Goal: Task Accomplishment & Management: Complete application form

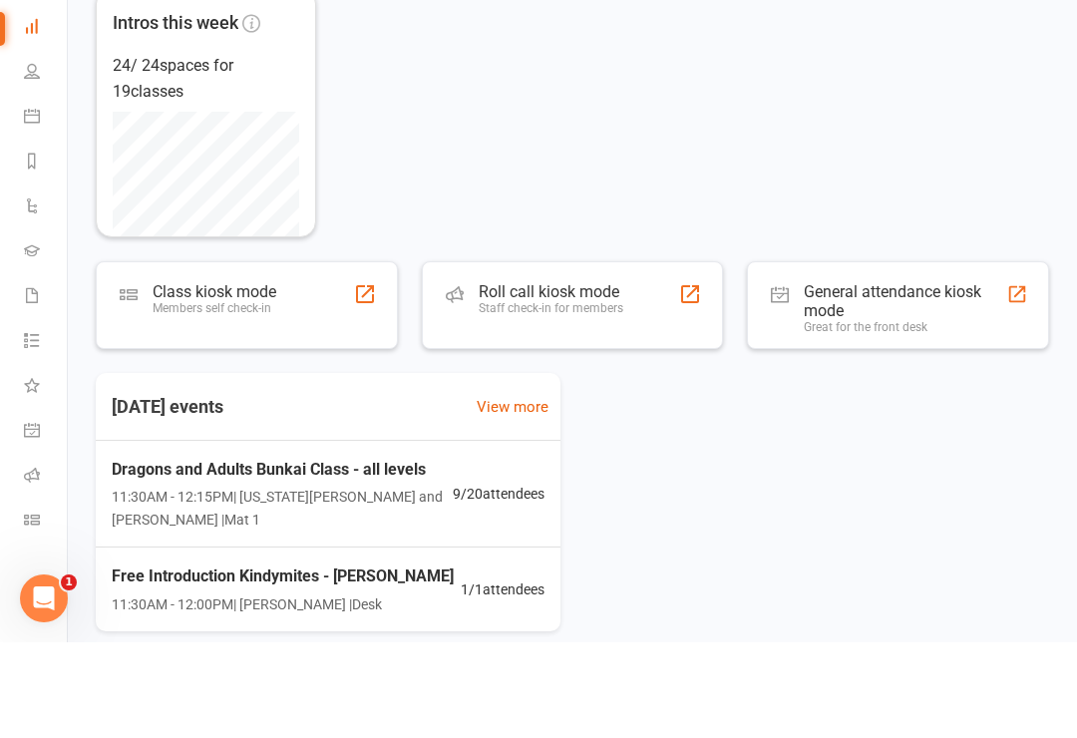
scroll to position [133, 0]
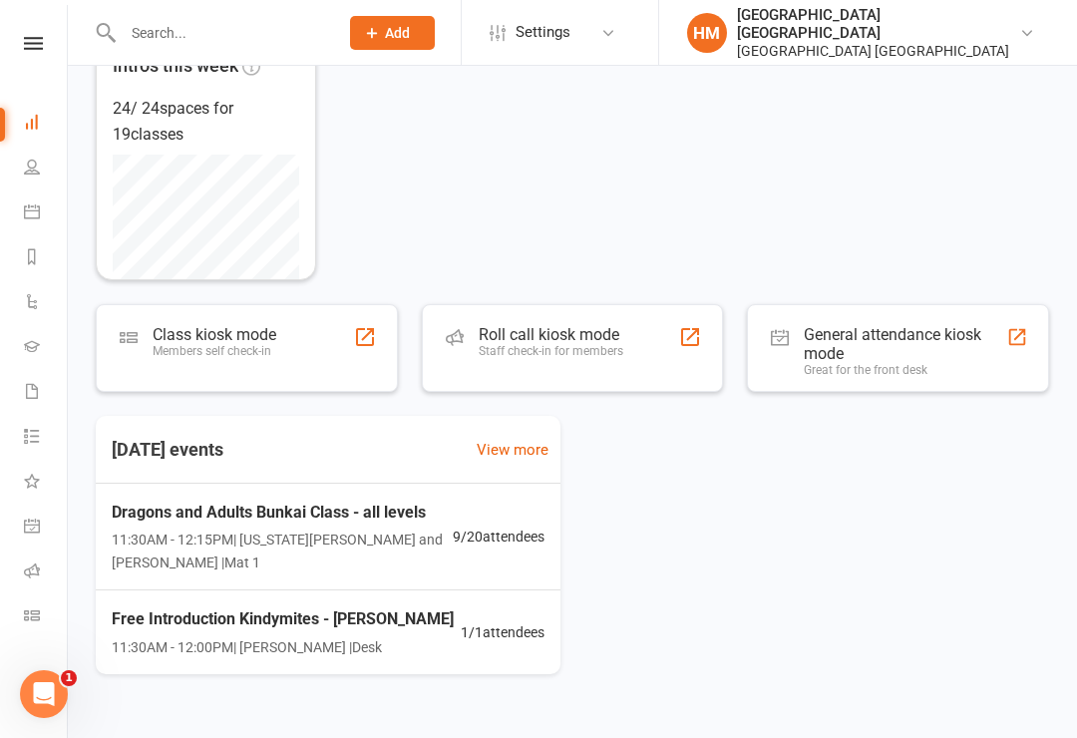
click at [24, 167] on icon at bounding box center [32, 167] width 16 height 16
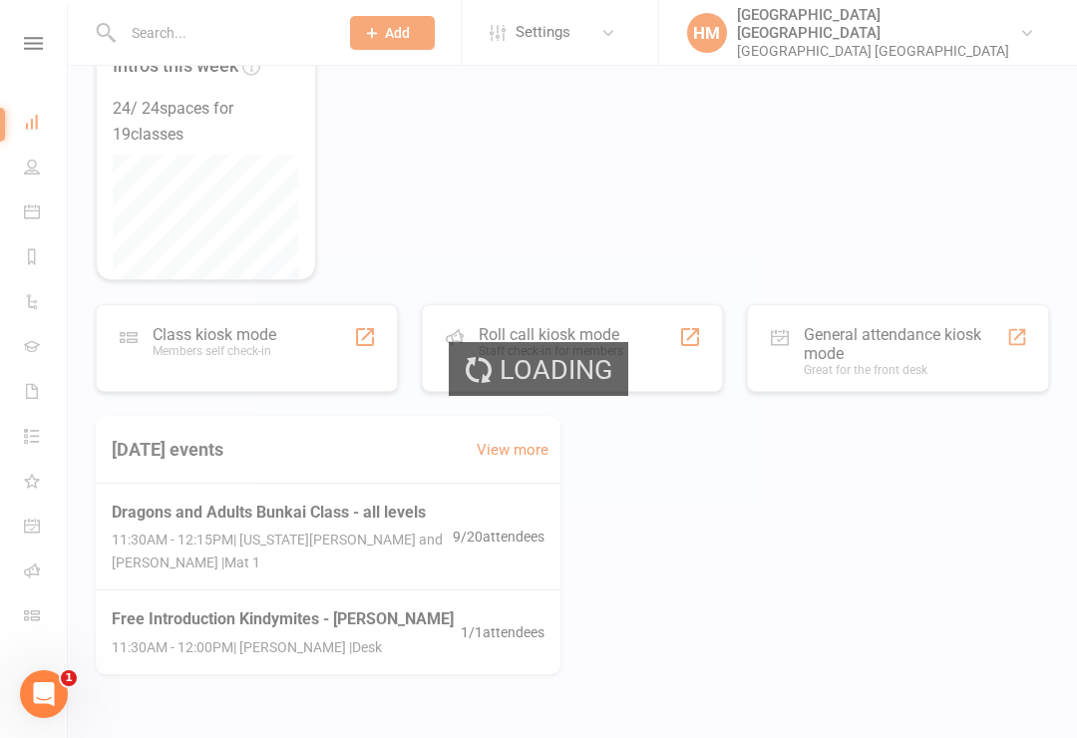
select select "100"
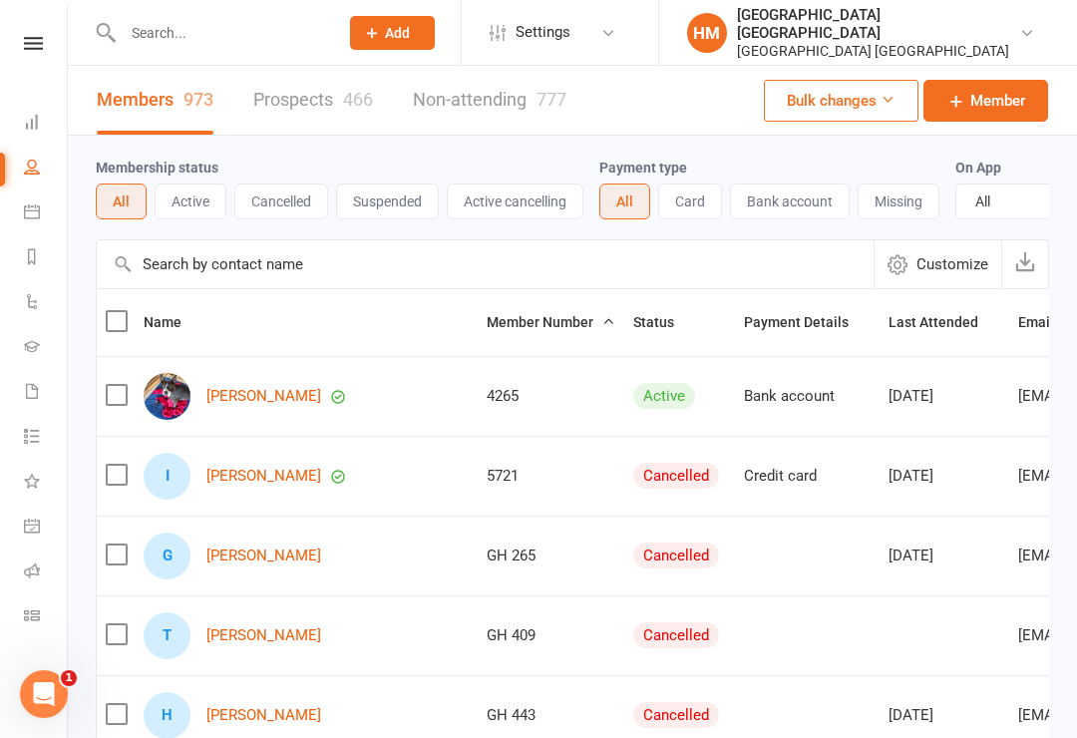
click at [167, 43] on input "text" at bounding box center [220, 33] width 207 height 28
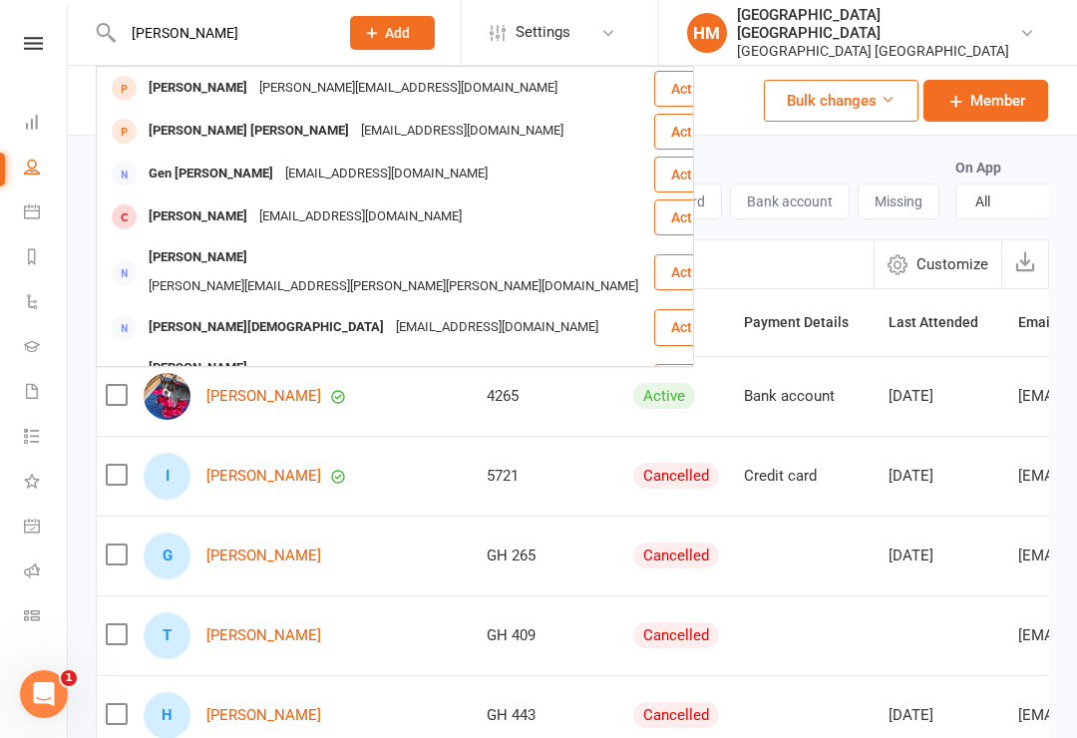
type input "[PERSON_NAME]"
click at [355, 134] on div "[EMAIL_ADDRESS][DOMAIN_NAME]" at bounding box center [462, 131] width 214 height 29
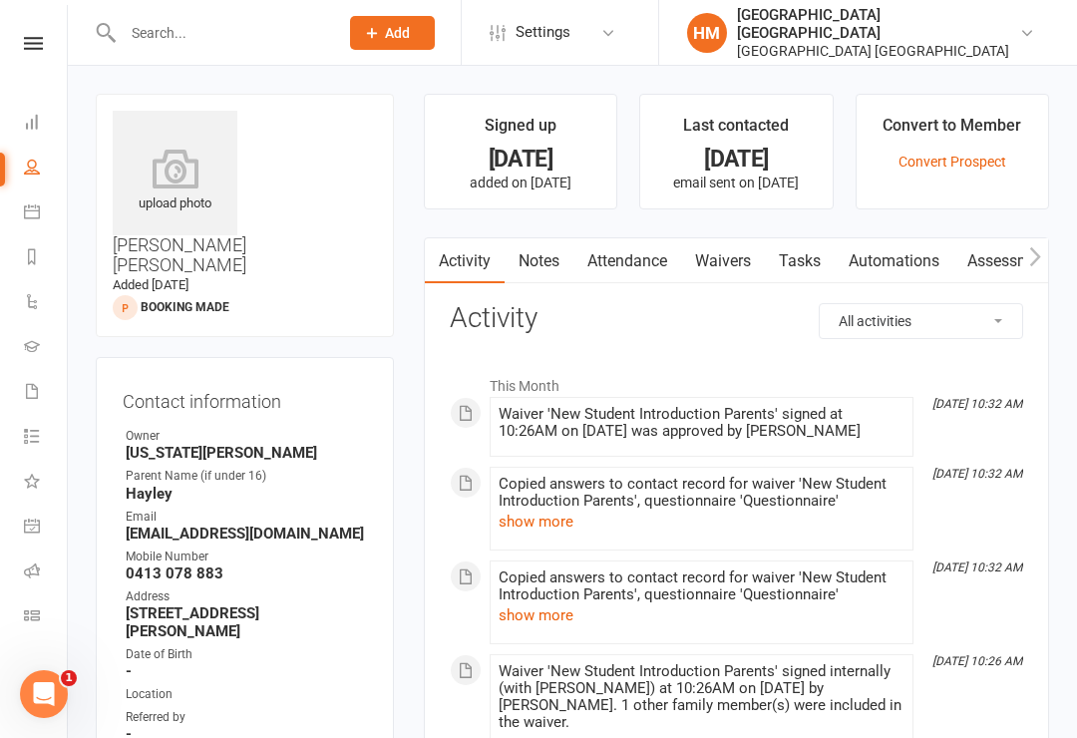
click at [734, 265] on link "Waivers" at bounding box center [723, 261] width 84 height 46
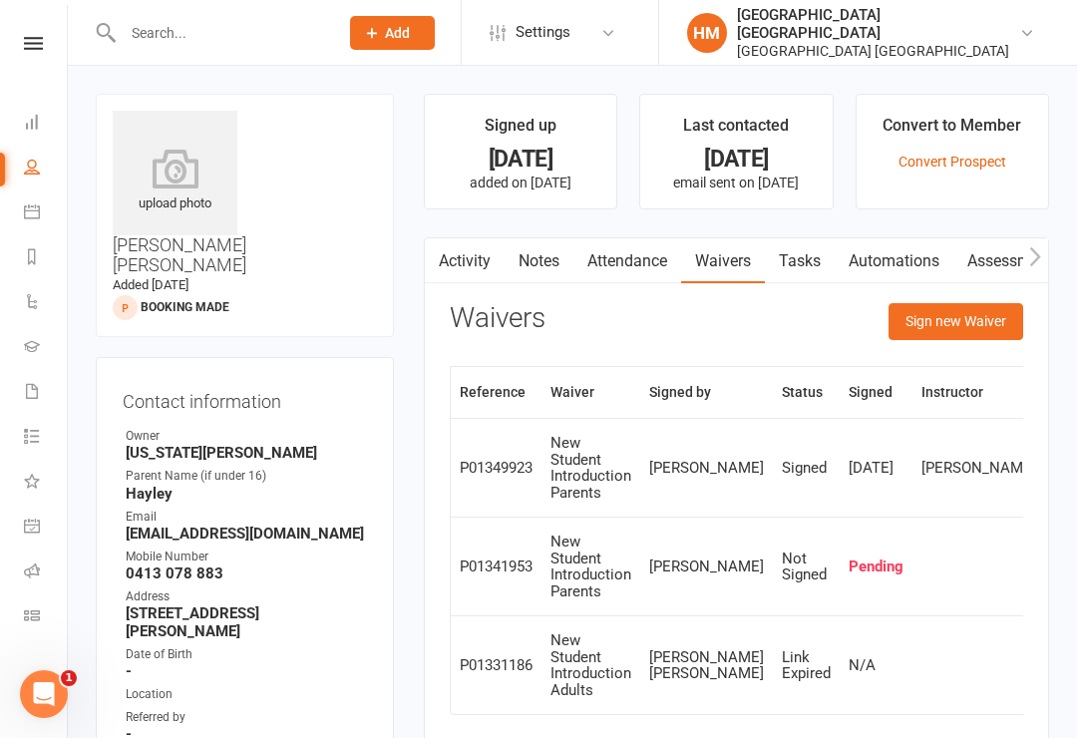
click at [961, 324] on button "Sign new Waiver" at bounding box center [955, 321] width 135 height 36
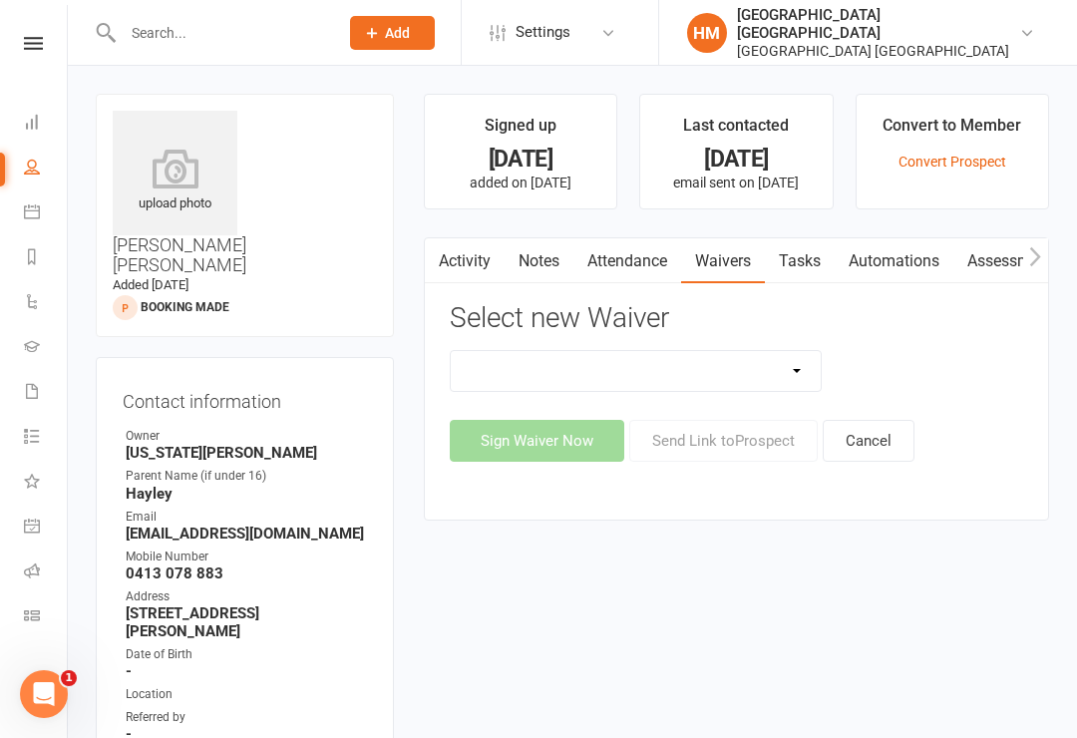
click at [792, 364] on select "App membership only Cancellation Form Change to payment frequency Fitness Chall…" at bounding box center [636, 371] width 371 height 40
select select "5337"
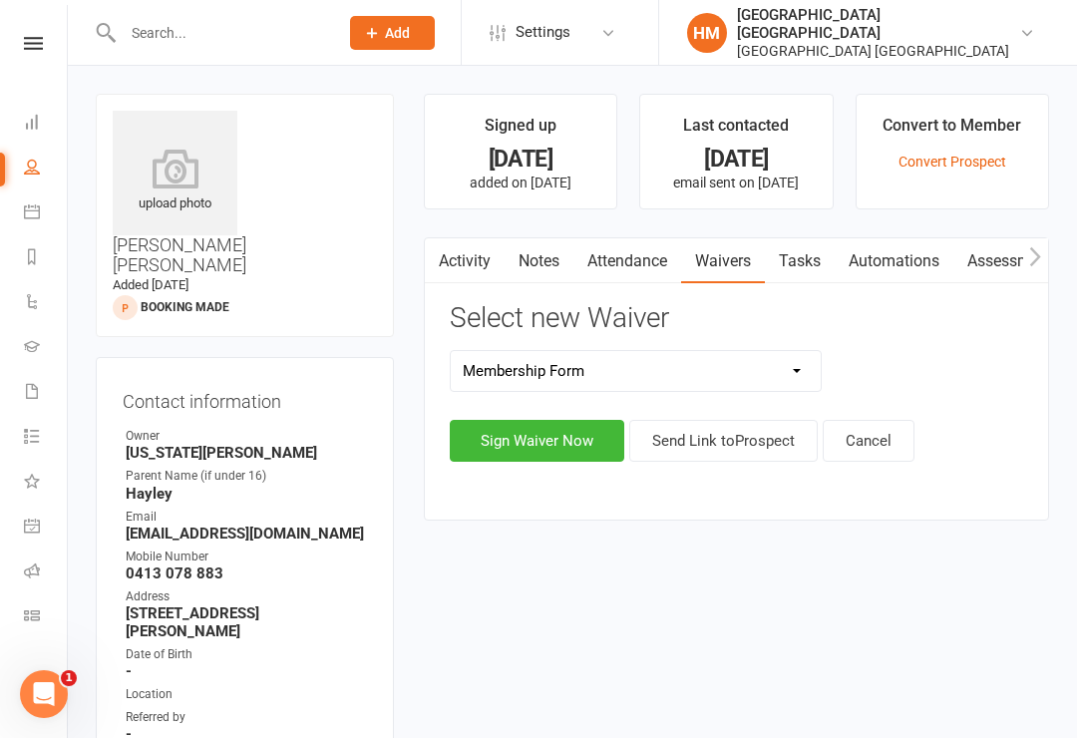
click at [532, 434] on button "Sign Waiver Now" at bounding box center [537, 441] width 175 height 42
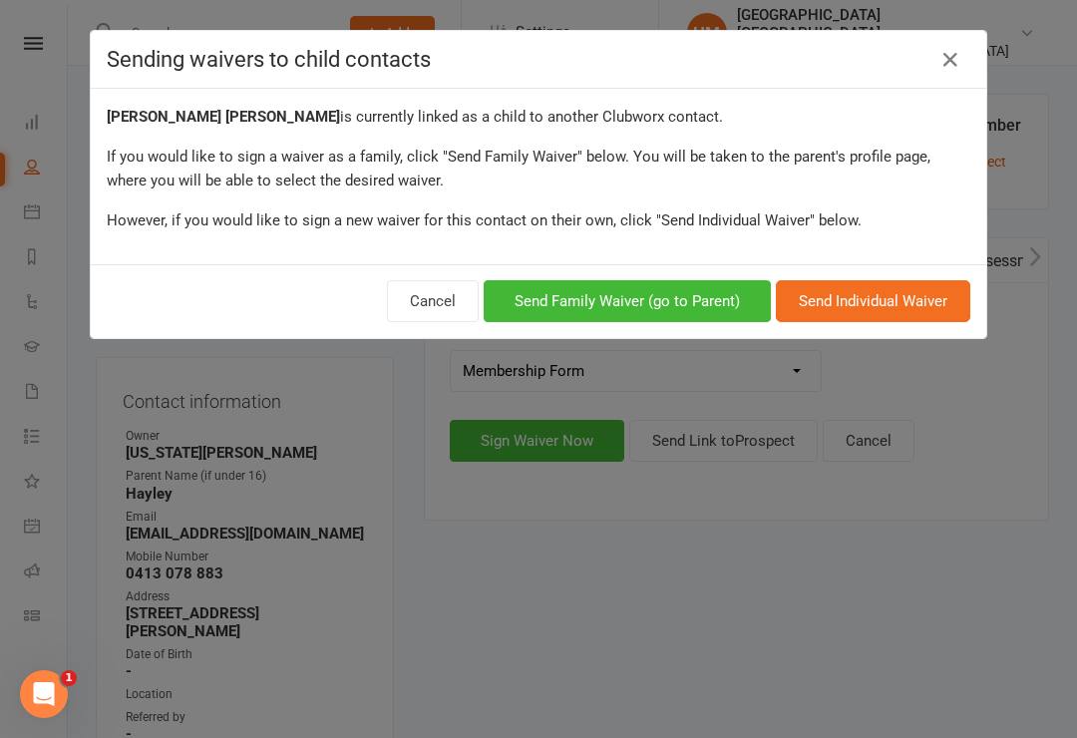
click at [637, 294] on button "Send Family Waiver (go to Parent)" at bounding box center [627, 301] width 287 height 42
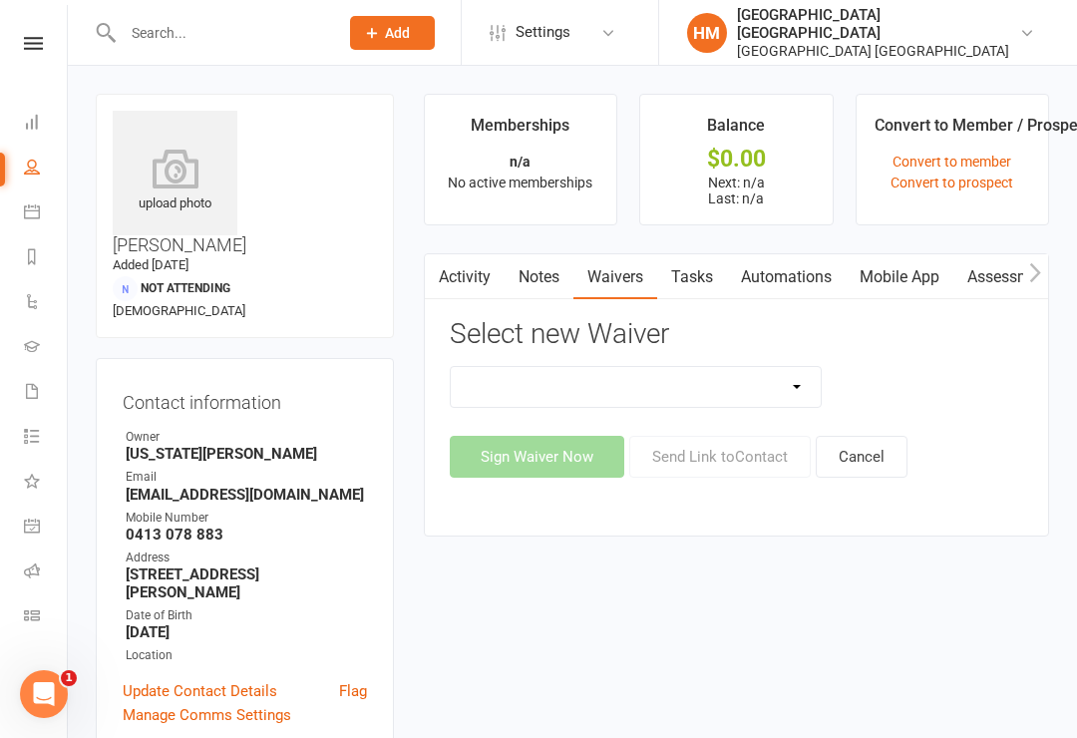
click at [729, 396] on select "App membership only Cancellation Form Change to payment frequency Fitness Chall…" at bounding box center [636, 387] width 371 height 40
select select "5337"
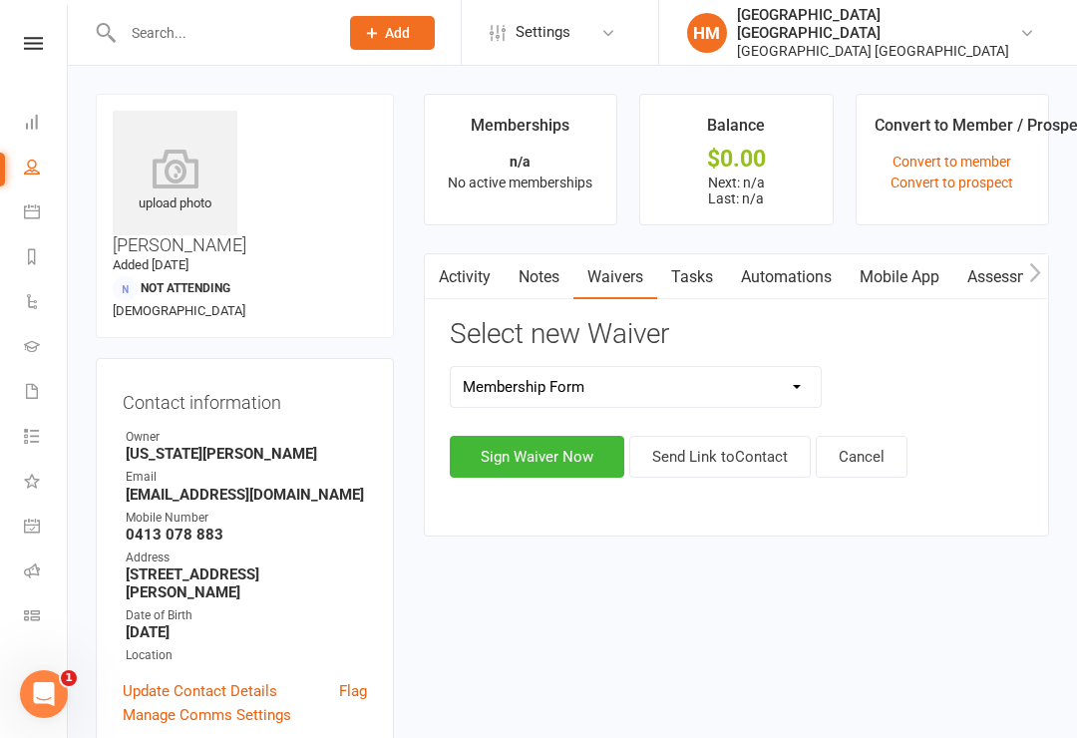
click at [543, 455] on button "Sign Waiver Now" at bounding box center [537, 457] width 175 height 42
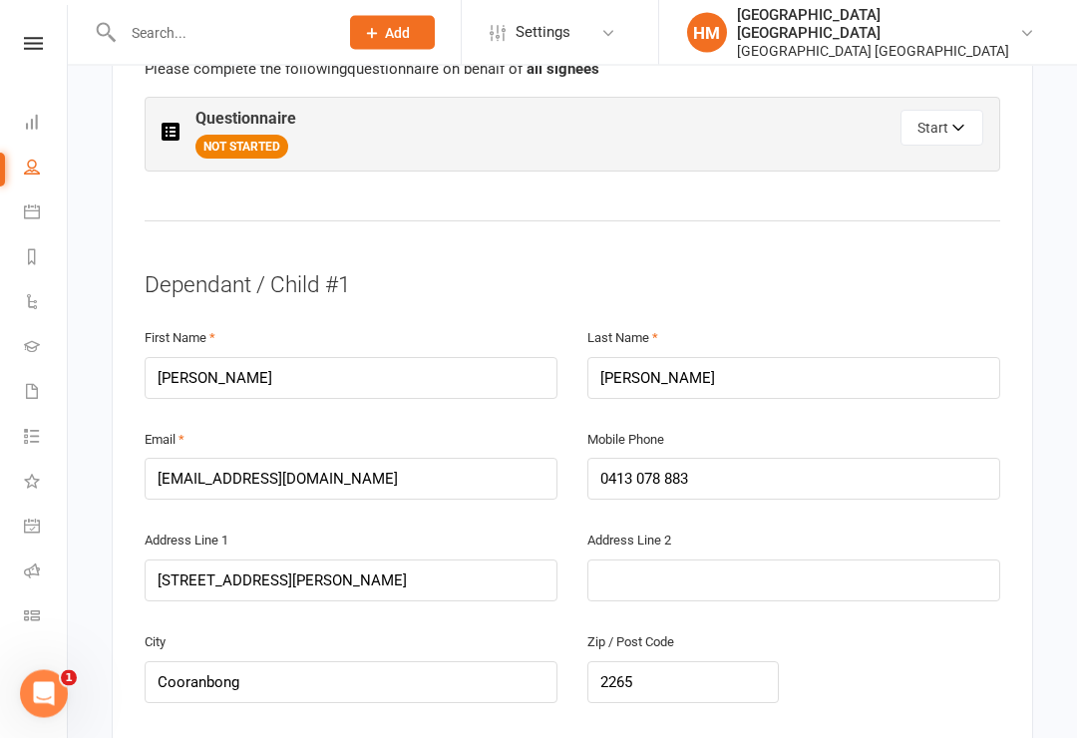
scroll to position [1137, 0]
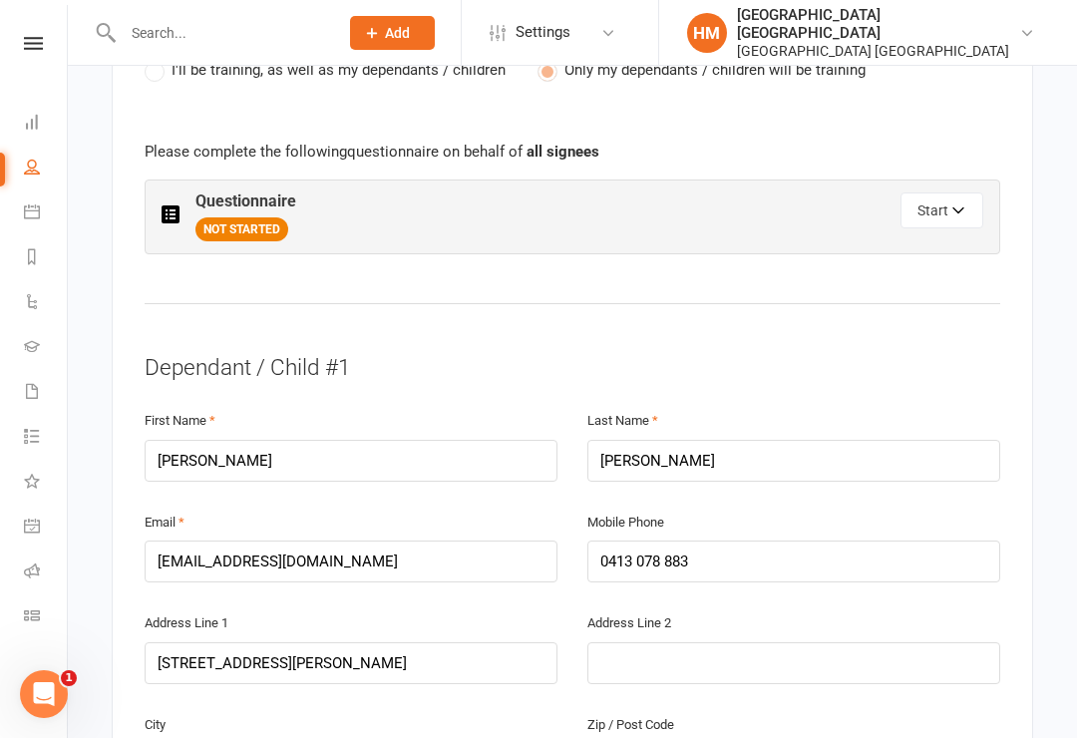
click at [245, 217] on span "NOT STARTED" at bounding box center [241, 229] width 93 height 24
click at [950, 192] on button "Start" at bounding box center [941, 210] width 83 height 36
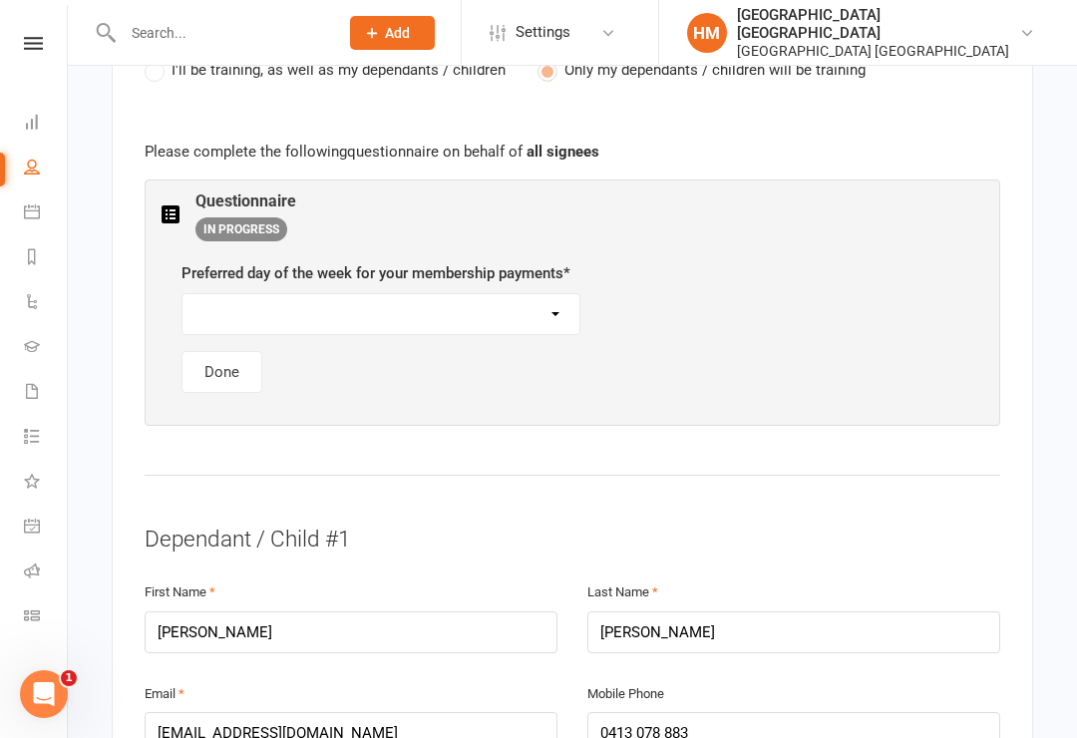
click at [271, 294] on select "[DATE] [DATE] [DATE] [DATE] [DATE]" at bounding box center [380, 314] width 397 height 40
select select "[DATE]"
click at [282, 294] on select "[DATE] [DATE] [DATE] [DATE] [DATE]" at bounding box center [380, 314] width 397 height 40
click at [222, 351] on button "Done" at bounding box center [221, 372] width 81 height 42
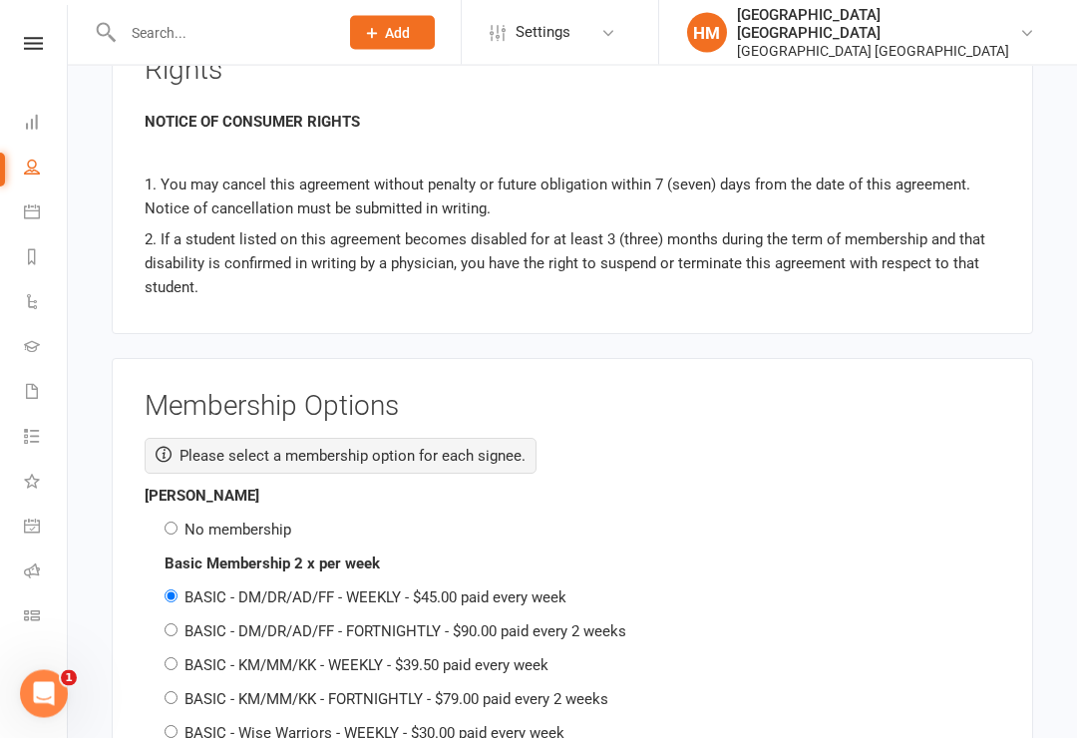
scroll to position [3136, 0]
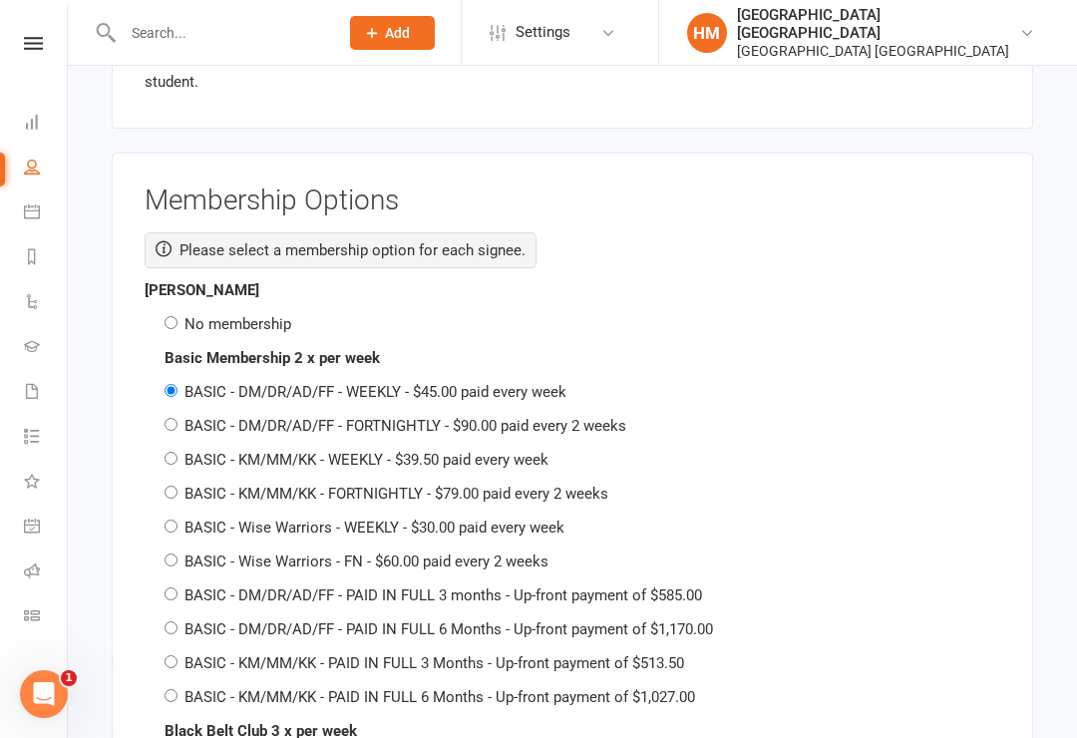
click at [174, 316] on input "No membership" at bounding box center [171, 322] width 13 height 13
radio input "true"
radio input "false"
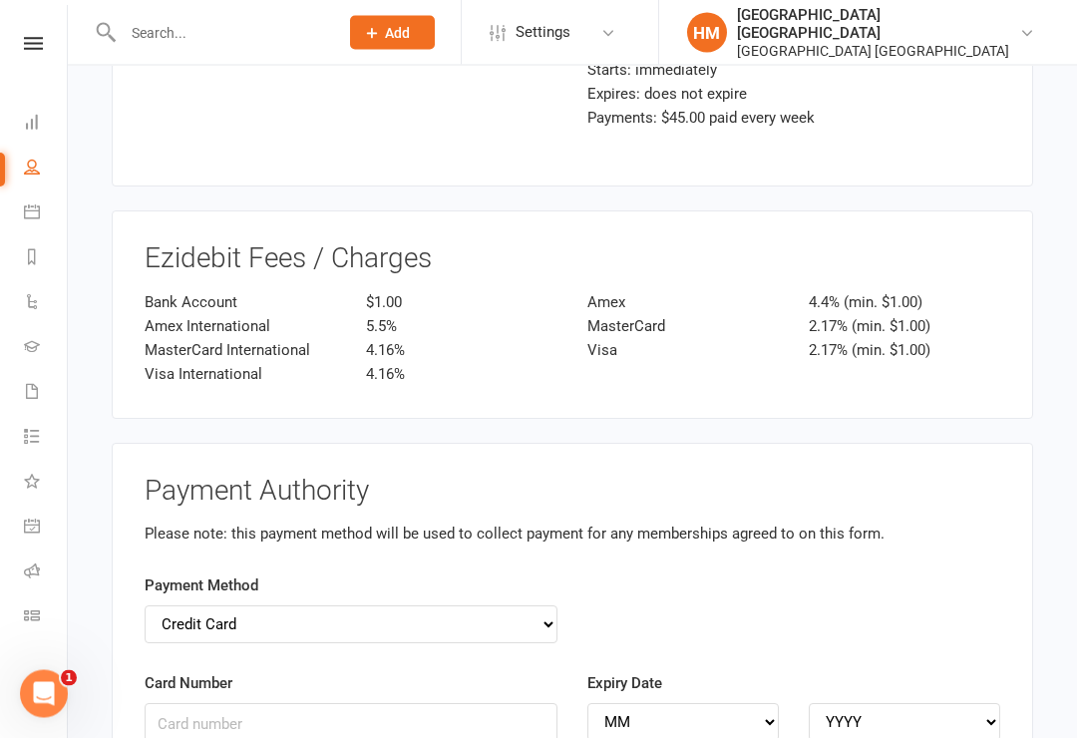
scroll to position [6080, 0]
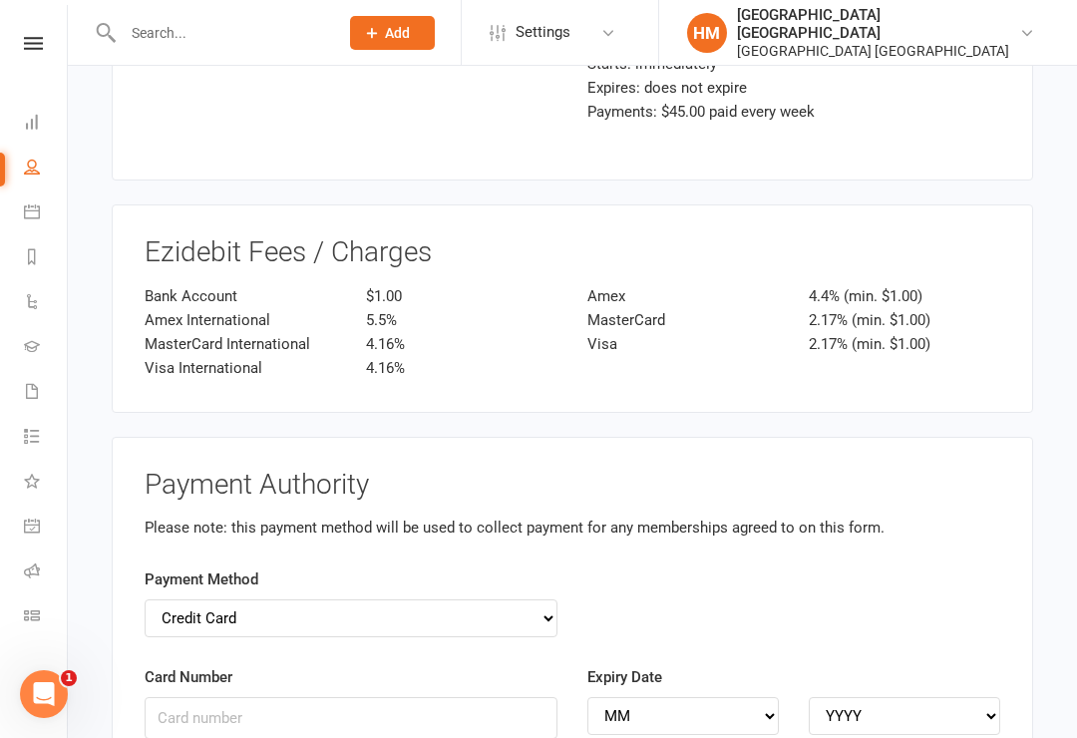
click at [524, 599] on select "Credit Card Bank Account" at bounding box center [351, 618] width 413 height 38
select select "bank_account"
click at [287, 697] on input "BSB" at bounding box center [351, 718] width 413 height 42
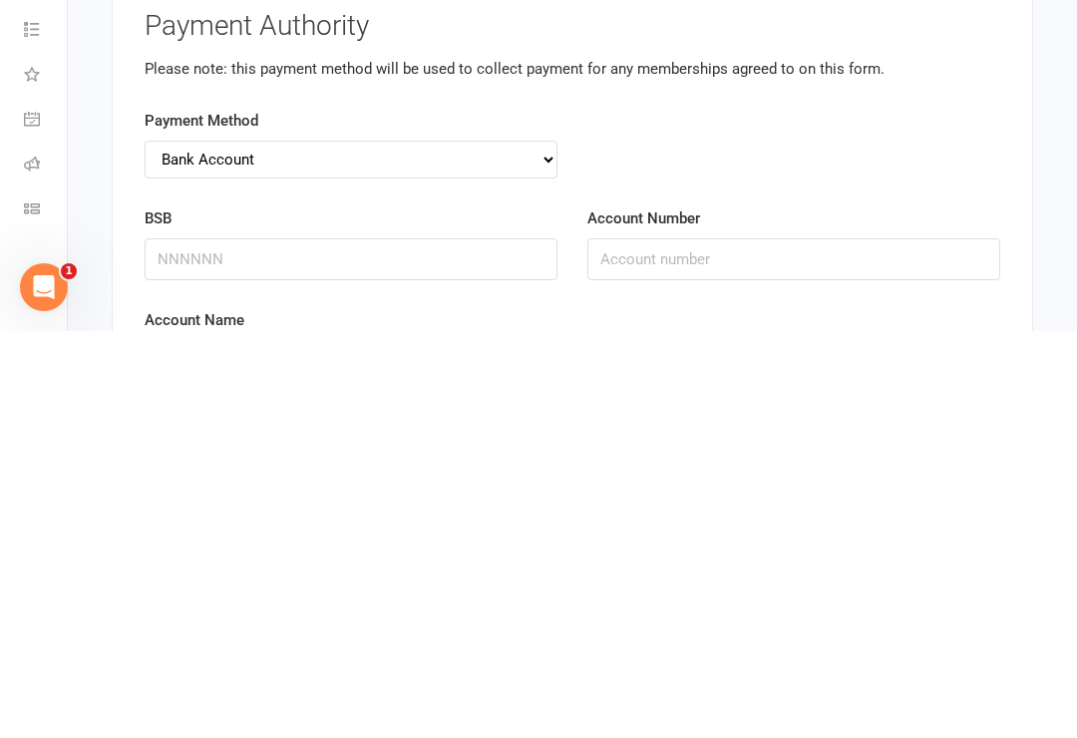
scroll to position [6539, 0]
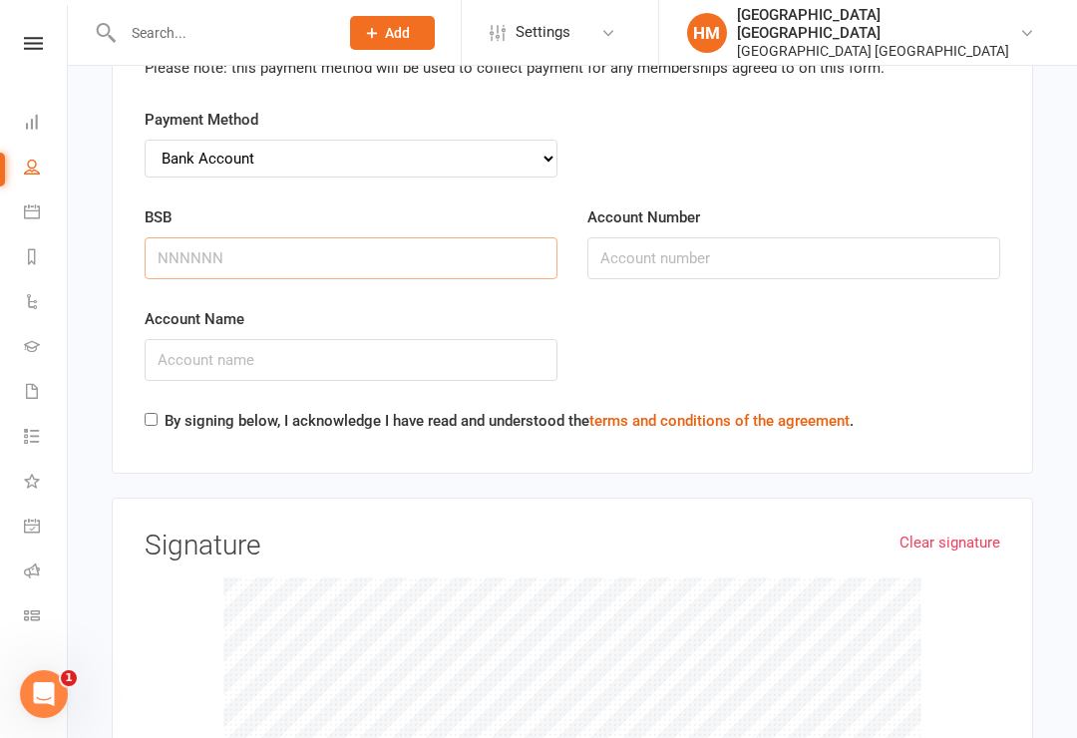
click at [169, 237] on input "BSB" at bounding box center [351, 258] width 413 height 42
type input "062651"
click at [679, 238] on input "Account Number" at bounding box center [793, 259] width 413 height 42
type input "10248609"
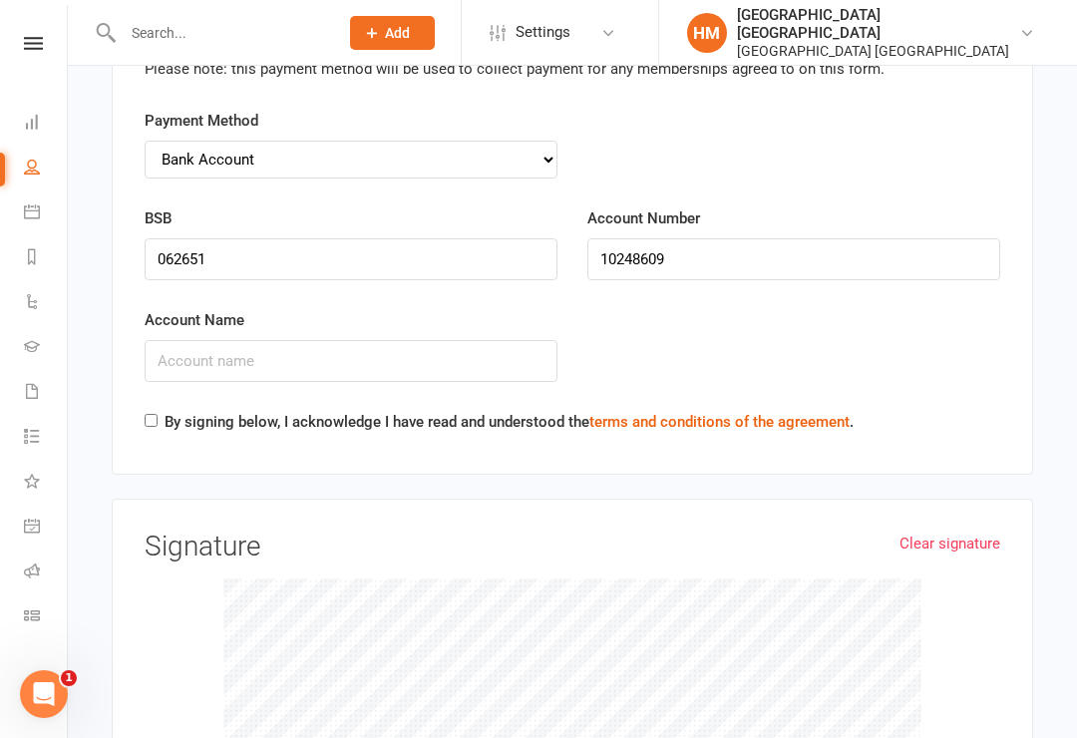
click at [341, 340] on input "Account Name" at bounding box center [351, 361] width 413 height 42
type input "[PERSON_NAME]"
click at [141, 340] on div "Payment Authority Please note: this payment method will be used to collect paym…" at bounding box center [572, 227] width 921 height 498
click at [148, 414] on input "By signing below, I acknowledge I have read and understood the terms and condit…" at bounding box center [151, 420] width 13 height 13
checkbox input "true"
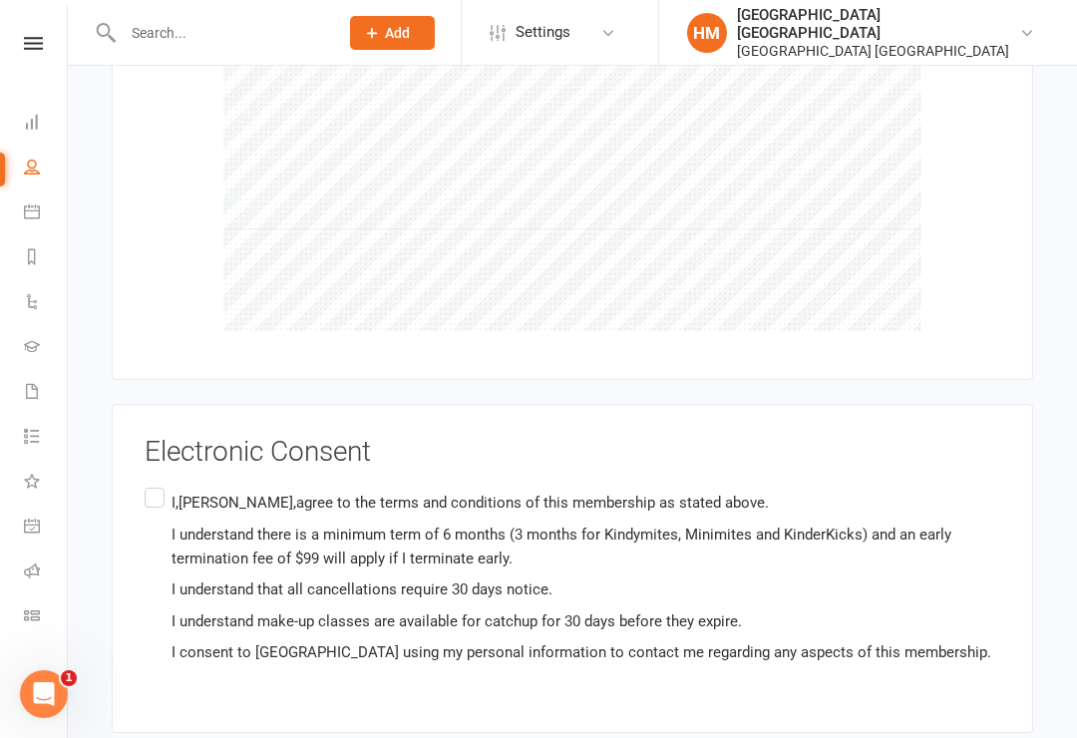
scroll to position [7137, 0]
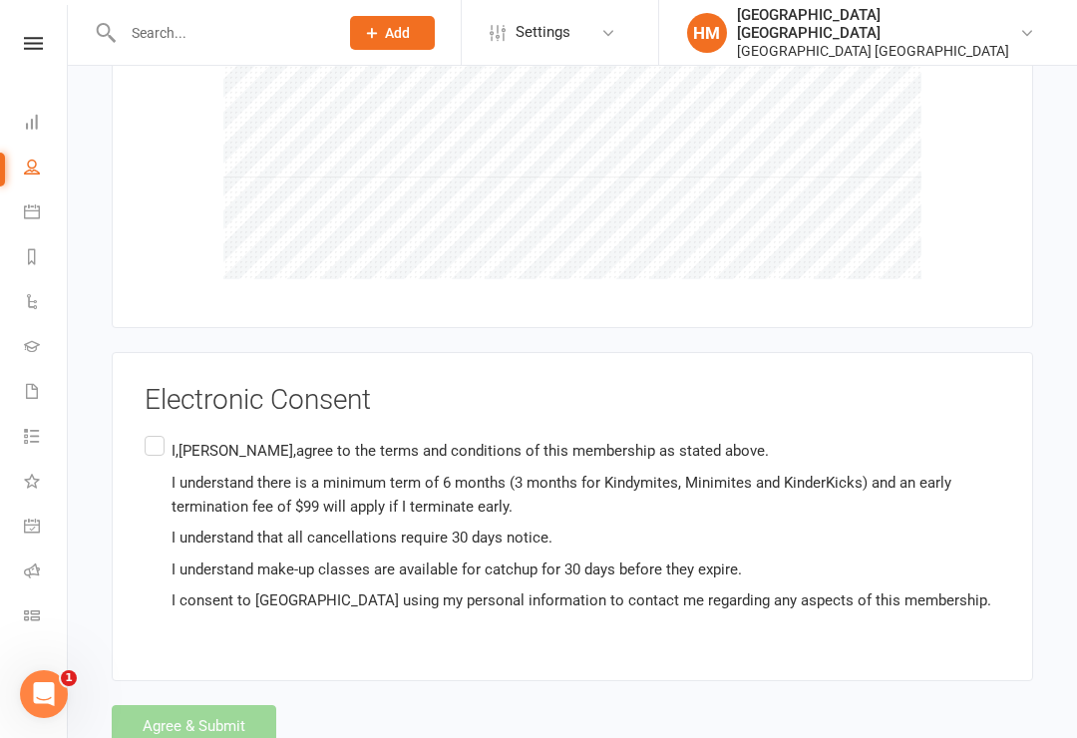
click at [146, 432] on label "I,[PERSON_NAME],agree to the terms and conditions of this membership as stated …" at bounding box center [573, 526] width 856 height 188
click at [146, 432] on input "I,[PERSON_NAME],agree to the terms and conditions of this membership as stated …" at bounding box center [151, 432] width 13 height 0
click at [171, 705] on button "Agree & Submit" at bounding box center [194, 726] width 165 height 42
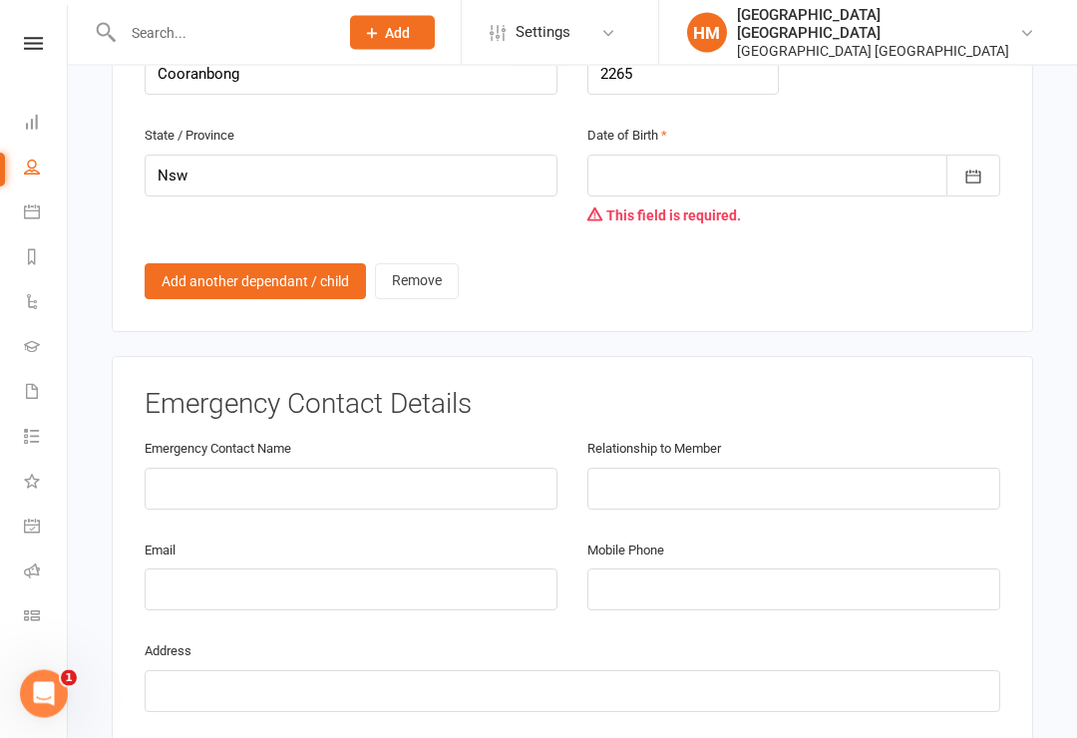
scroll to position [1828, 0]
click at [867, 155] on div at bounding box center [793, 176] width 413 height 42
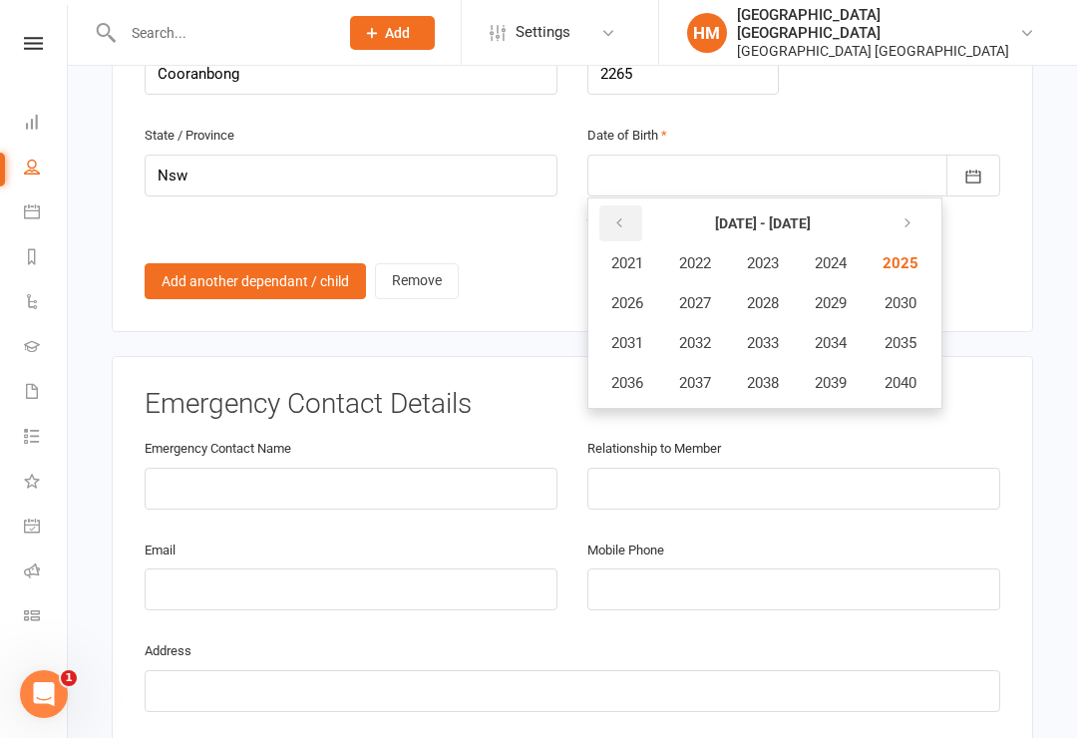
click at [629, 205] on button "button" at bounding box center [620, 223] width 43 height 36
click at [773, 374] on span "2018" at bounding box center [763, 383] width 32 height 18
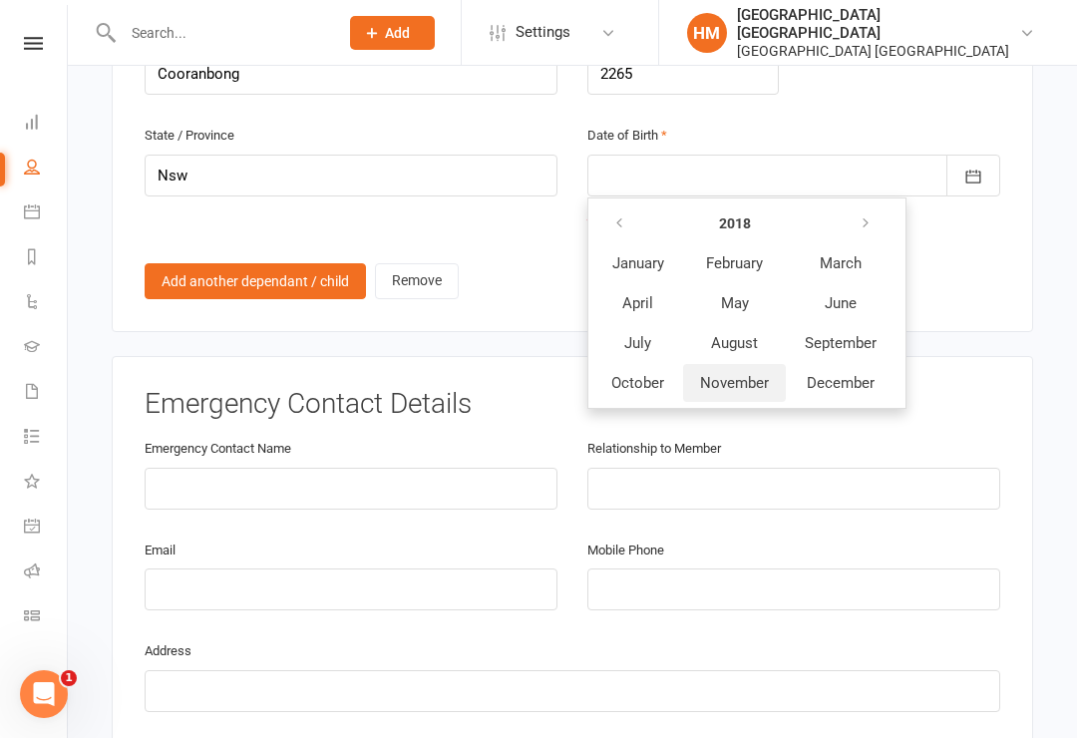
click at [739, 374] on span "November" at bounding box center [734, 383] width 69 height 18
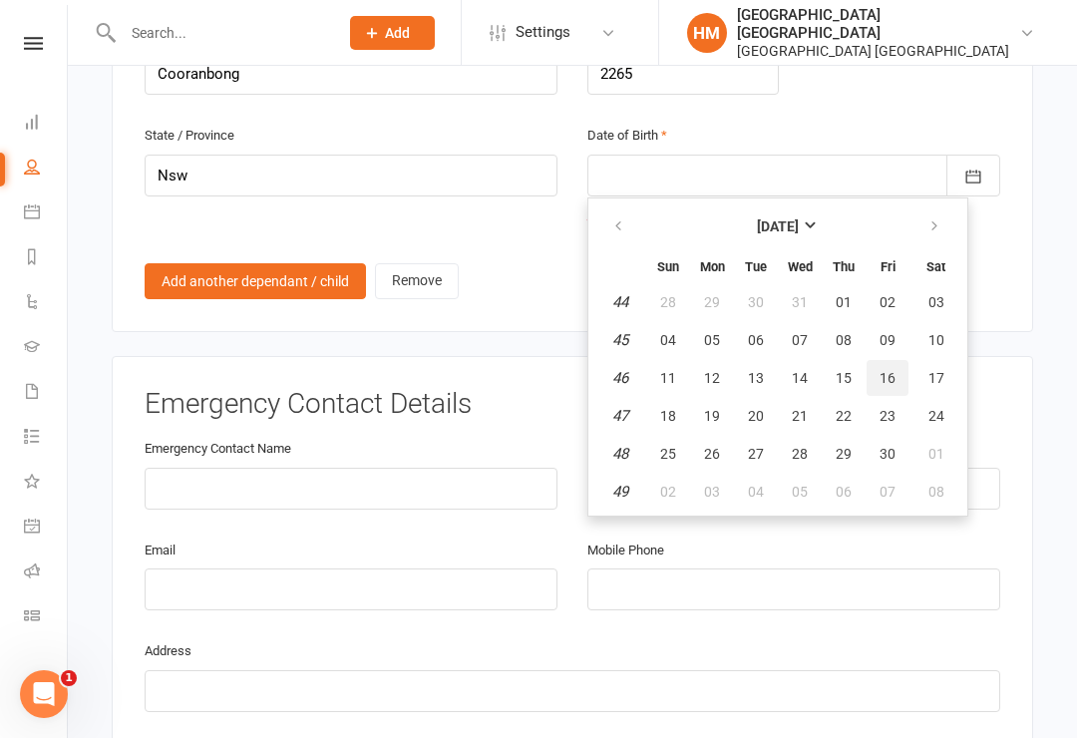
click at [886, 370] on span "16" at bounding box center [888, 378] width 16 height 16
type input "[DATE]"
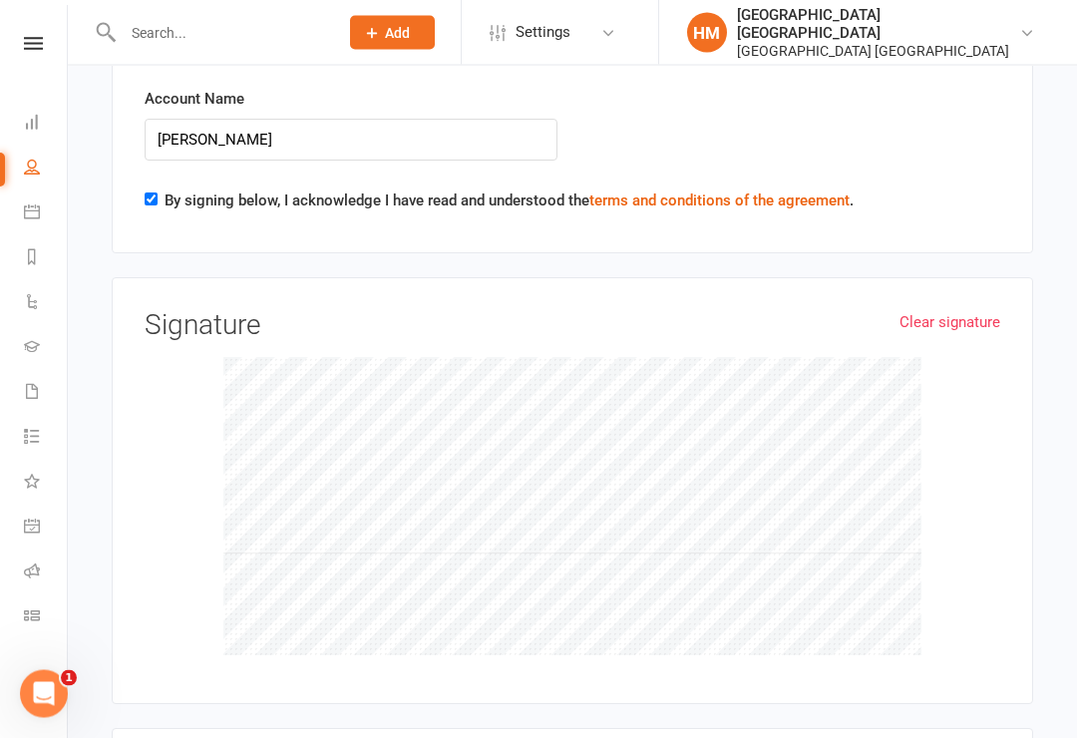
scroll to position [7175, 0]
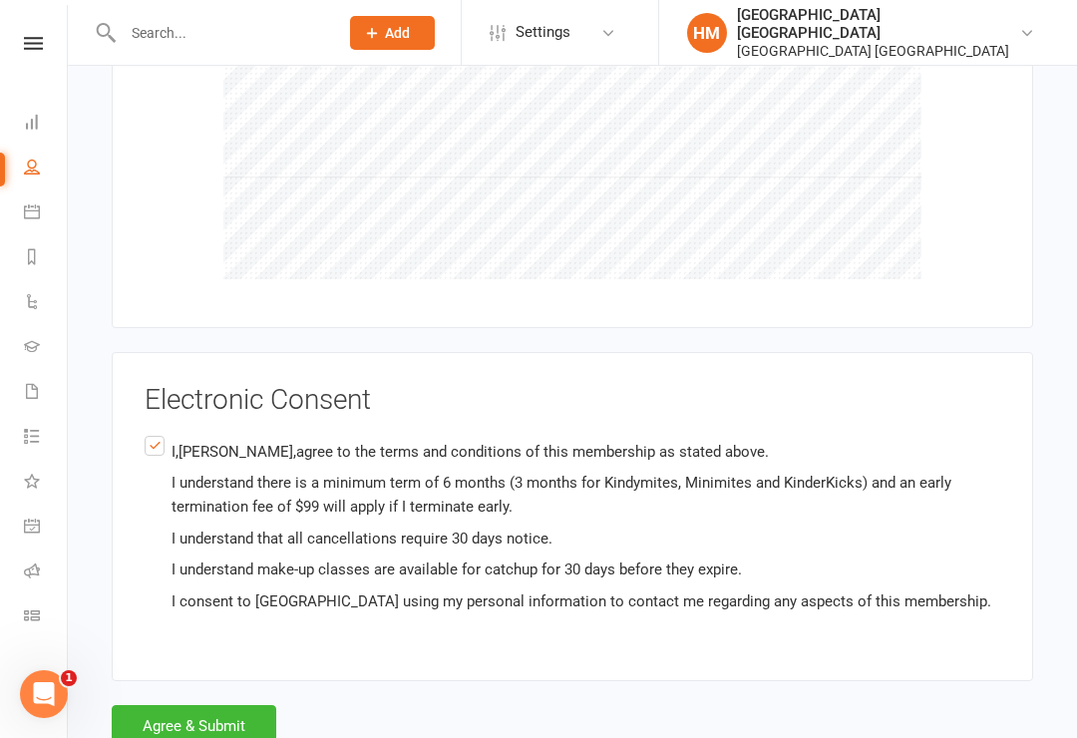
click at [193, 705] on button "Agree & Submit" at bounding box center [194, 726] width 165 height 42
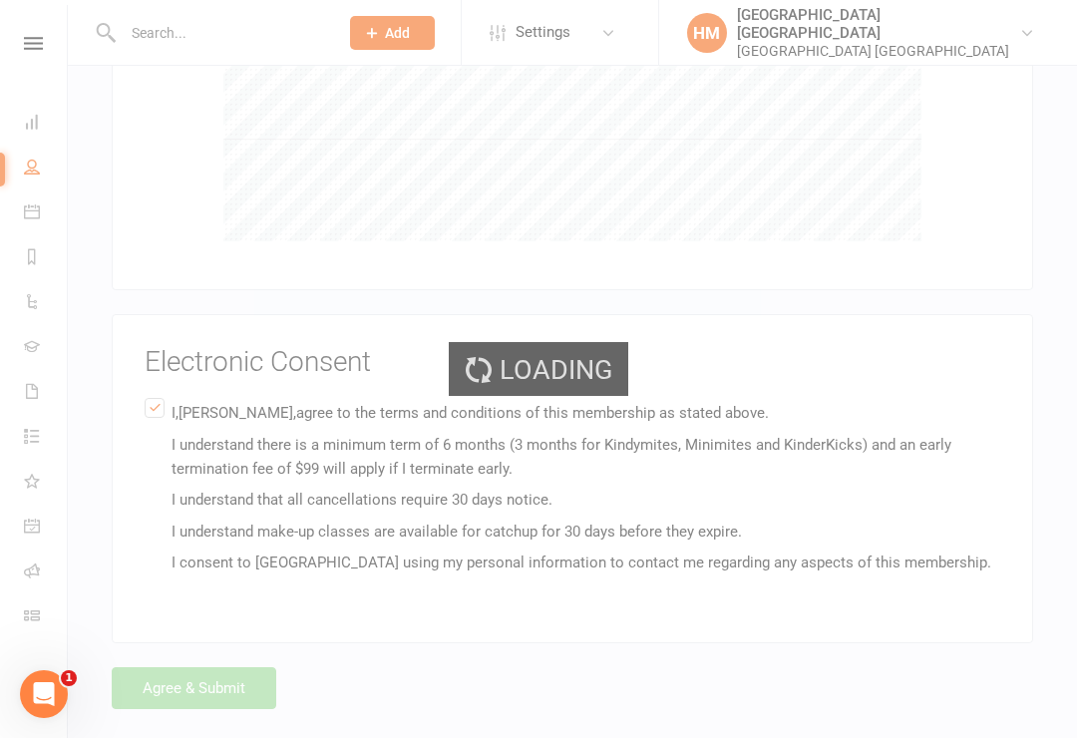
scroll to position [7137, 0]
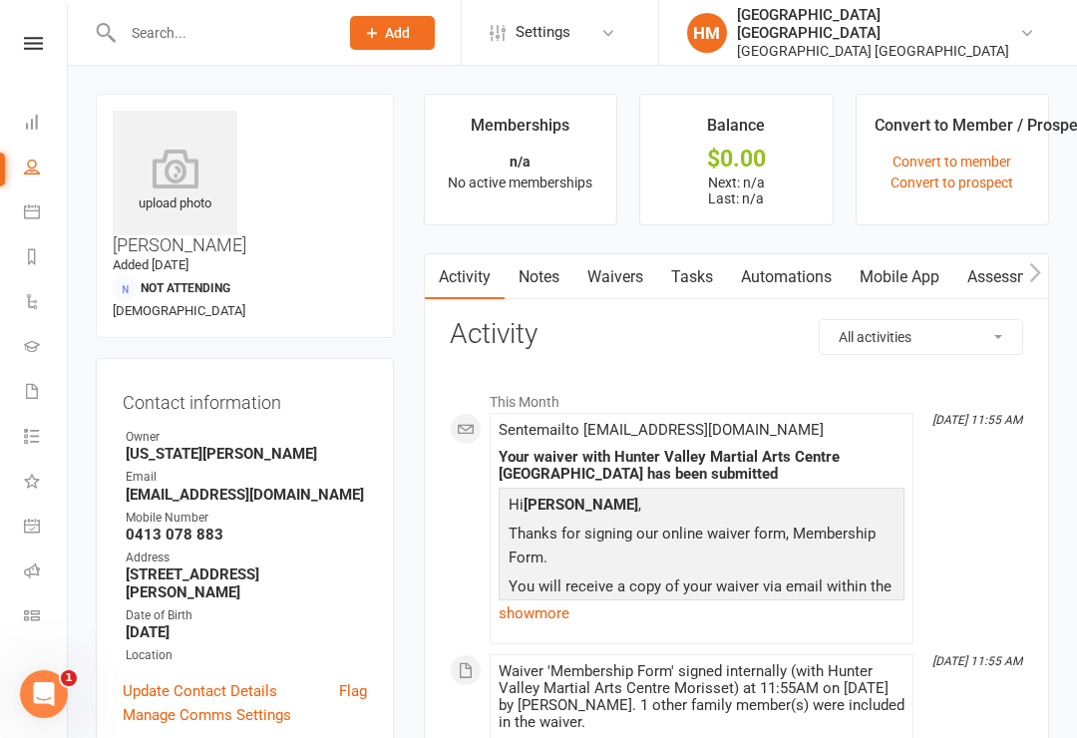
click at [13, 127] on li "Dashboard" at bounding box center [33, 124] width 67 height 45
click at [28, 126] on icon at bounding box center [32, 122] width 16 height 16
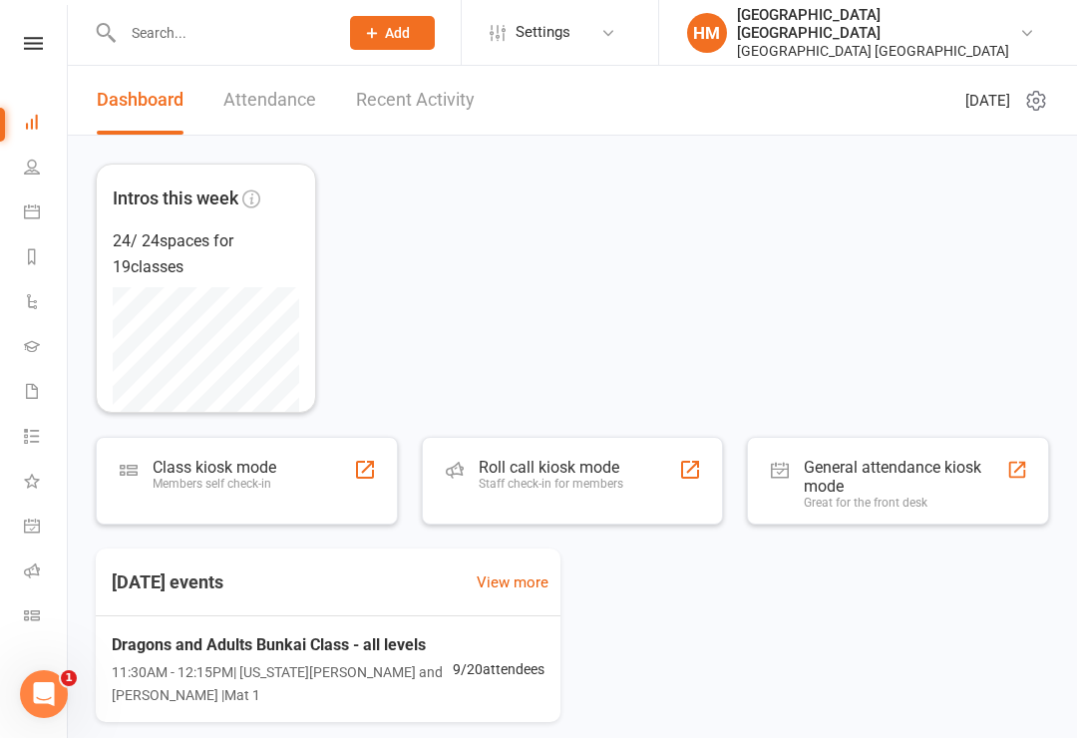
click at [144, 29] on input "text" at bounding box center [220, 33] width 207 height 28
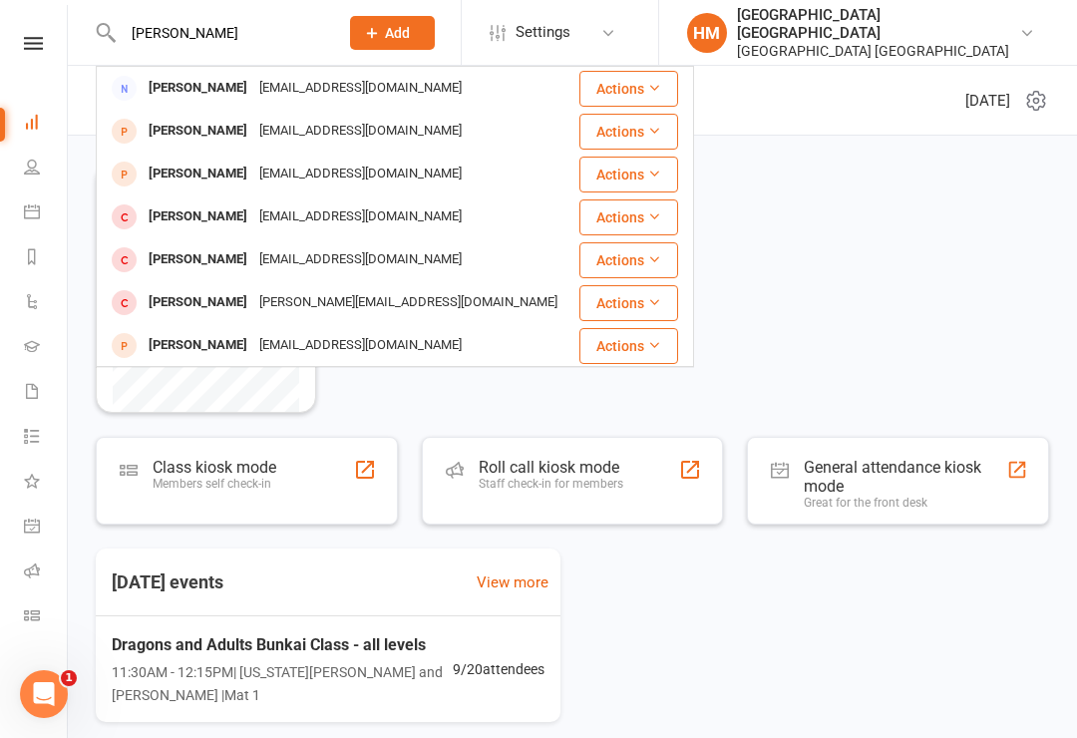
type input "[PERSON_NAME]"
click at [314, 144] on div "[EMAIL_ADDRESS][DOMAIN_NAME]" at bounding box center [360, 131] width 214 height 29
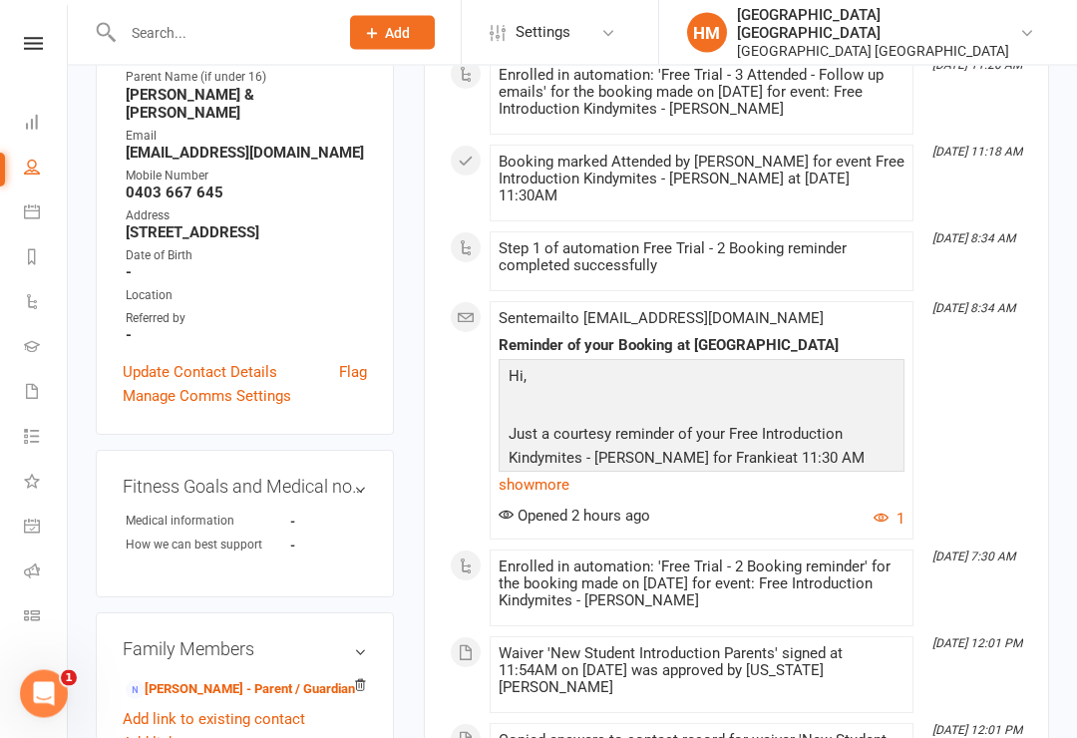
scroll to position [340, 0]
click at [204, 678] on link "[PERSON_NAME] - Parent / Guardian" at bounding box center [240, 688] width 229 height 21
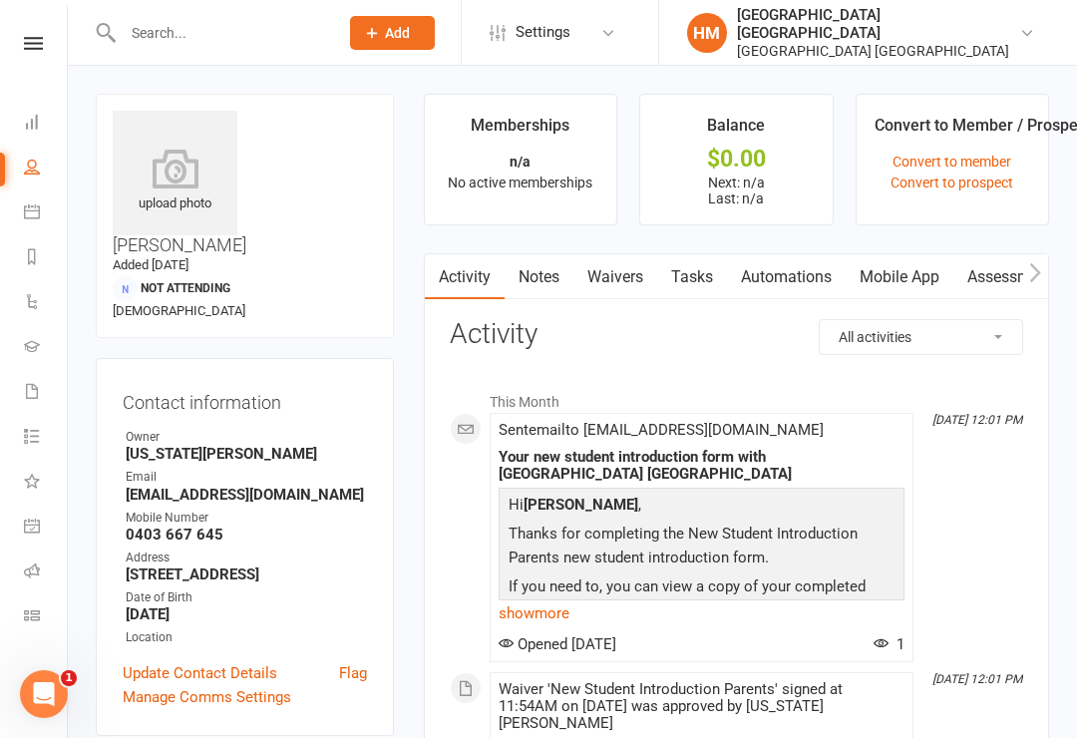
click at [609, 281] on link "Waivers" at bounding box center [615, 277] width 84 height 46
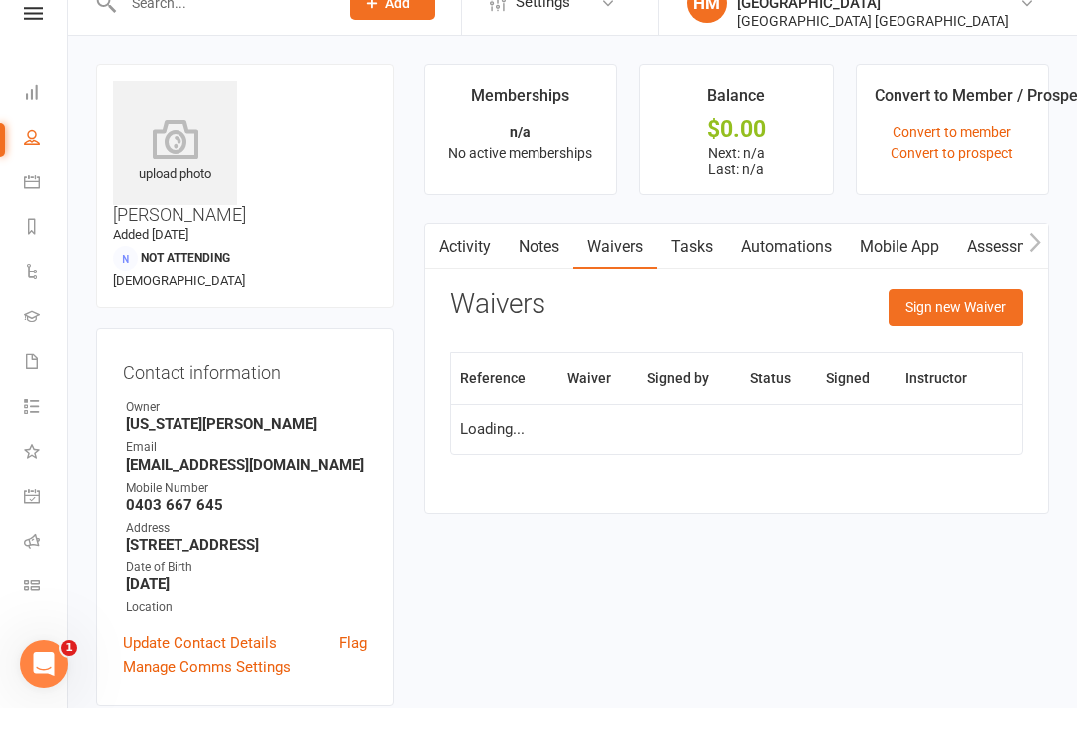
scroll to position [31, 0]
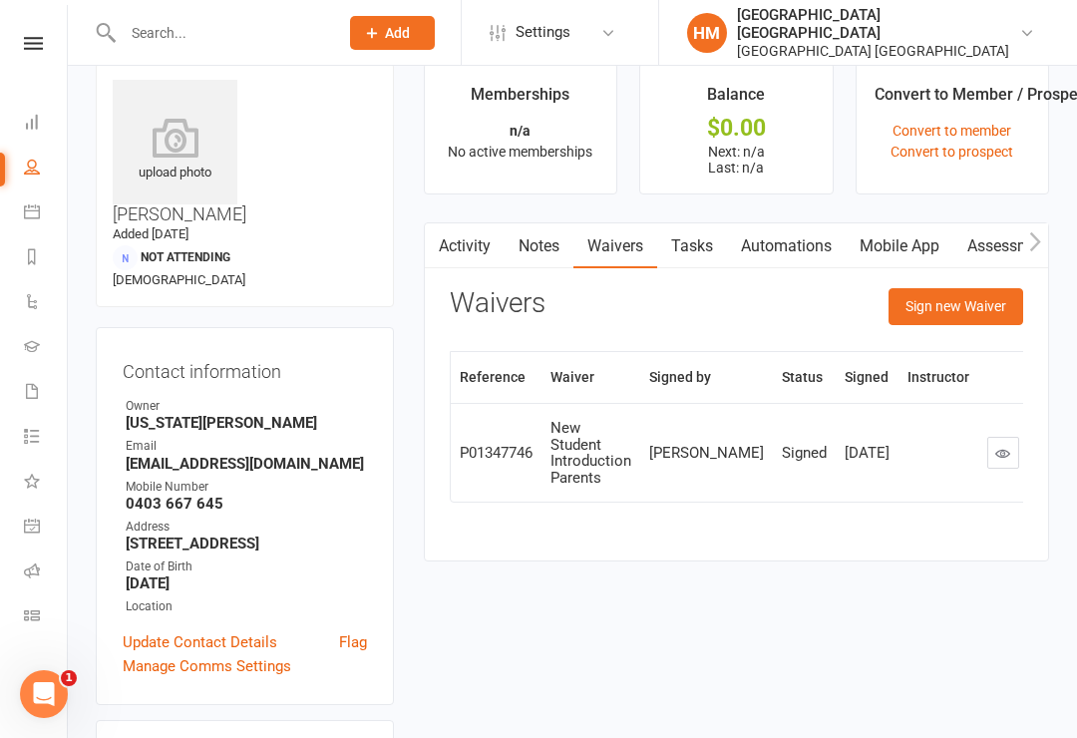
click at [995, 458] on icon at bounding box center [1002, 453] width 15 height 15
click at [952, 303] on button "Sign new Waiver" at bounding box center [955, 306] width 135 height 36
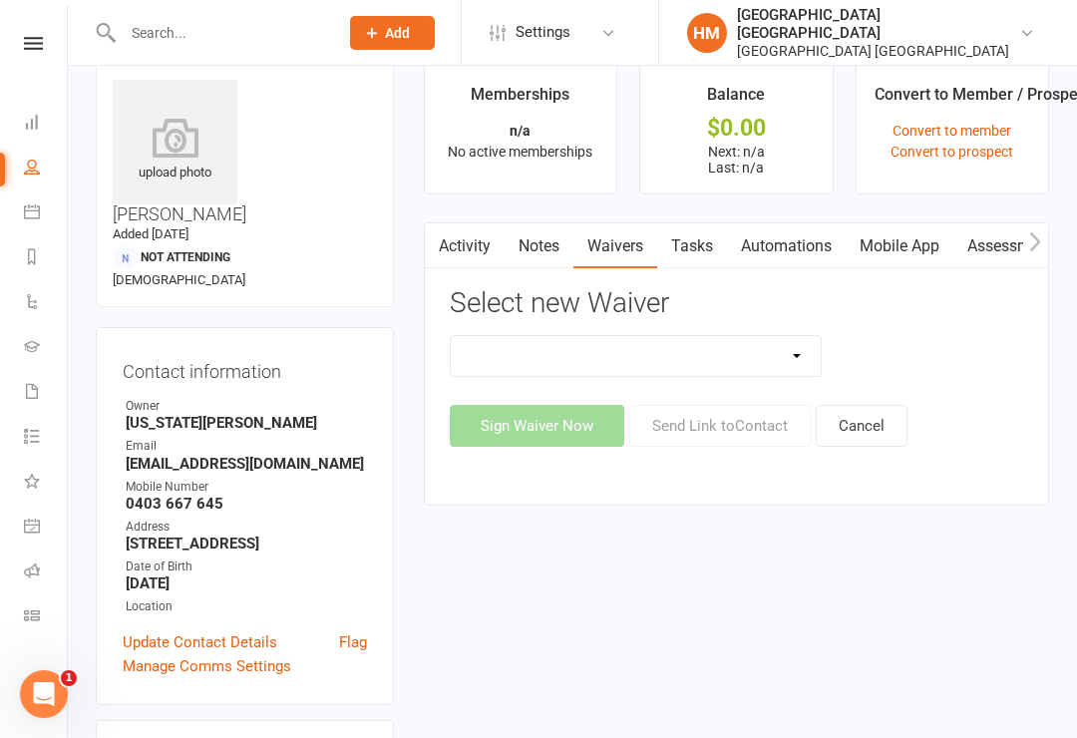
click at [754, 359] on select "App membership only Cancellation Form Change to payment frequency Fitness Chall…" at bounding box center [636, 356] width 371 height 40
select select "5337"
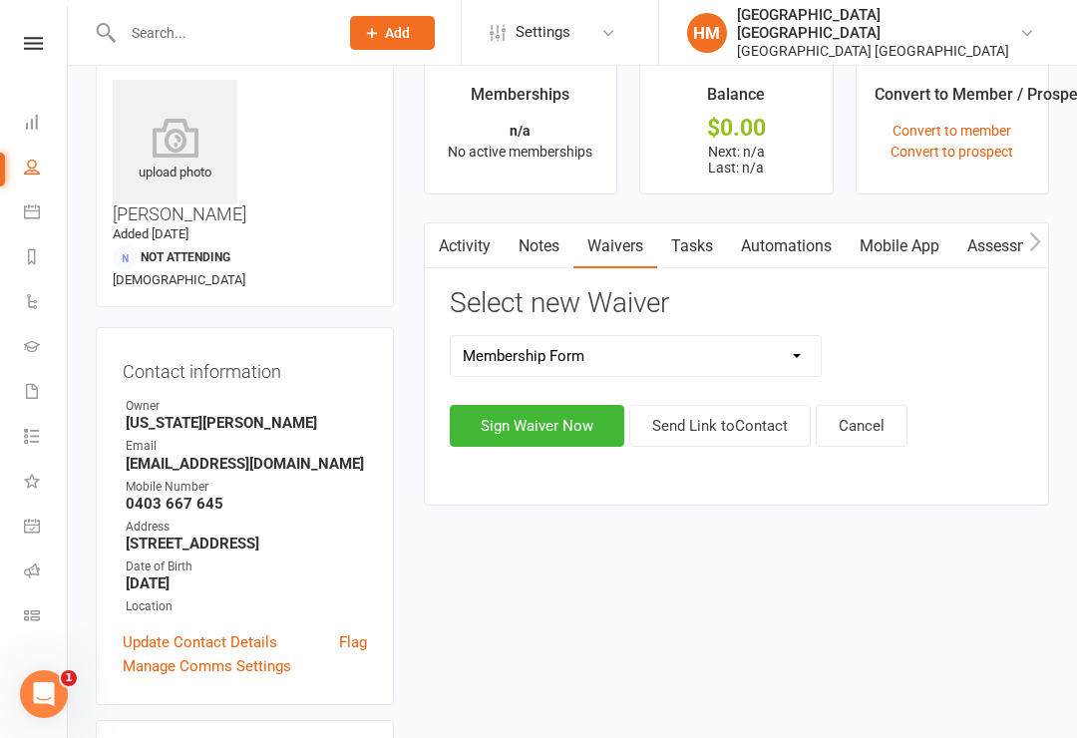
click at [509, 426] on button "Sign Waiver Now" at bounding box center [537, 426] width 175 height 42
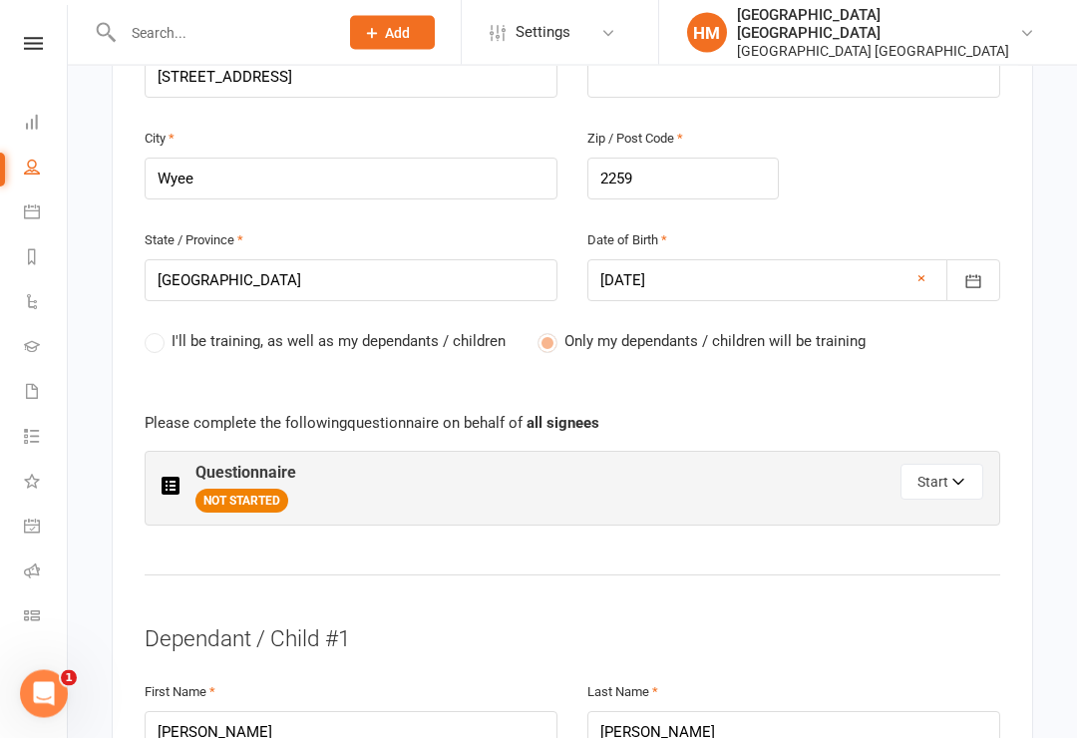
scroll to position [944, 0]
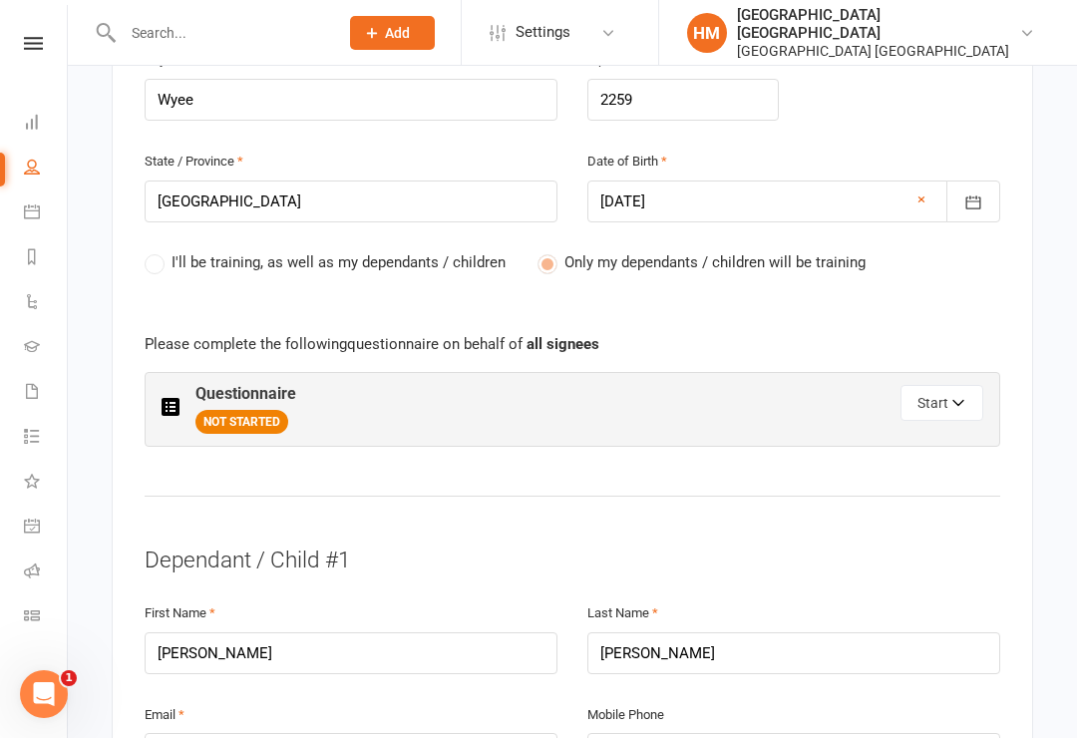
click at [948, 385] on button "Start" at bounding box center [941, 403] width 83 height 36
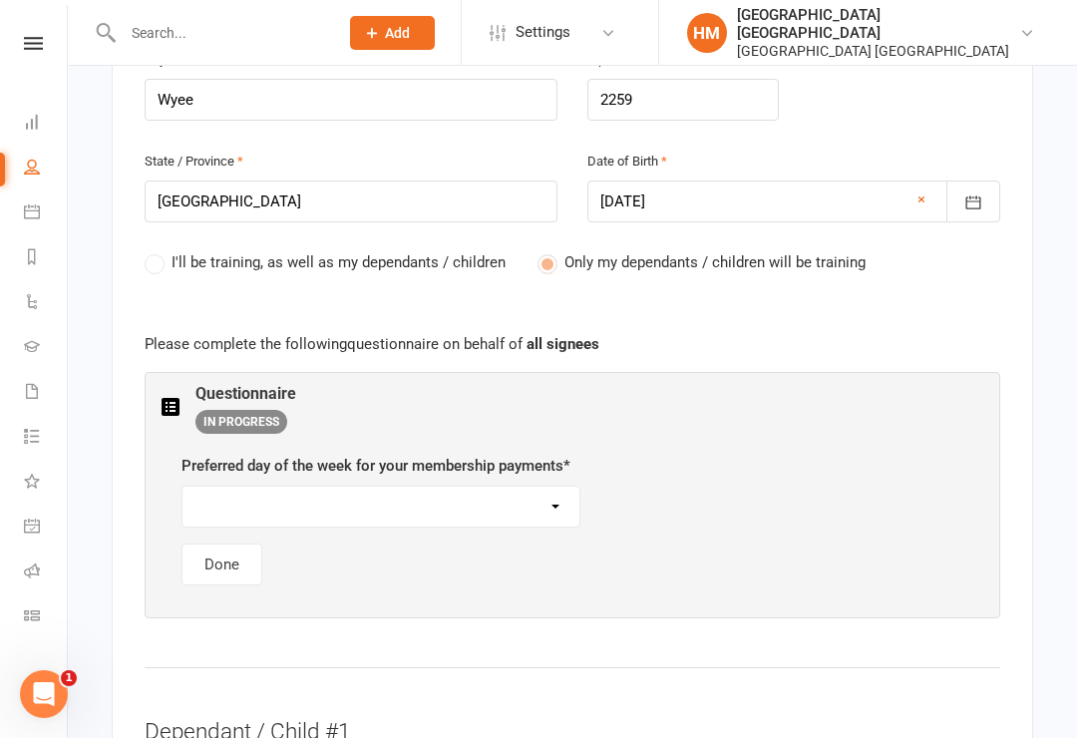
click at [234, 487] on select "[DATE] [DATE] [DATE] [DATE] [DATE]" at bounding box center [380, 507] width 397 height 40
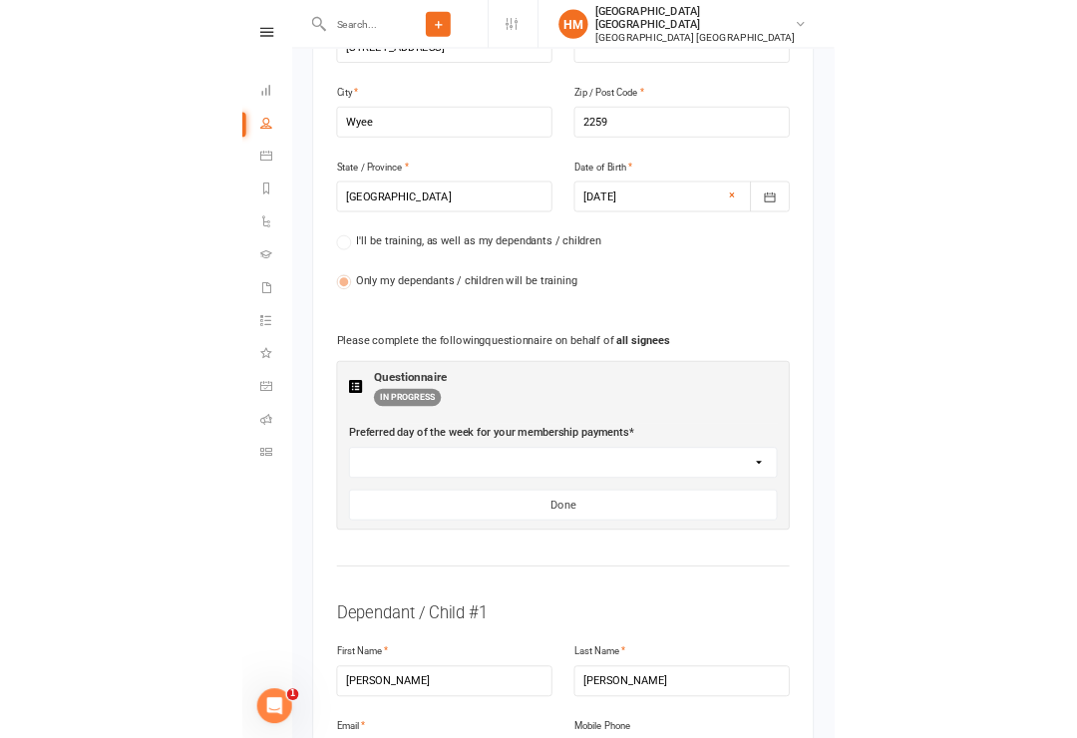
scroll to position [963, 0]
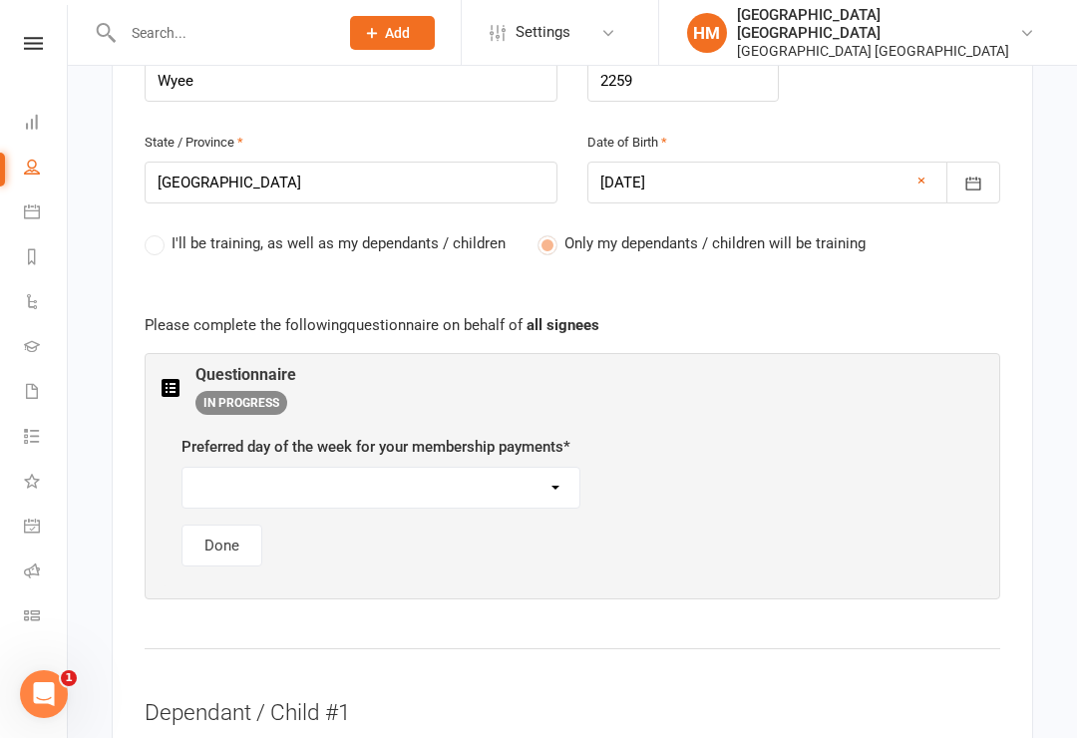
click at [237, 468] on select "[DATE] [DATE] [DATE] [DATE] [DATE]" at bounding box center [380, 488] width 397 height 40
select select "[DATE]"
click at [217, 525] on button "Done" at bounding box center [221, 546] width 81 height 42
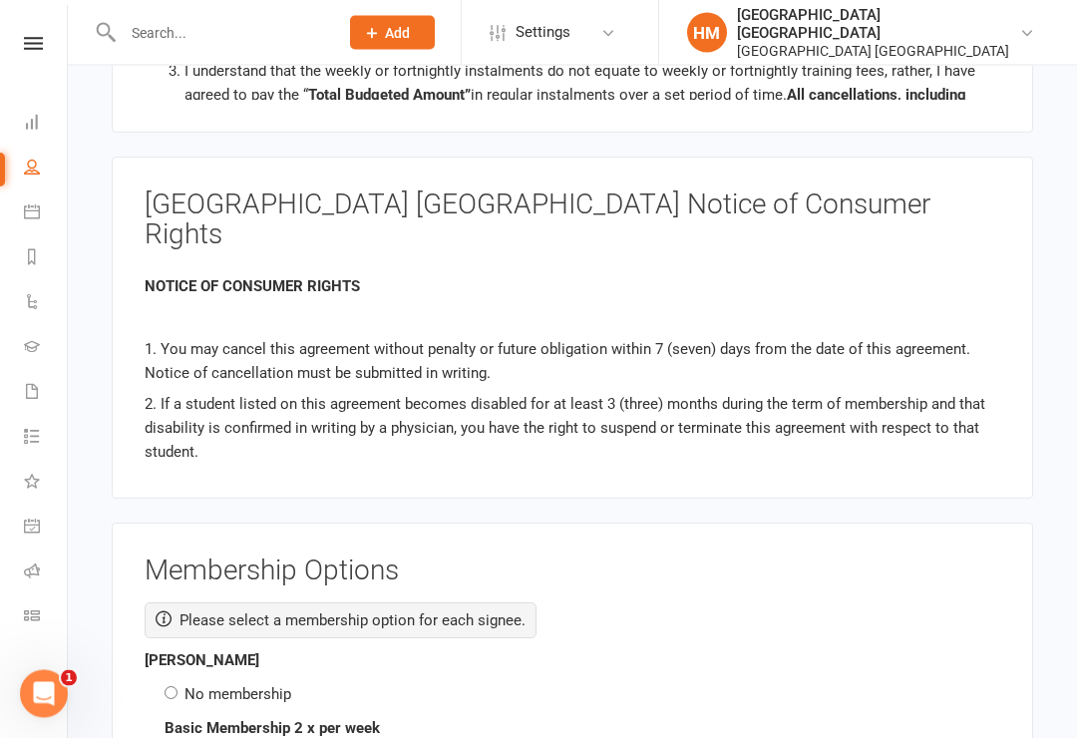
scroll to position [2768, 0]
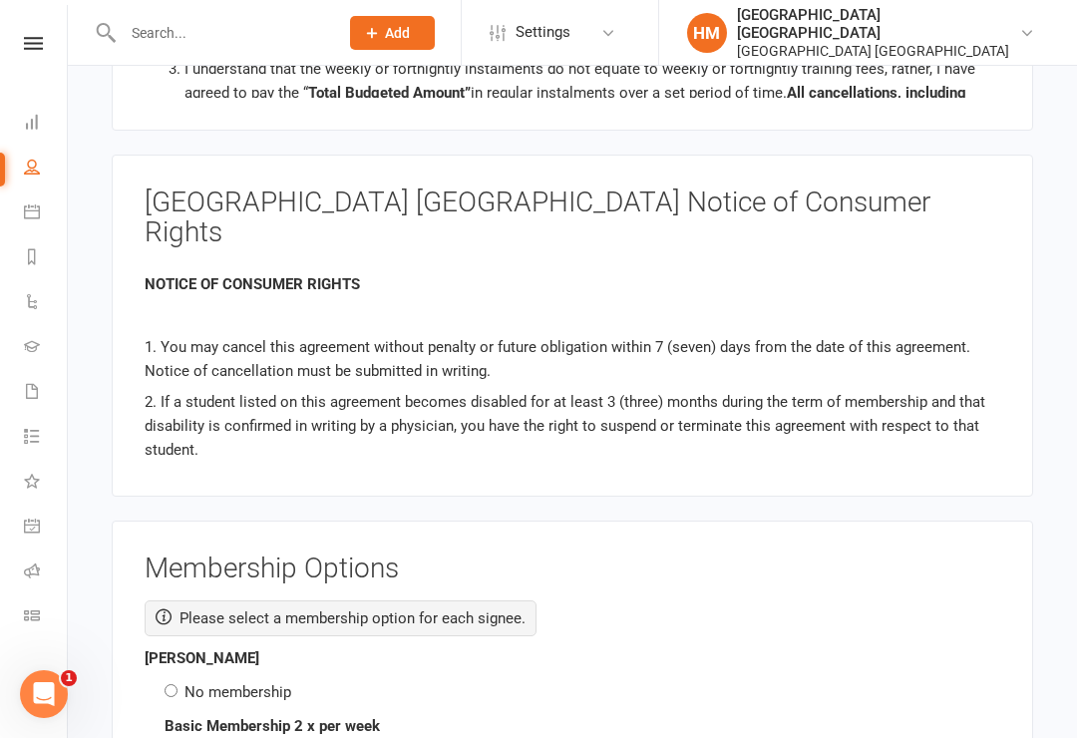
click at [166, 684] on input "No membership" at bounding box center [171, 690] width 13 height 13
radio input "true"
radio input "false"
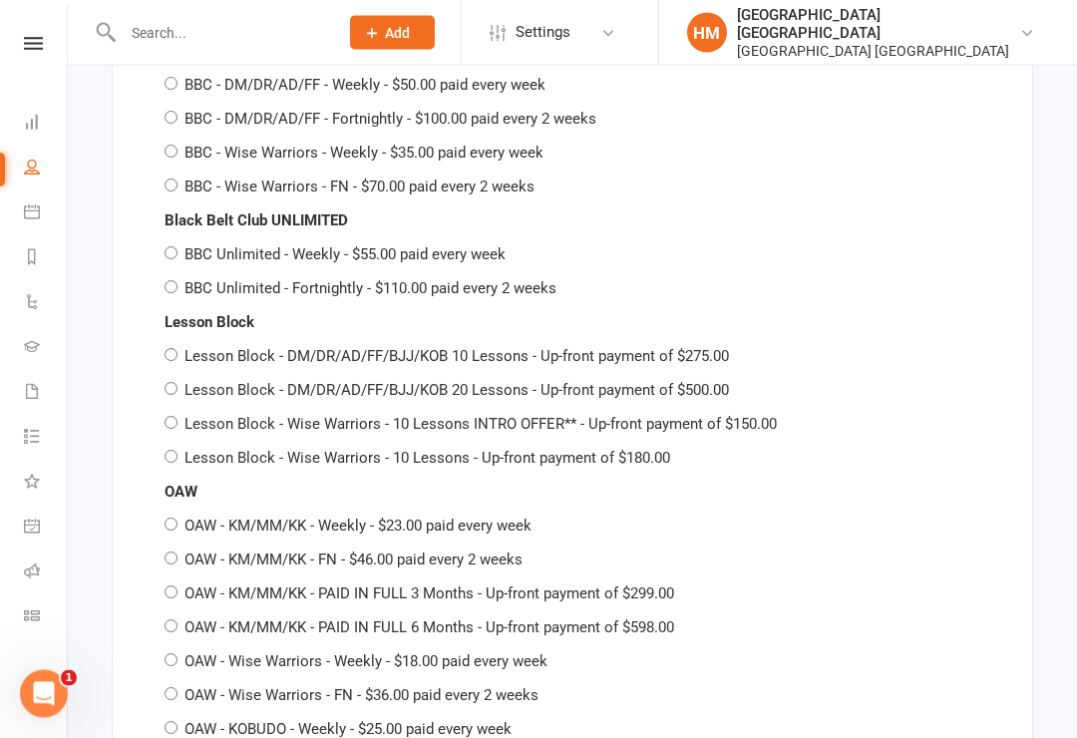
scroll to position [3816, 0]
click at [177, 518] on input "OAW - KM/MM/KK - Weekly - $23.00 paid every week" at bounding box center [171, 524] width 13 height 13
radio input "true"
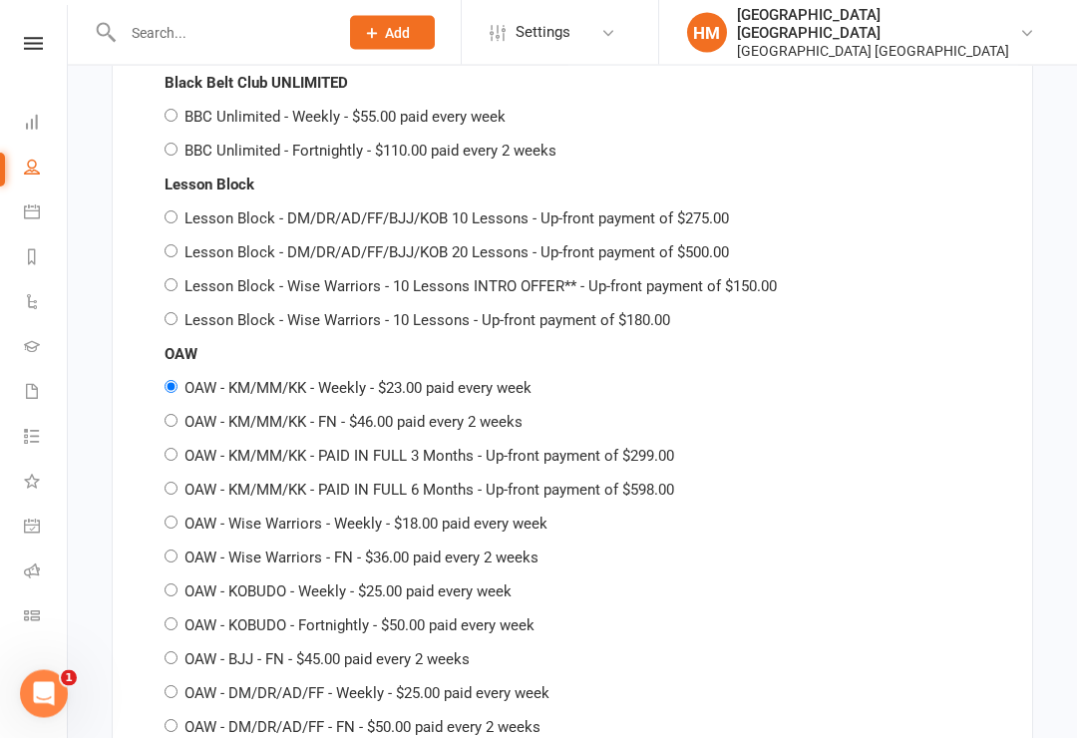
scroll to position [3954, 0]
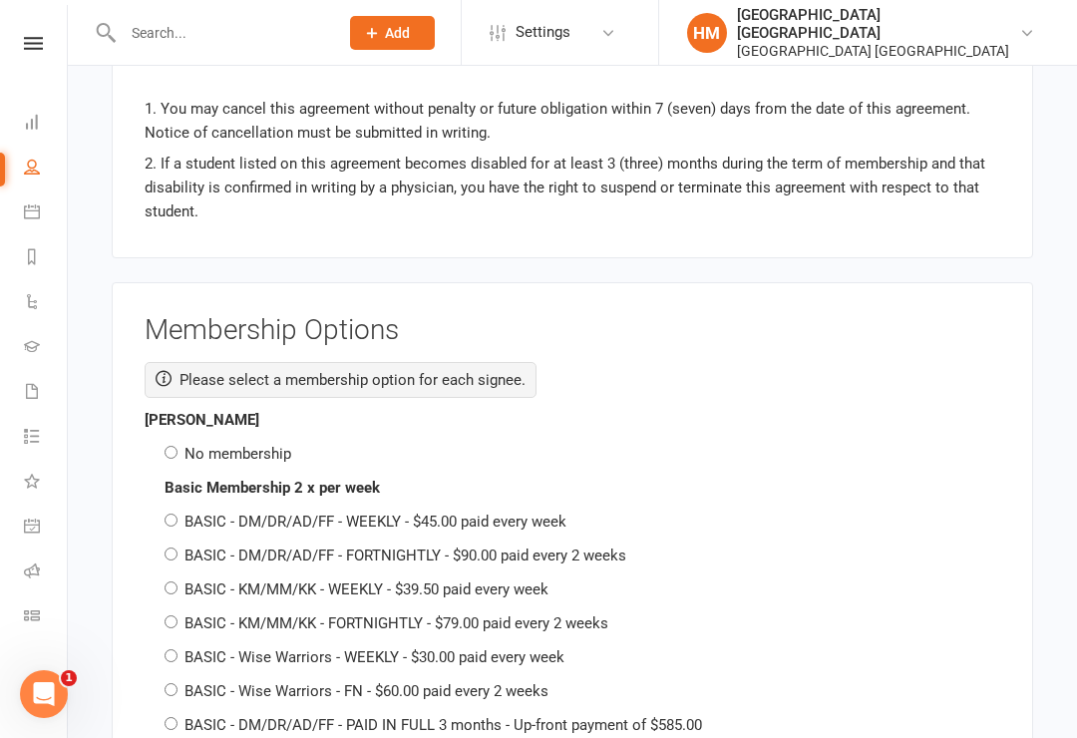
click at [175, 446] on input "No membership" at bounding box center [171, 452] width 13 height 13
radio input "true"
radio input "false"
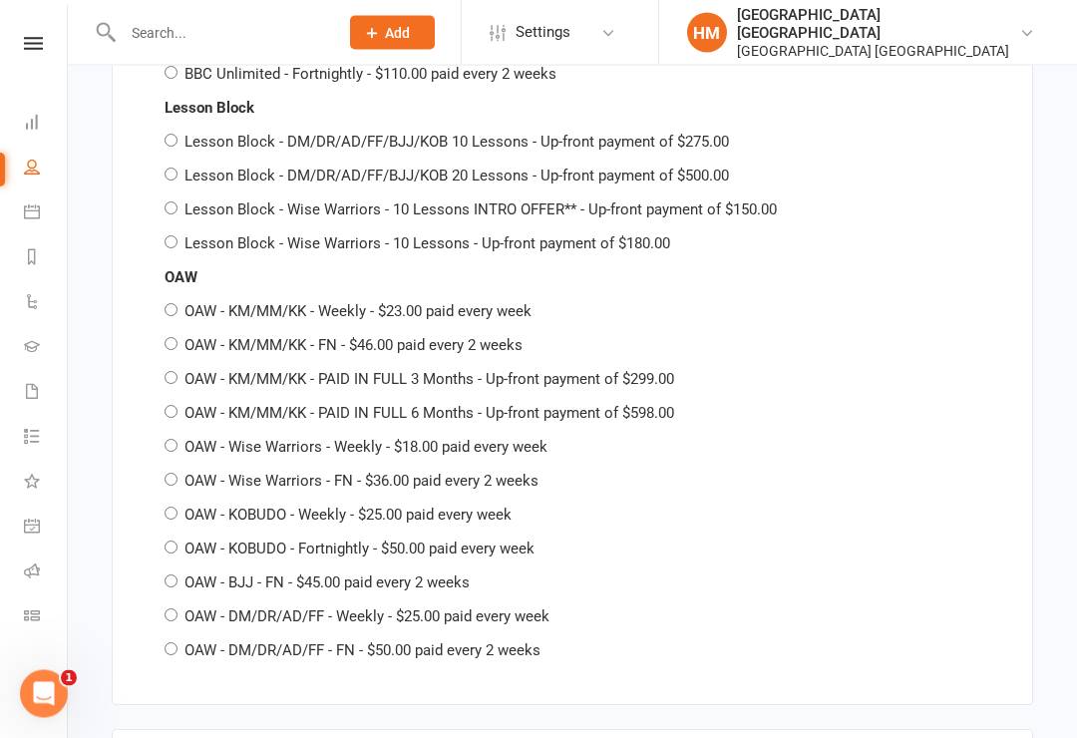
scroll to position [5275, 0]
click at [165, 303] on input "OAW - KM/MM/KK - Weekly - $23.00 paid every week" at bounding box center [171, 309] width 13 height 13
radio input "true"
radio input "false"
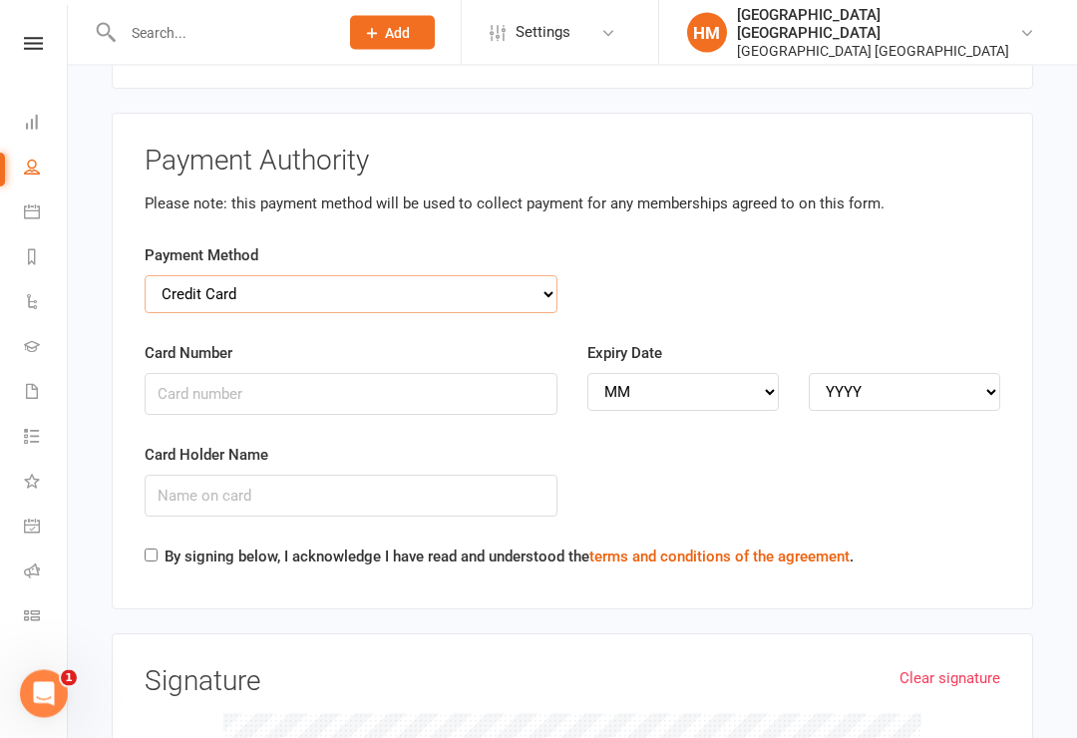
click at [176, 276] on select "Credit Card Bank Account" at bounding box center [351, 295] width 413 height 38
select select "bank_account"
click at [192, 373] on input "BSB" at bounding box center [351, 394] width 413 height 42
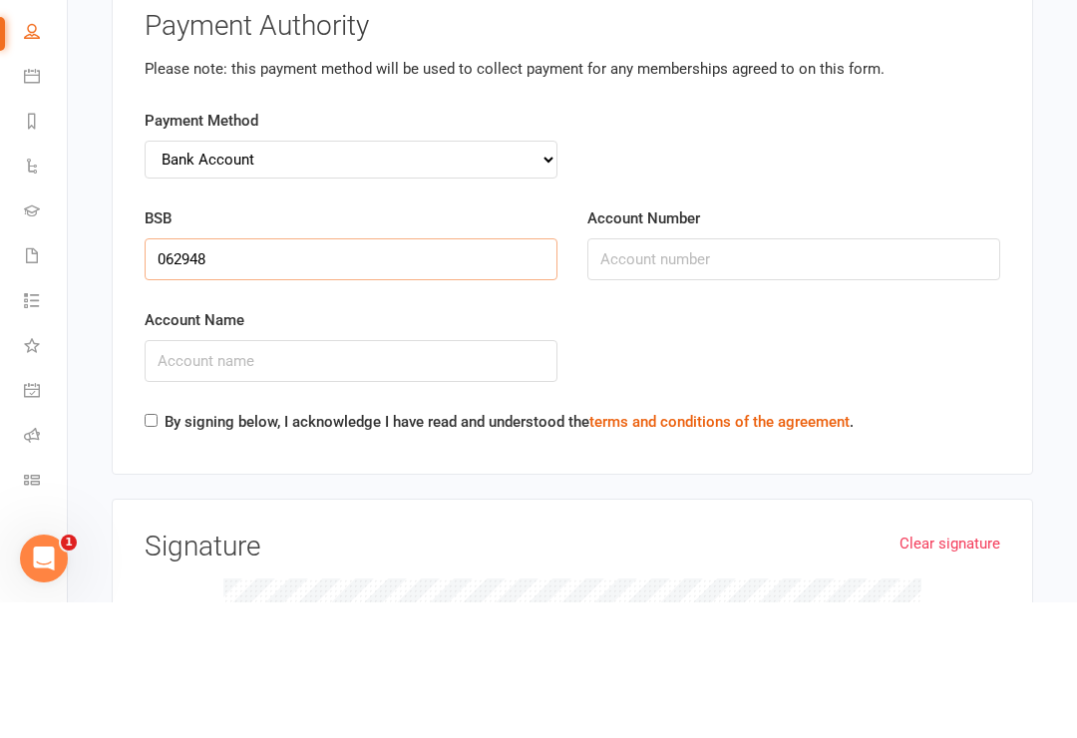
type input "062948"
click at [757, 374] on input "Account Number" at bounding box center [793, 395] width 413 height 42
type input "12336067"
click at [185, 476] on input "Account Name" at bounding box center [351, 497] width 413 height 42
type input "[PERSON_NAME]"
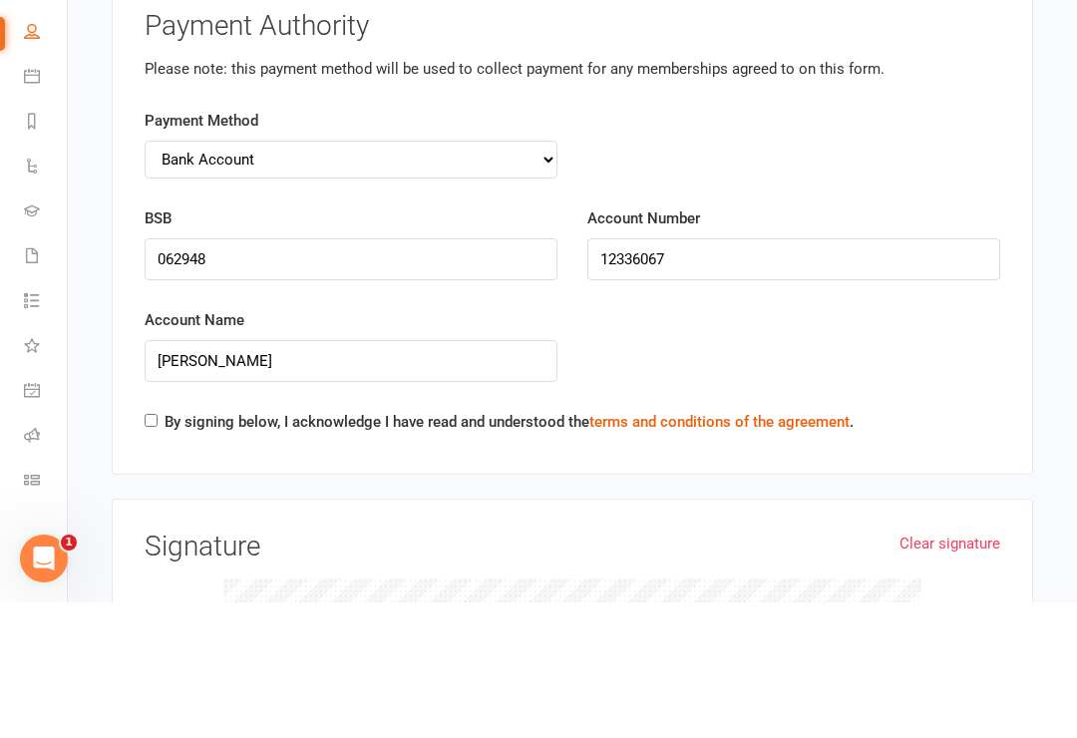
click at [158, 549] on input "By signing below, I acknowledge I have read and understood the terms and condit…" at bounding box center [151, 555] width 13 height 13
checkbox input "true"
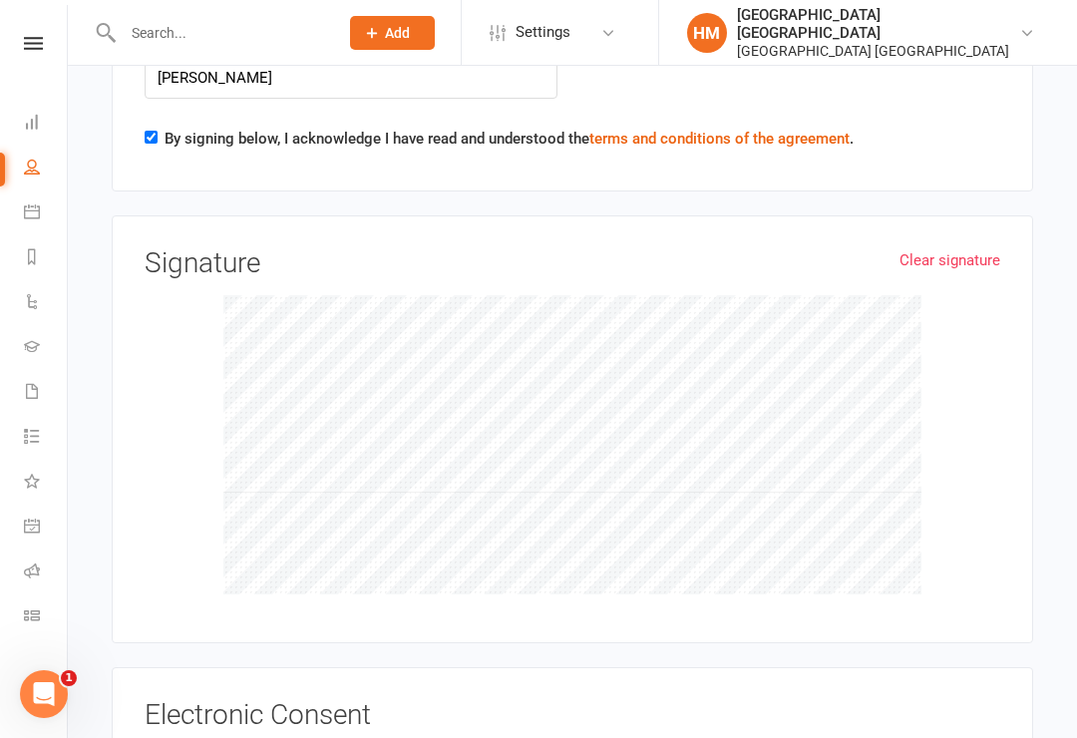
scroll to position [6821, 0]
click at [158, 737] on input "I,[PERSON_NAME],agree to the terms and conditions of this membership as stated …" at bounding box center [151, 748] width 13 height 0
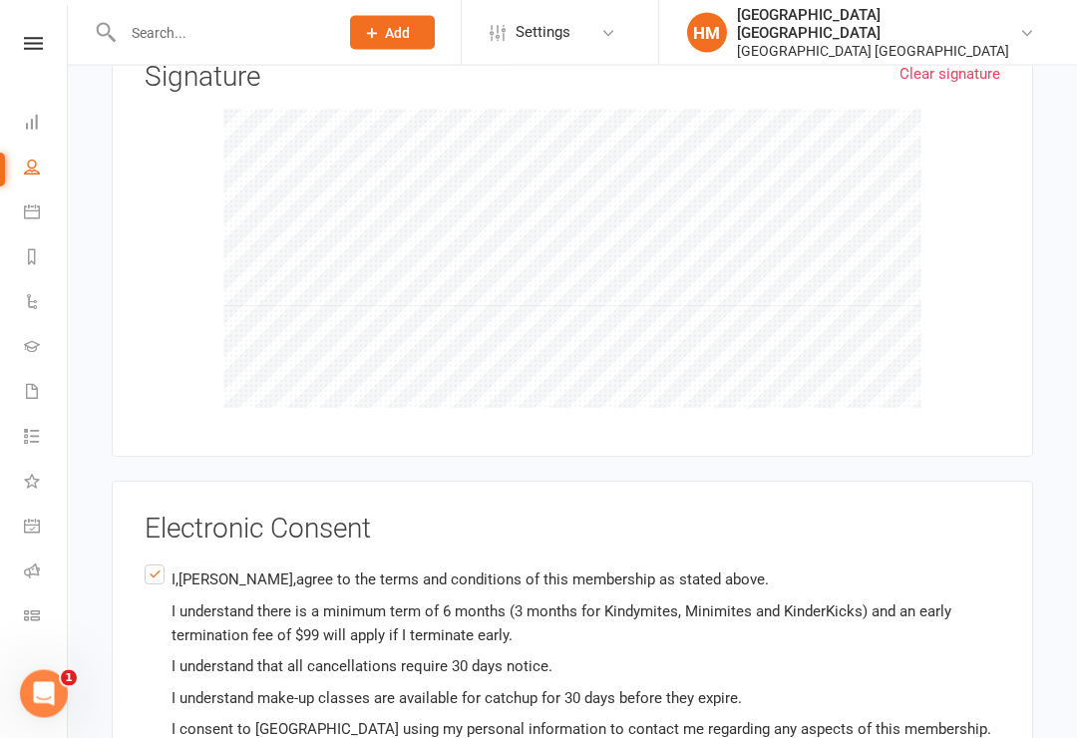
scroll to position [7137, 0]
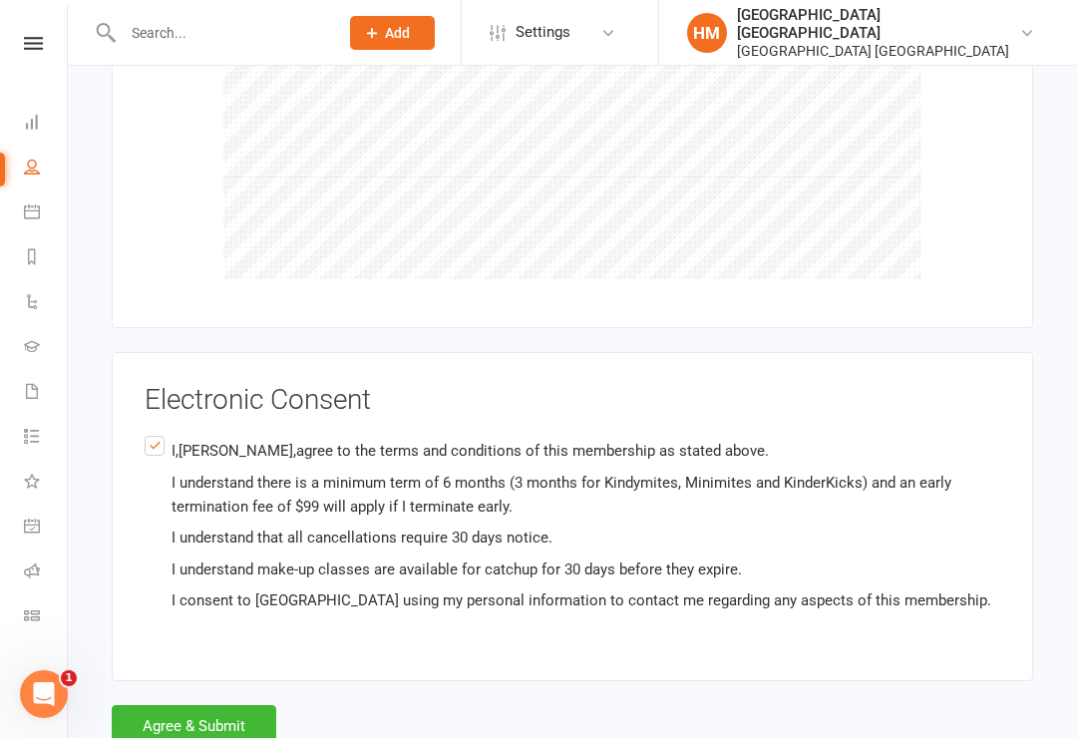
click at [202, 705] on button "Agree & Submit" at bounding box center [194, 726] width 165 height 42
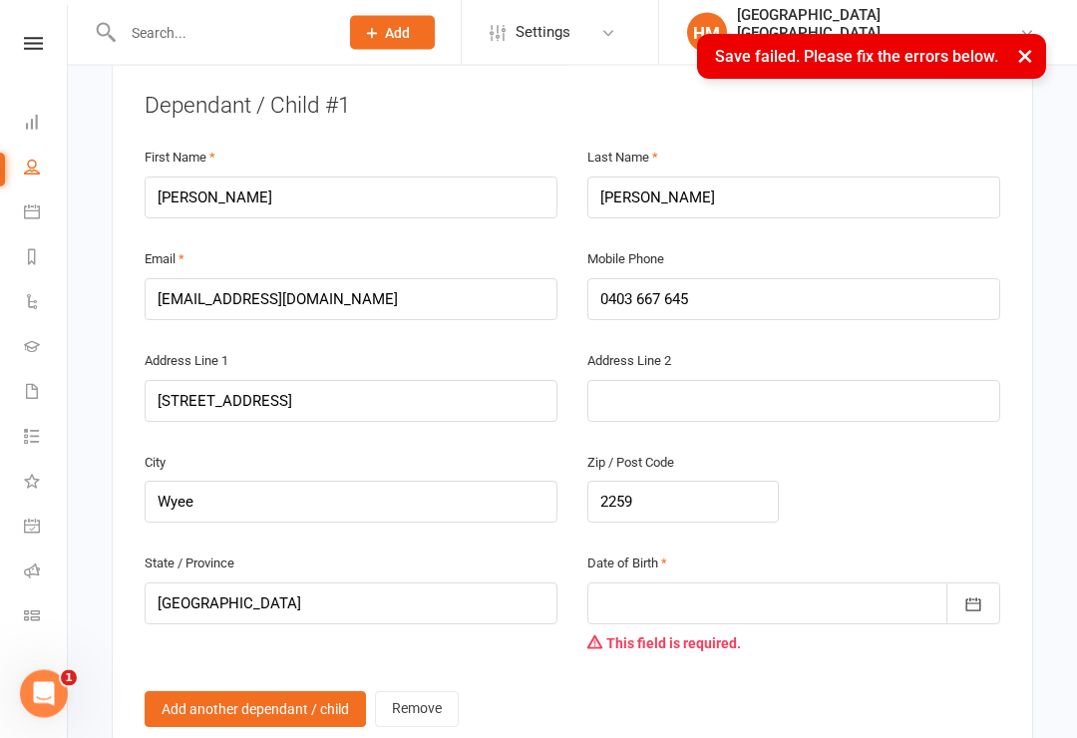
scroll to position [1410, 0]
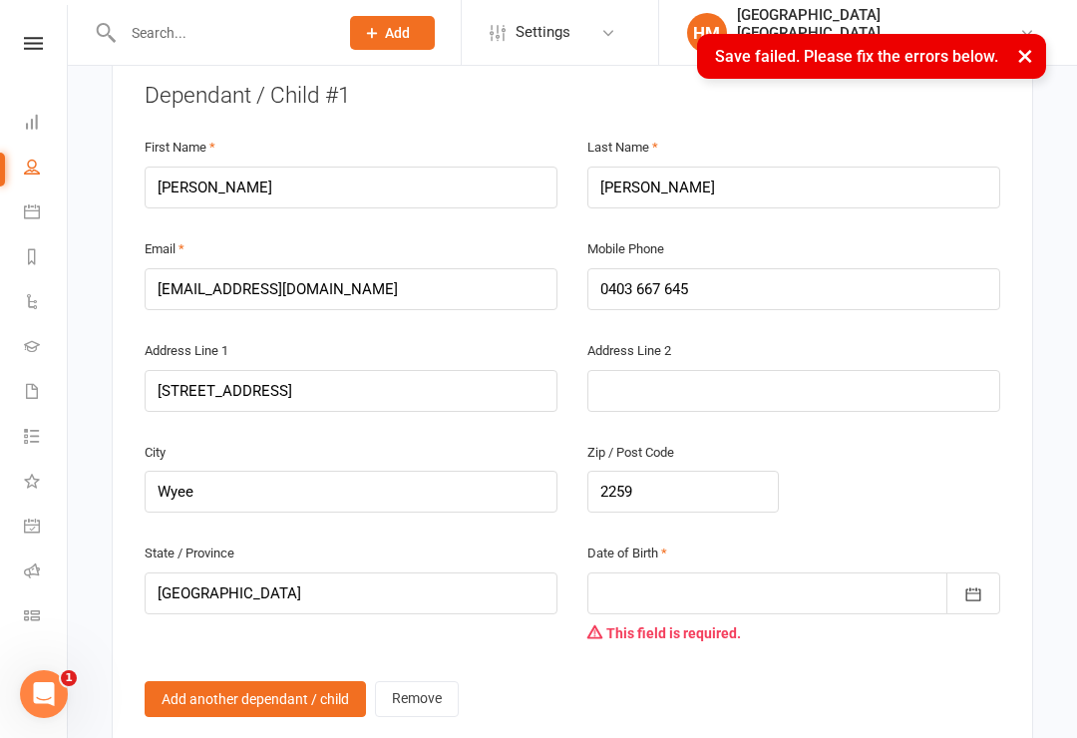
click at [771, 572] on div at bounding box center [793, 593] width 413 height 42
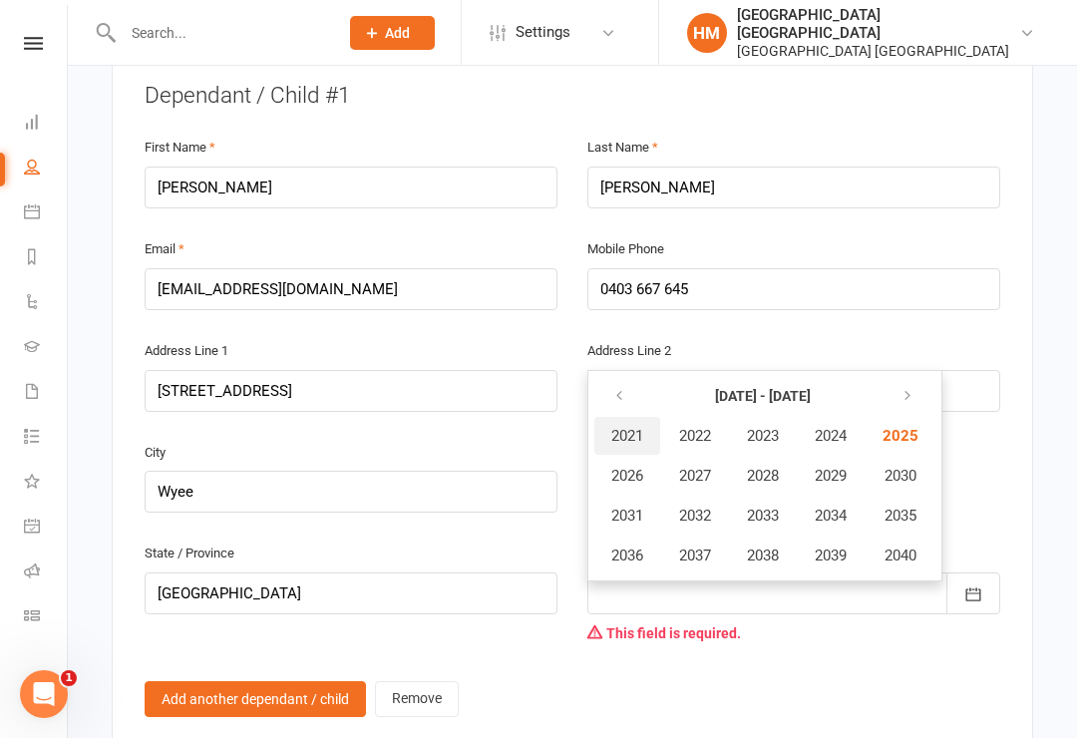
click at [629, 427] on span "2021" at bounding box center [627, 436] width 32 height 18
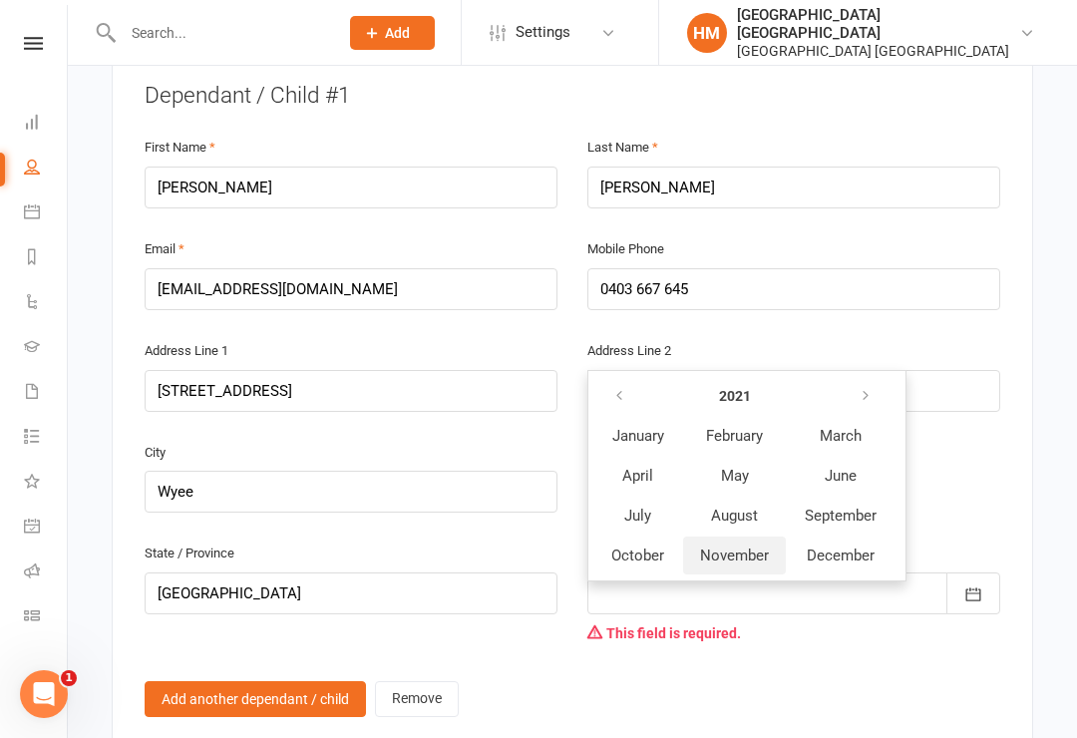
click at [732, 546] on span "November" at bounding box center [734, 555] width 69 height 18
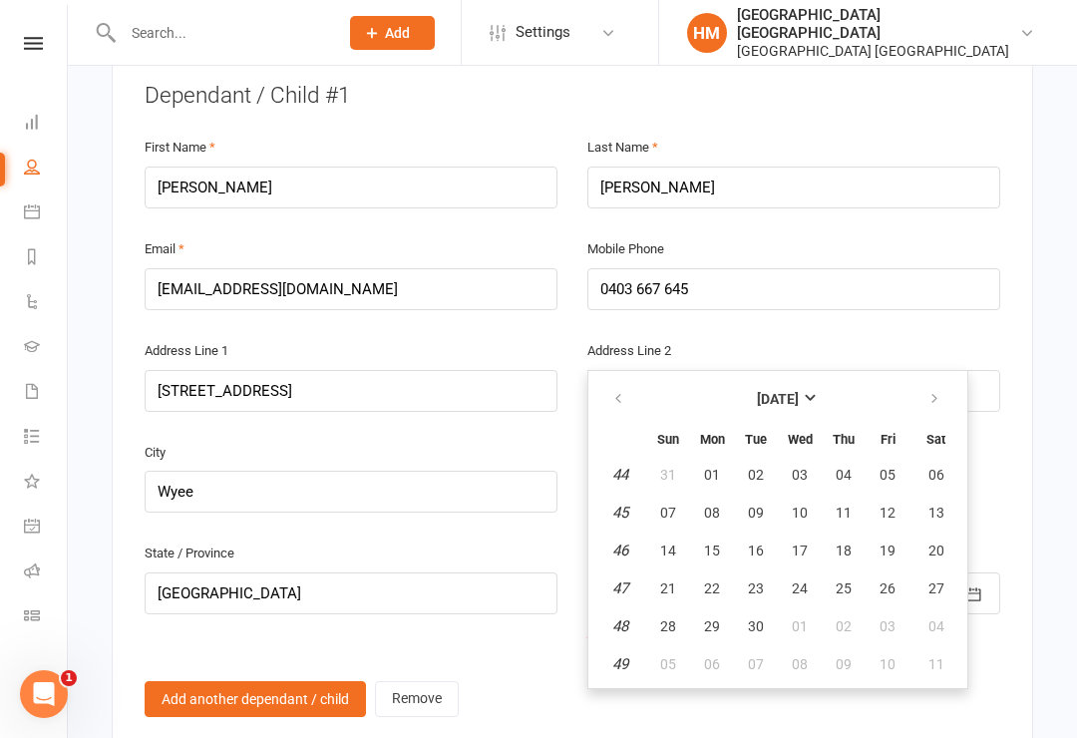
click at [712, 467] on span "01" at bounding box center [712, 475] width 16 height 16
type input "[DATE]"
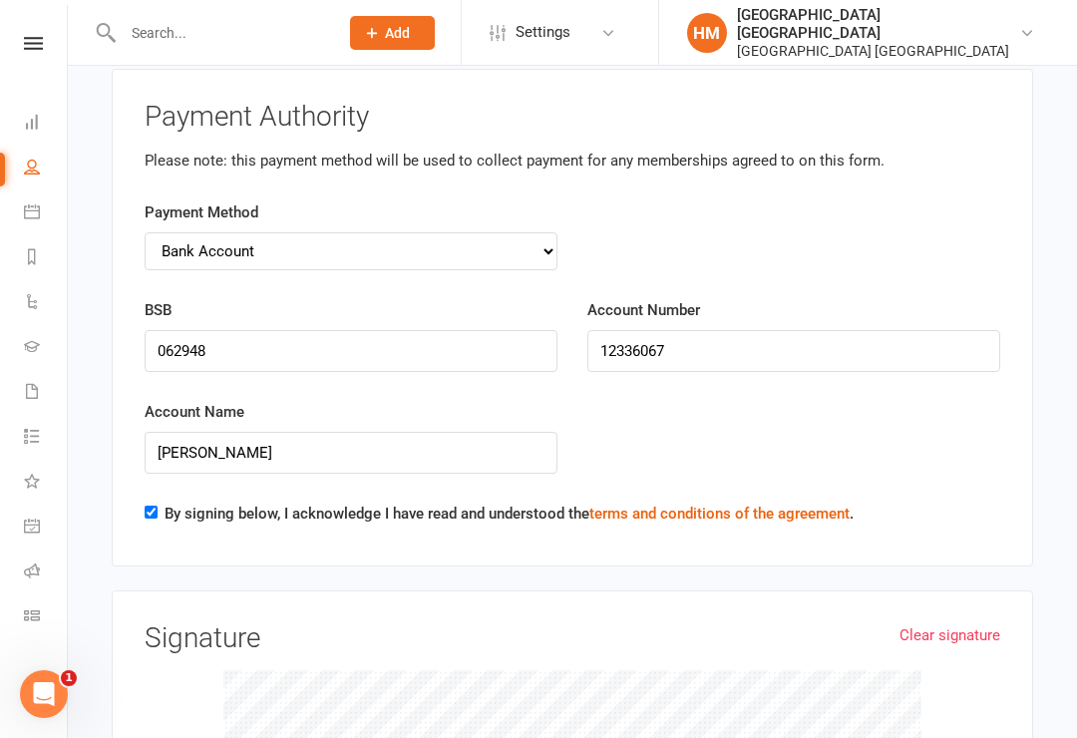
scroll to position [7175, 0]
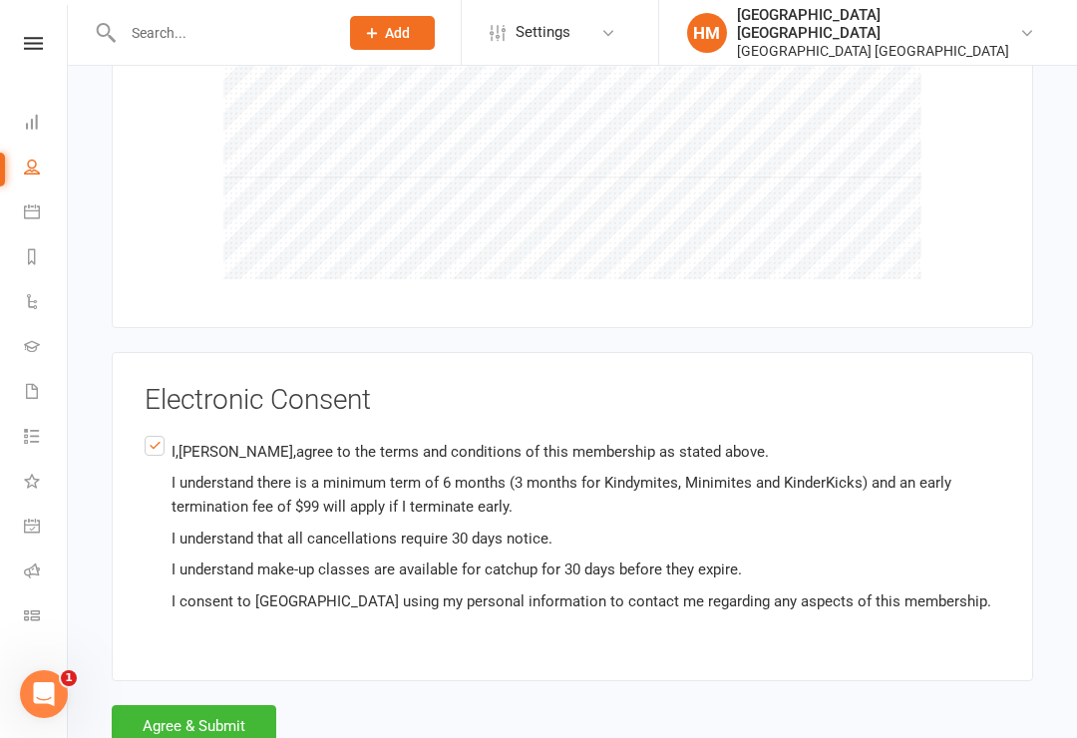
click at [176, 705] on button "Agree & Submit" at bounding box center [194, 726] width 165 height 42
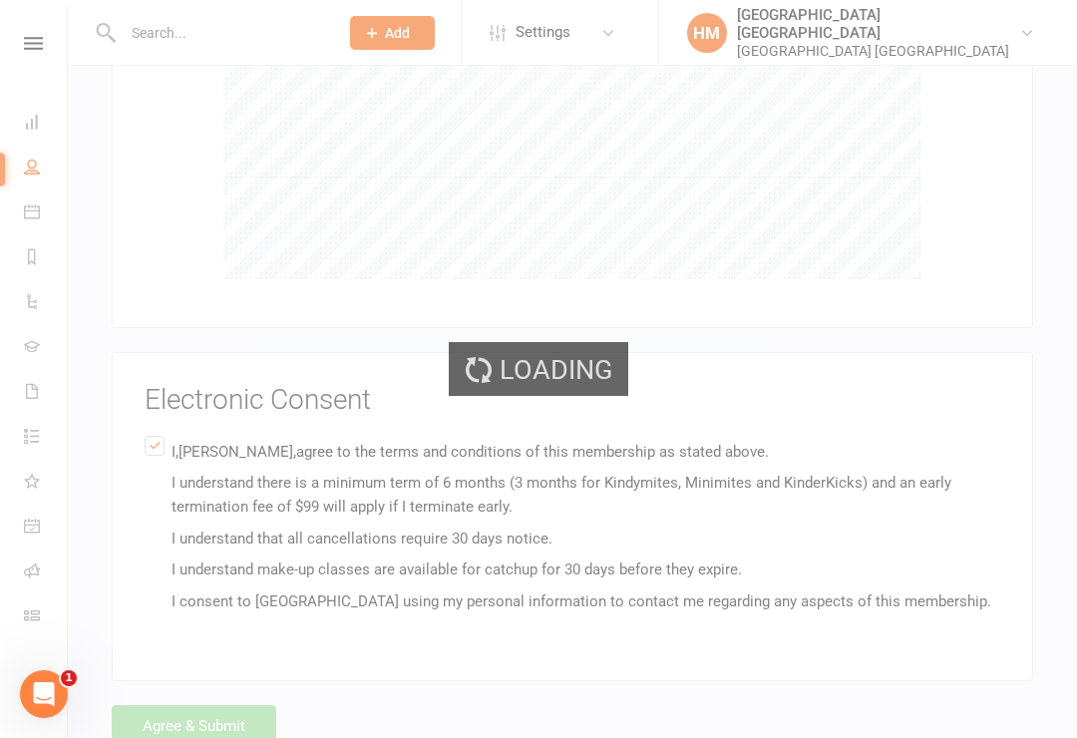
scroll to position [7137, 0]
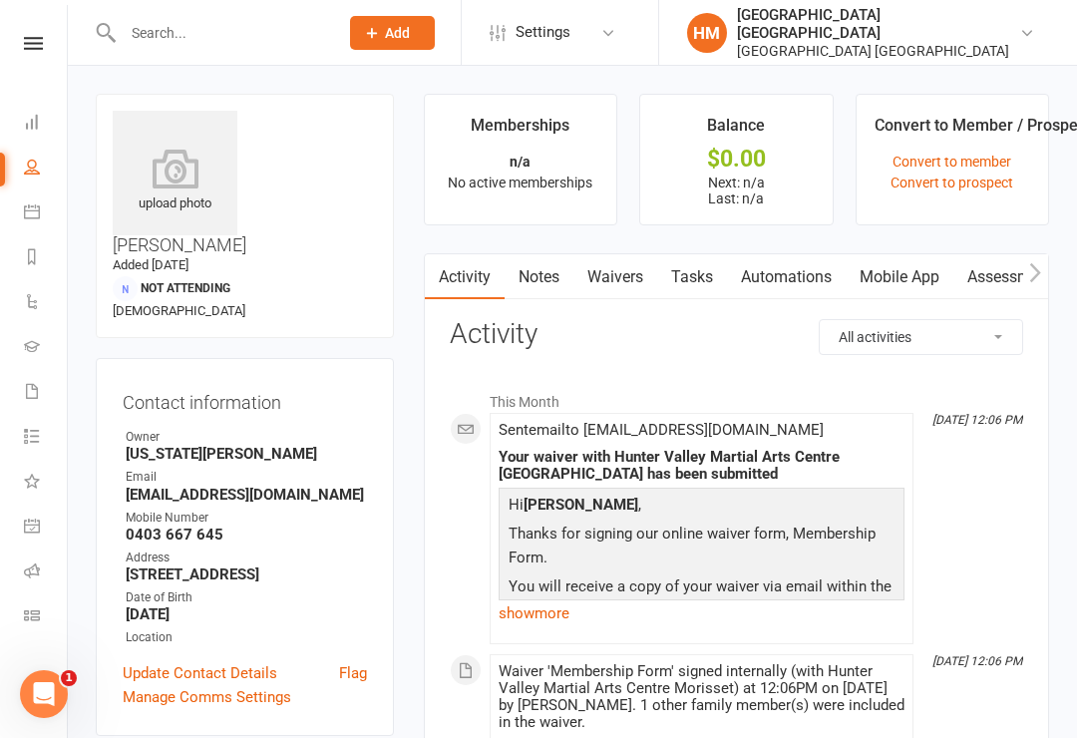
click at [28, 215] on icon at bounding box center [32, 211] width 16 height 16
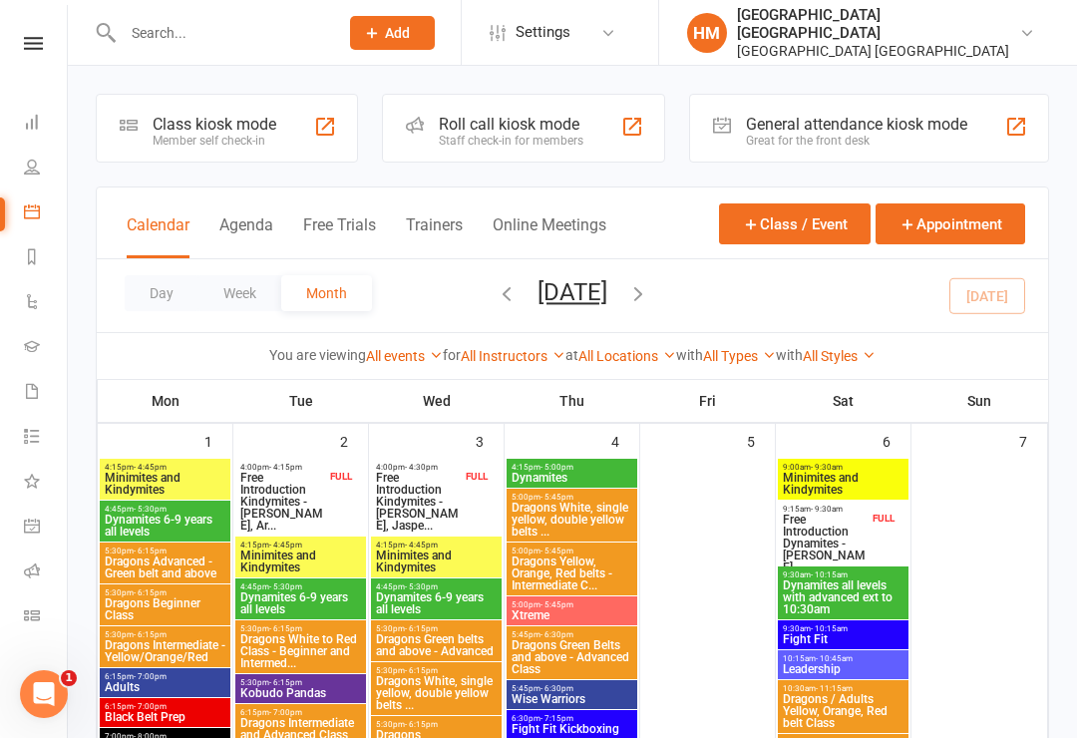
click at [247, 233] on button "Agenda" at bounding box center [246, 236] width 54 height 43
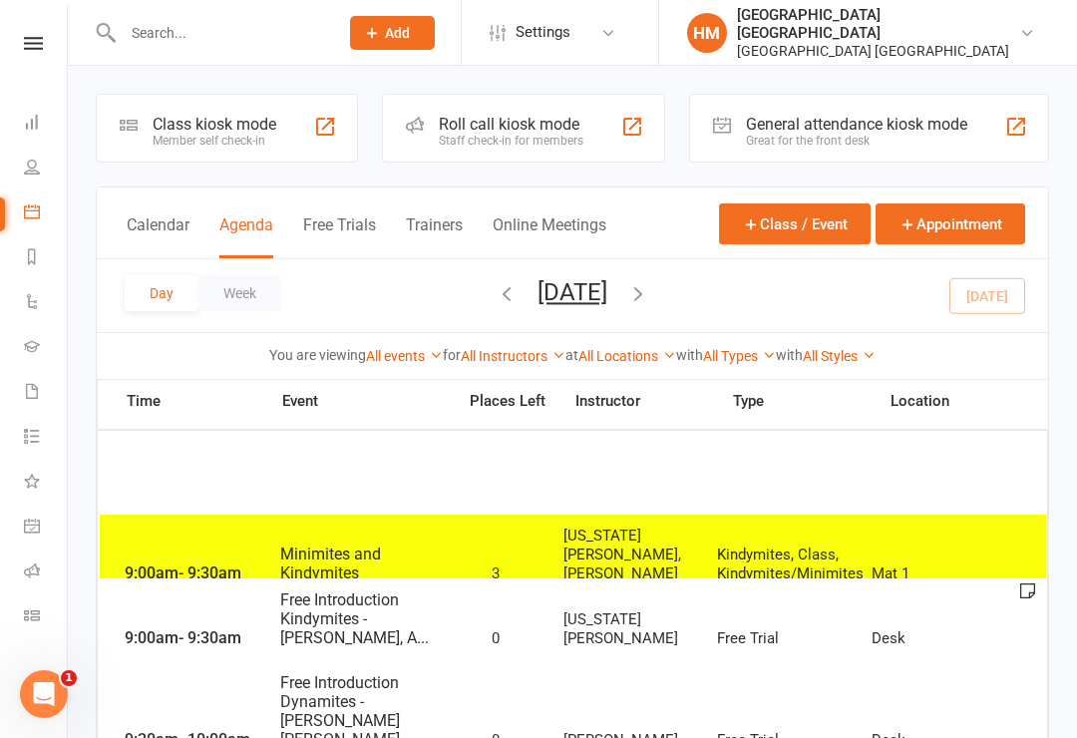
click at [548, 299] on button "[DATE]" at bounding box center [572, 292] width 70 height 28
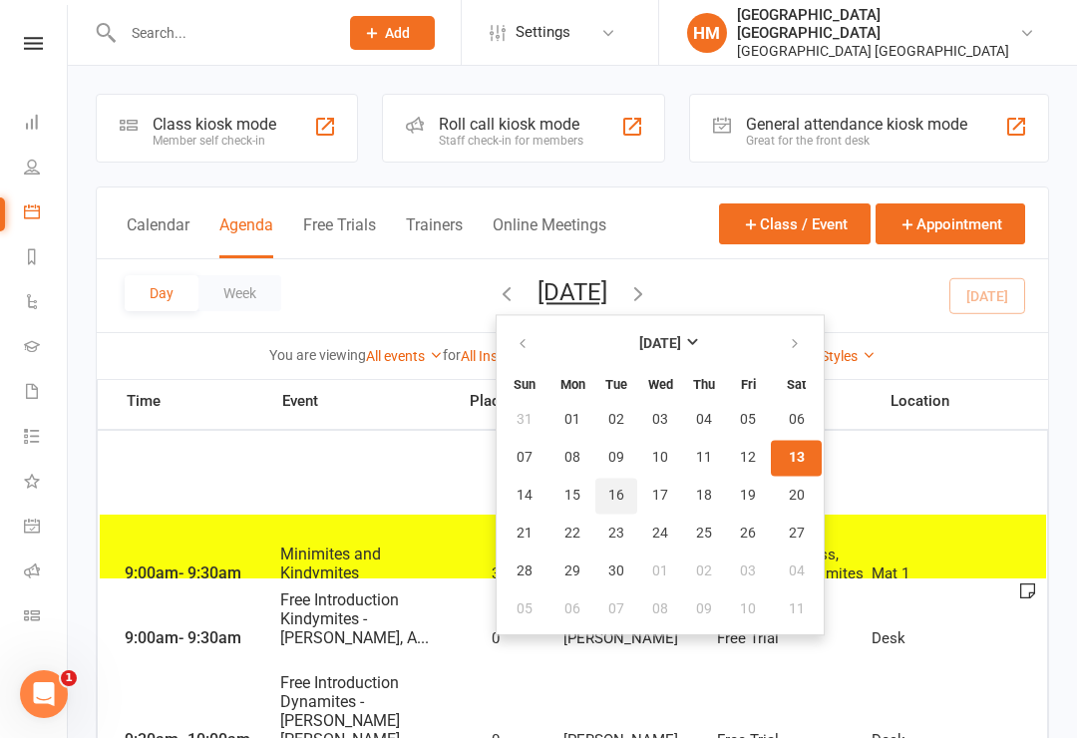
click at [608, 497] on span "16" at bounding box center [616, 496] width 16 height 16
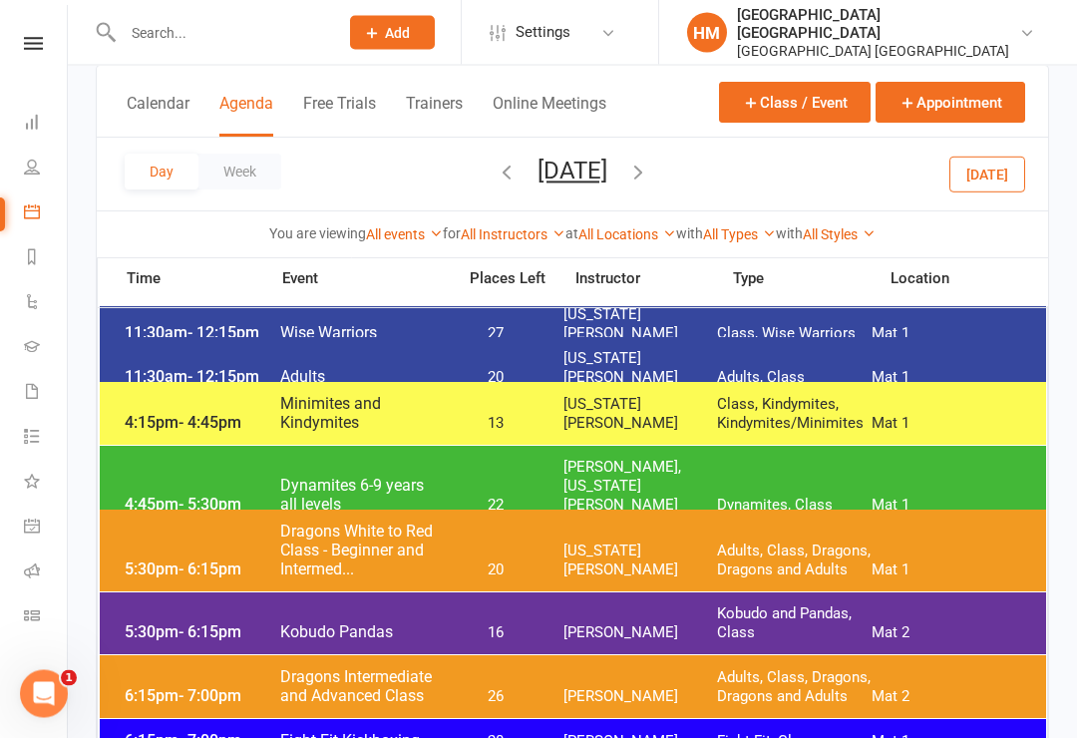
scroll to position [202, 0]
click at [193, 425] on span "- 4:45pm" at bounding box center [209, 422] width 63 height 19
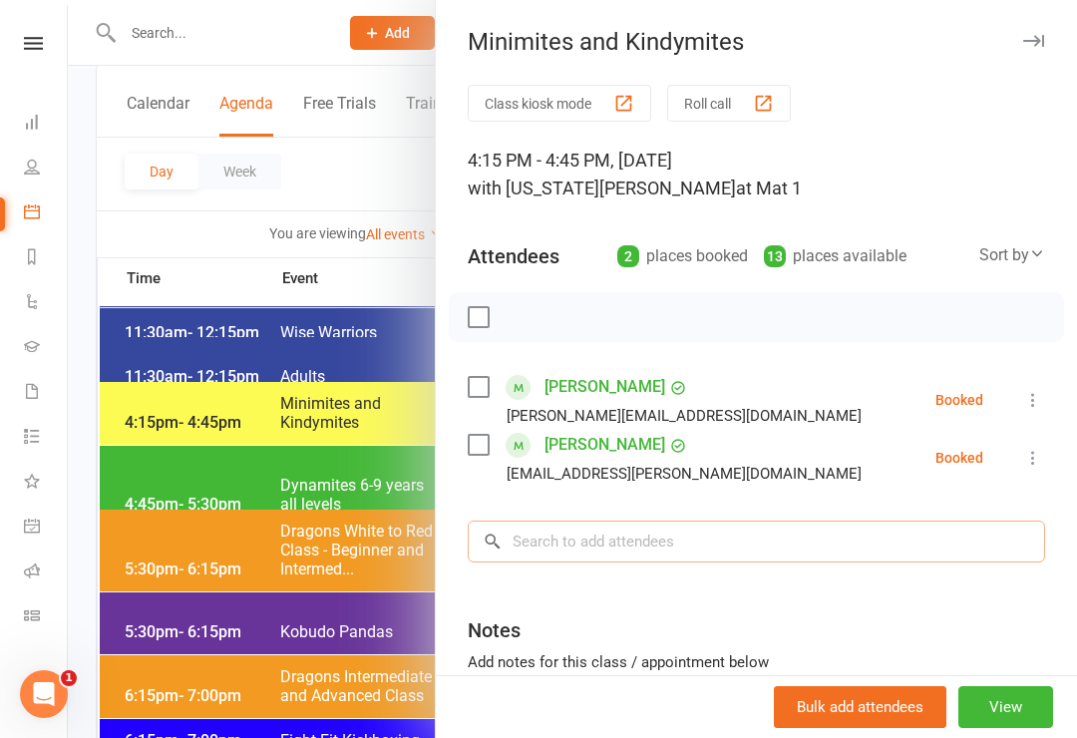
click at [544, 542] on input "search" at bounding box center [756, 542] width 577 height 42
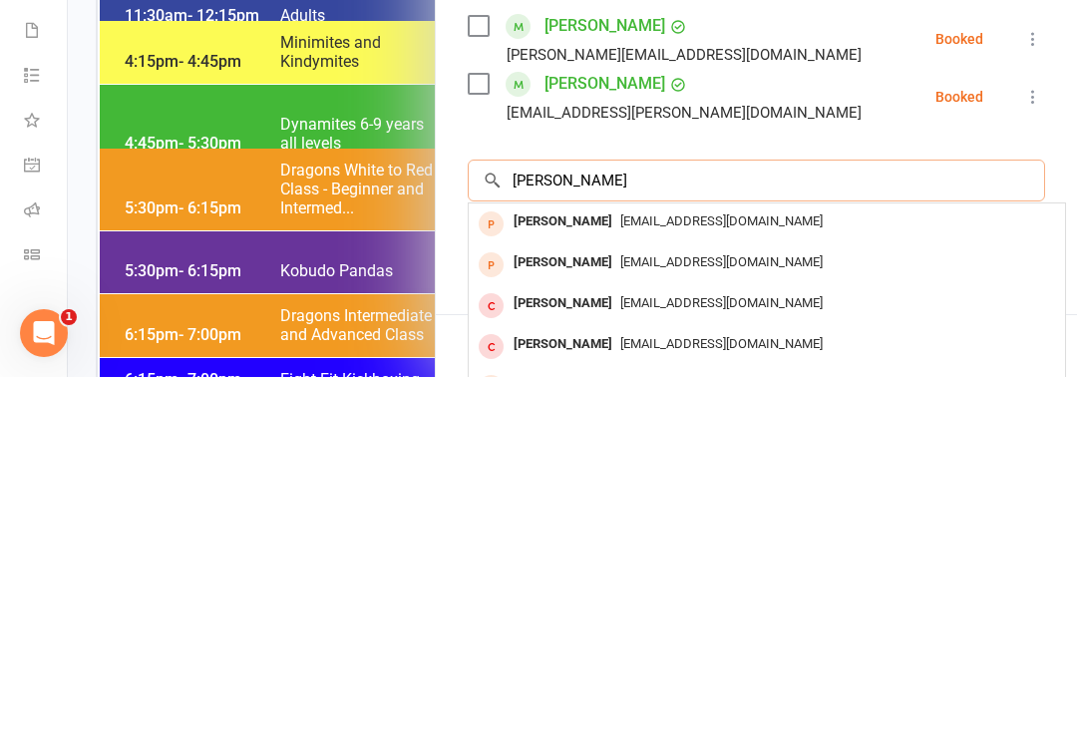
type input "[PERSON_NAME]"
click at [533, 568] on div "[PERSON_NAME]" at bounding box center [563, 582] width 115 height 29
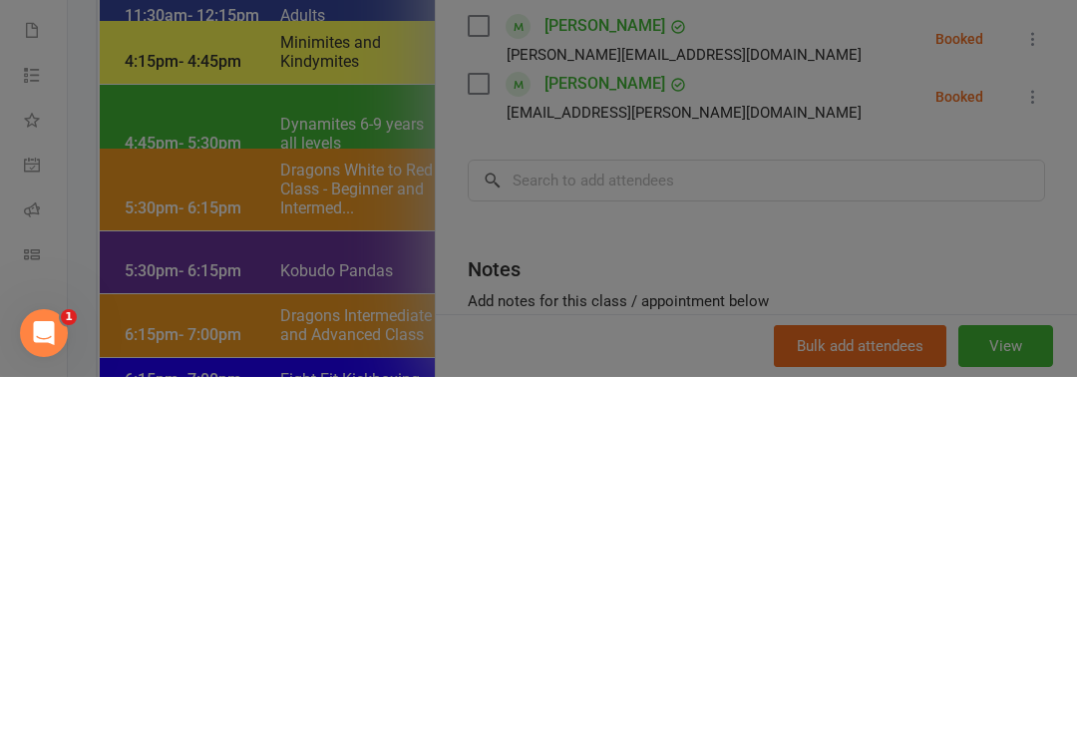
scroll to position [563, 0]
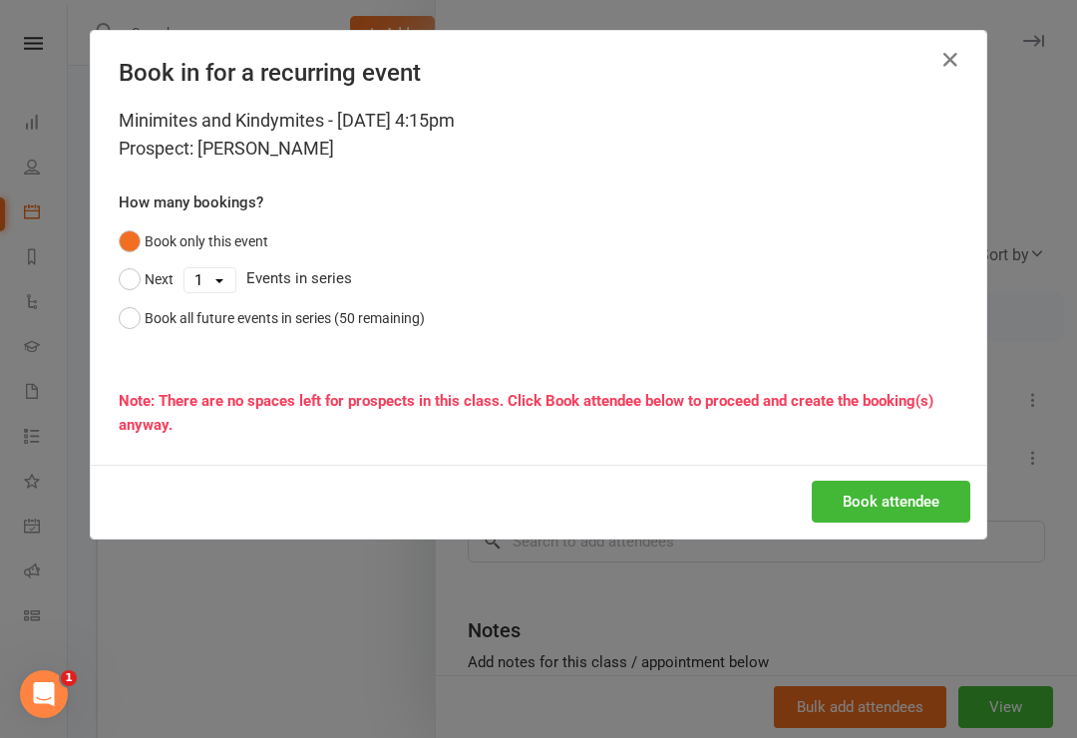
click at [881, 506] on button "Book attendee" at bounding box center [891, 502] width 159 height 42
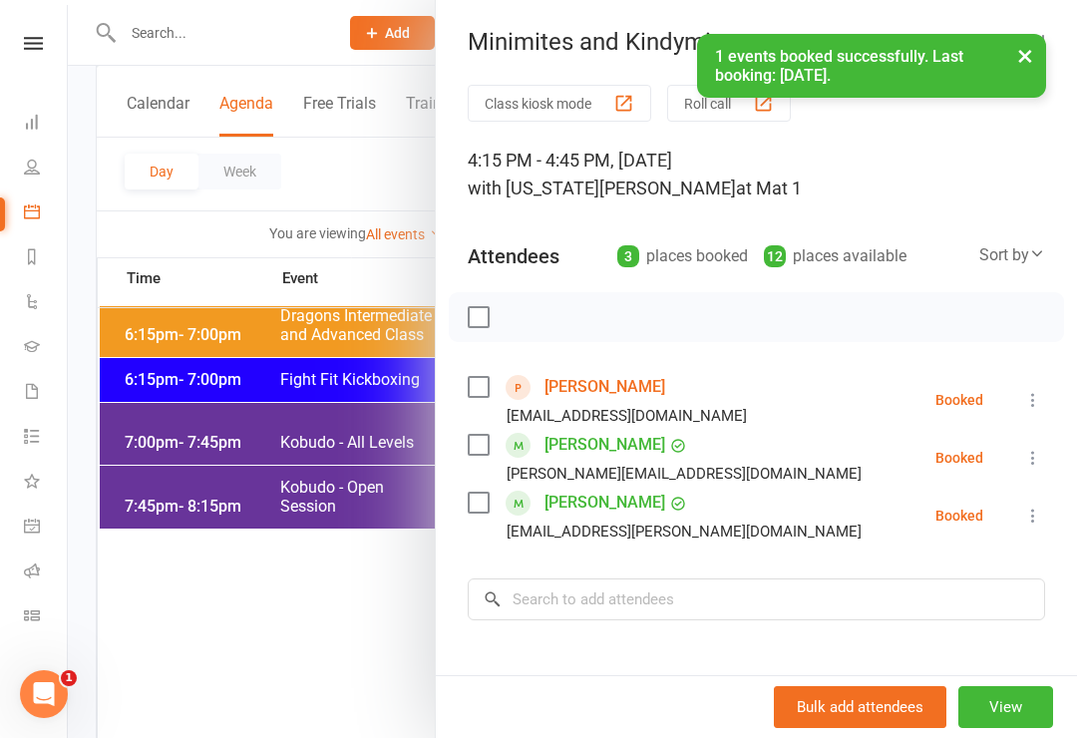
click at [72, 232] on div at bounding box center [572, 369] width 1009 height 738
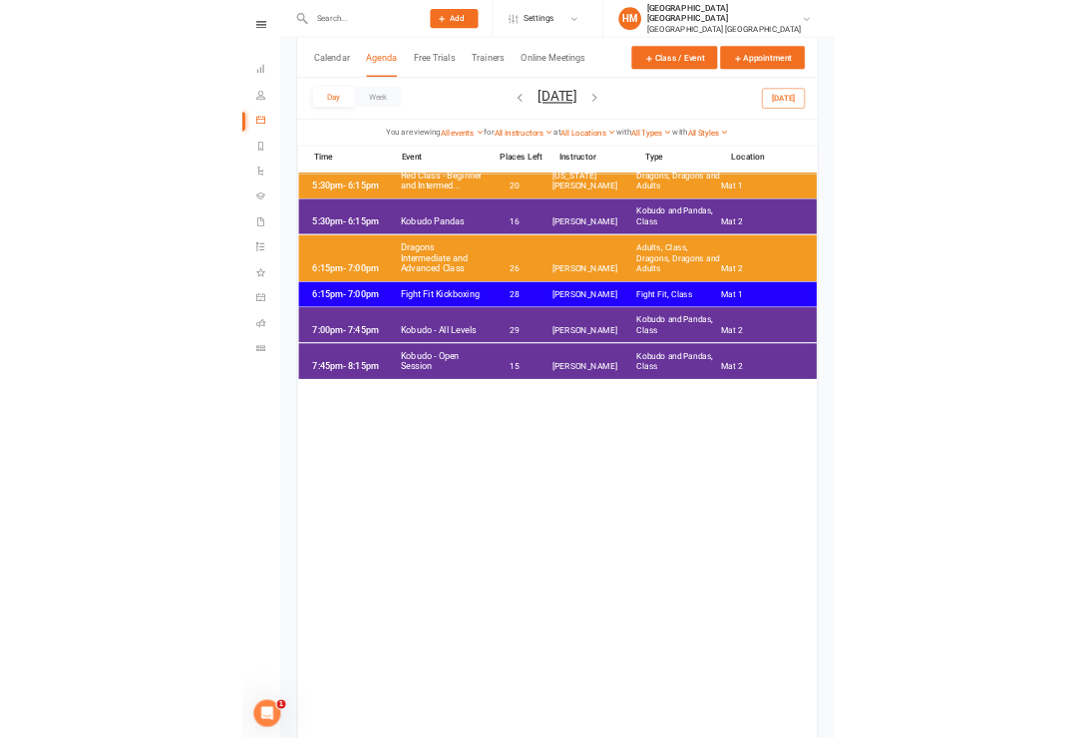
scroll to position [733, 0]
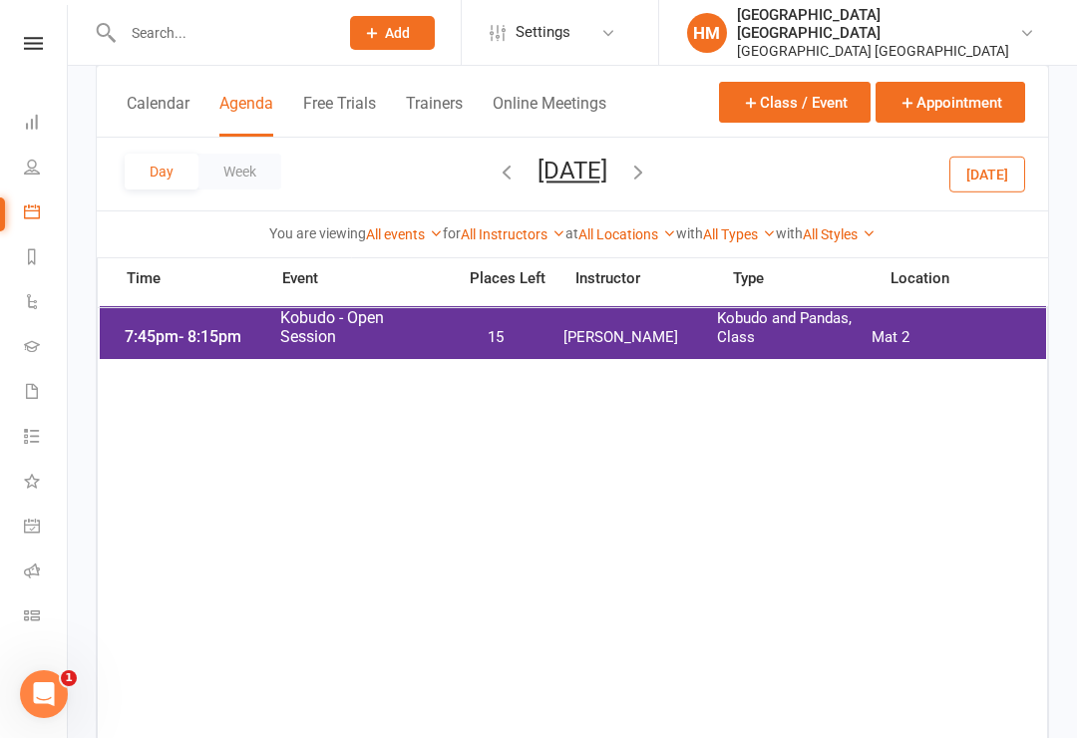
click at [392, 29] on span "Add" at bounding box center [397, 33] width 25 height 16
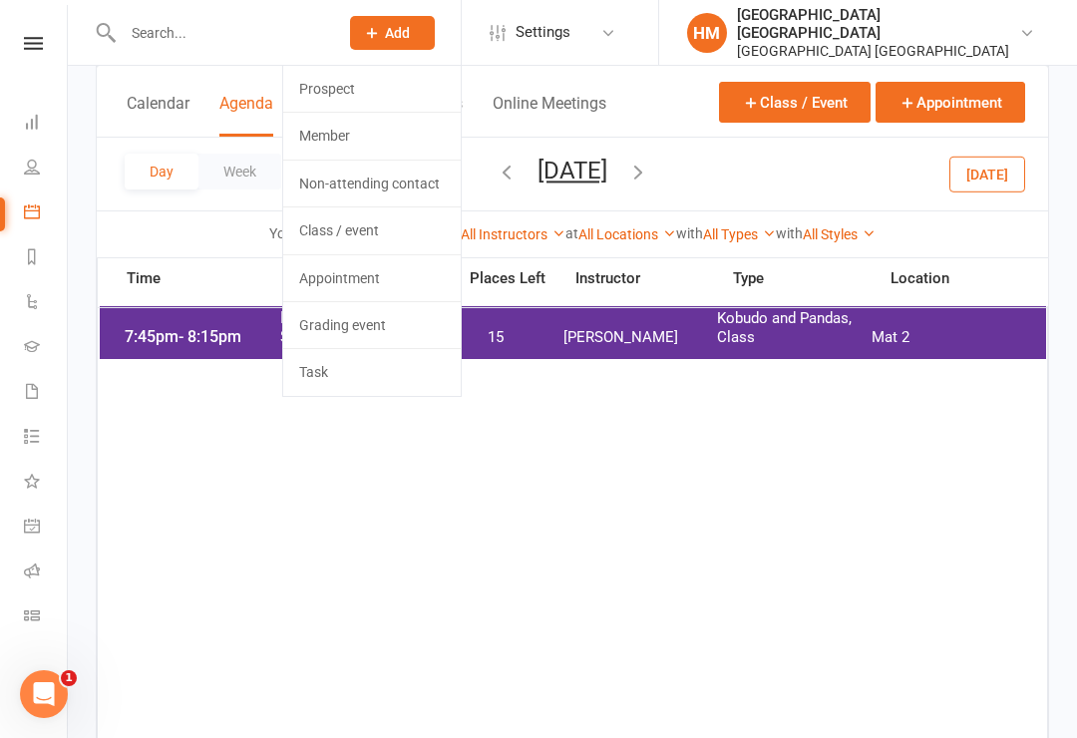
click at [384, 189] on link "Non-attending contact" at bounding box center [371, 184] width 177 height 46
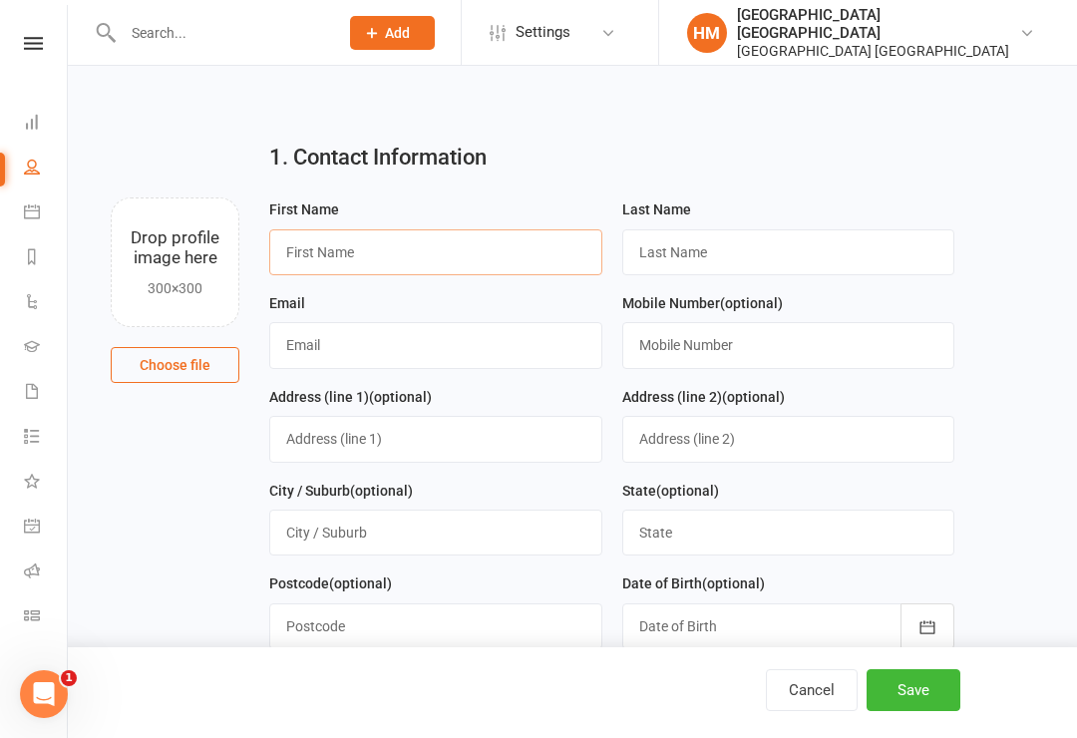
click at [320, 251] on input "text" at bounding box center [435, 252] width 333 height 46
type input "[PERSON_NAME]"
click at [697, 252] on input "text" at bounding box center [788, 252] width 333 height 46
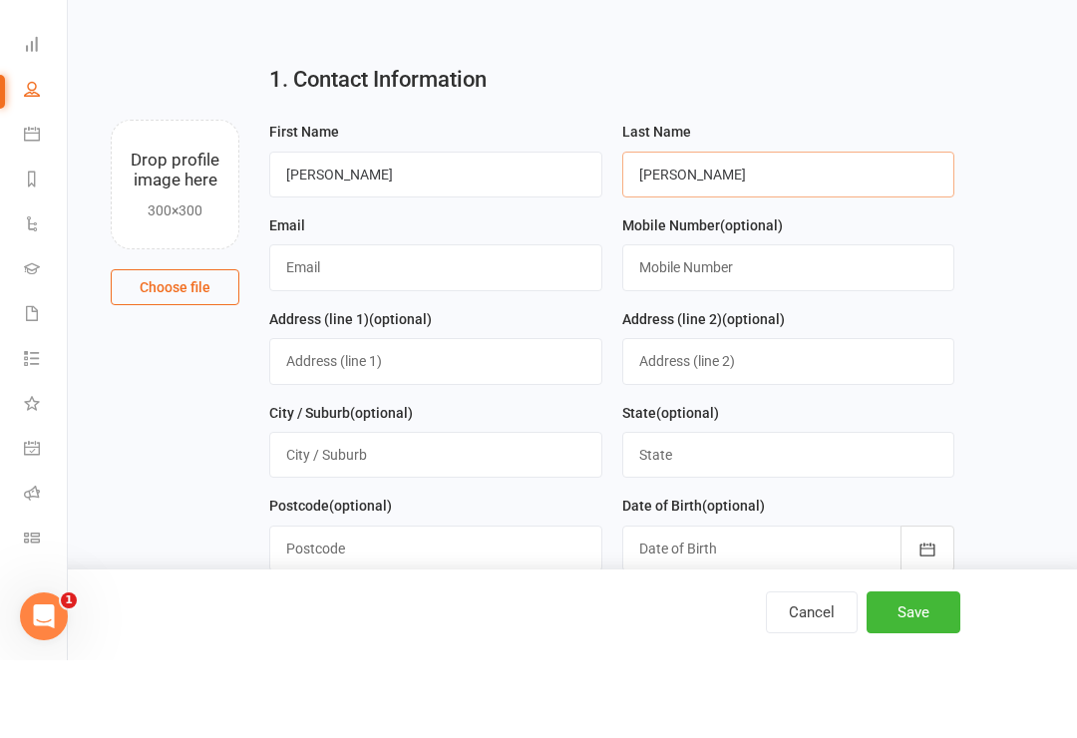
type input "[PERSON_NAME]"
click at [301, 322] on input "text" at bounding box center [435, 345] width 333 height 46
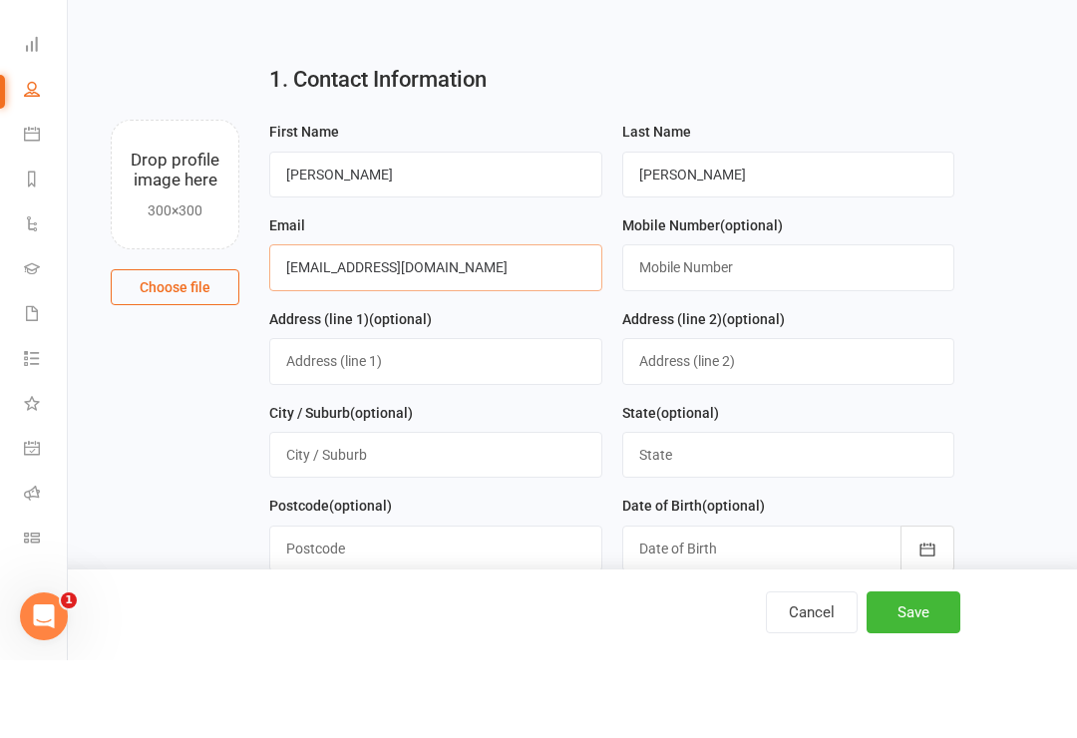
type input "[EMAIL_ADDRESS][DOMAIN_NAME]"
click at [723, 322] on input "text" at bounding box center [788, 345] width 333 height 46
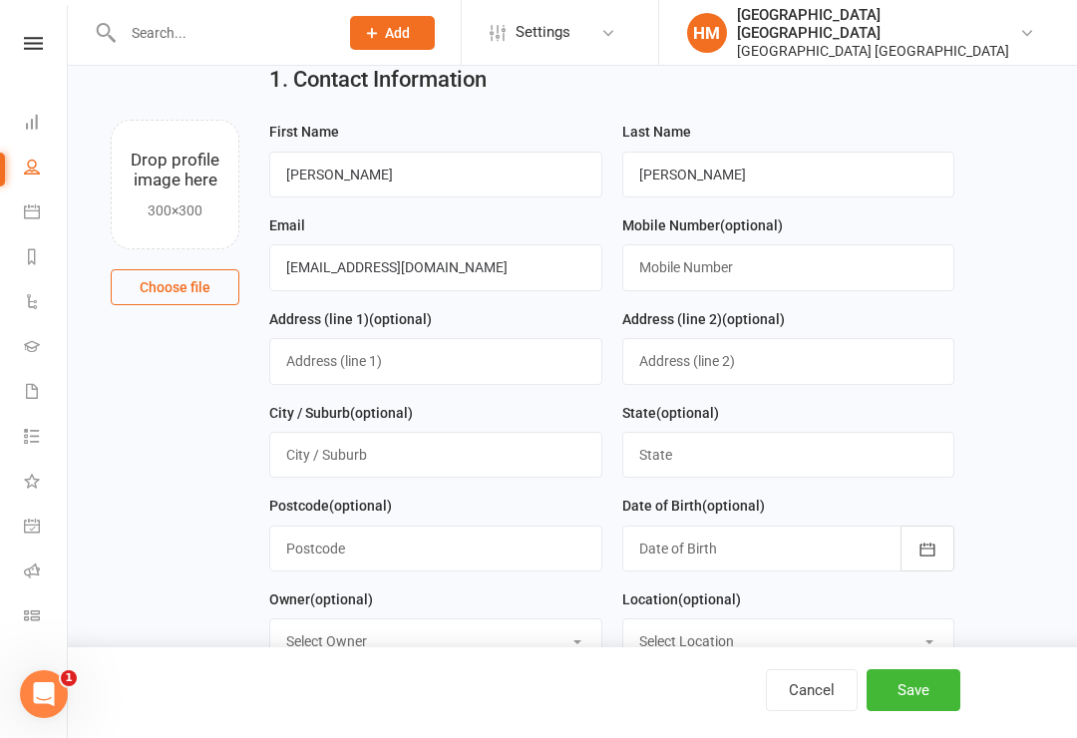
click at [900, 711] on button "Save" at bounding box center [914, 690] width 94 height 42
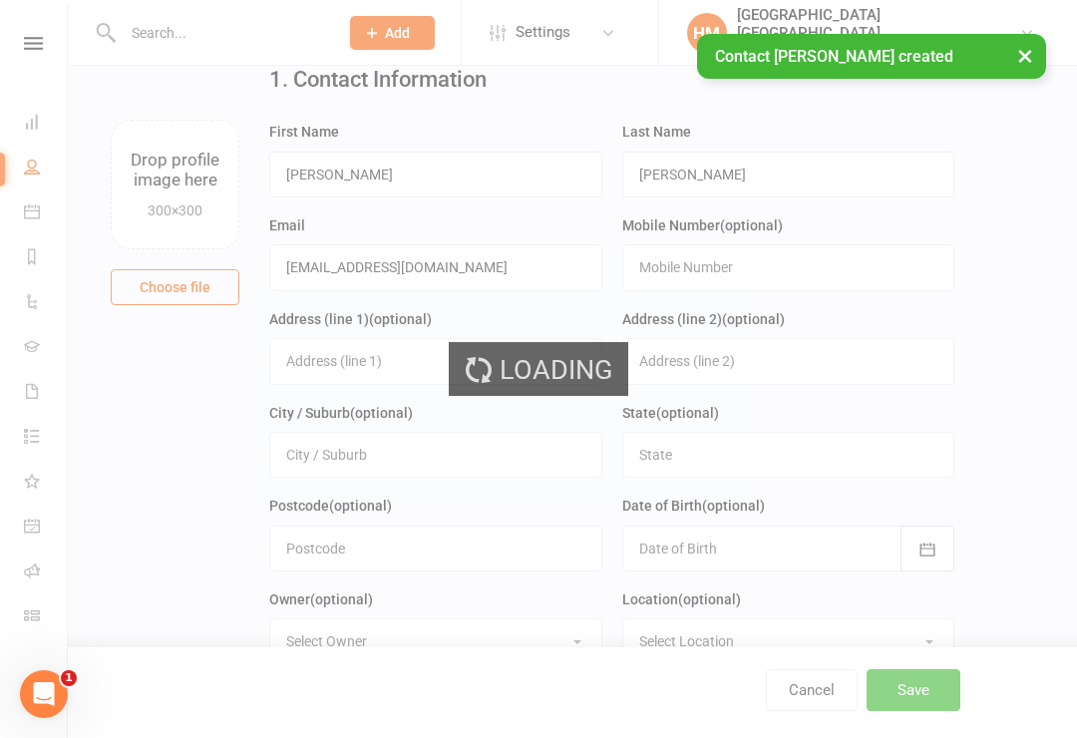
scroll to position [0, 0]
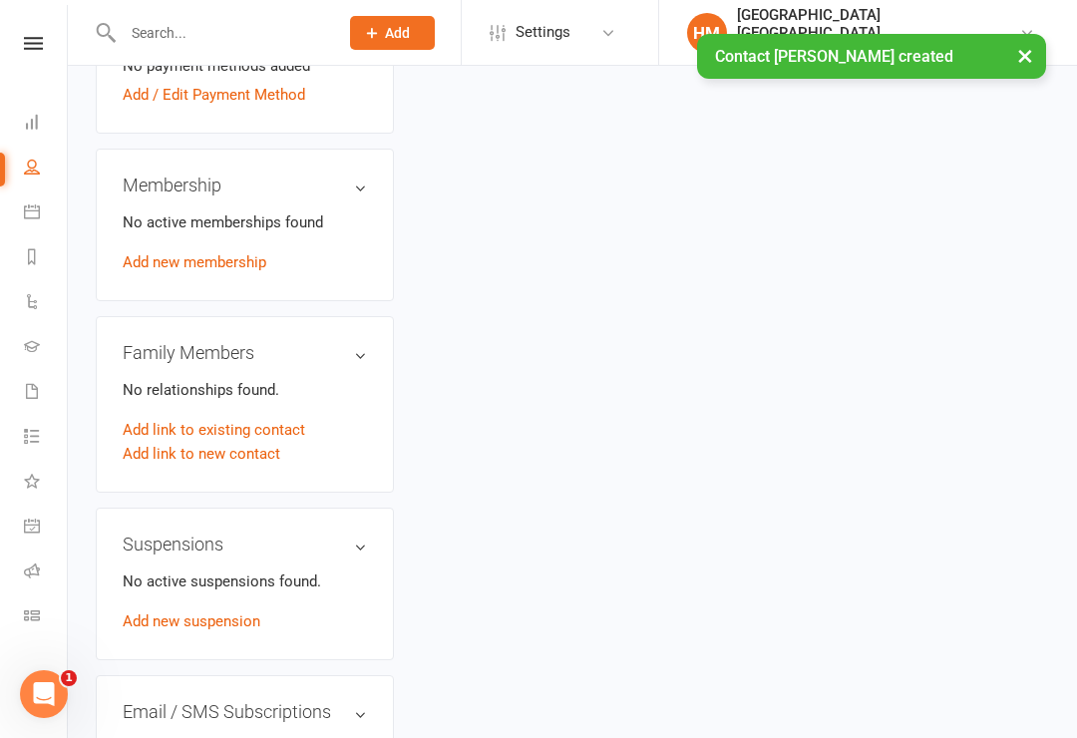
scroll to position [755, 0]
click at [242, 443] on link "Add link to new contact" at bounding box center [202, 455] width 158 height 24
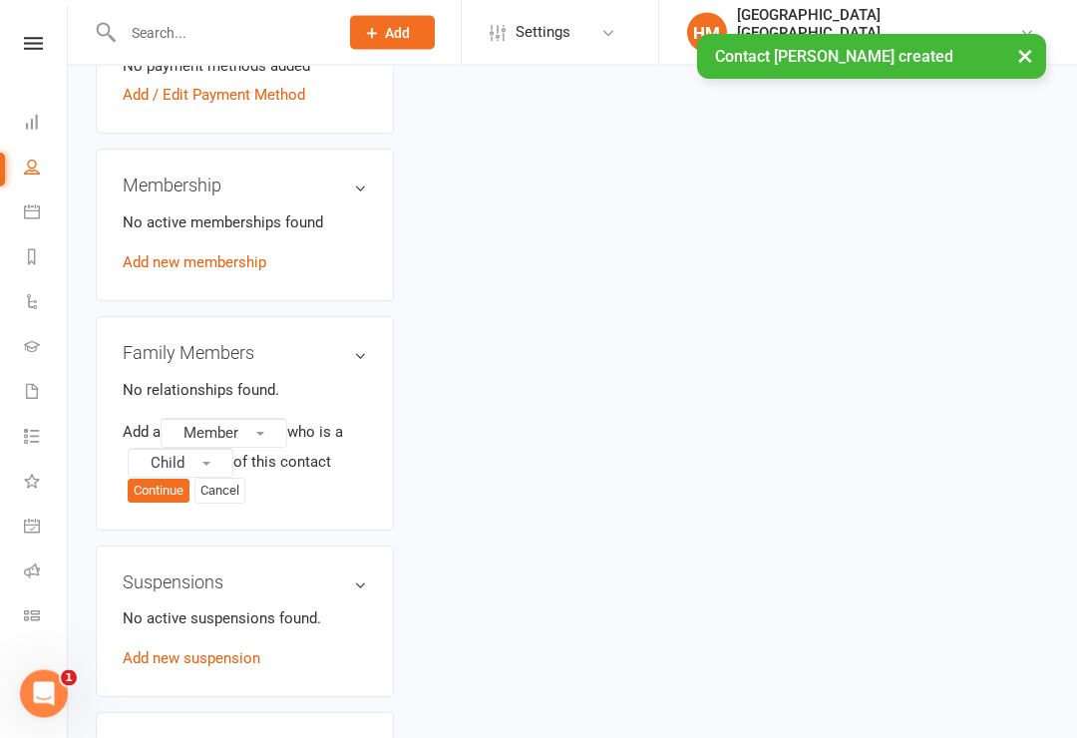
scroll to position [756, 0]
click at [258, 418] on button "Member" at bounding box center [224, 433] width 127 height 30
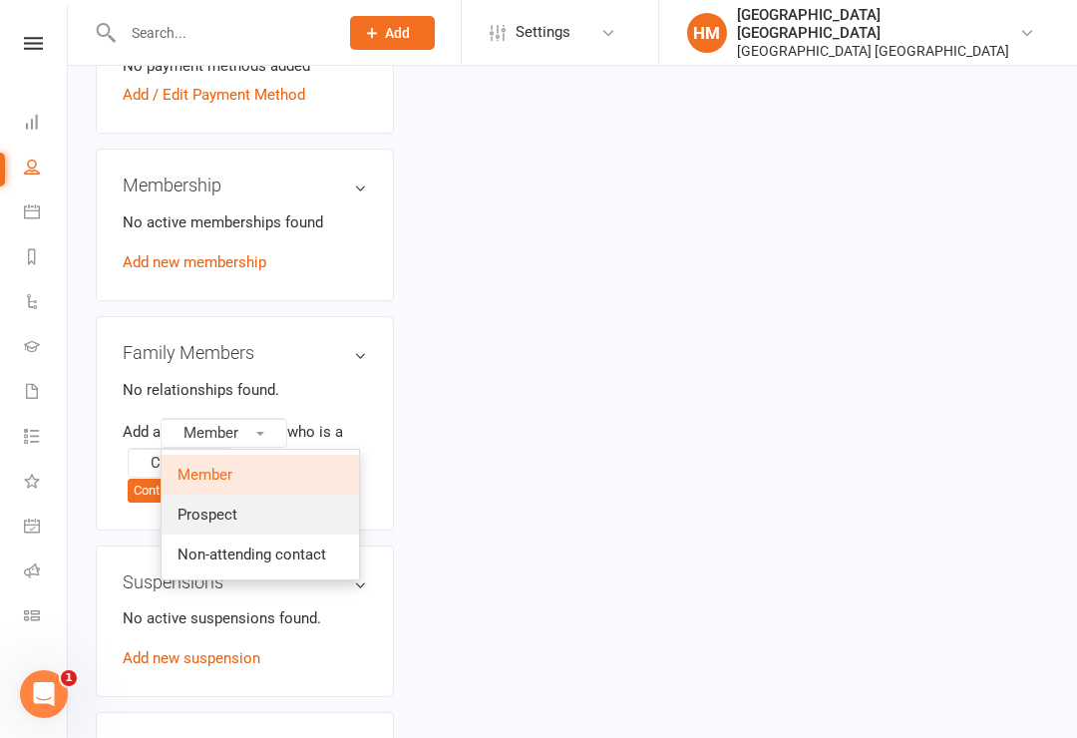
click at [215, 506] on span "Prospect" at bounding box center [207, 515] width 60 height 18
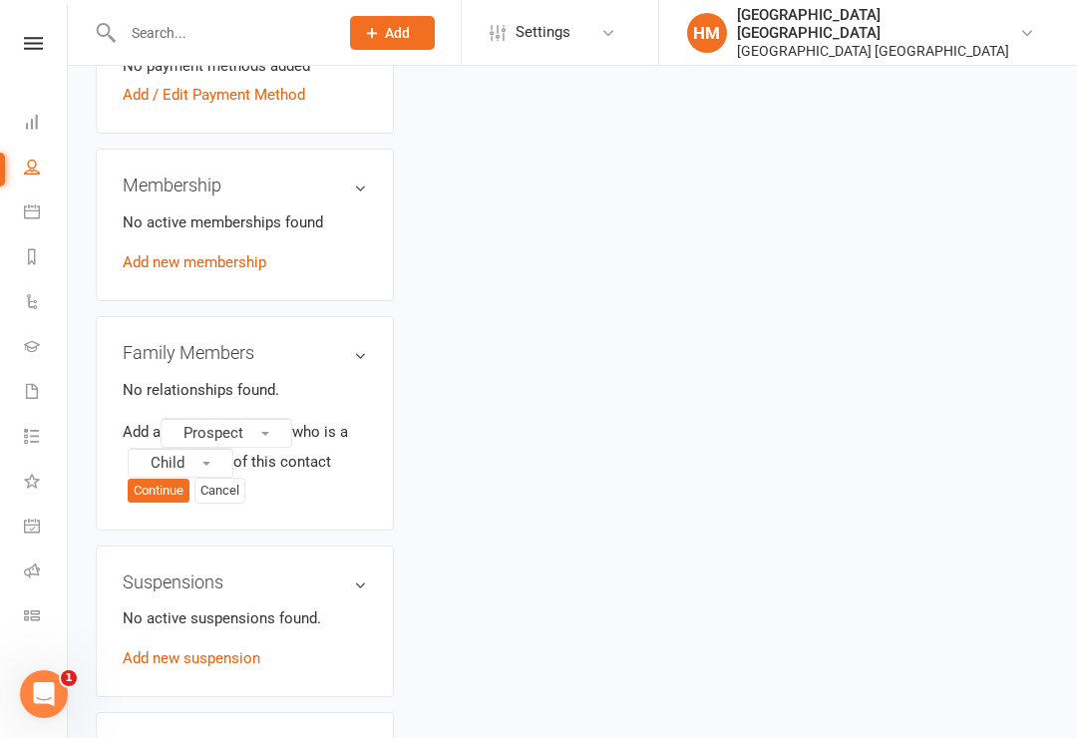
click at [164, 479] on button "Continue" at bounding box center [159, 491] width 62 height 24
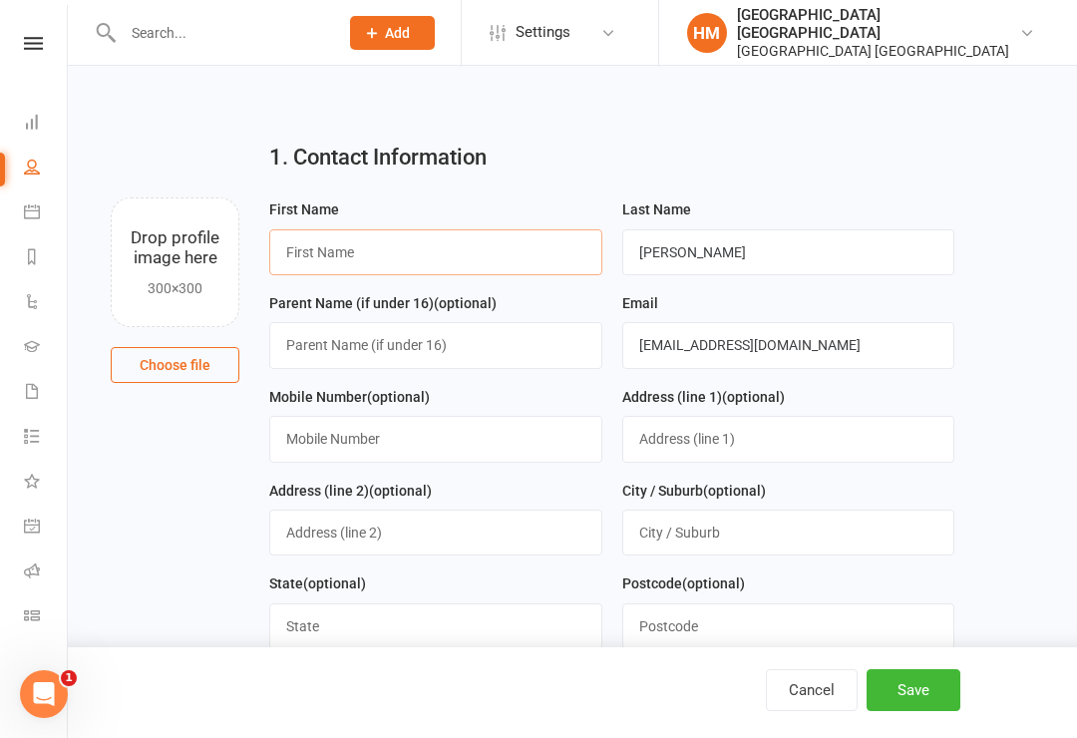
click at [413, 260] on input "text" at bounding box center [435, 252] width 333 height 46
type input "[PERSON_NAME]"
click at [913, 711] on button "Save" at bounding box center [914, 690] width 94 height 42
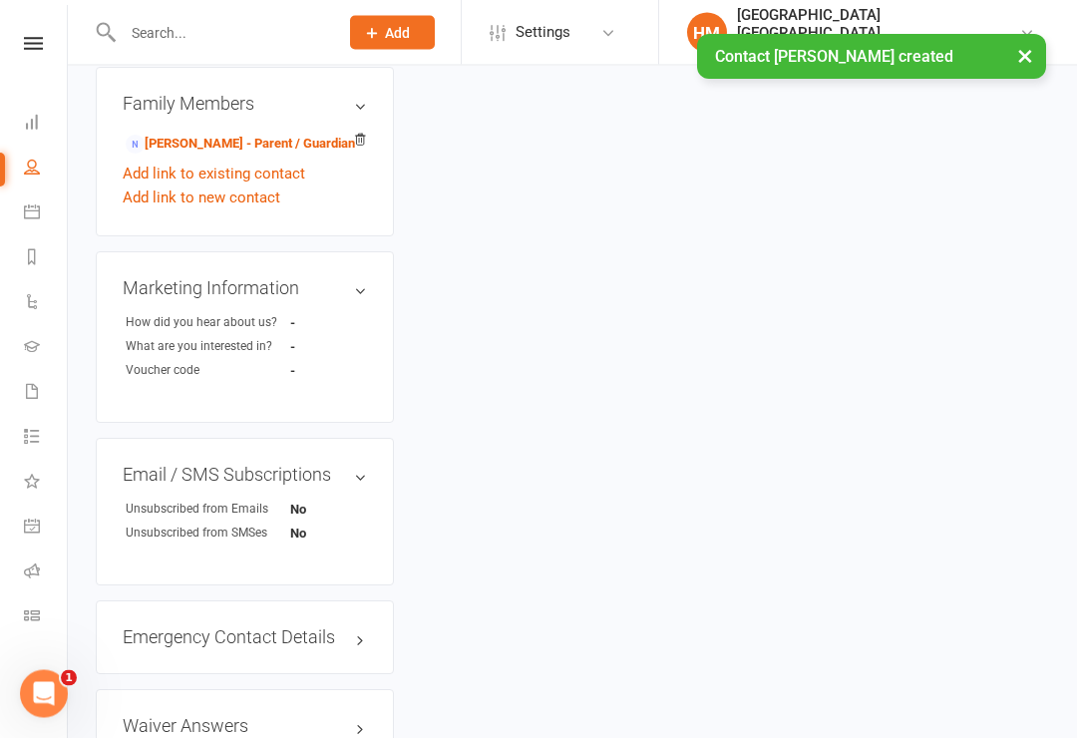
scroll to position [1005, 0]
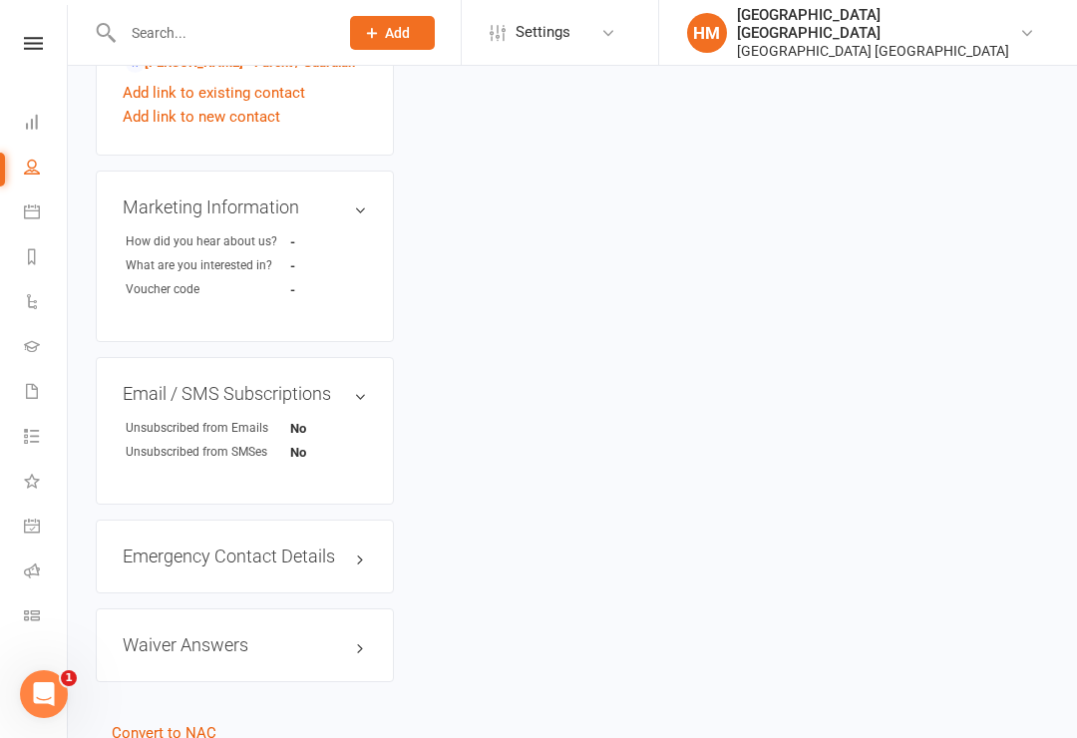
click at [0, 0] on link "edit" at bounding box center [0, 0] width 0 height 0
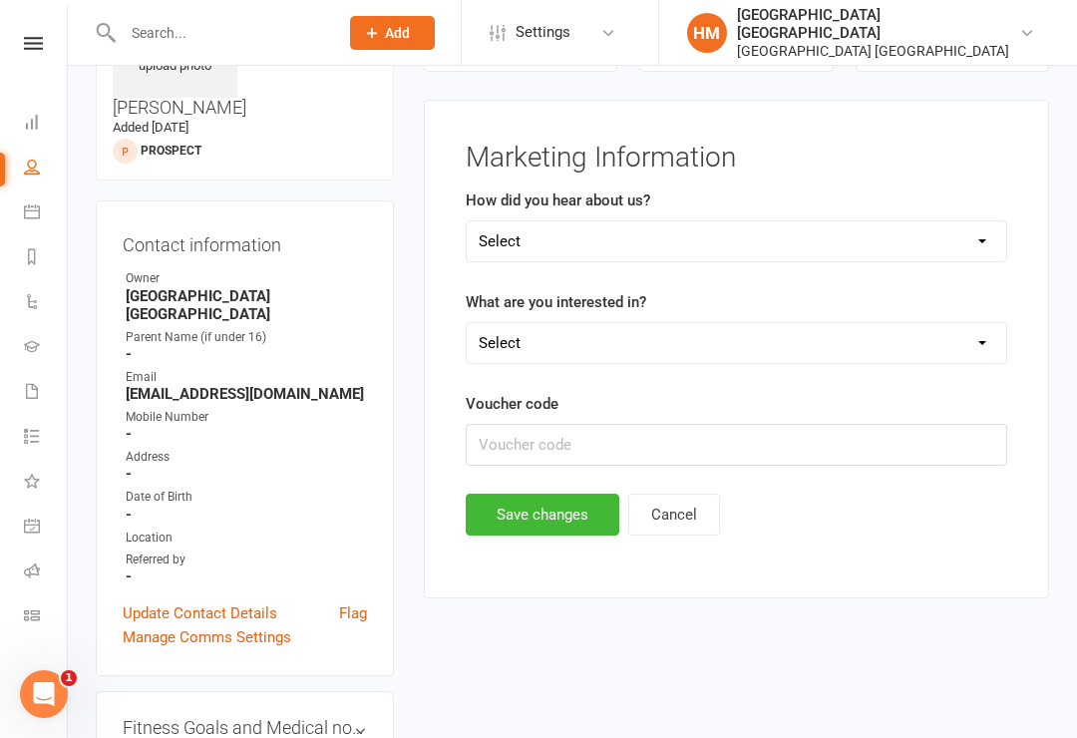
scroll to position [137, 0]
click at [549, 247] on select "Select Radio Referral Sign Internet search Flyer from school Flyer in the mail …" at bounding box center [736, 242] width 539 height 40
select select "Flyer in the mail"
click at [605, 345] on select "Select Kids karate Adults classes Fight Fit Kobudo Special Event Wise Warriors …" at bounding box center [736, 344] width 539 height 40
click at [631, 336] on select "Select Kids karate Adults classes Fight Fit Kobudo Special Event Wise Warriors …" at bounding box center [736, 344] width 539 height 40
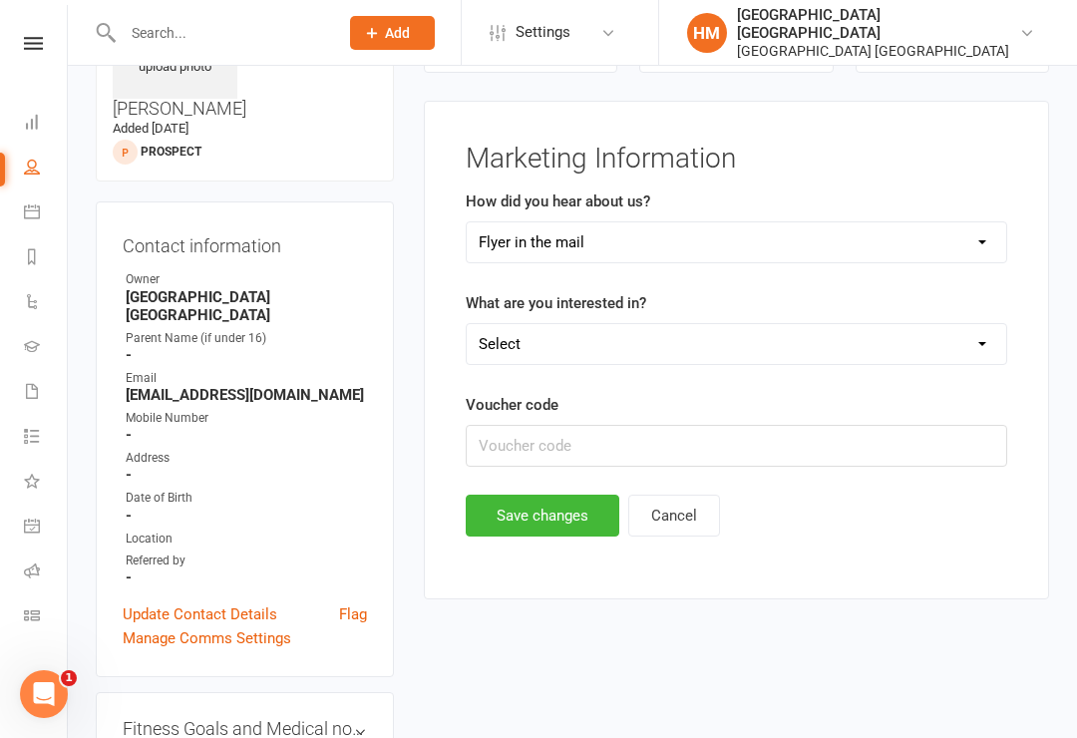
select select "Kids karate"
click at [537, 521] on button "Save changes" at bounding box center [543, 516] width 154 height 42
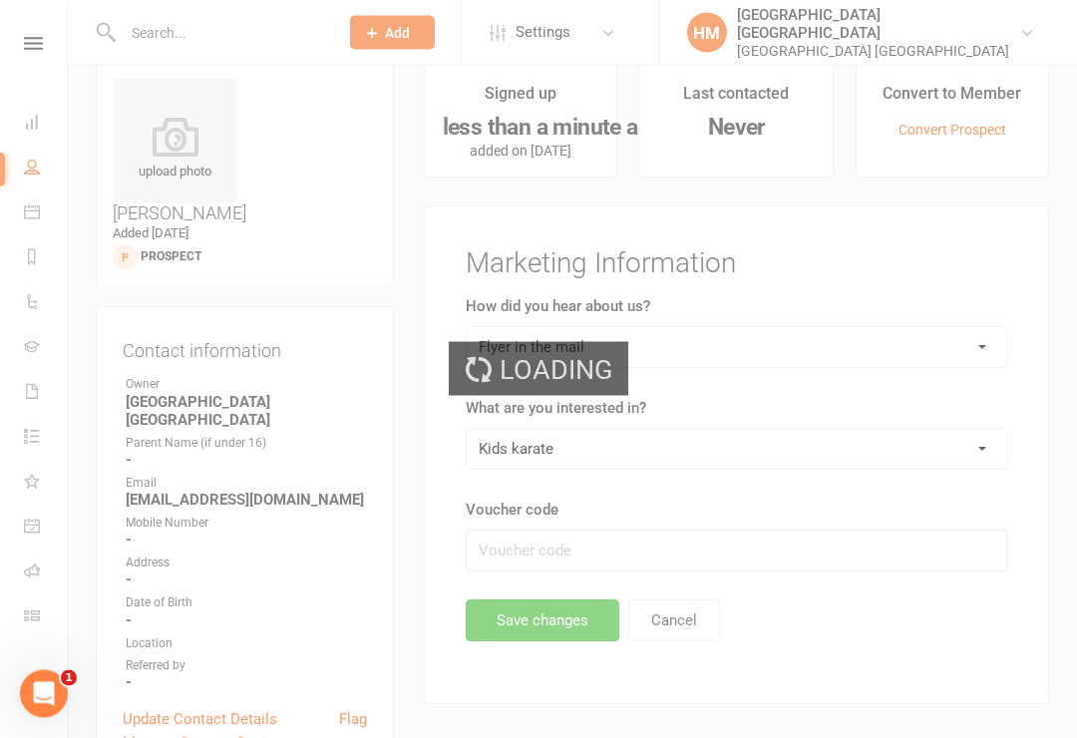
scroll to position [0, 0]
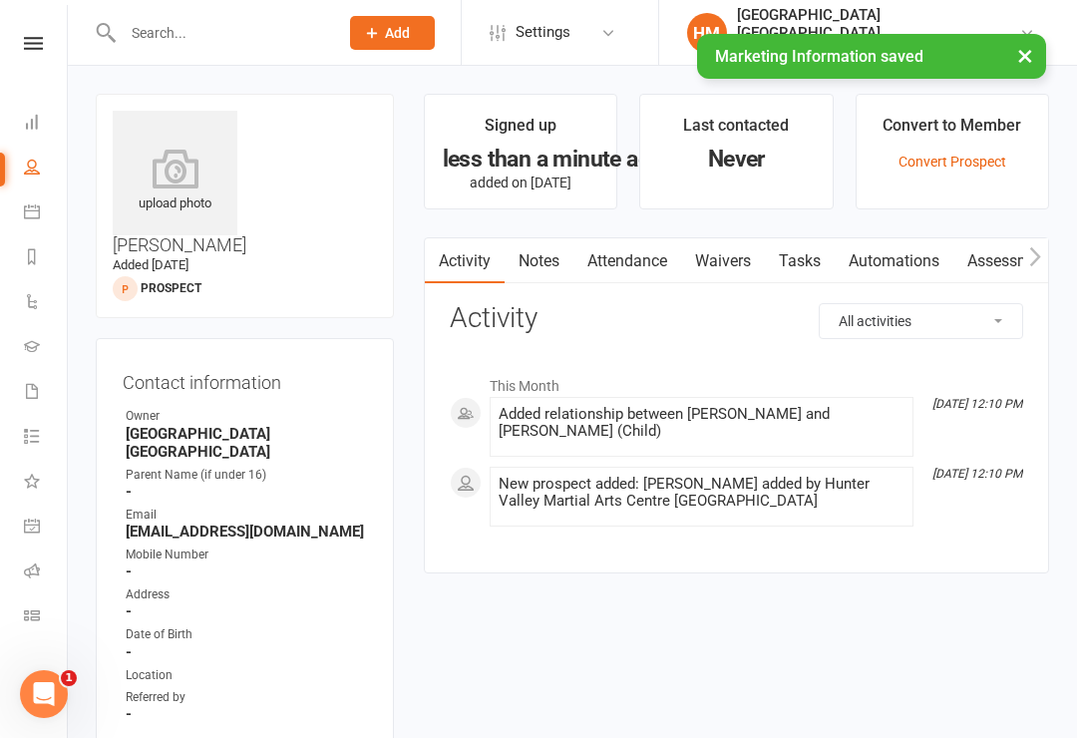
click at [720, 250] on link "Waivers" at bounding box center [723, 261] width 84 height 46
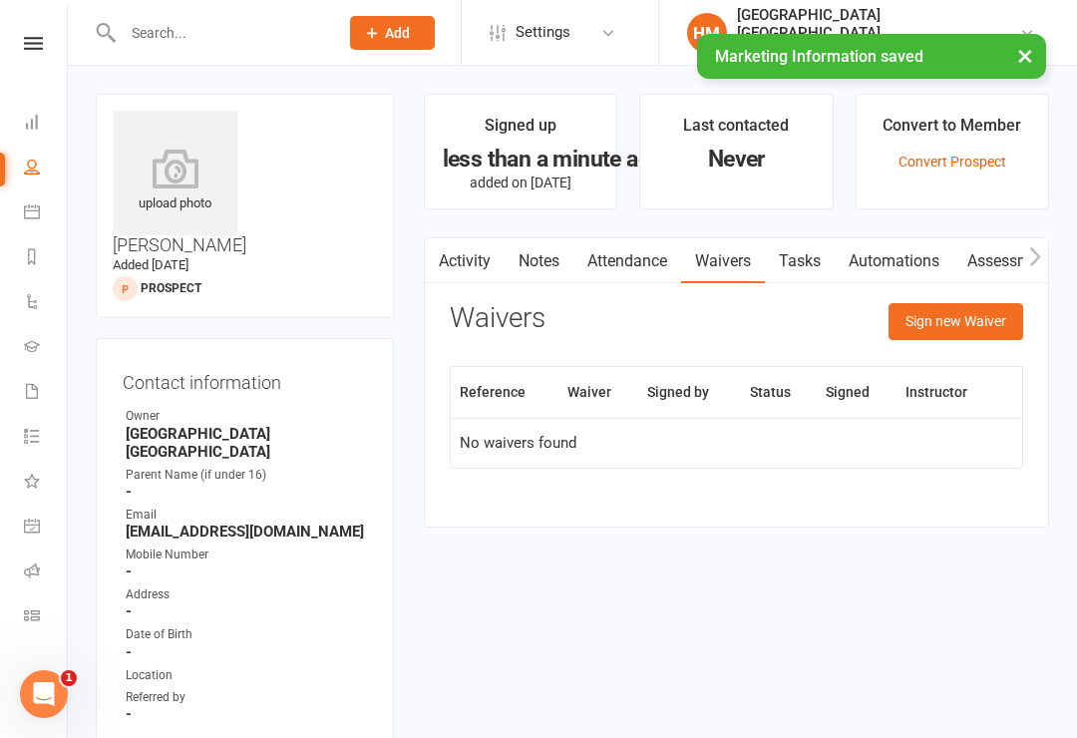
click at [958, 321] on button "Sign new Waiver" at bounding box center [955, 321] width 135 height 36
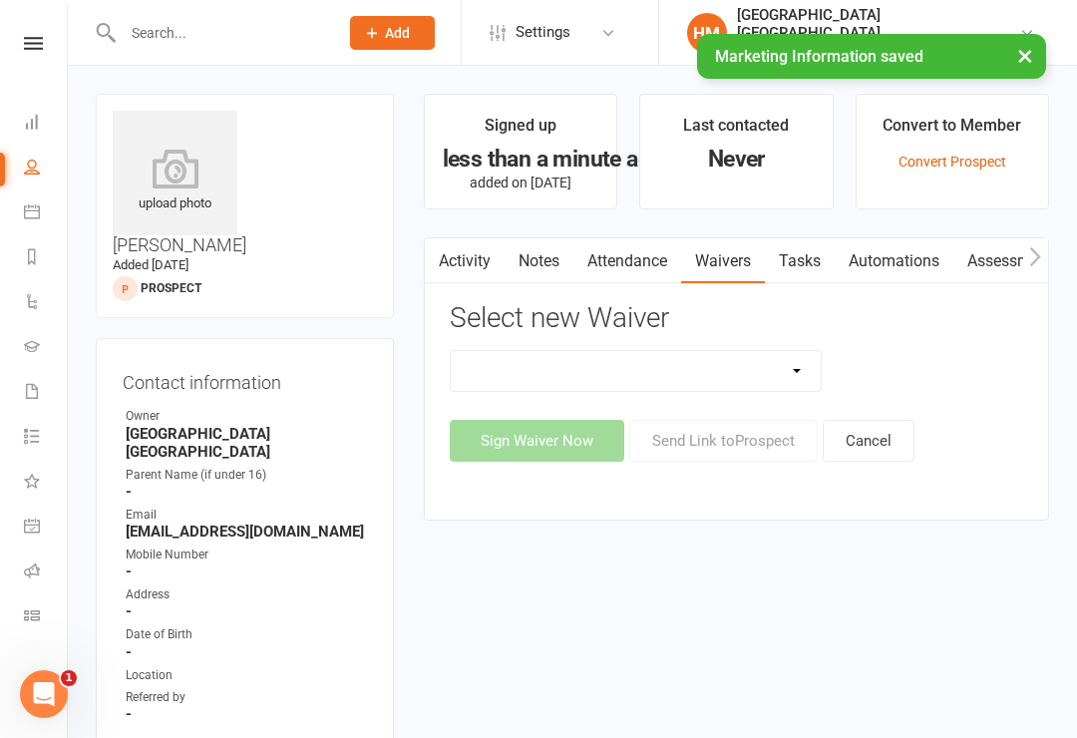
click at [728, 369] on select "App membership only Cancellation Form Change to payment frequency Fitness Chall…" at bounding box center [636, 371] width 371 height 40
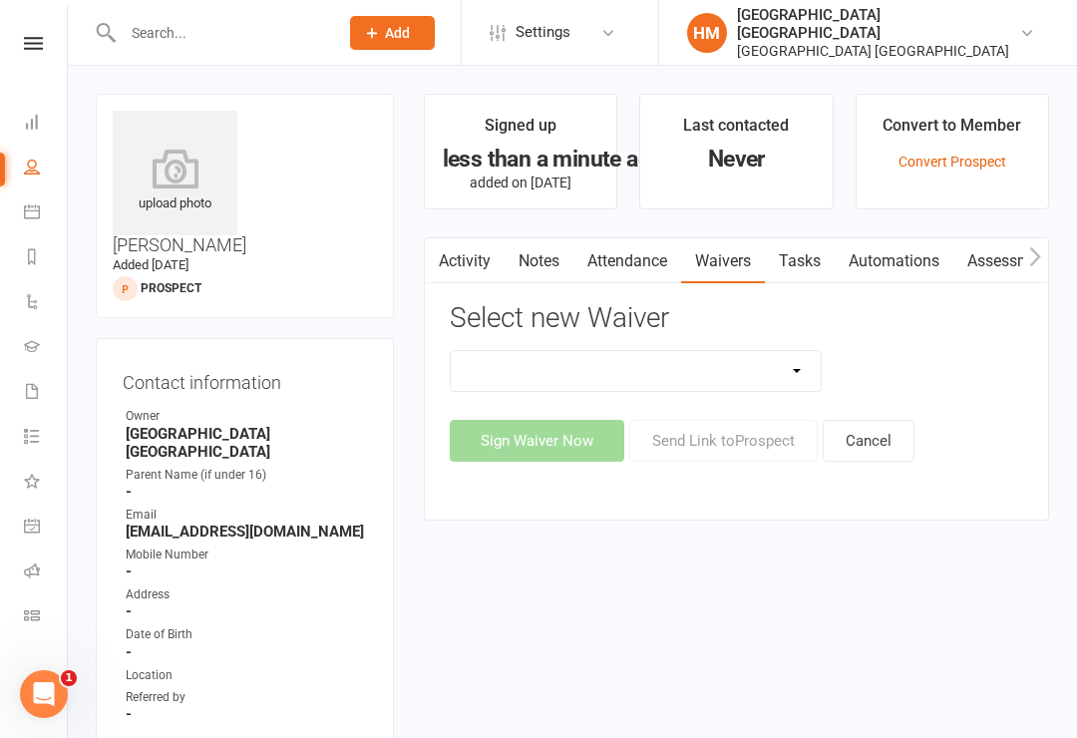
select select "5245"
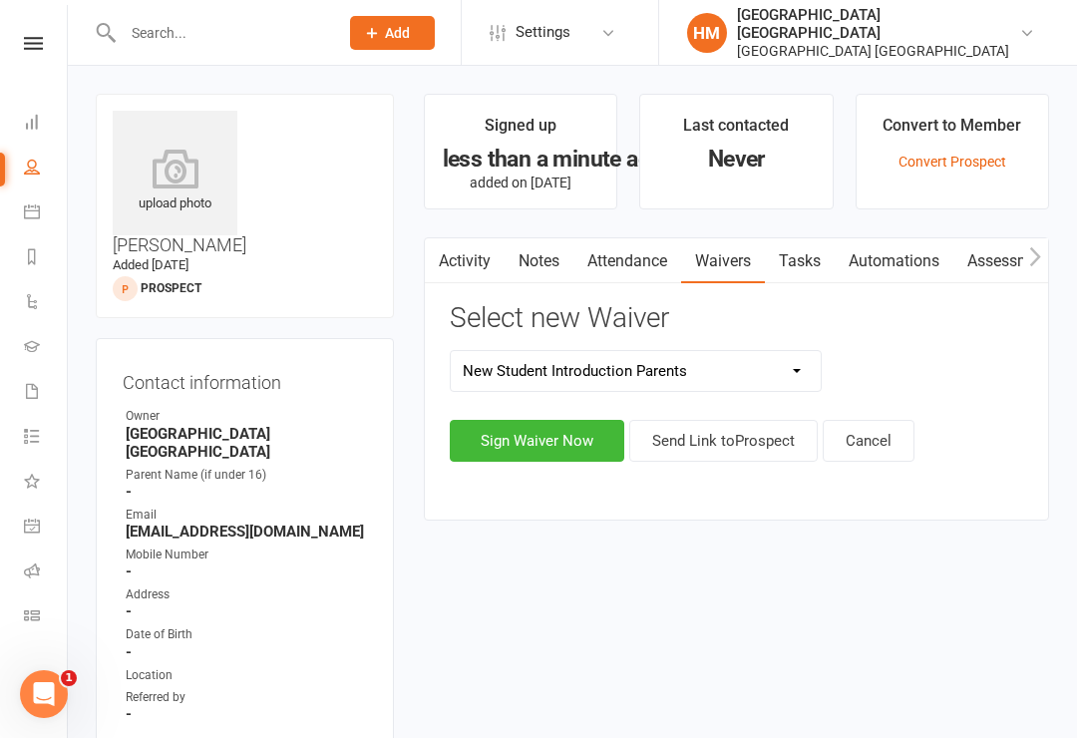
click at [560, 436] on button "Sign Waiver Now" at bounding box center [537, 441] width 175 height 42
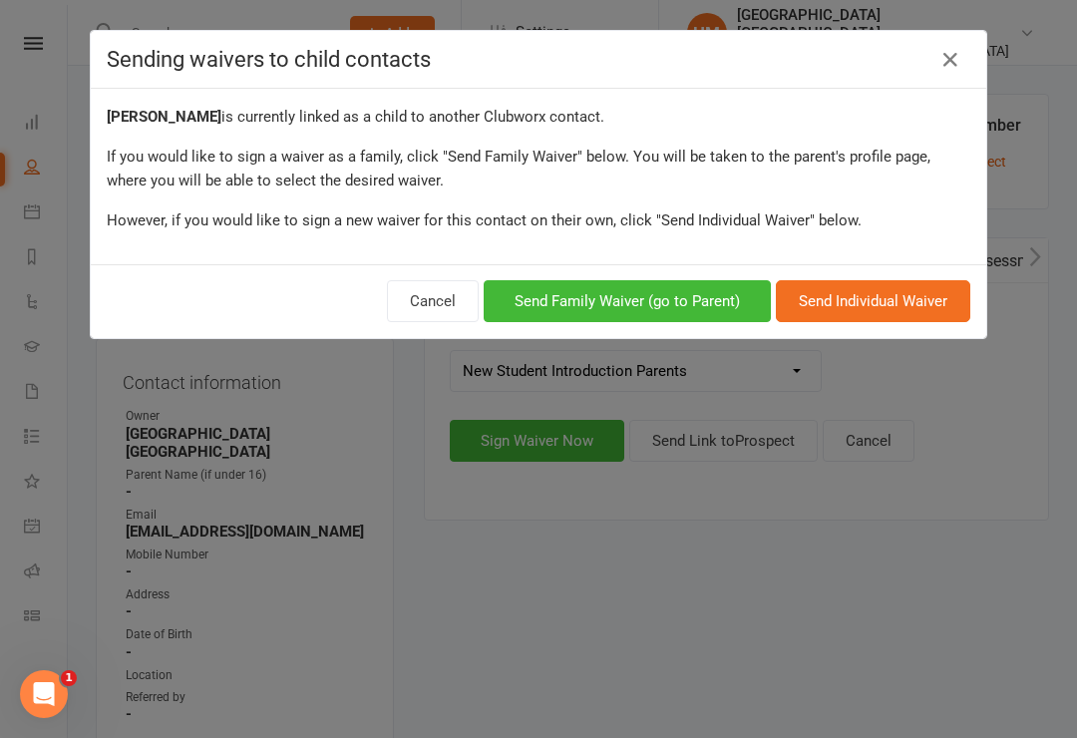
click at [634, 304] on button "Send Family Waiver (go to Parent)" at bounding box center [627, 301] width 287 height 42
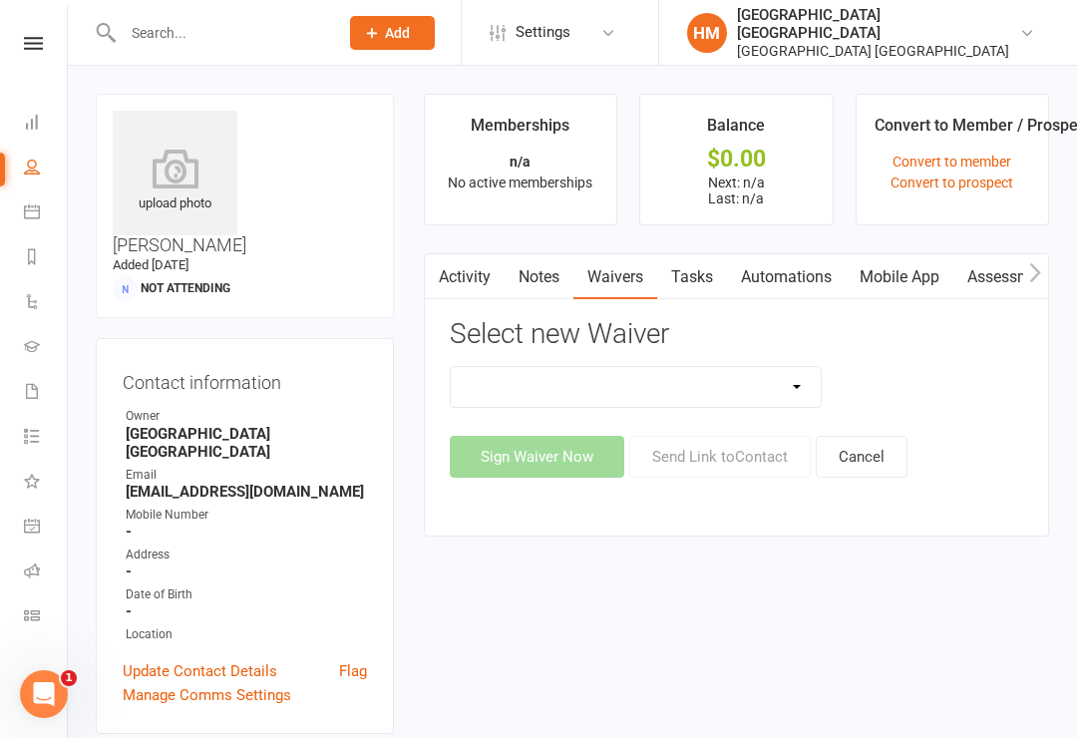
click at [783, 379] on select "App membership only Cancellation Form Change to payment frequency Fitness Chall…" at bounding box center [636, 387] width 371 height 40
select select "5245"
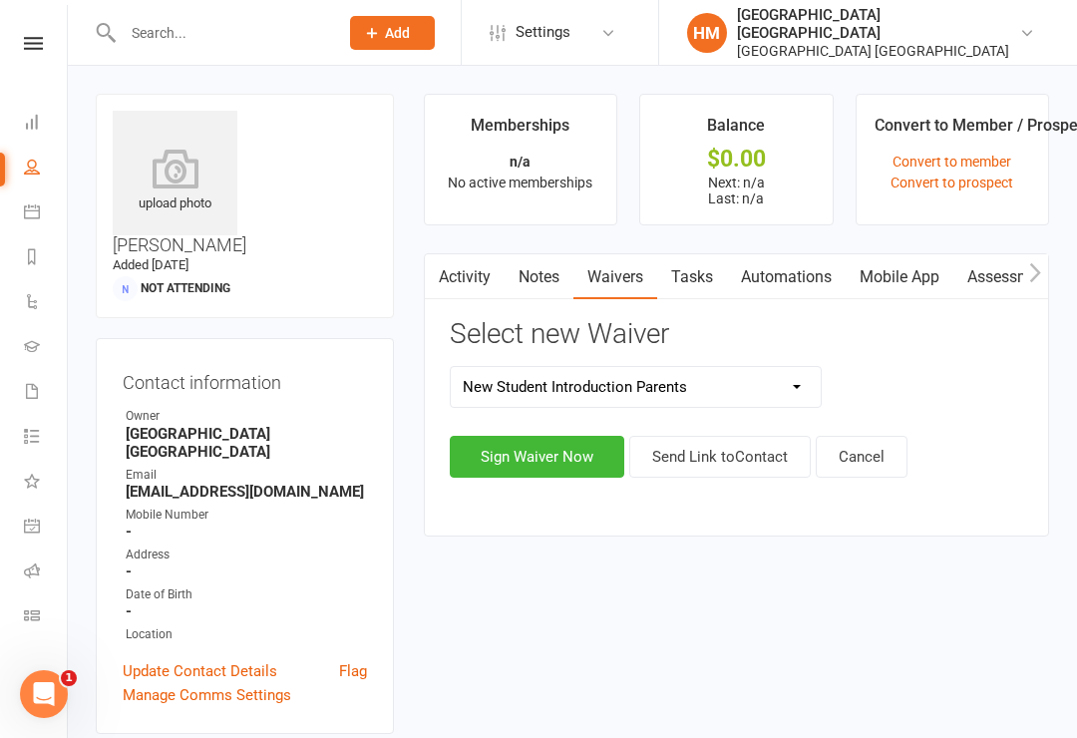
click at [546, 452] on button "Sign Waiver Now" at bounding box center [537, 457] width 175 height 42
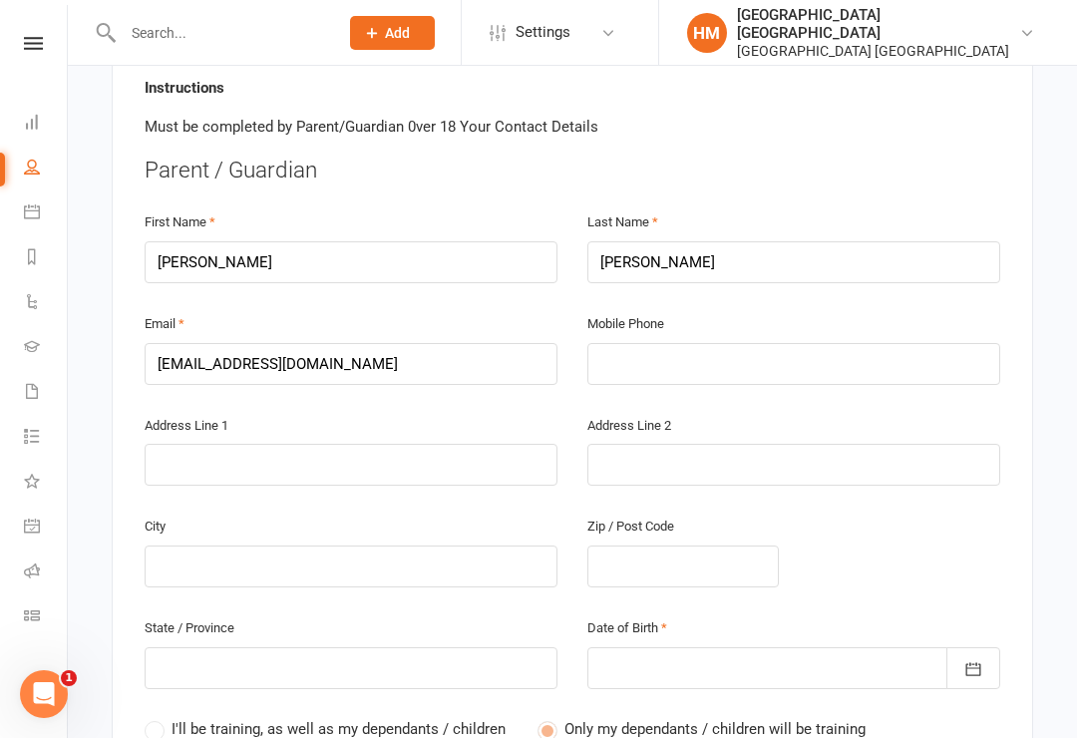
scroll to position [453, 0]
click at [660, 344] on input "text" at bounding box center [793, 365] width 413 height 42
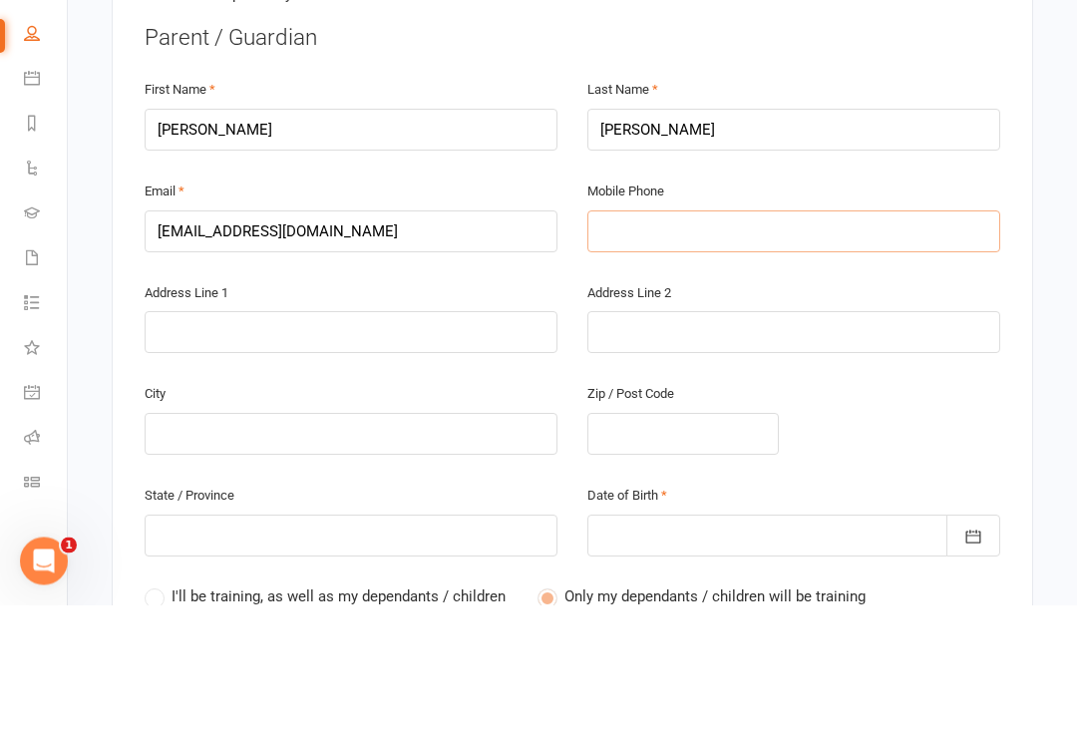
type input "0"
type input "04"
type input "042"
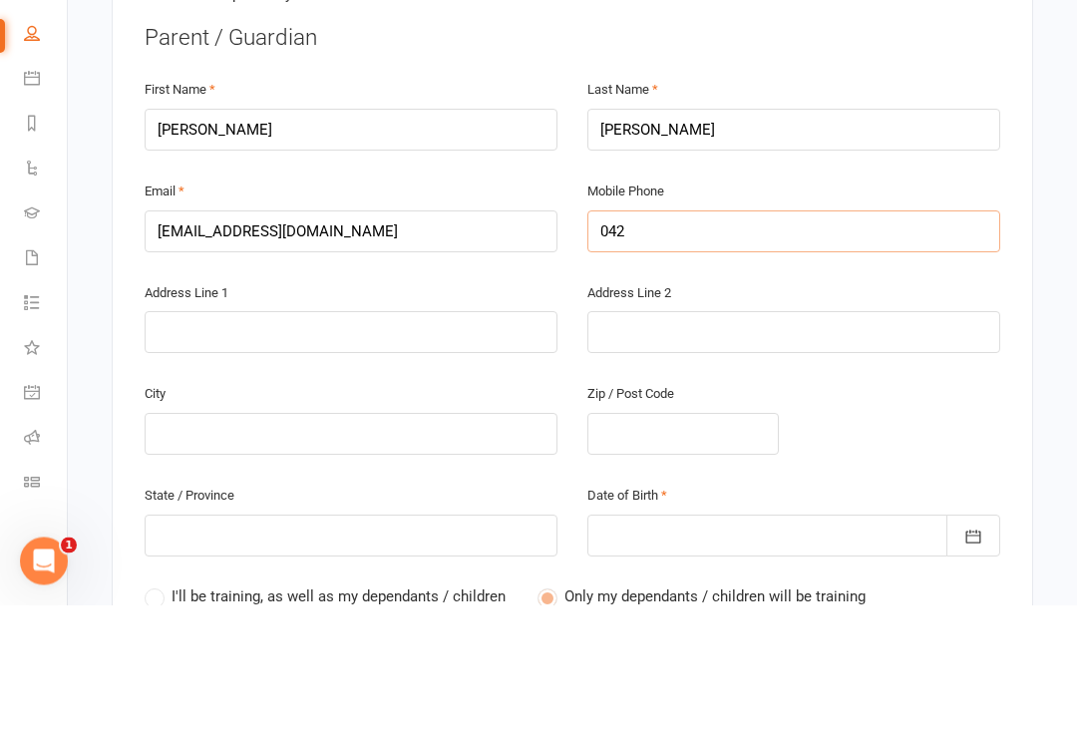
type input "042"
type input "0422"
type input "04221"
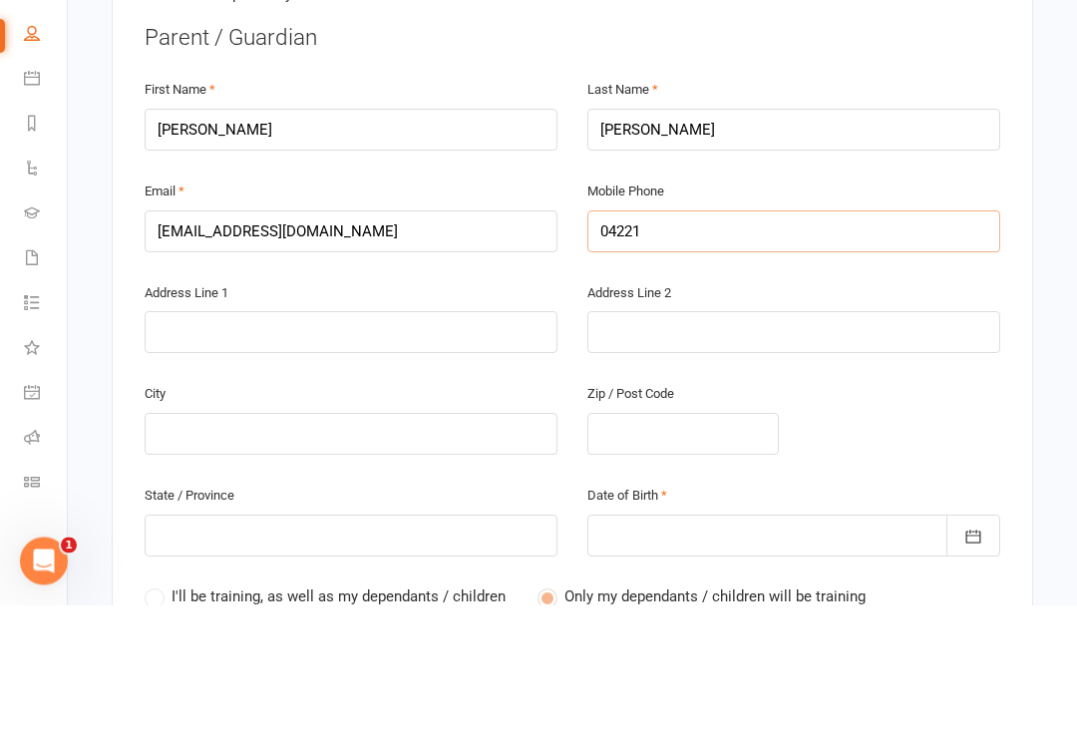
type input "042214"
type input "0422143"
type input "04221431"
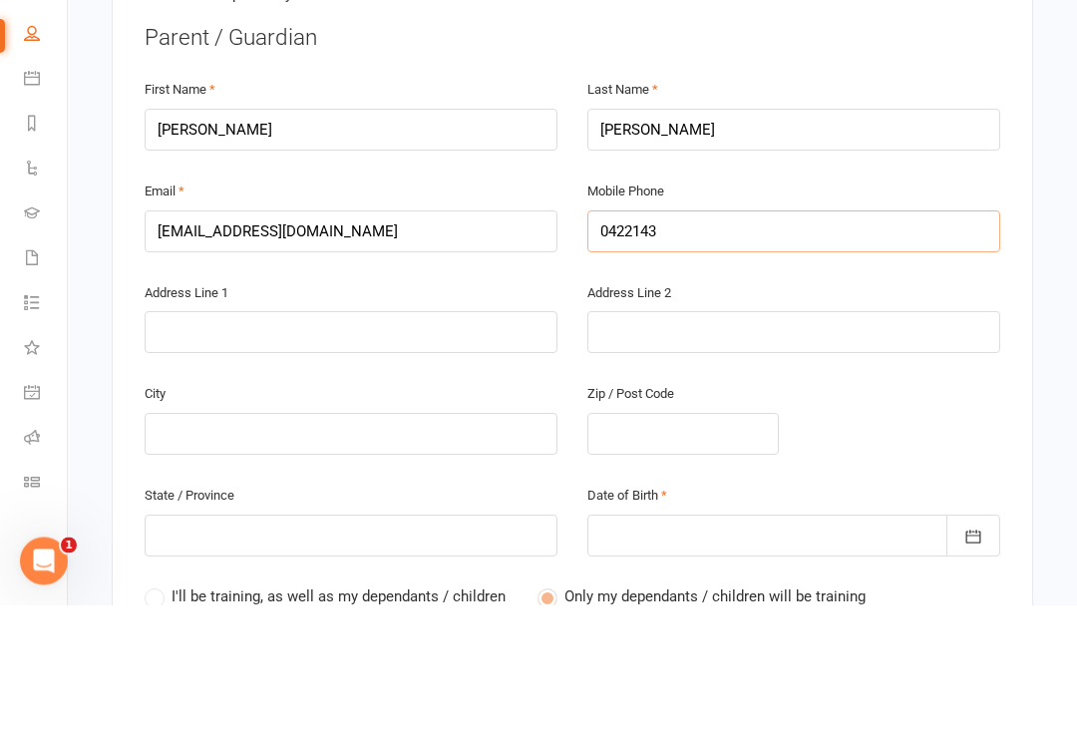
type input "04221431"
type input "042214313"
type input "0422143133"
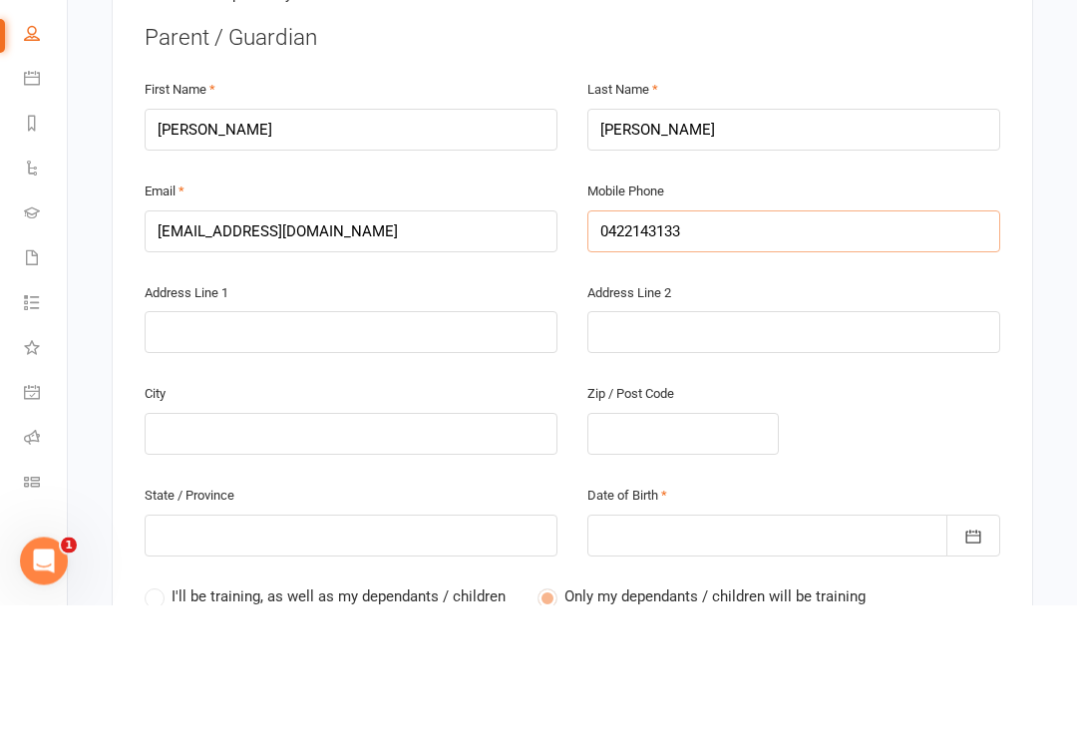
type input "0422143133"
click at [345, 445] on input "text" at bounding box center [351, 466] width 413 height 42
type input "3"
type input "3 s"
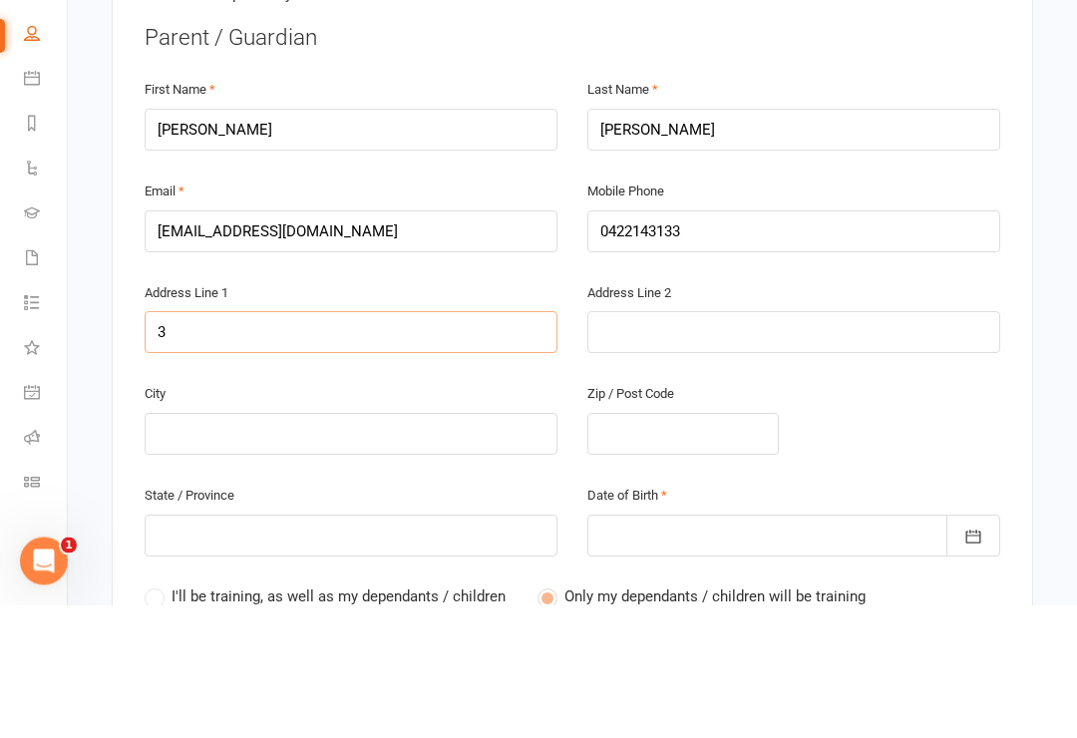
type input "3 s"
type input "3 st"
type input "3 sto"
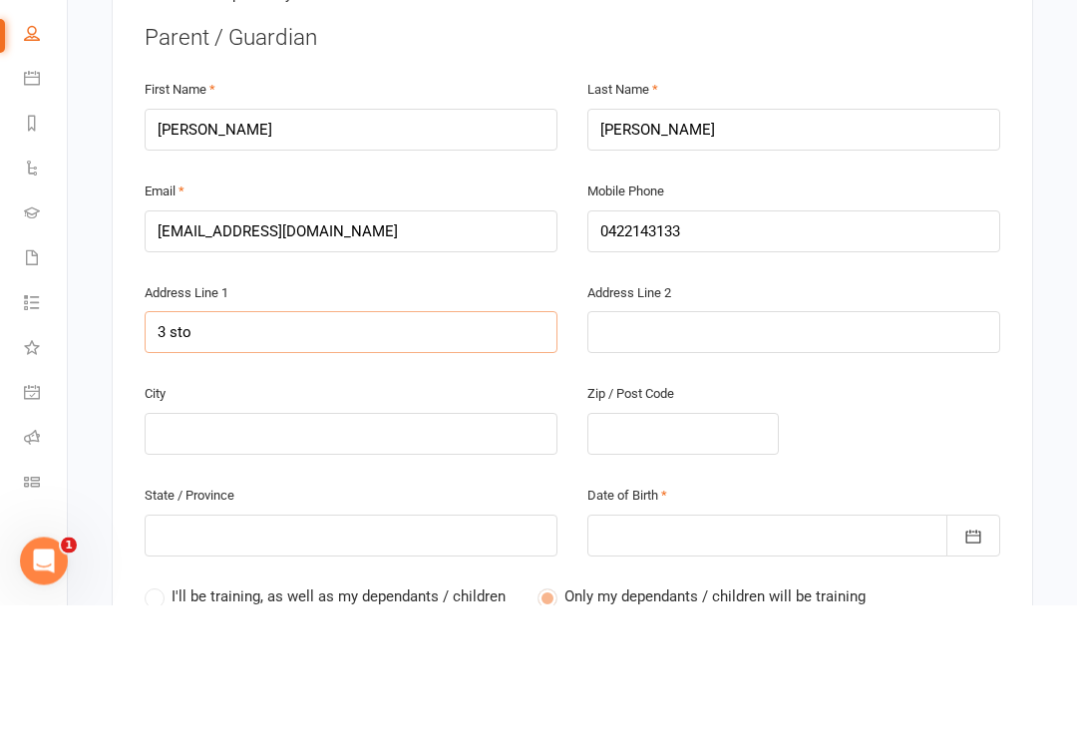
type input "3 stoc"
type input "3 stock"
type input "3 stockt"
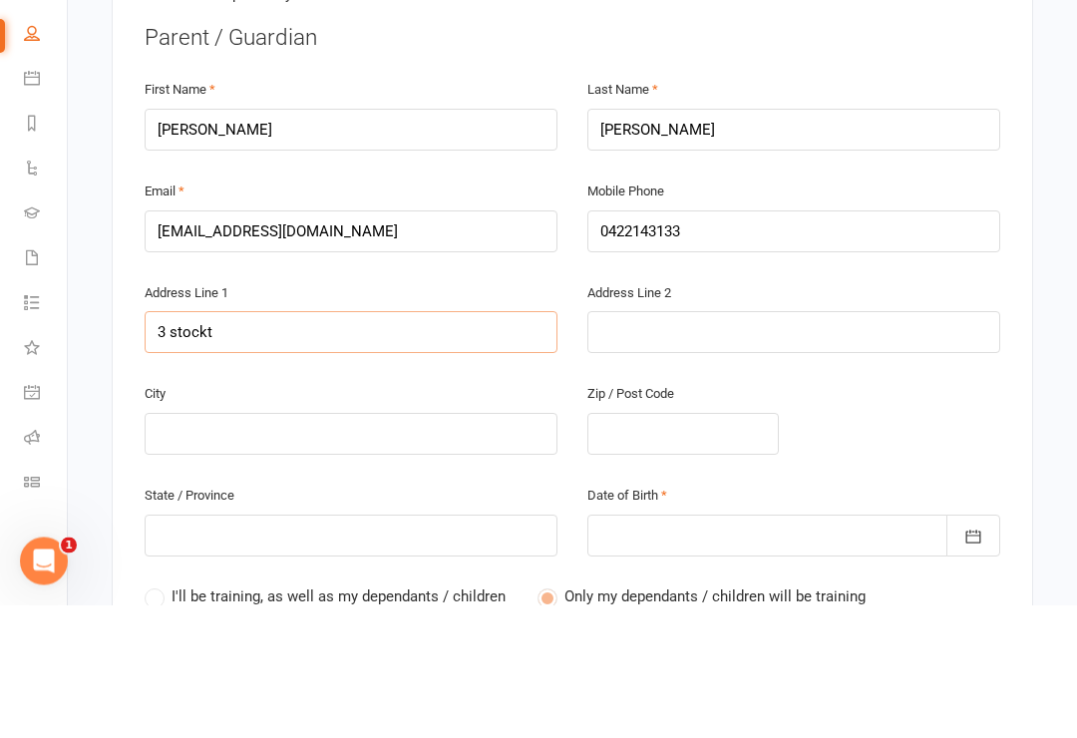
type input "3 stockt"
type input "3 stockto"
type input "3 stockton"
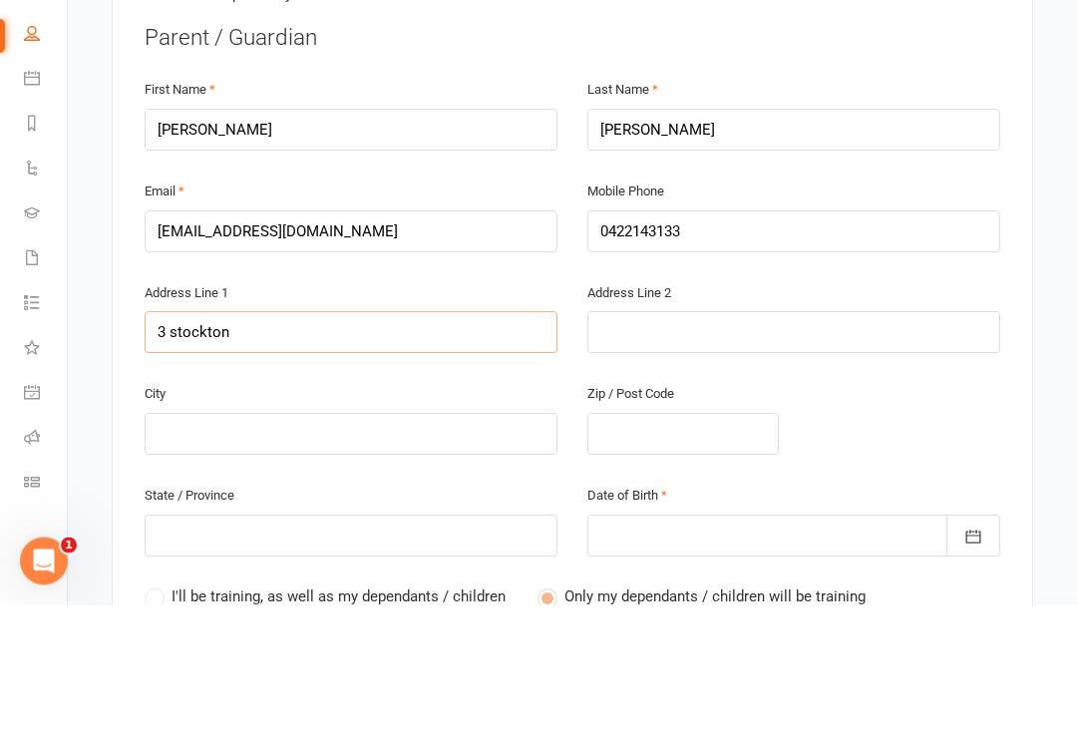
type input "3 Stockton"
type input "3 Stockton s"
type input "[STREET_ADDRESS]"
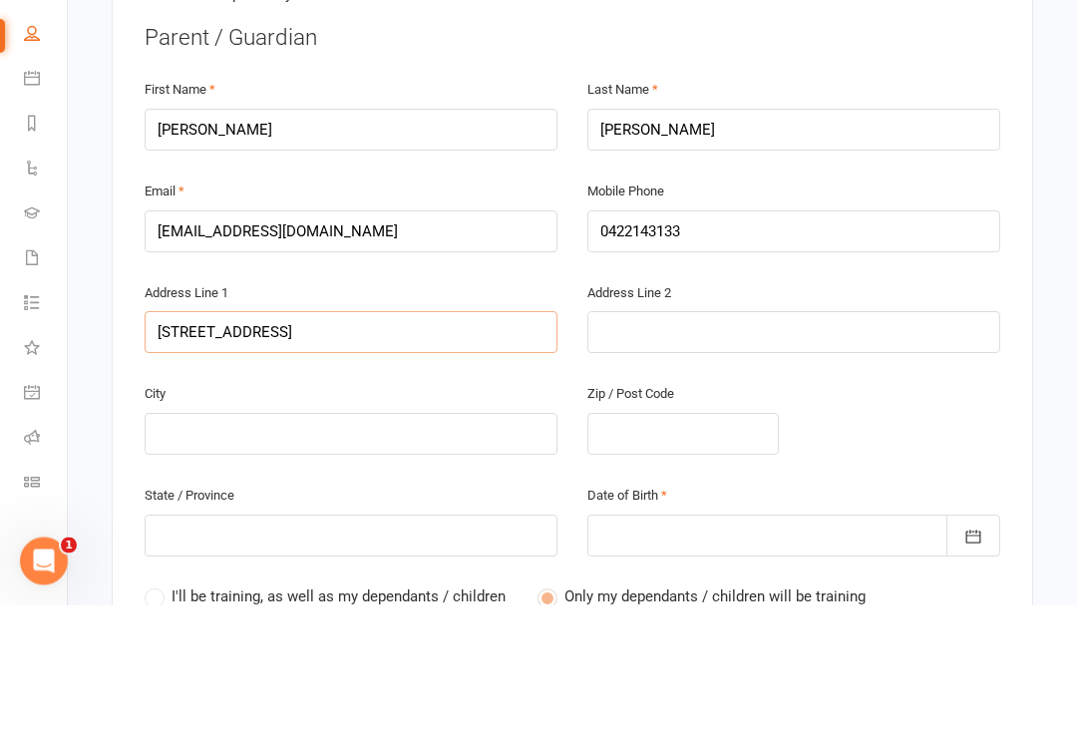
type input "[STREET_ADDRESS]"
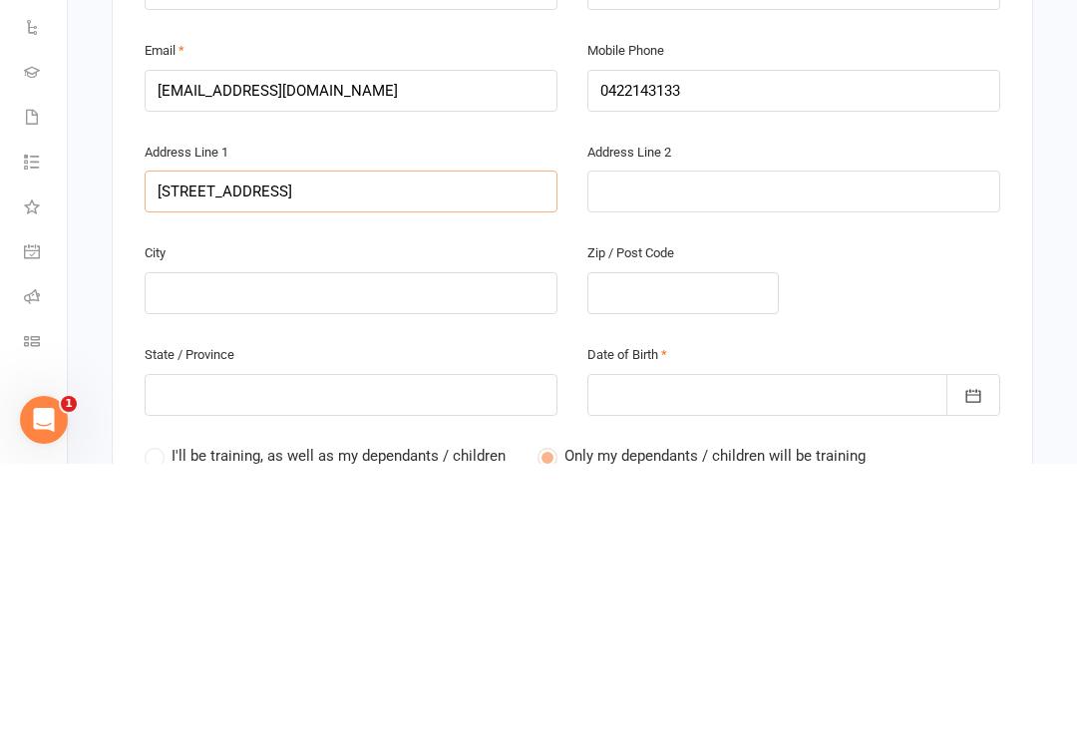
type input "[STREET_ADDRESS]"
click at [309, 546] on input "text" at bounding box center [351, 567] width 413 height 42
type input "M"
type input "Mo"
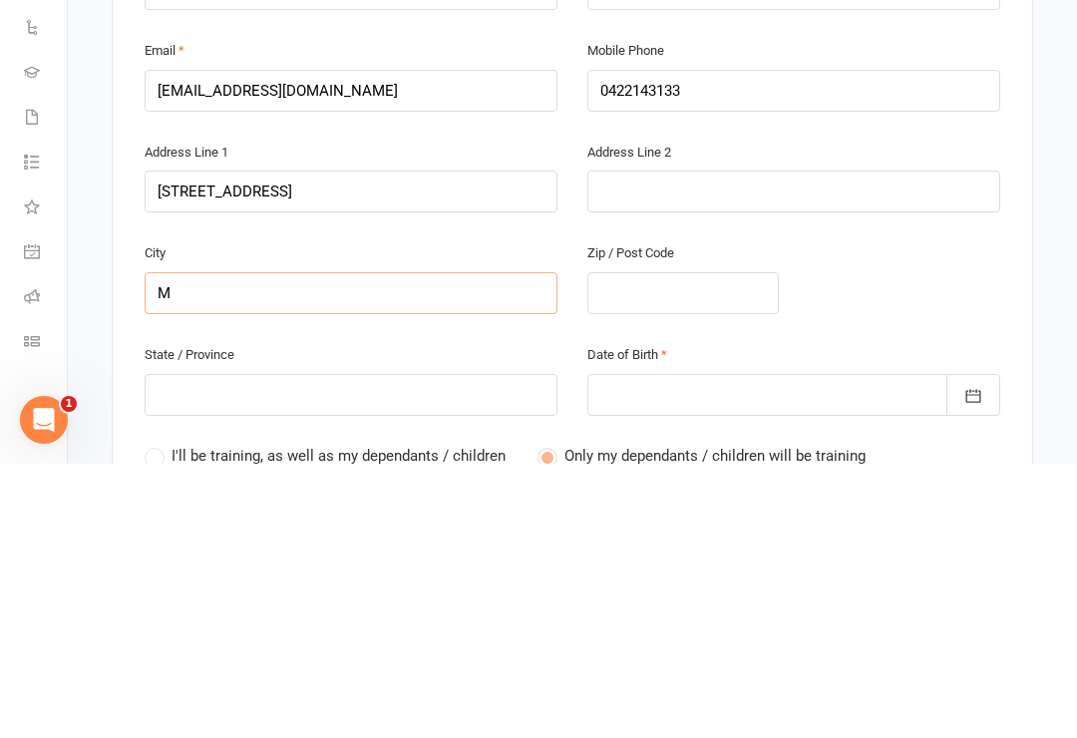
type input "Mo"
type input "Mor"
type input "[PERSON_NAME]"
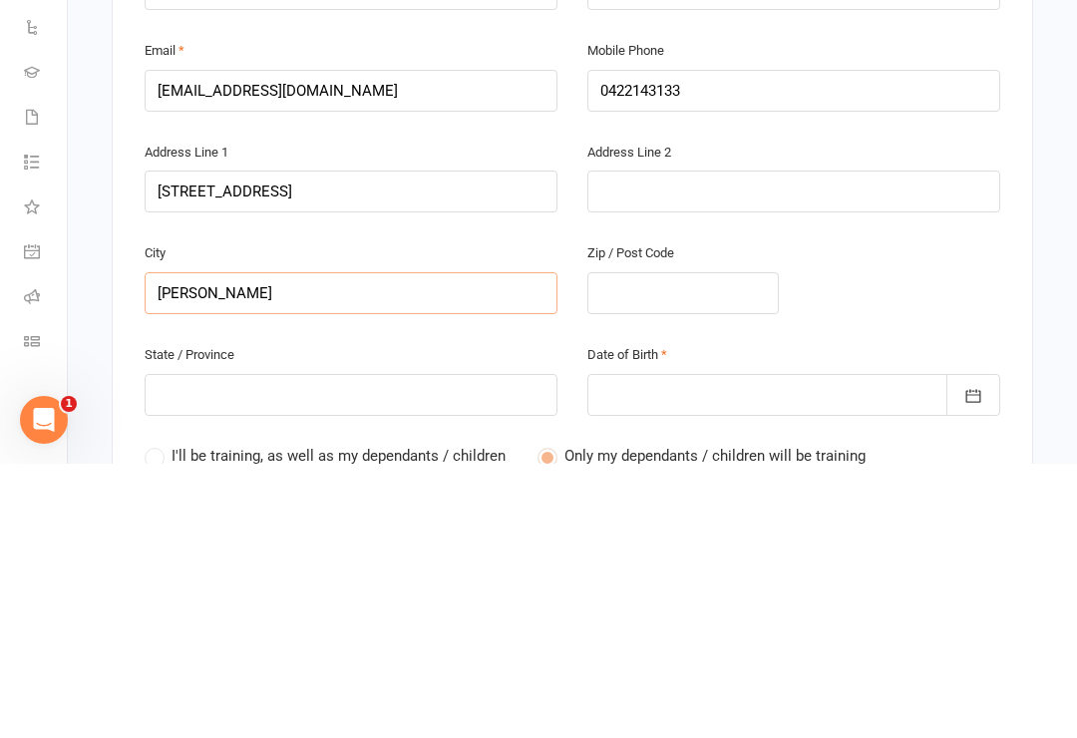
type input "Moris"
type input "Moriss"
type input "[PERSON_NAME]"
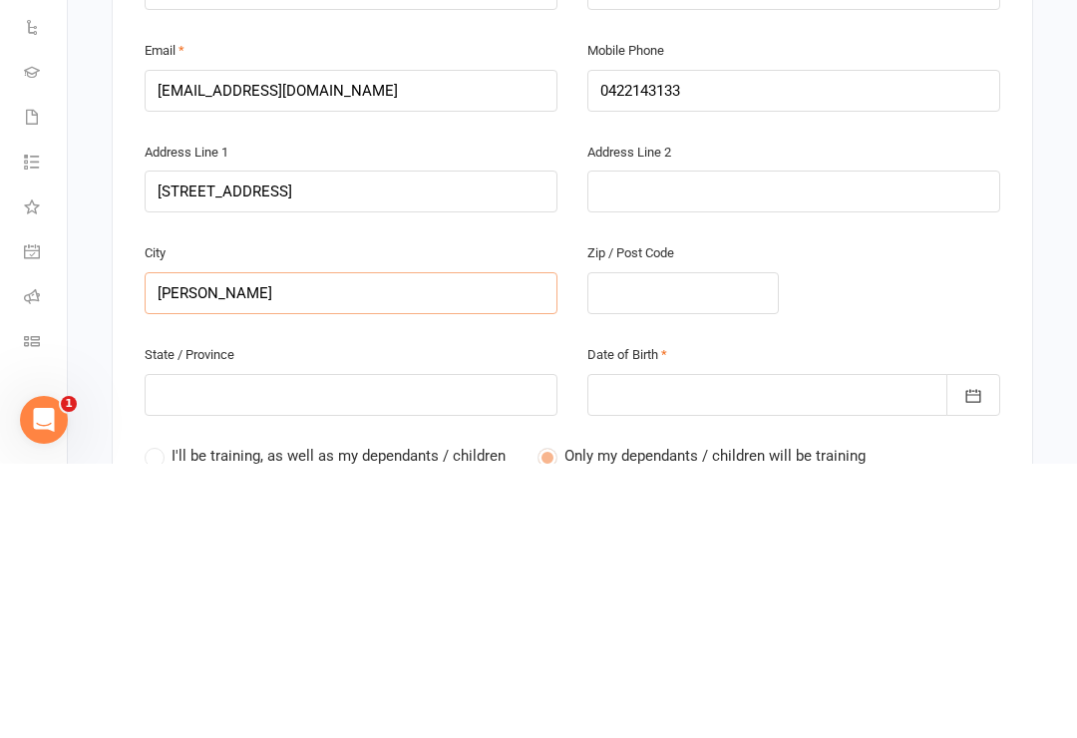
type input "[PERSON_NAME]"
type input "Morisset"
click at [644, 546] on input "text" at bounding box center [682, 567] width 191 height 42
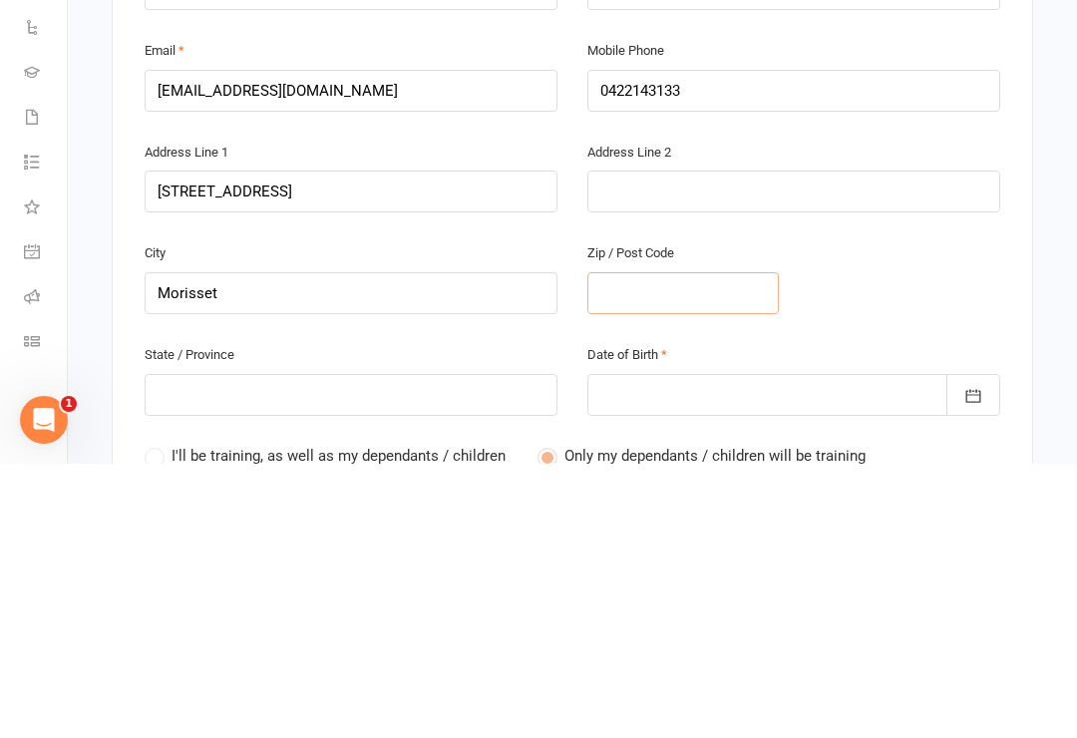
type input "2"
type input "22"
type input "226"
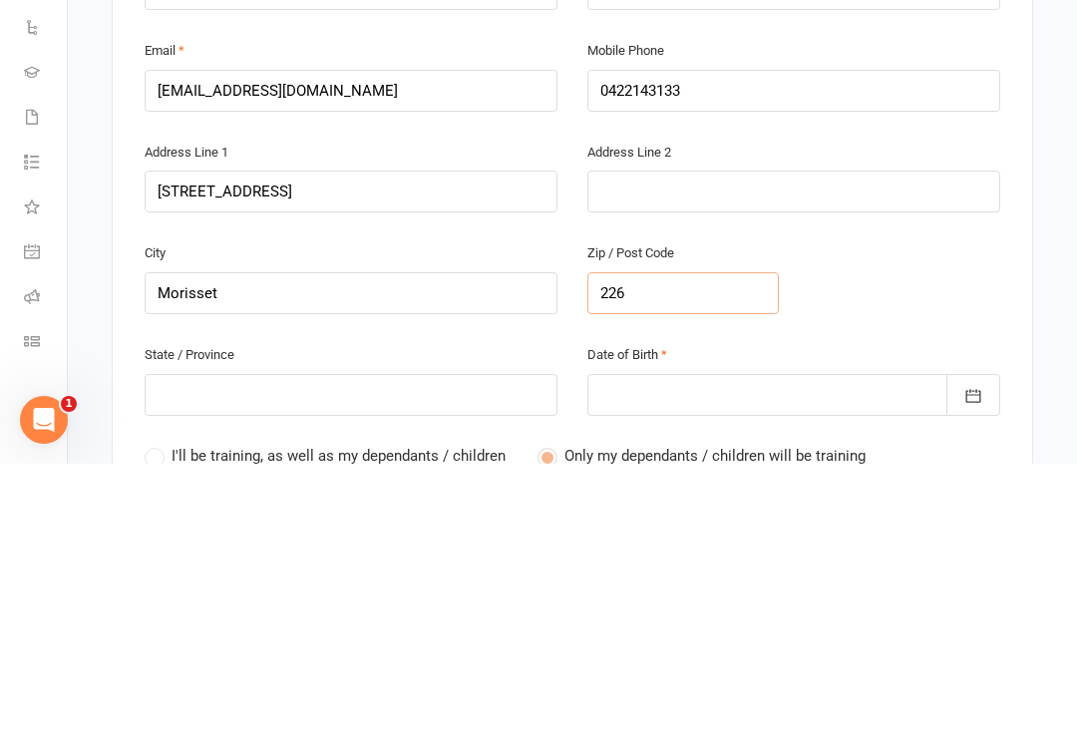
type input "226"
type input "2264"
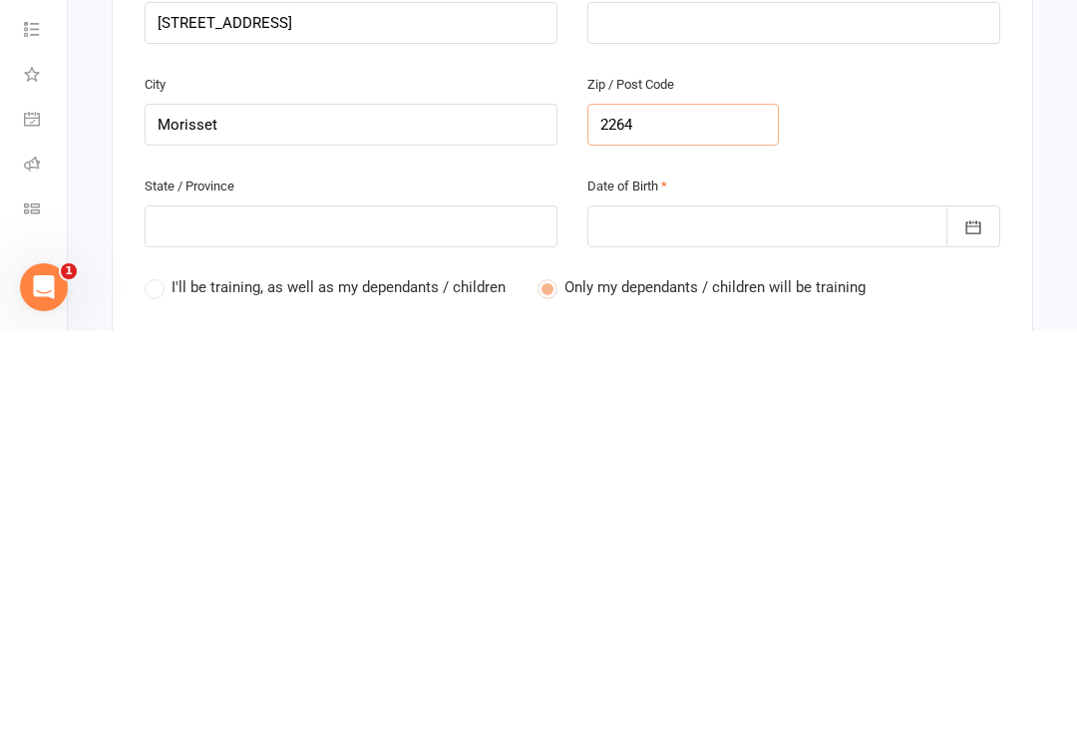
type input "2264"
click at [321, 612] on input "text" at bounding box center [351, 633] width 413 height 42
type input "N"
type input "Ns"
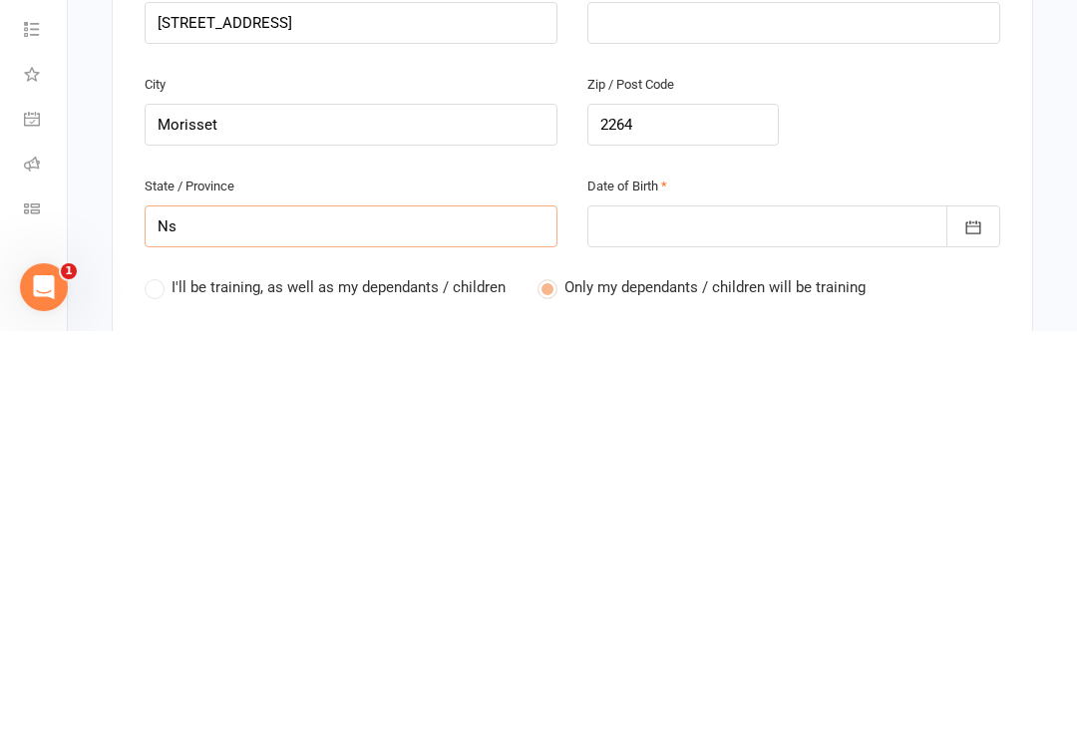
type input "Ns"
type input "Nsw"
click at [672, 612] on div at bounding box center [793, 633] width 413 height 42
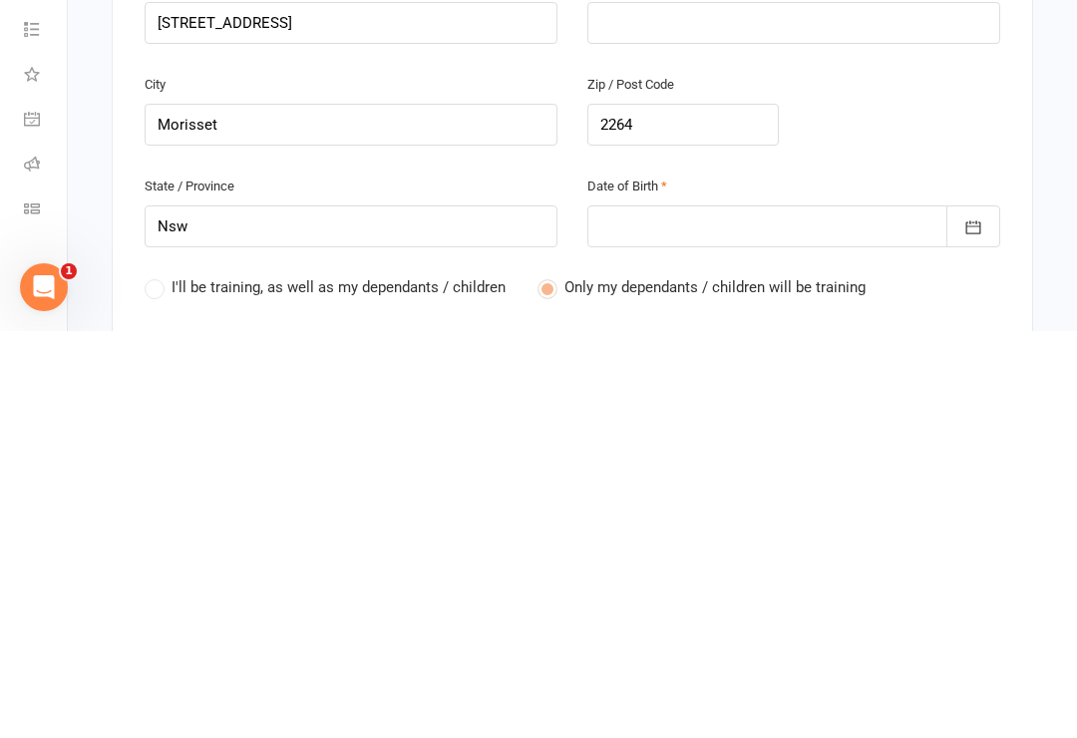
scroll to position [935, 0]
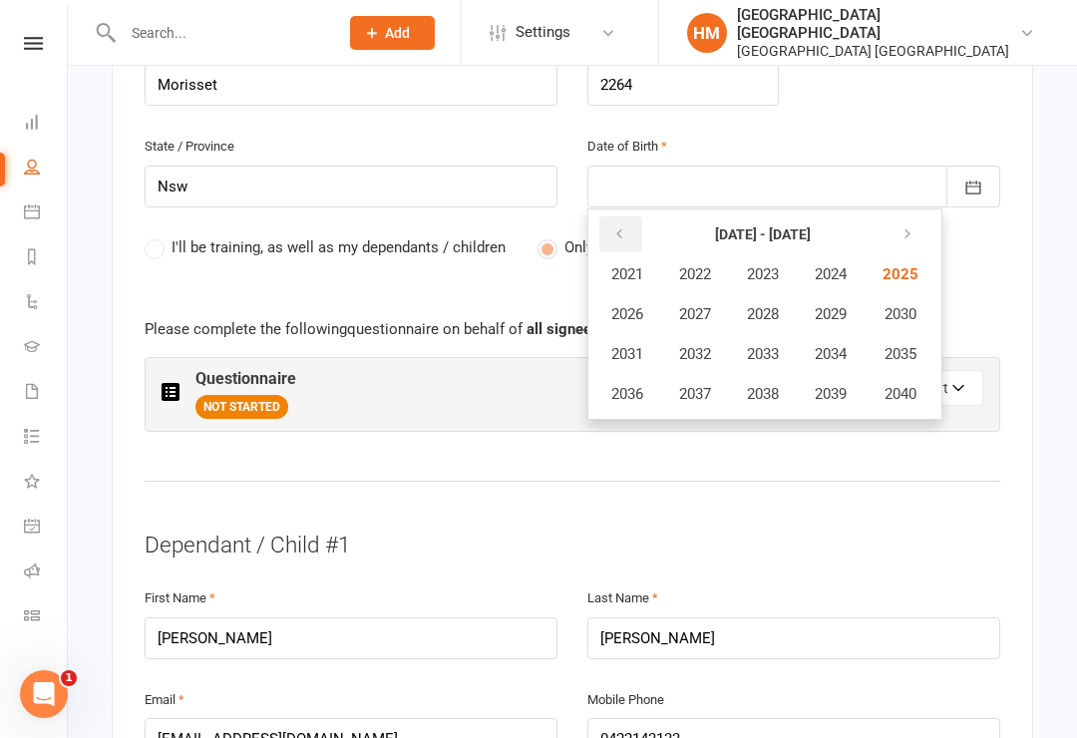
click at [626, 216] on button "button" at bounding box center [620, 234] width 43 height 36
click at [908, 226] on icon "button" at bounding box center [903, 234] width 14 height 16
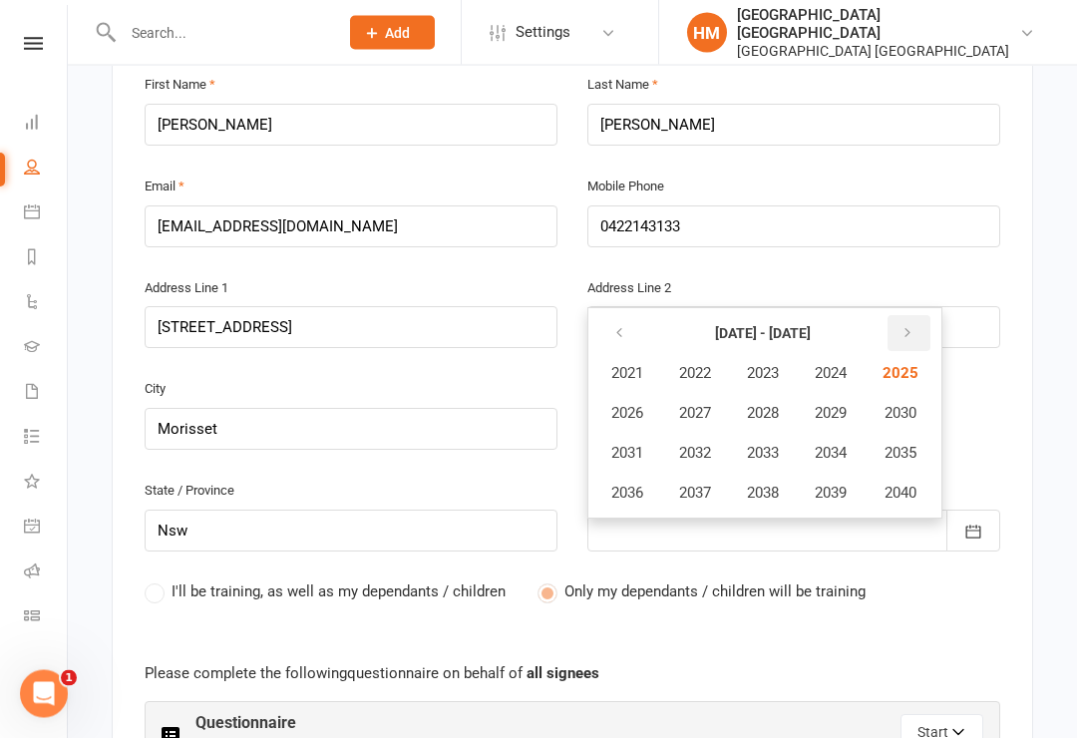
scroll to position [625, 0]
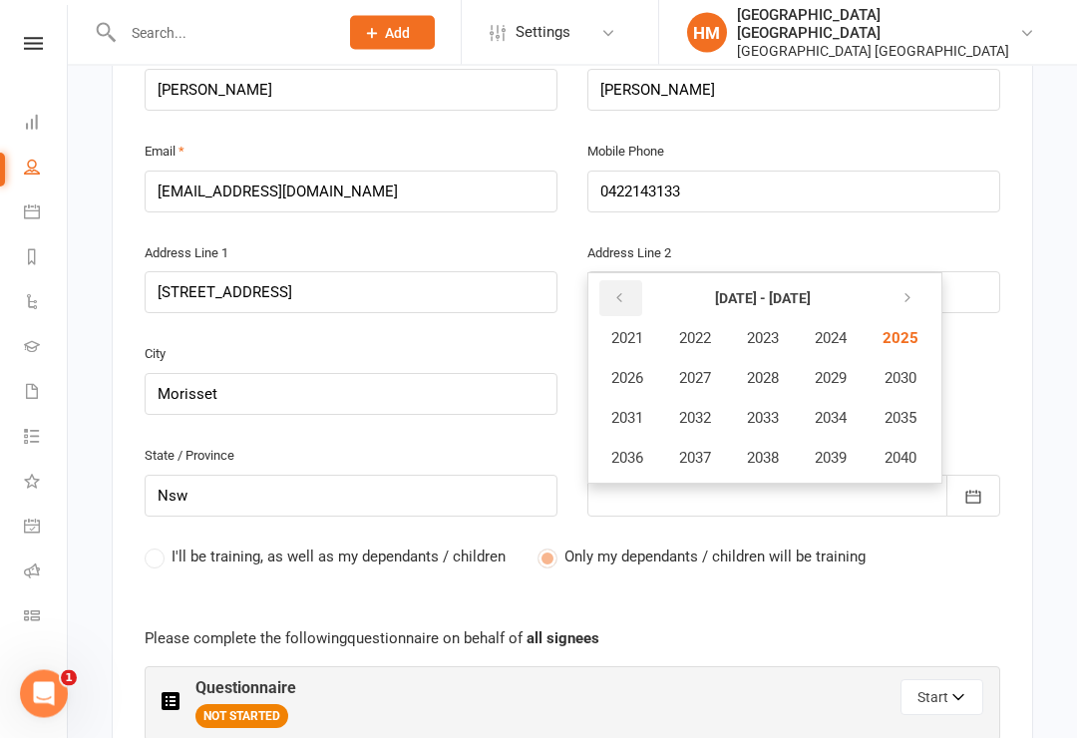
click at [619, 291] on icon "button" at bounding box center [619, 299] width 14 height 16
click at [622, 290] on icon "button" at bounding box center [619, 298] width 14 height 16
click at [758, 439] on button "1998" at bounding box center [763, 458] width 66 height 38
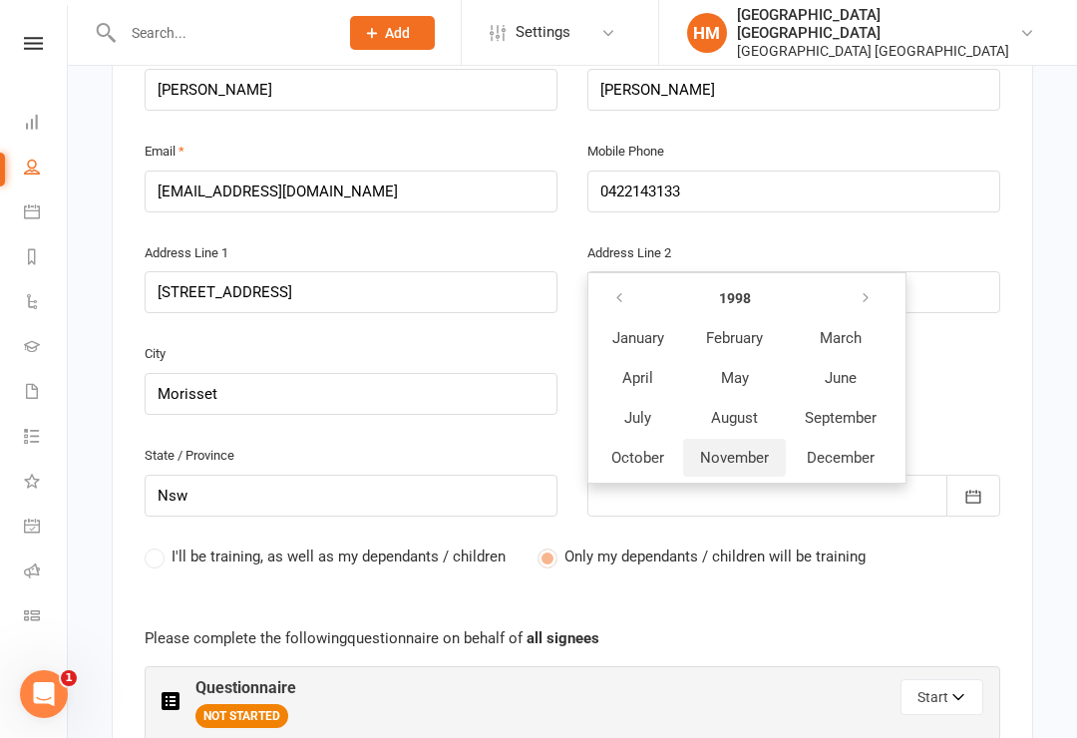
click at [753, 449] on span "November" at bounding box center [734, 458] width 69 height 18
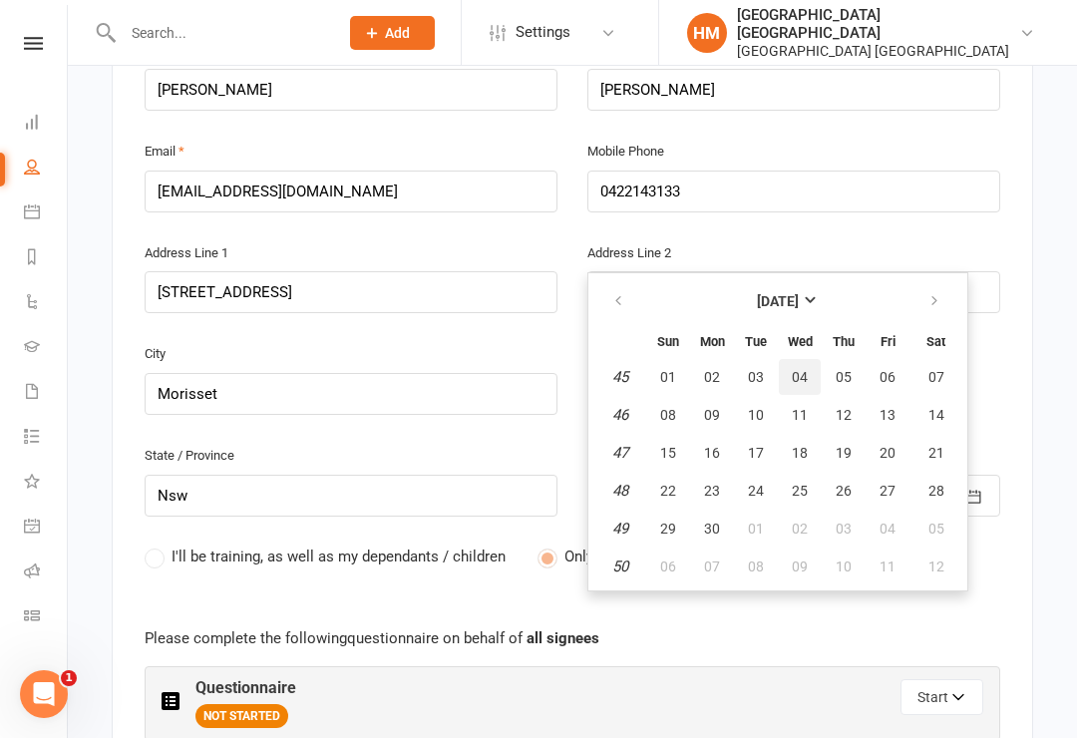
click at [798, 369] on span "04" at bounding box center [800, 377] width 16 height 16
type input "[DATE]"
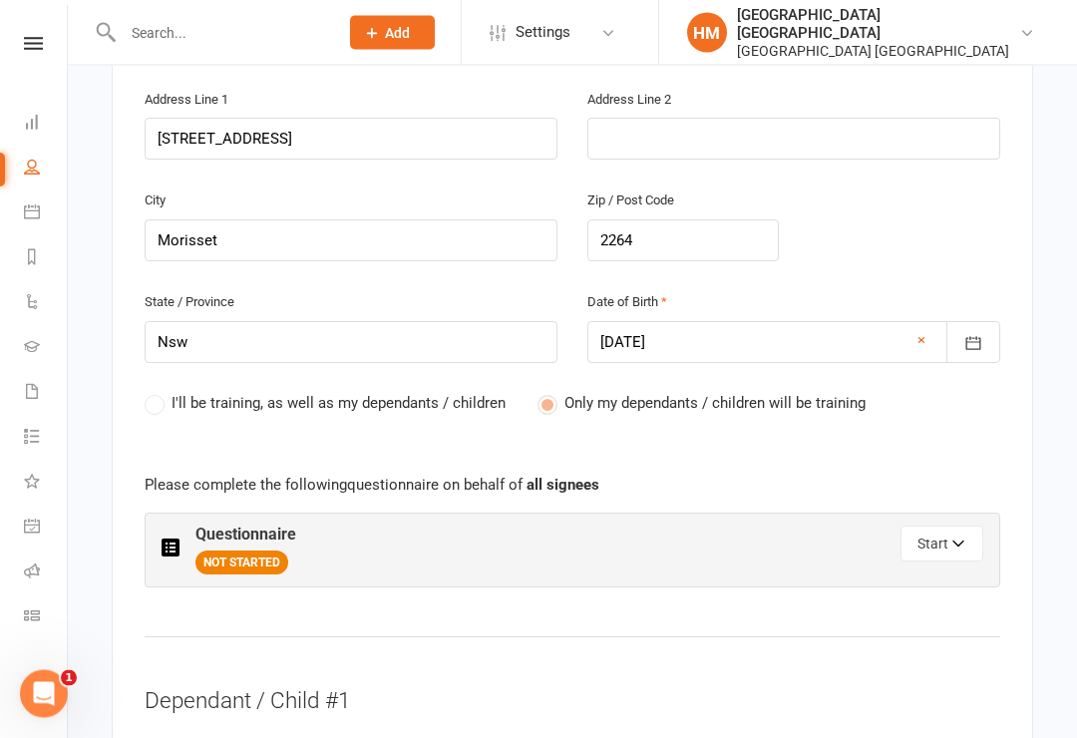
scroll to position [780, 0]
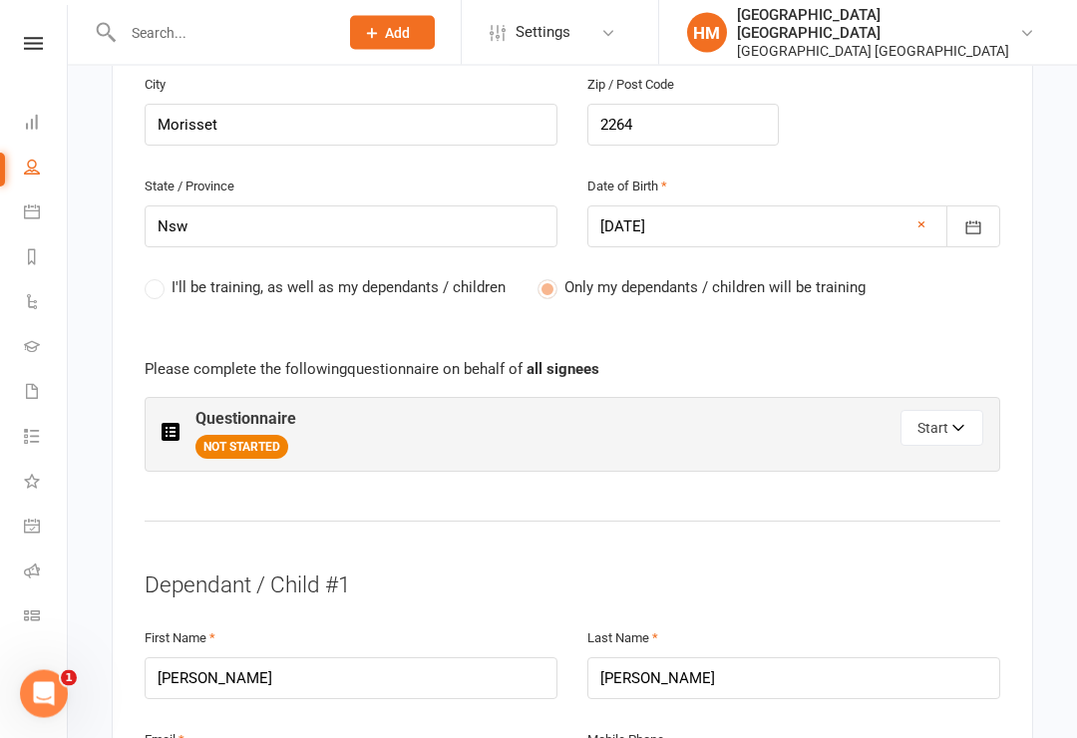
click at [961, 425] on icon "button" at bounding box center [959, 432] width 14 height 14
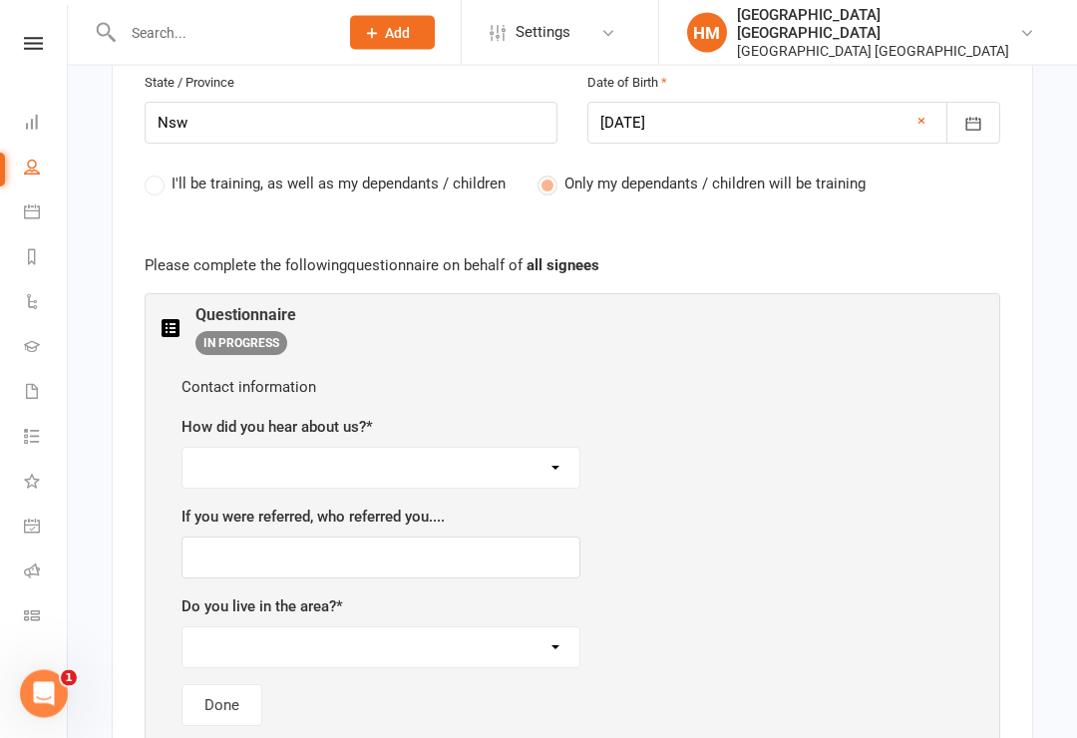
click at [534, 449] on select "Facebook Internet Referral from a friend Flyer in the mail or at the shopping m…" at bounding box center [380, 469] width 397 height 40
select select "Flyer in the mail or at the [GEOGRAPHIC_DATA]"
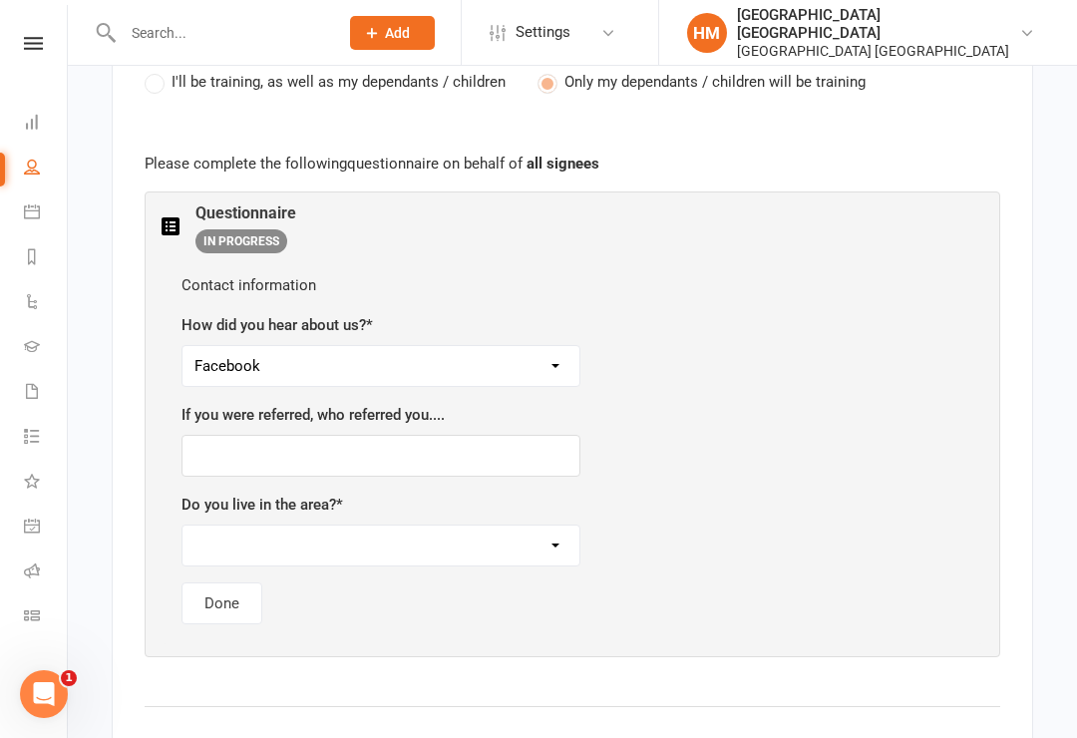
scroll to position [1102, 0]
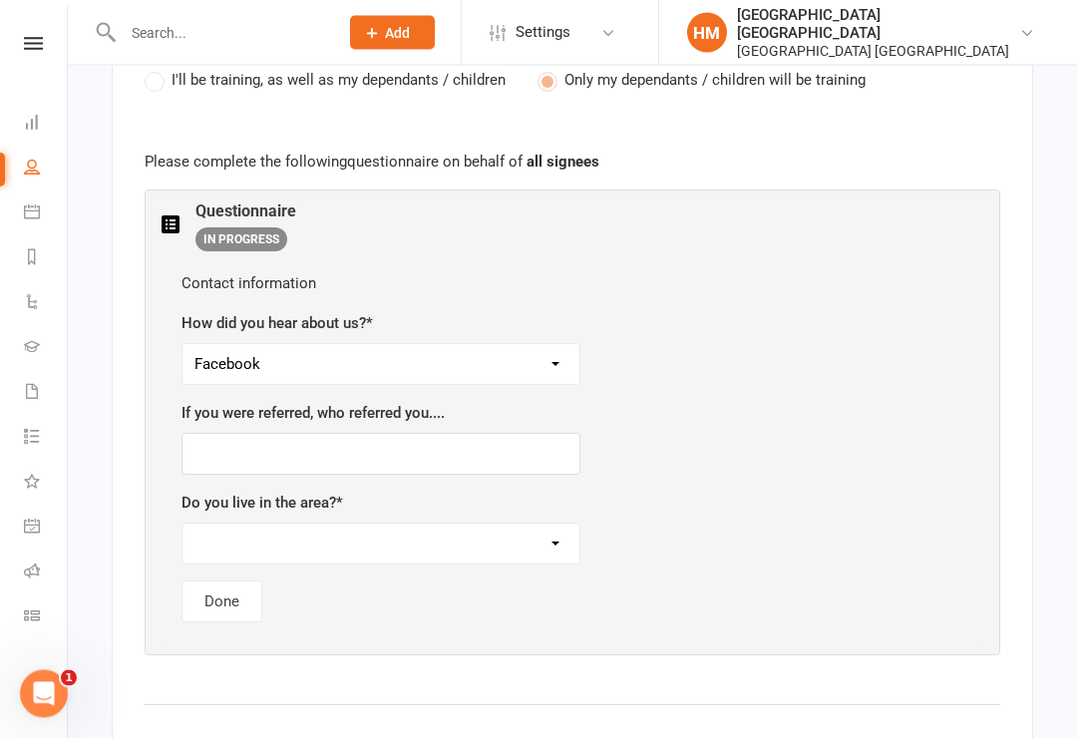
click at [522, 525] on select "Yes No" at bounding box center [380, 545] width 397 height 40
select select "Yes"
click at [225, 580] on button "Done" at bounding box center [221, 601] width 81 height 42
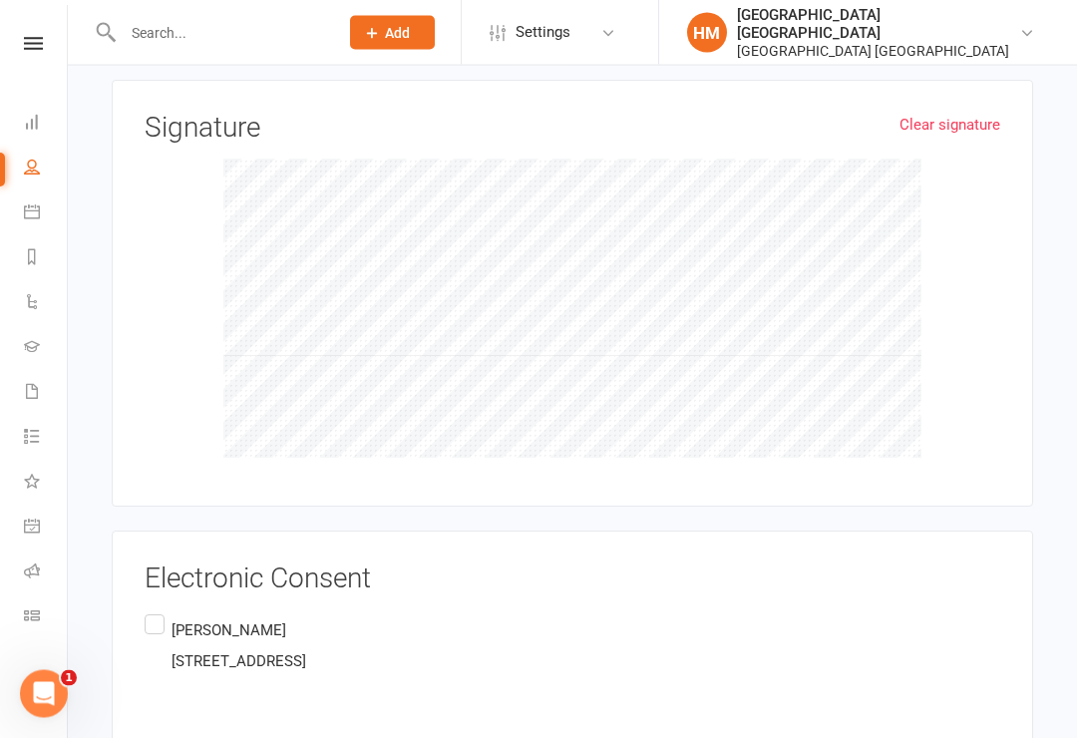
scroll to position [2583, 0]
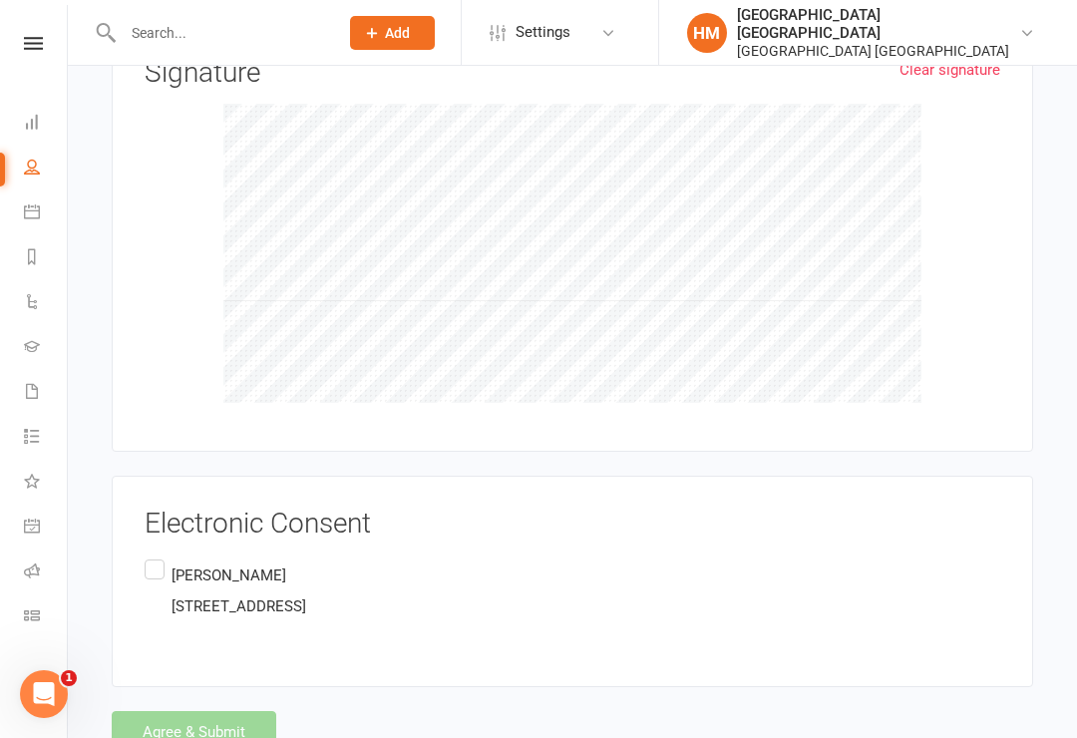
click at [146, 555] on label "[PERSON_NAME] [STREET_ADDRESS][PERSON_NAME][PERSON_NAME]" at bounding box center [226, 590] width 162 height 71
click at [146, 555] on input "[PERSON_NAME] [STREET_ADDRESS][PERSON_NAME][PERSON_NAME]" at bounding box center [151, 555] width 13 height 0
click at [205, 711] on button "Agree & Submit" at bounding box center [194, 732] width 165 height 42
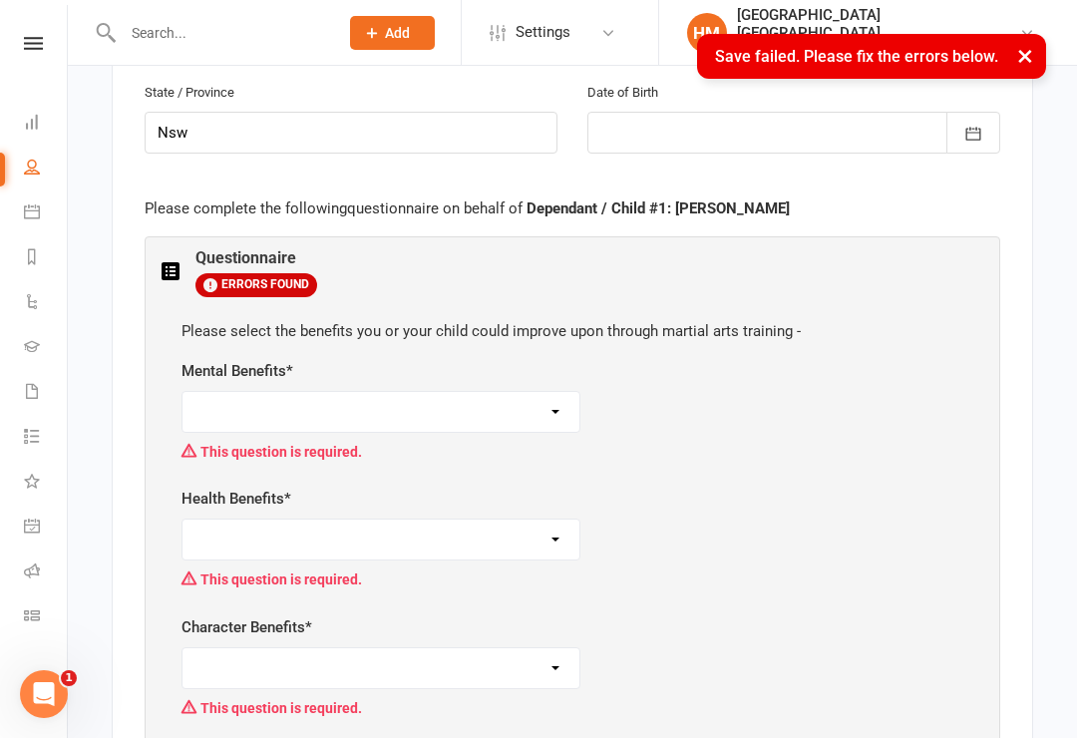
scroll to position [1849, 0]
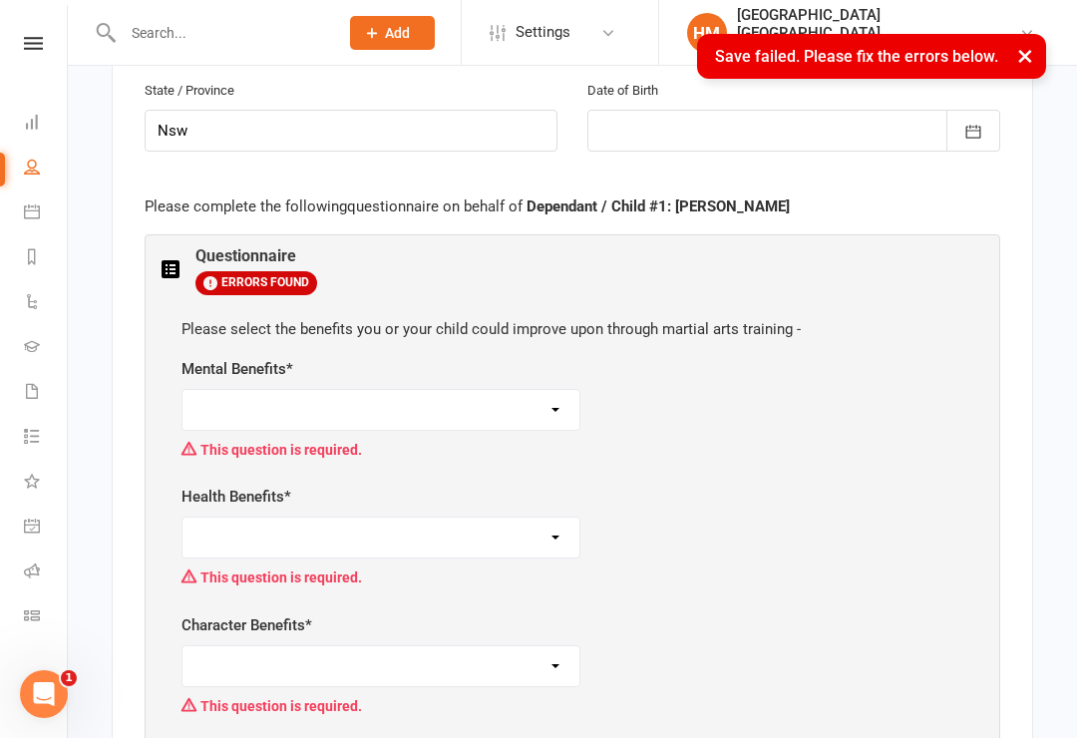
click at [547, 390] on select "Self-esteem Focus and listening Fun, Fun, Fun Determination Motivation All of t…" at bounding box center [380, 410] width 397 height 40
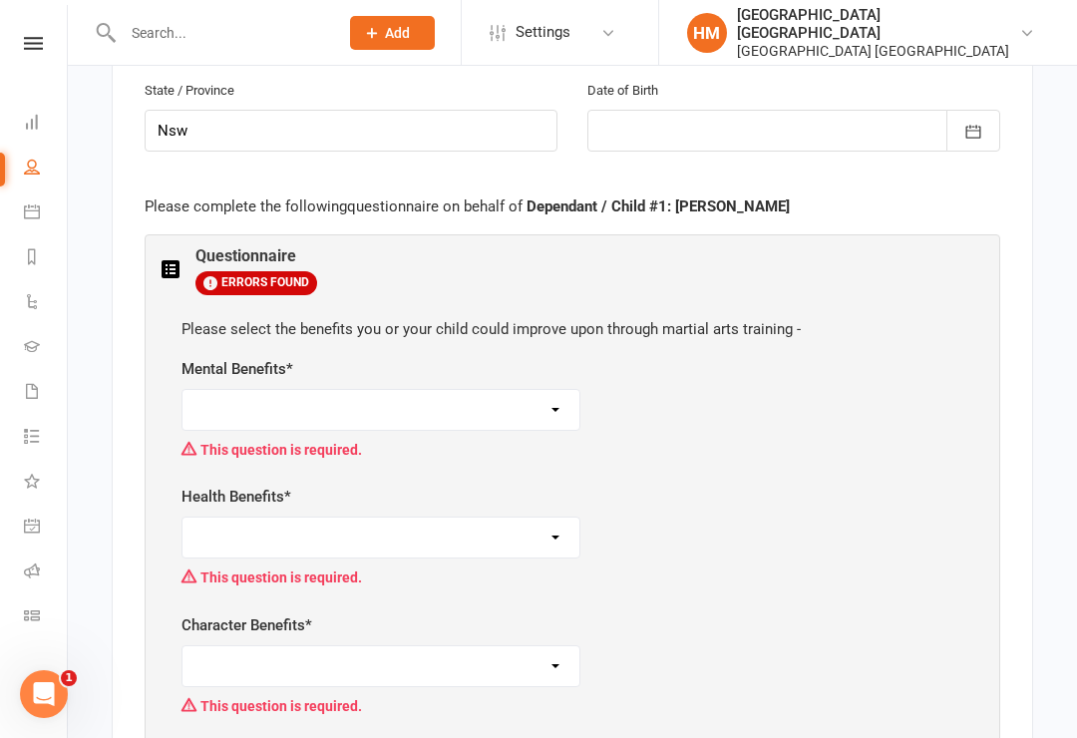
select select "All of the above"
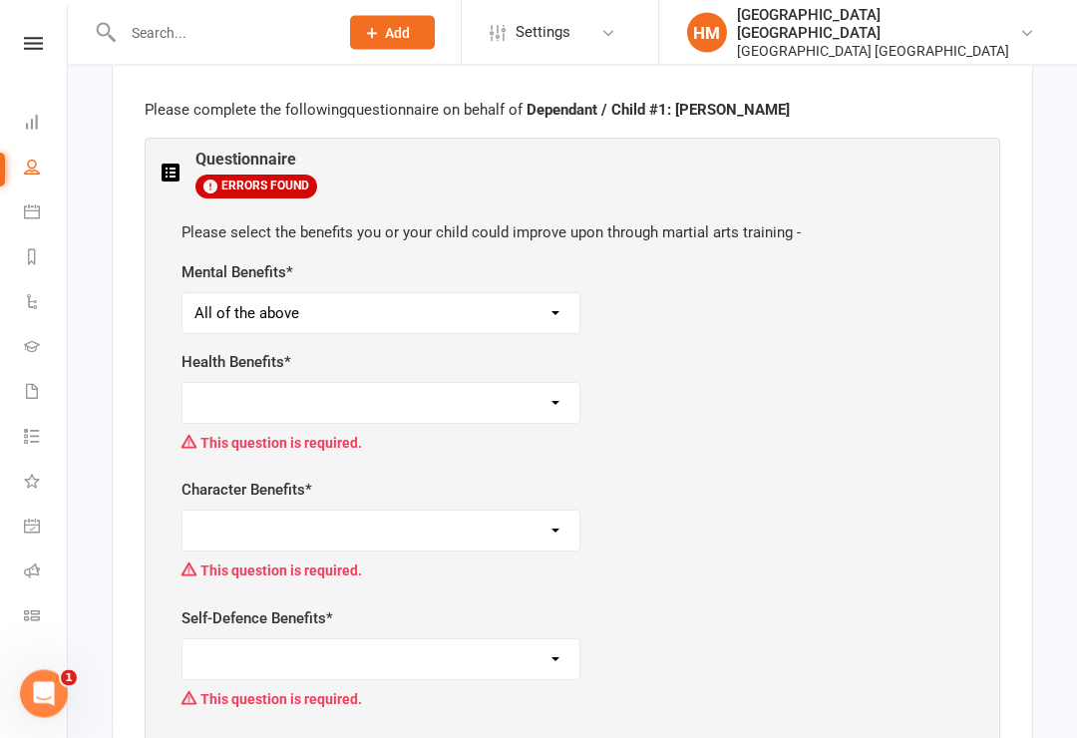
scroll to position [1945, 0]
click at [532, 383] on select "Weight control Strength Flexibility Coordination Cardio-vascular / Fitness All …" at bounding box center [380, 403] width 397 height 40
select select "Coordination"
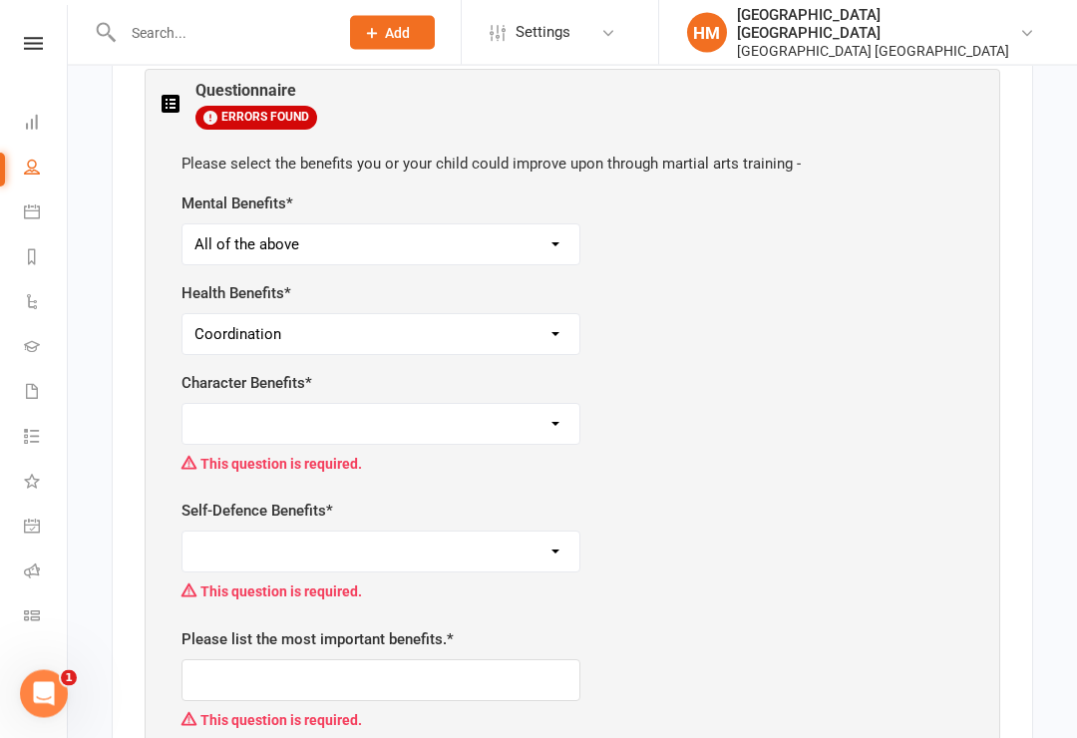
scroll to position [2014, 0]
click at [528, 404] on select "Respect for others Integrity Self-Control Leadership Assertiveness All of the a…" at bounding box center [380, 424] width 397 height 40
select select "All of the above"
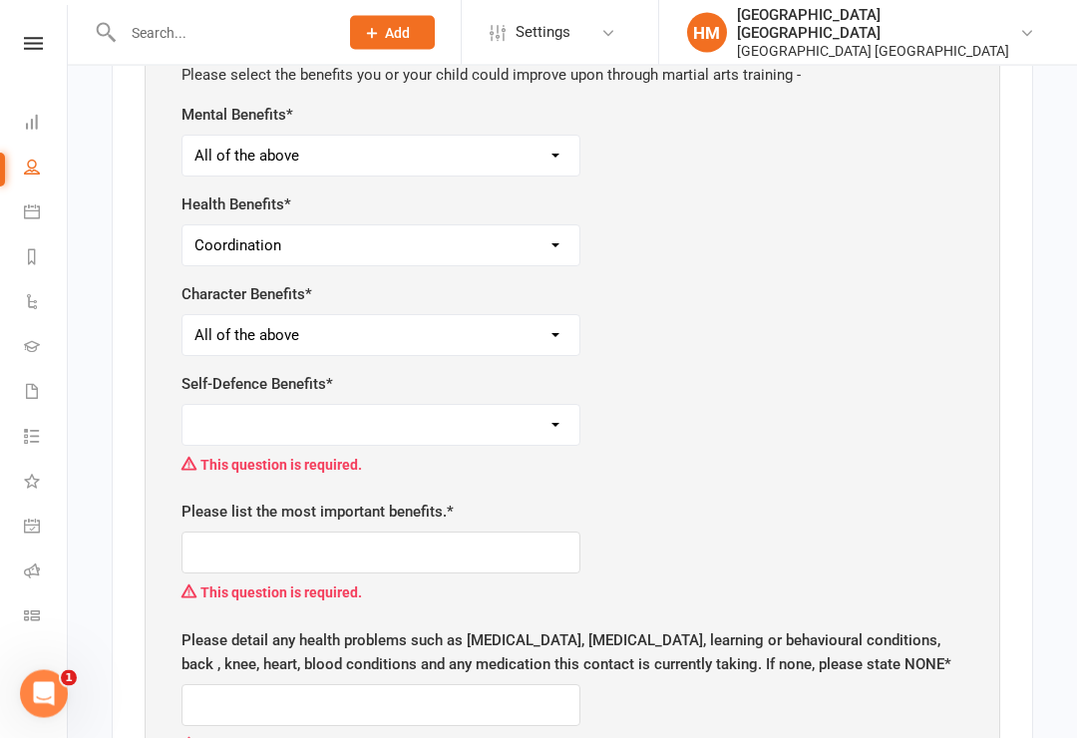
scroll to position [2103, 0]
click at [532, 405] on select "Safety Self-Confidence Anti-Bullying Agility and Coordination Awareness All of …" at bounding box center [380, 425] width 397 height 40
select select "All of the above"
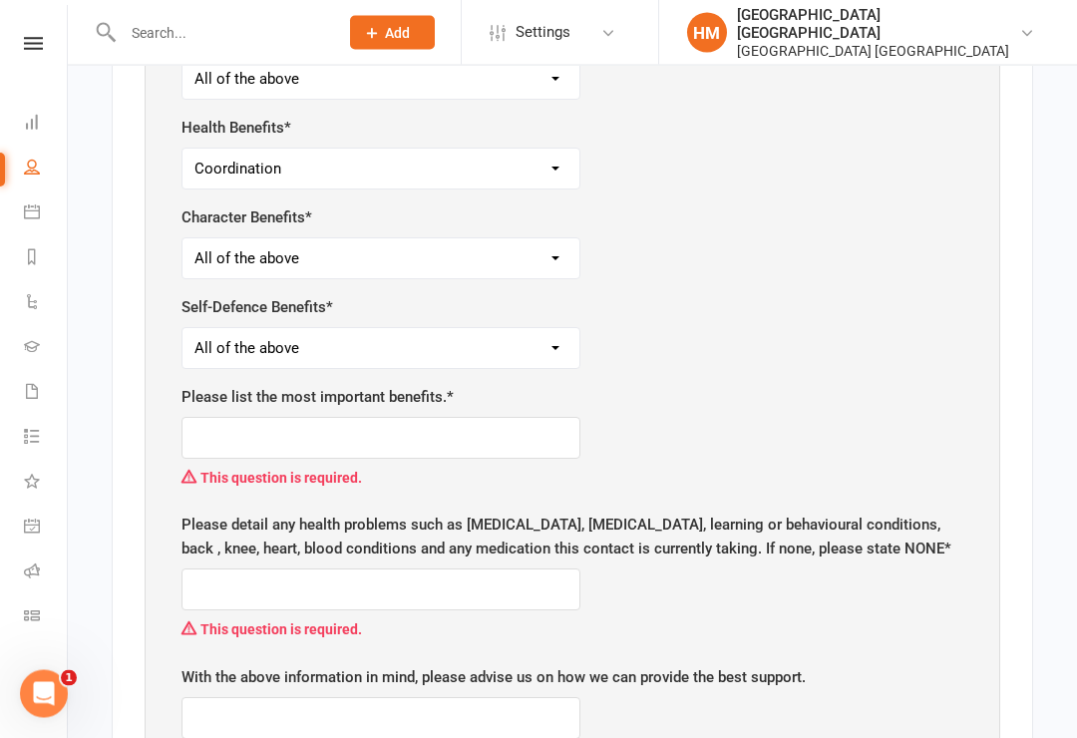
scroll to position [2180, 0]
click at [437, 417] on input "text" at bounding box center [380, 438] width 399 height 42
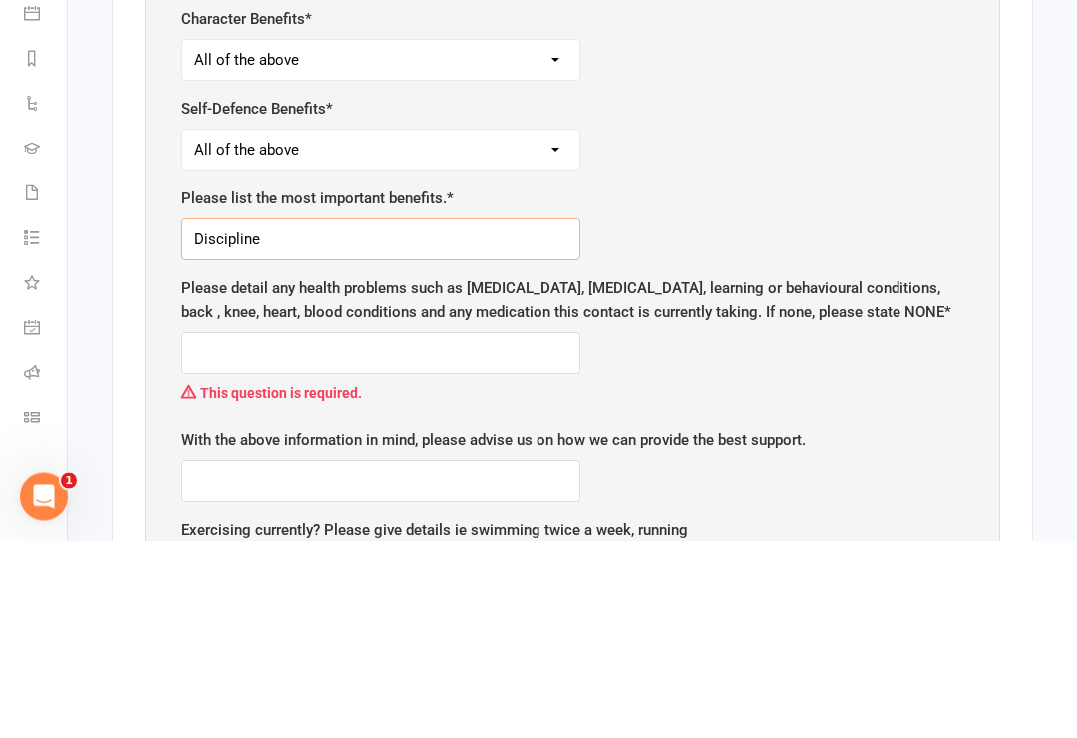
type input "Discipline"
click at [329, 530] on input "text" at bounding box center [380, 551] width 399 height 42
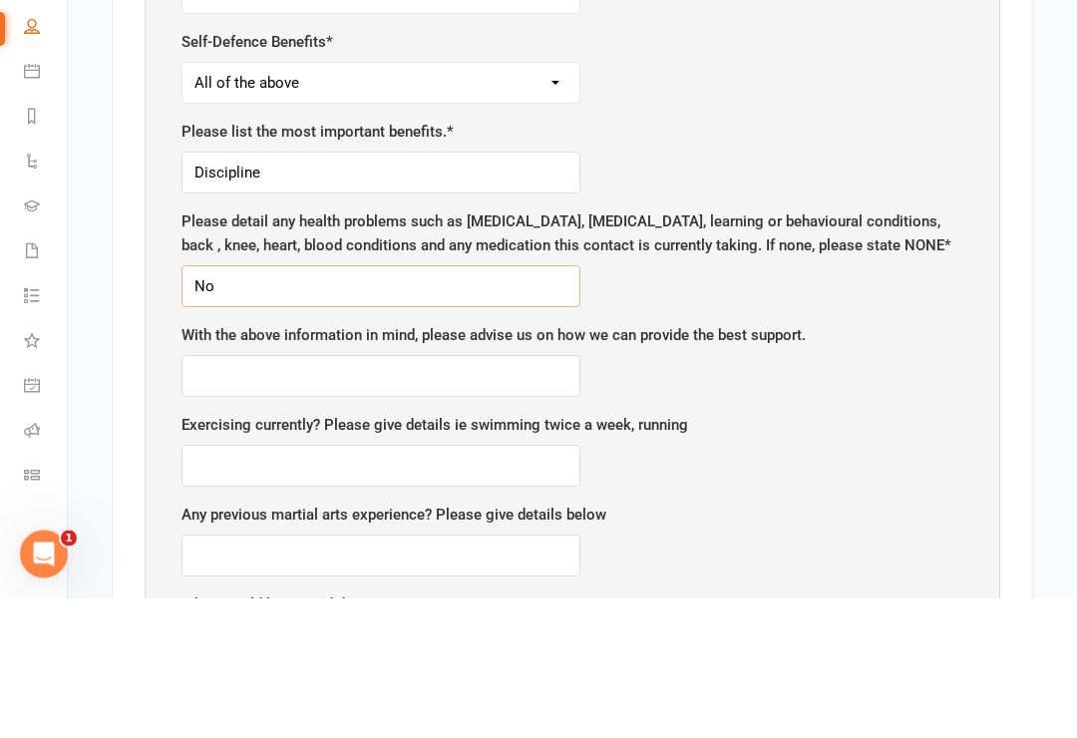
scroll to position [2337, 0]
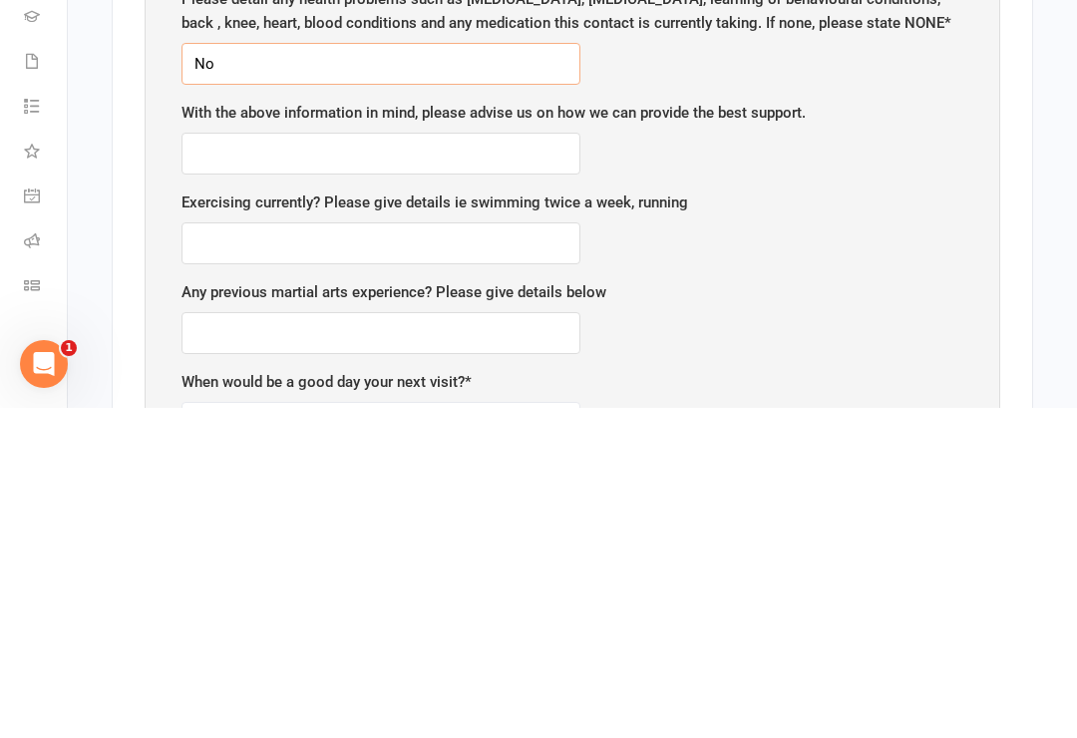
type input "No"
click at [223, 463] on input "text" at bounding box center [380, 484] width 399 height 42
click at [480, 552] on input "text" at bounding box center [380, 573] width 399 height 42
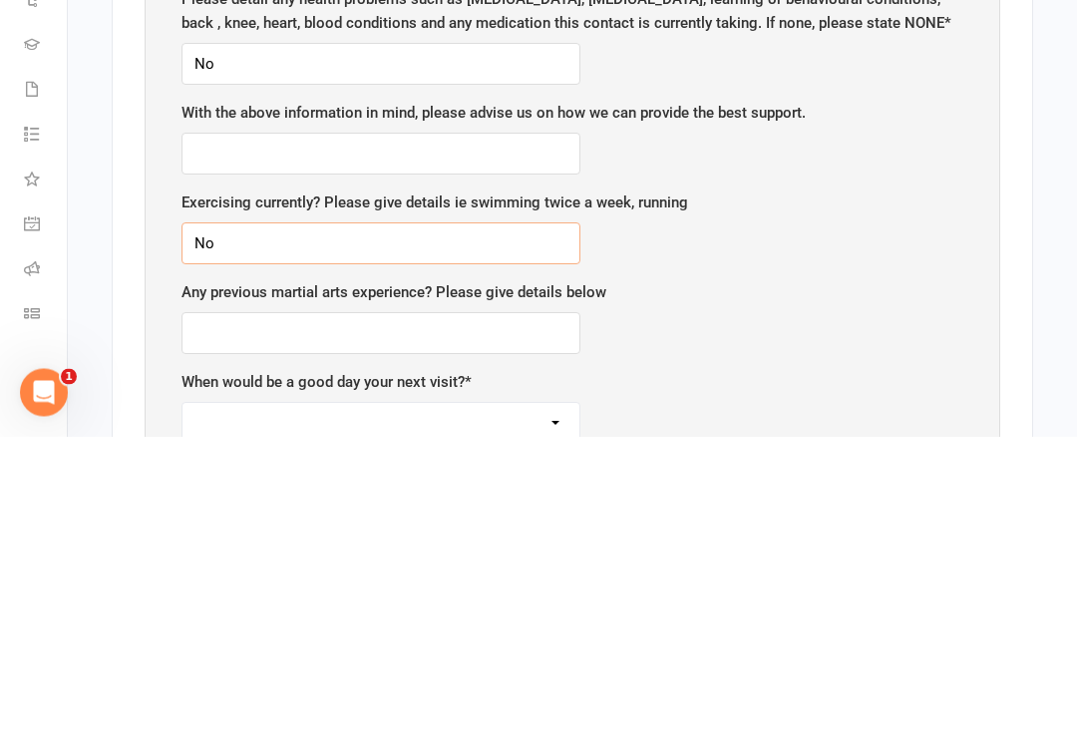
scroll to position [2366, 0]
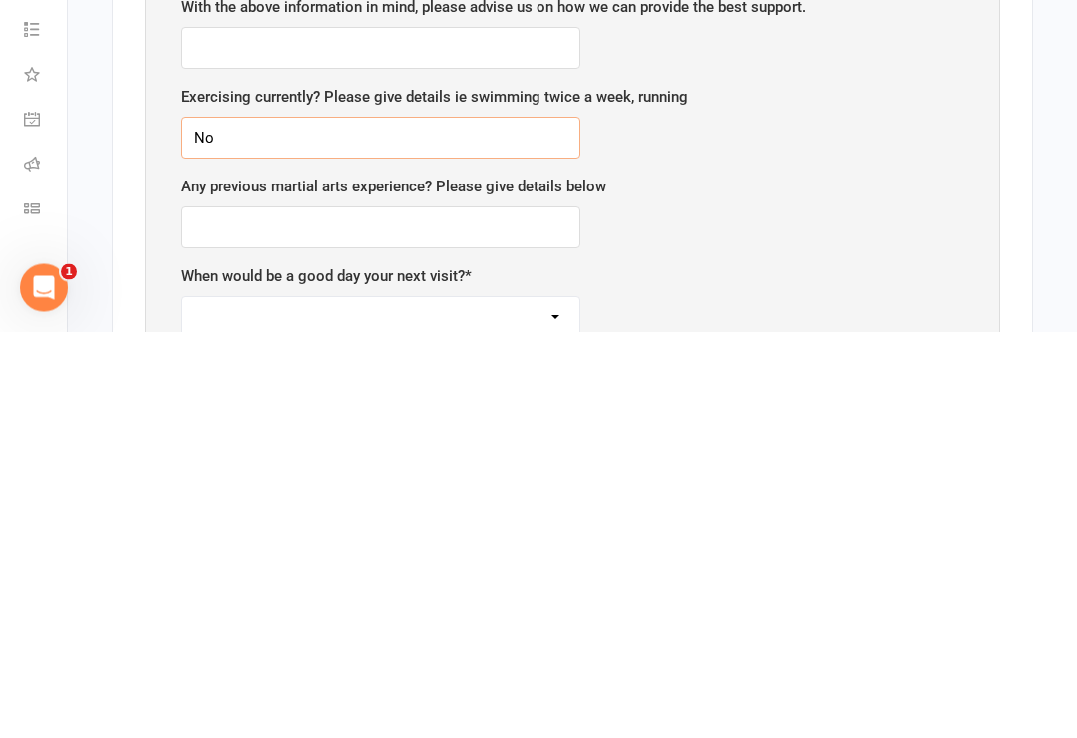
type input "No"
click at [496, 613] on input "text" at bounding box center [380, 634] width 399 height 42
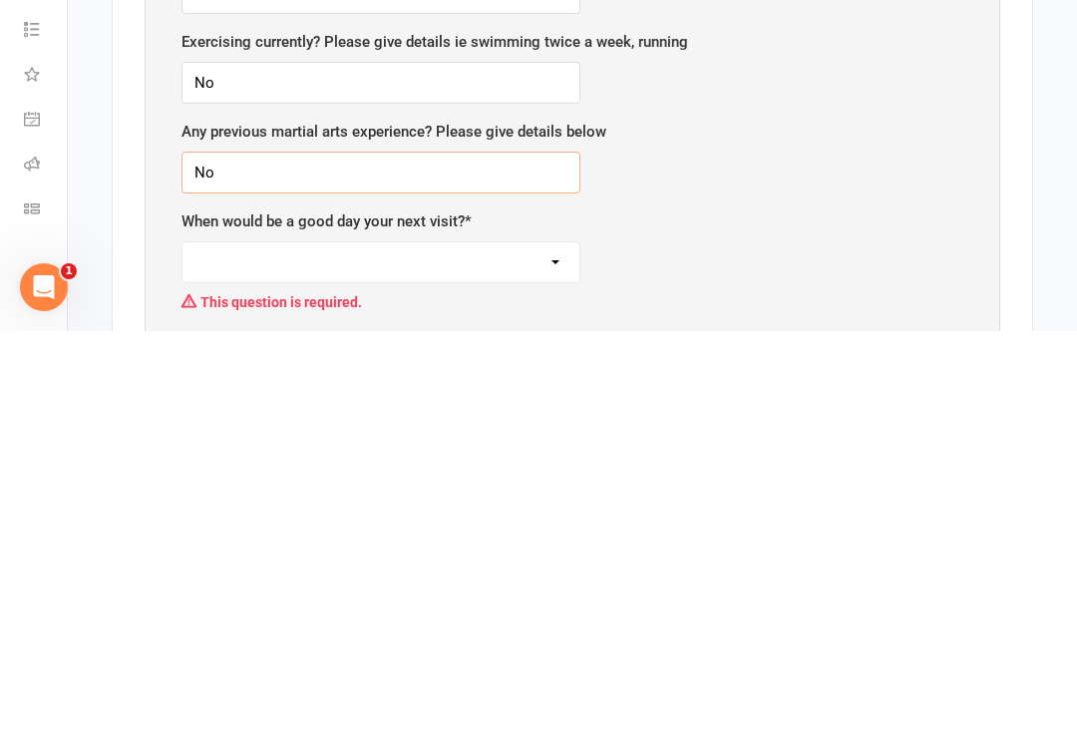
type input "No"
click at [522, 649] on select "[DATE] [DATE] [DATE] [DATE] [DATE]" at bounding box center [380, 669] width 397 height 40
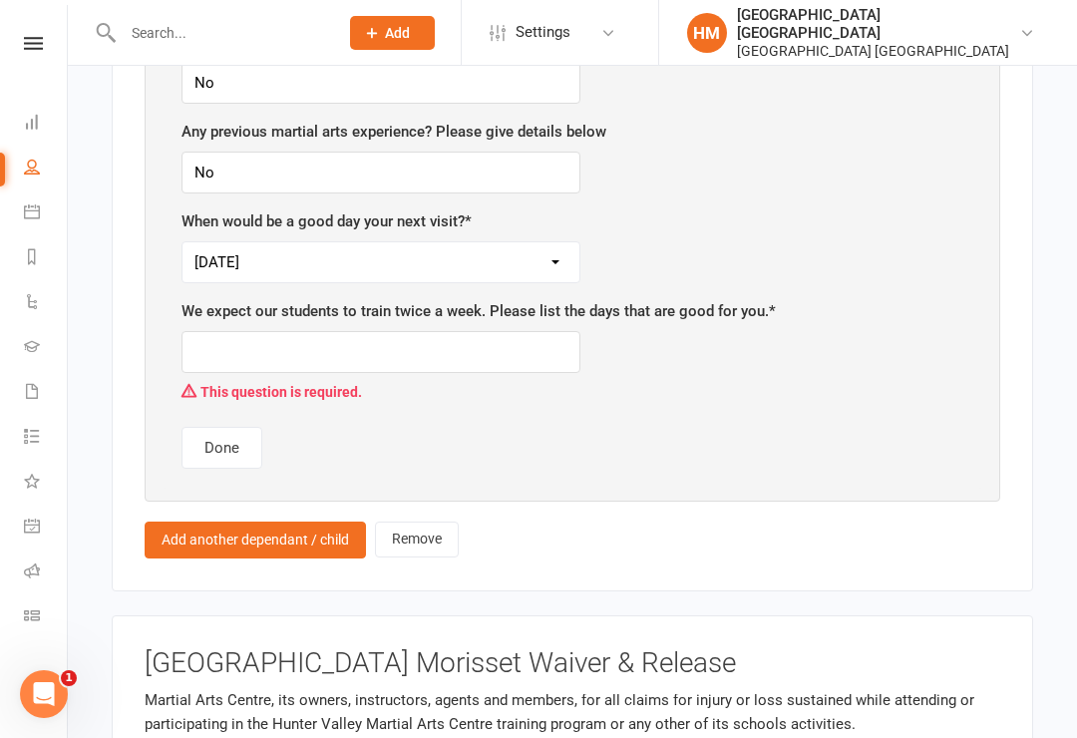
click at [532, 242] on select "[DATE] [DATE] [DATE] [DATE] [DATE]" at bounding box center [380, 262] width 397 height 40
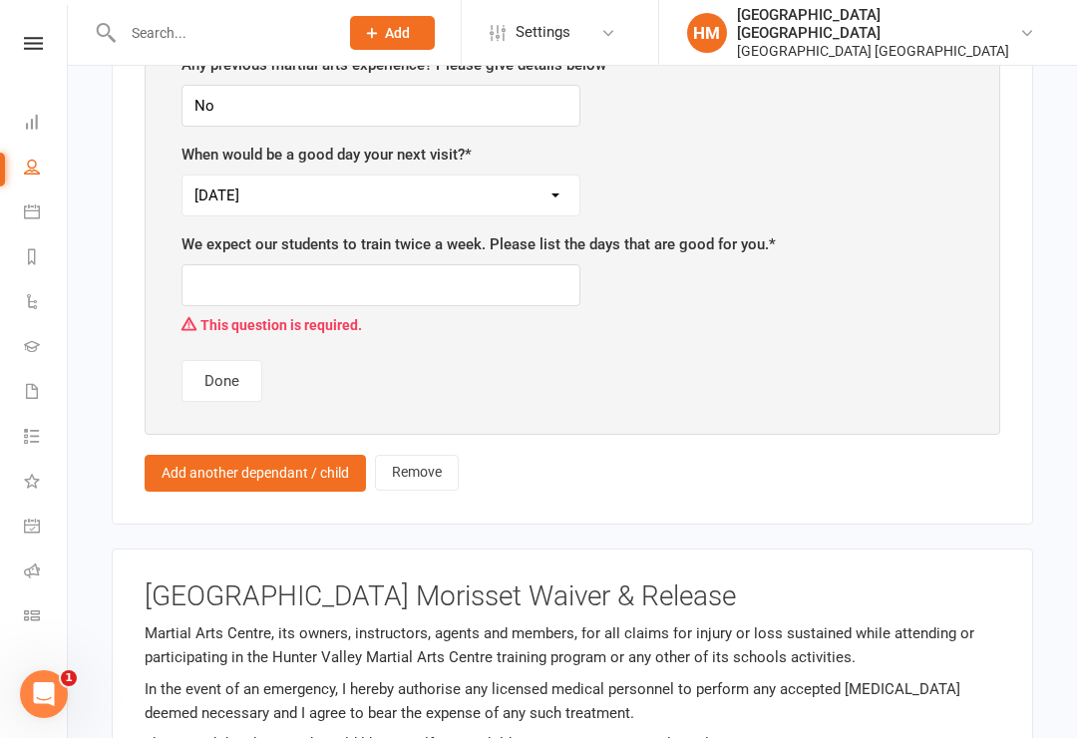
scroll to position [2889, 0]
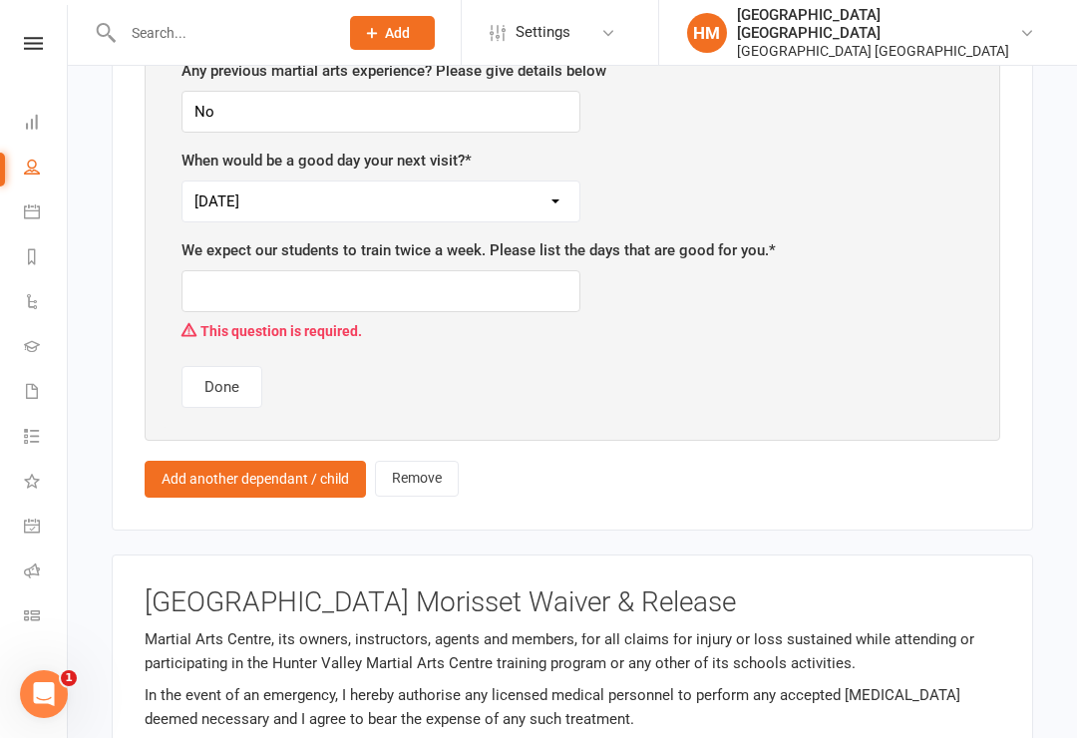
click at [554, 181] on select "[DATE] [DATE] [DATE] [DATE] [DATE]" at bounding box center [380, 201] width 397 height 40
select select "[DATE]"
click at [478, 270] on input "text" at bounding box center [380, 291] width 399 height 42
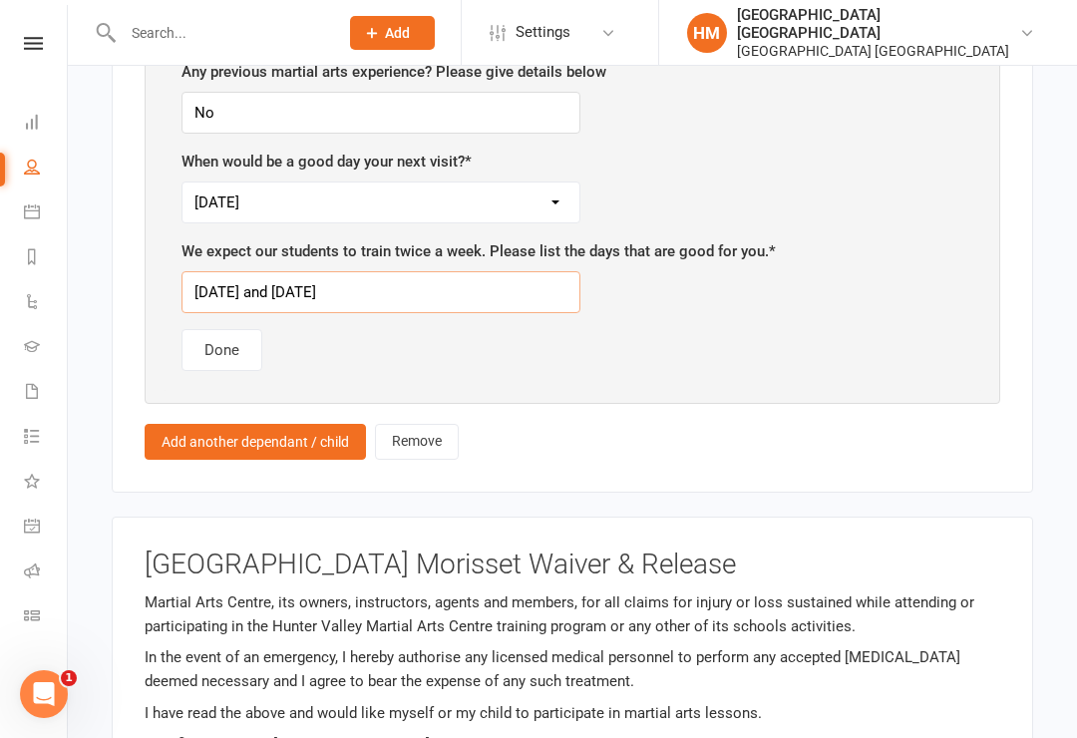
type input "[DATE] and [DATE]"
click at [224, 329] on button "Done" at bounding box center [221, 350] width 81 height 42
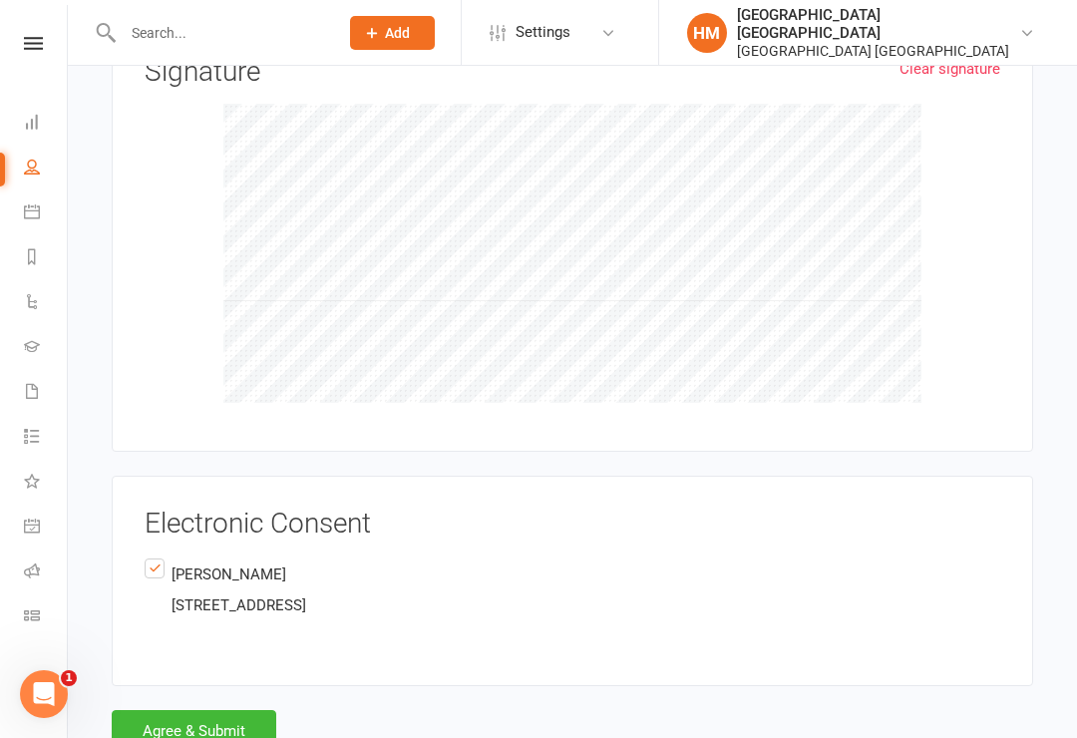
click at [240, 710] on button "Agree & Submit" at bounding box center [194, 731] width 165 height 42
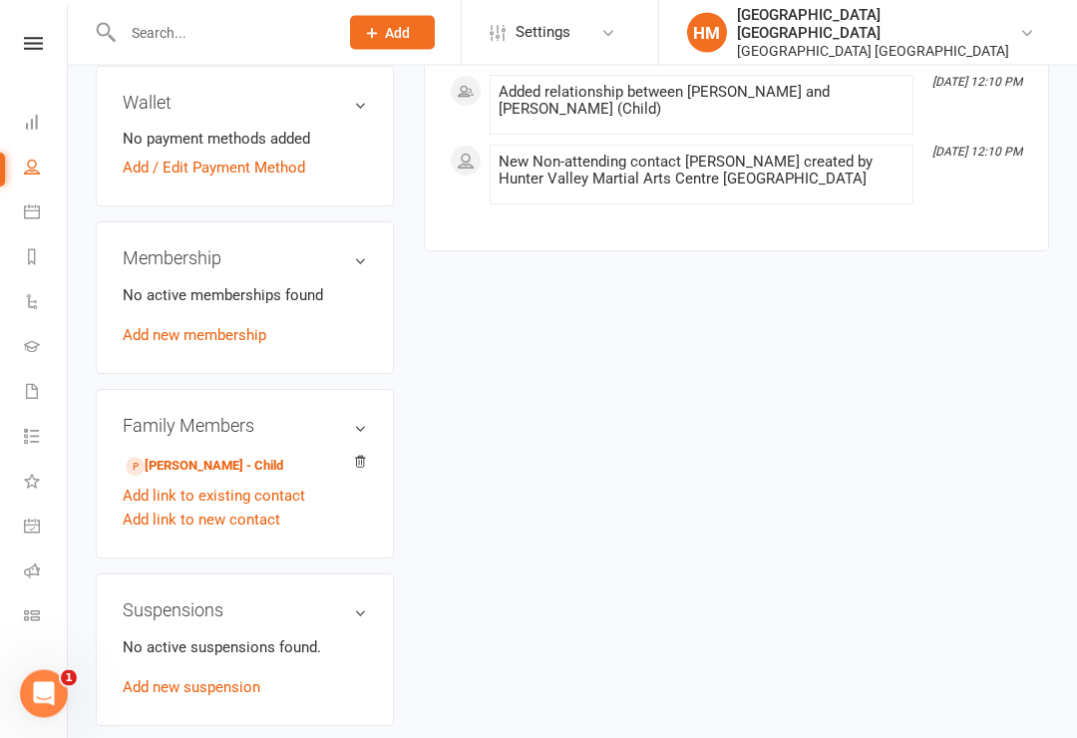
scroll to position [687, 0]
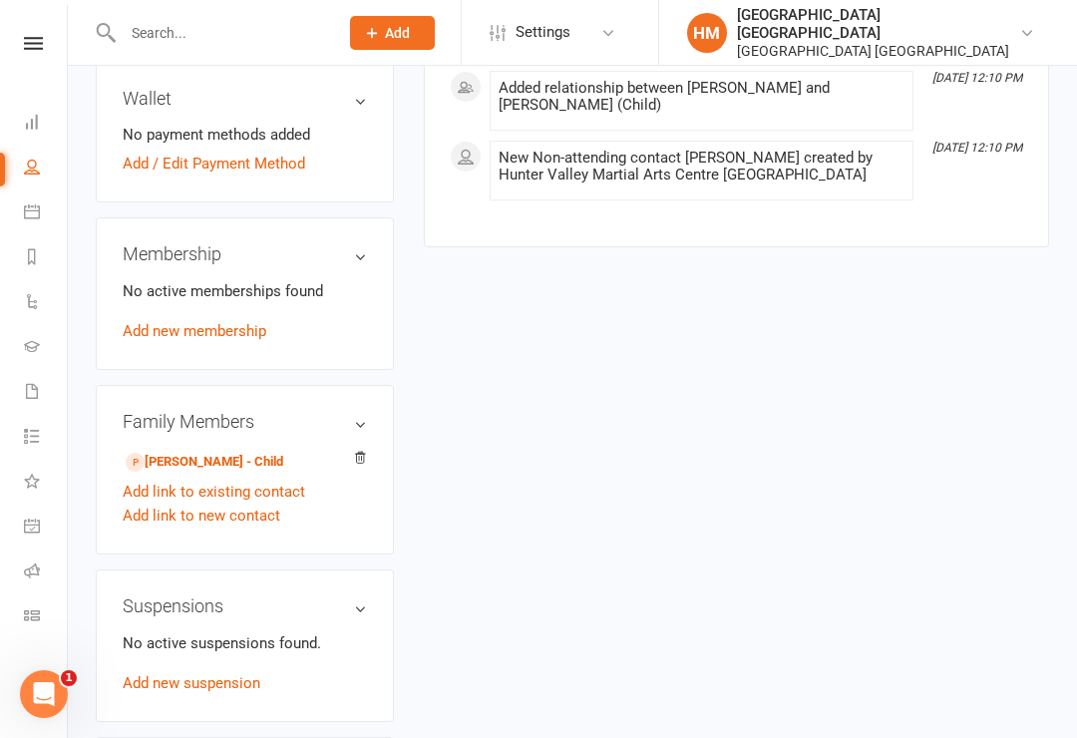
click at [32, 376] on link "Waivers 10" at bounding box center [46, 393] width 45 height 45
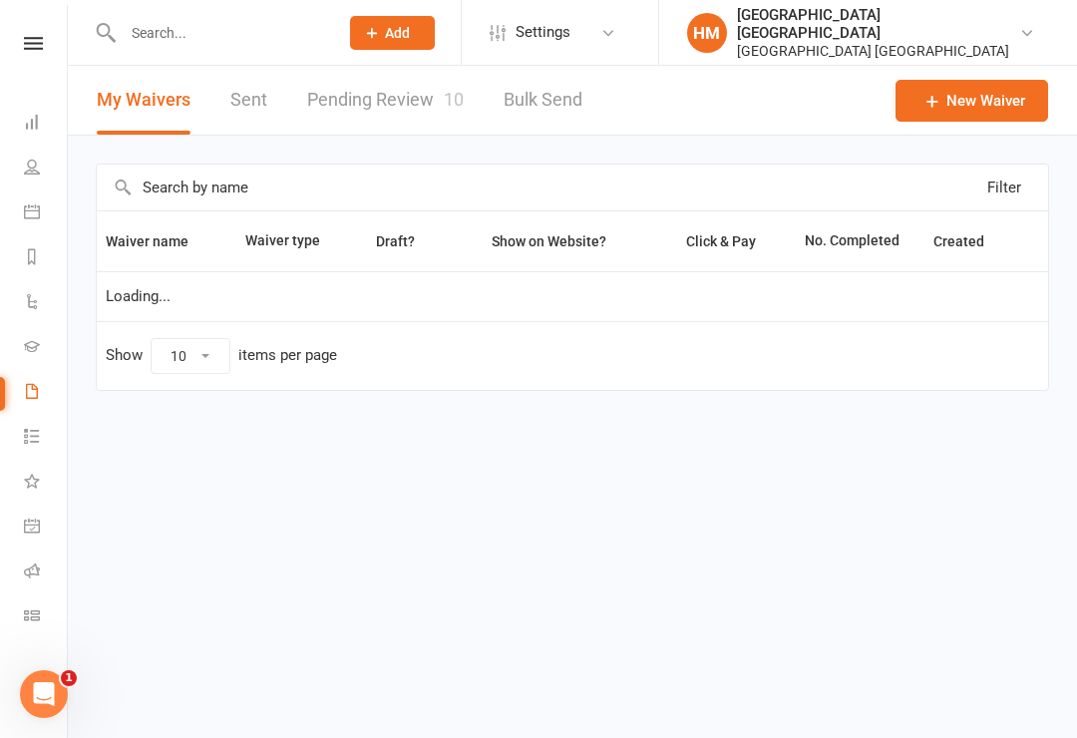
select select "100"
click at [411, 108] on link "Pending Review 10" at bounding box center [385, 100] width 157 height 69
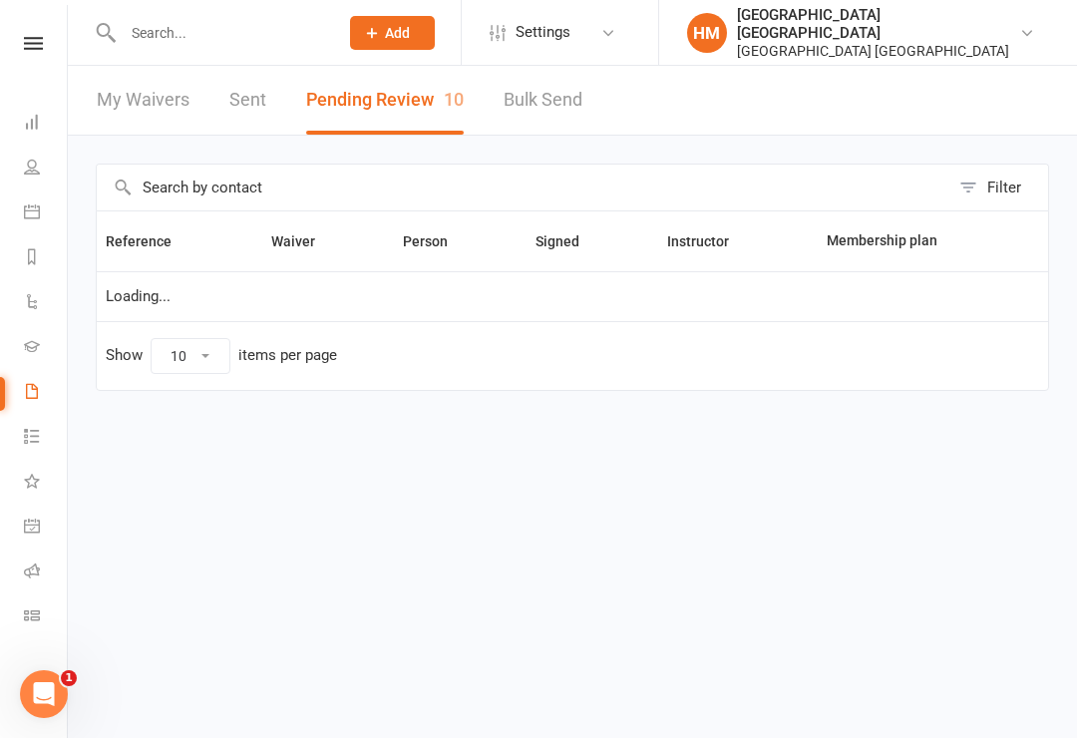
select select "50"
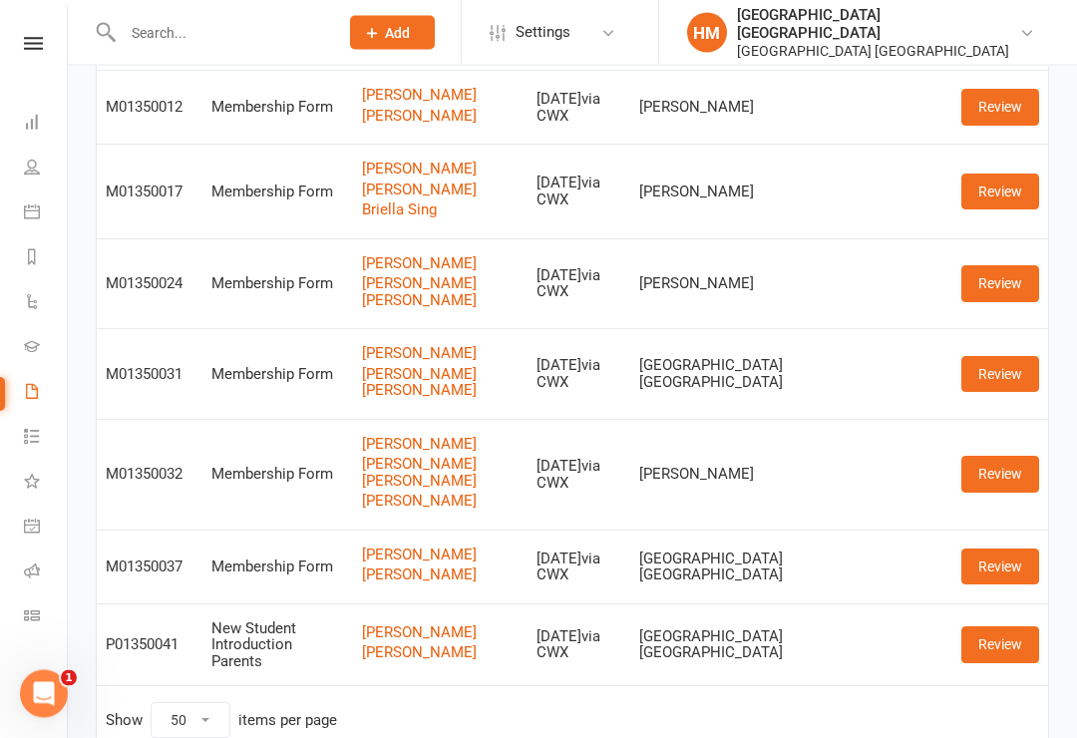
scroll to position [615, 0]
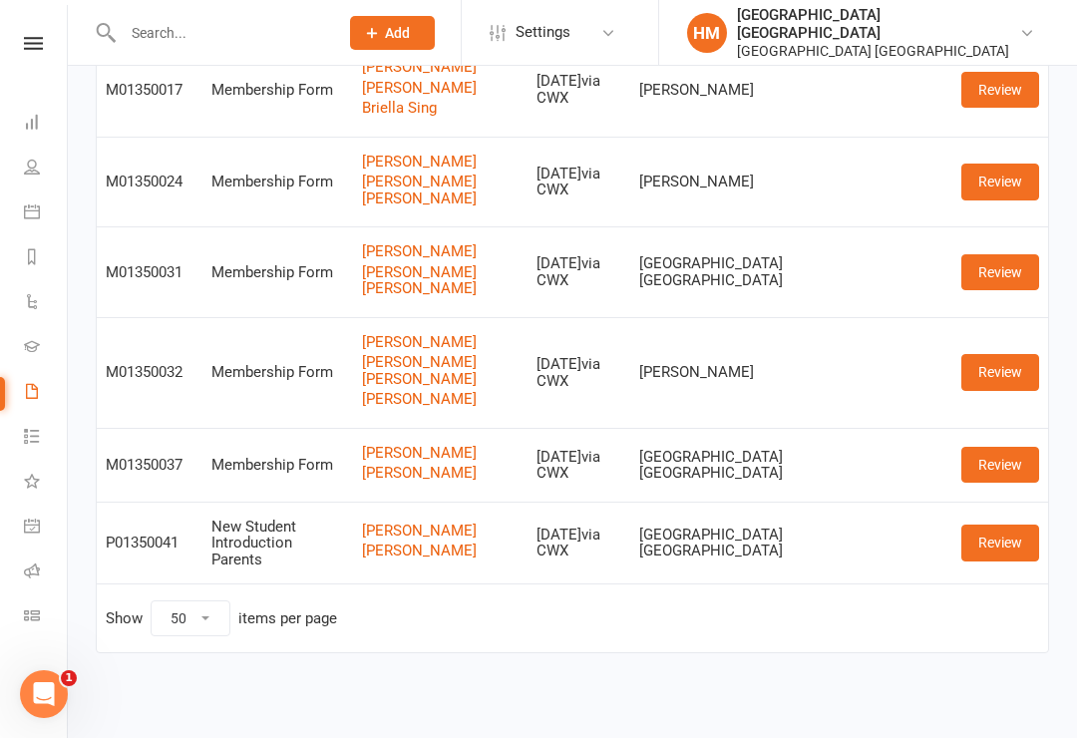
click at [986, 559] on link "Review" at bounding box center [1000, 543] width 78 height 36
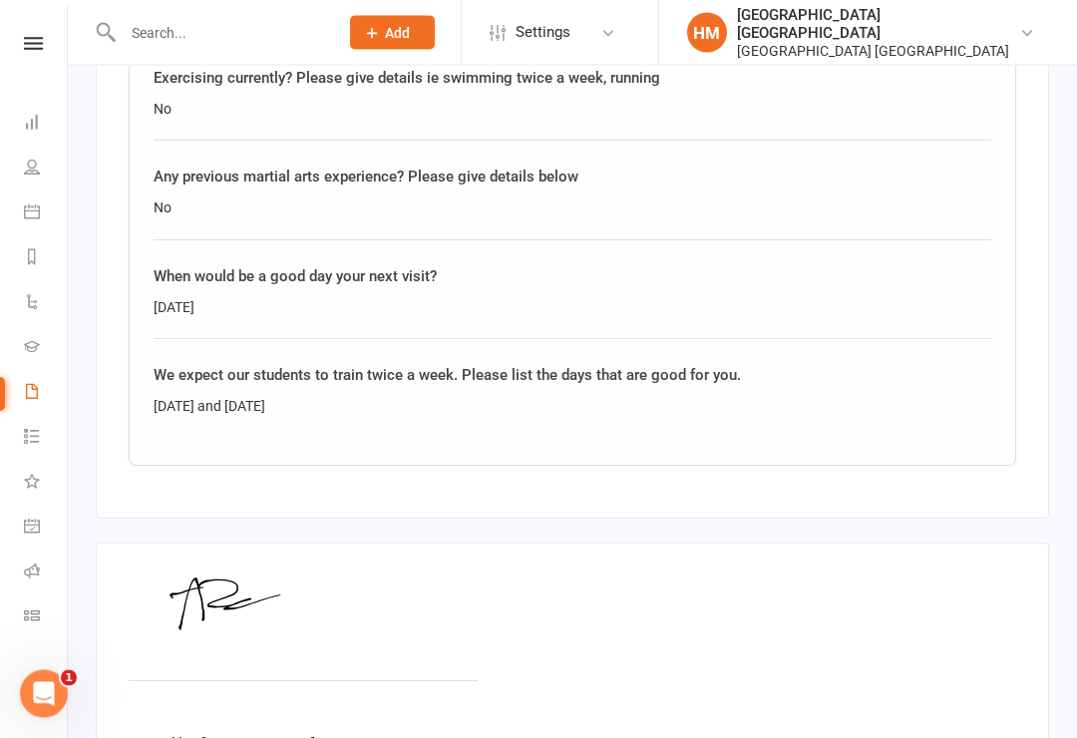
scroll to position [3233, 0]
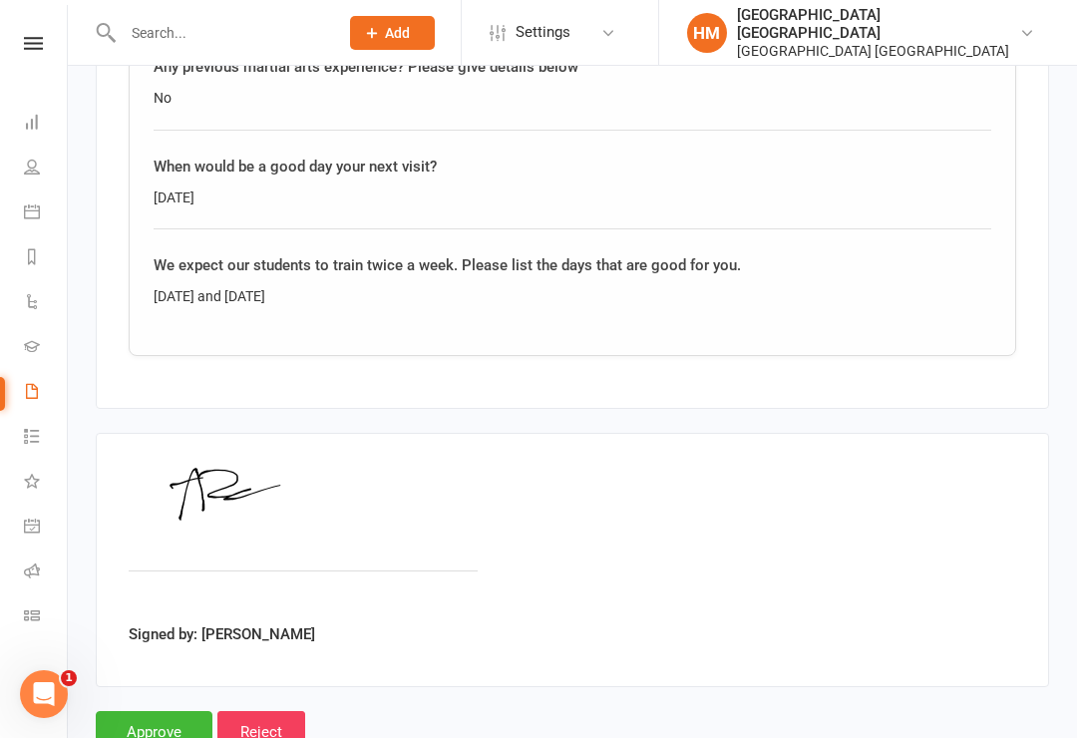
click at [150, 711] on input "Approve" at bounding box center [154, 732] width 117 height 42
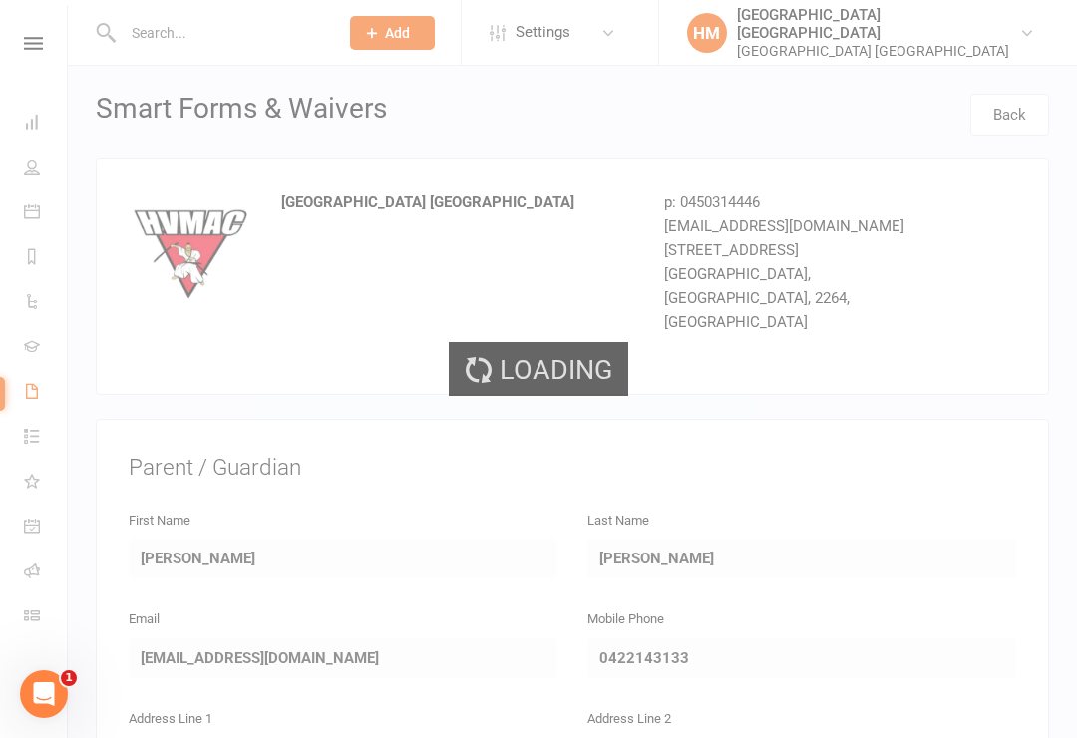
select select "50"
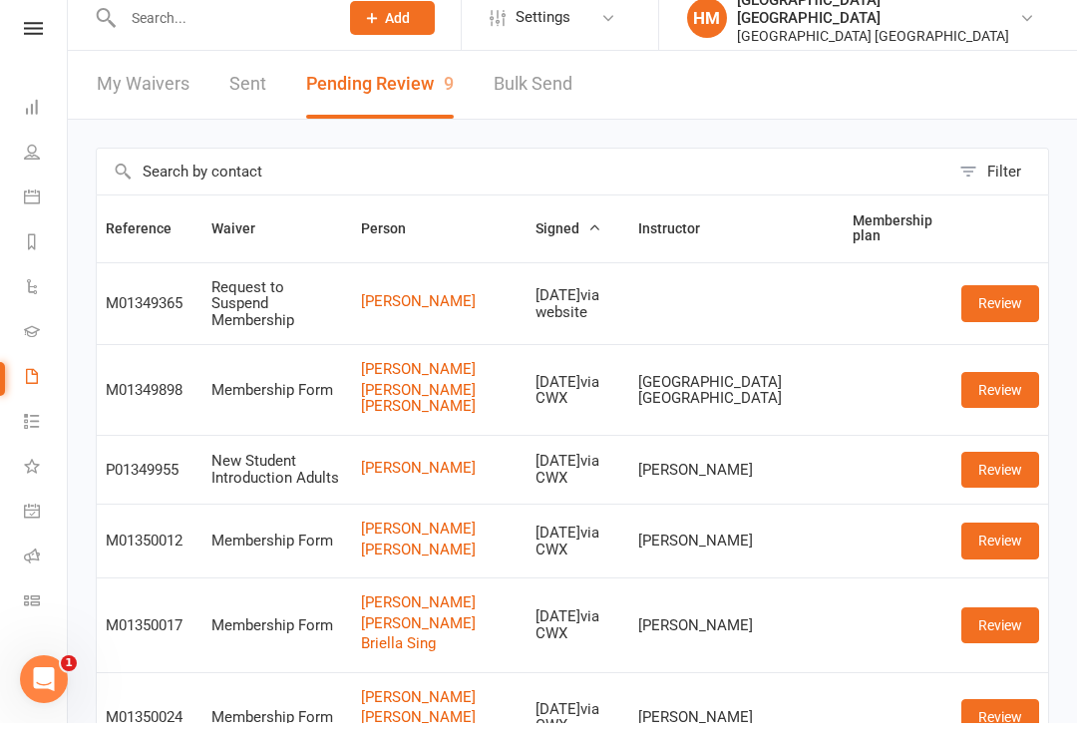
scroll to position [19, 0]
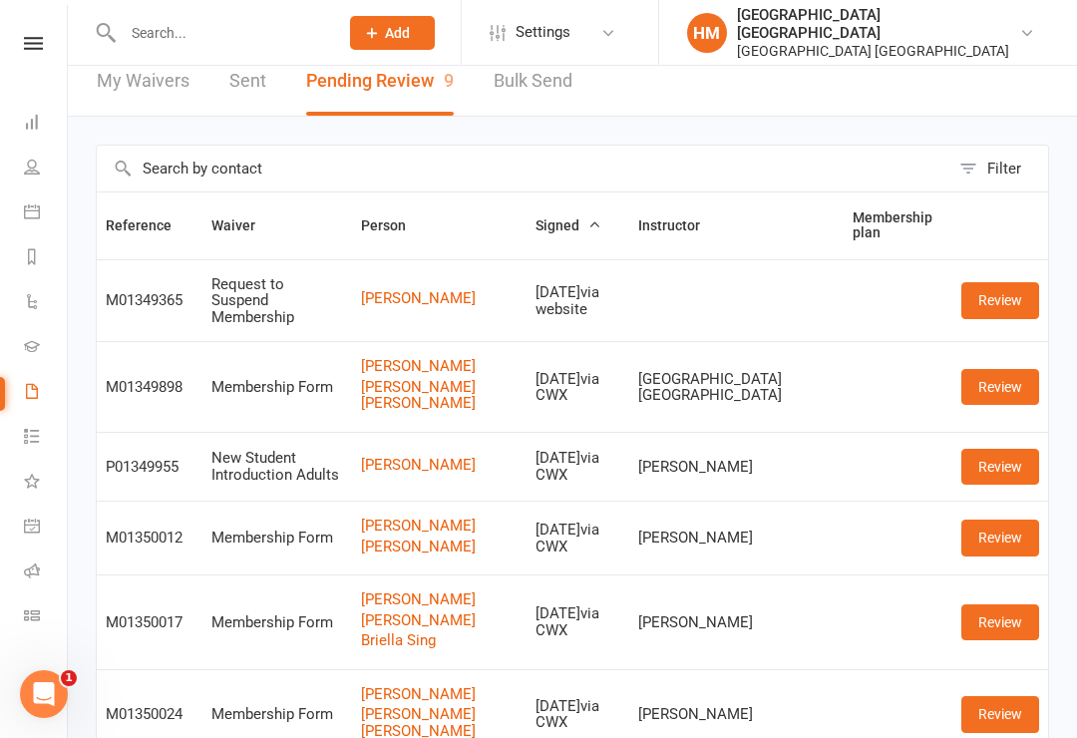
click at [200, 26] on input "text" at bounding box center [220, 33] width 207 height 28
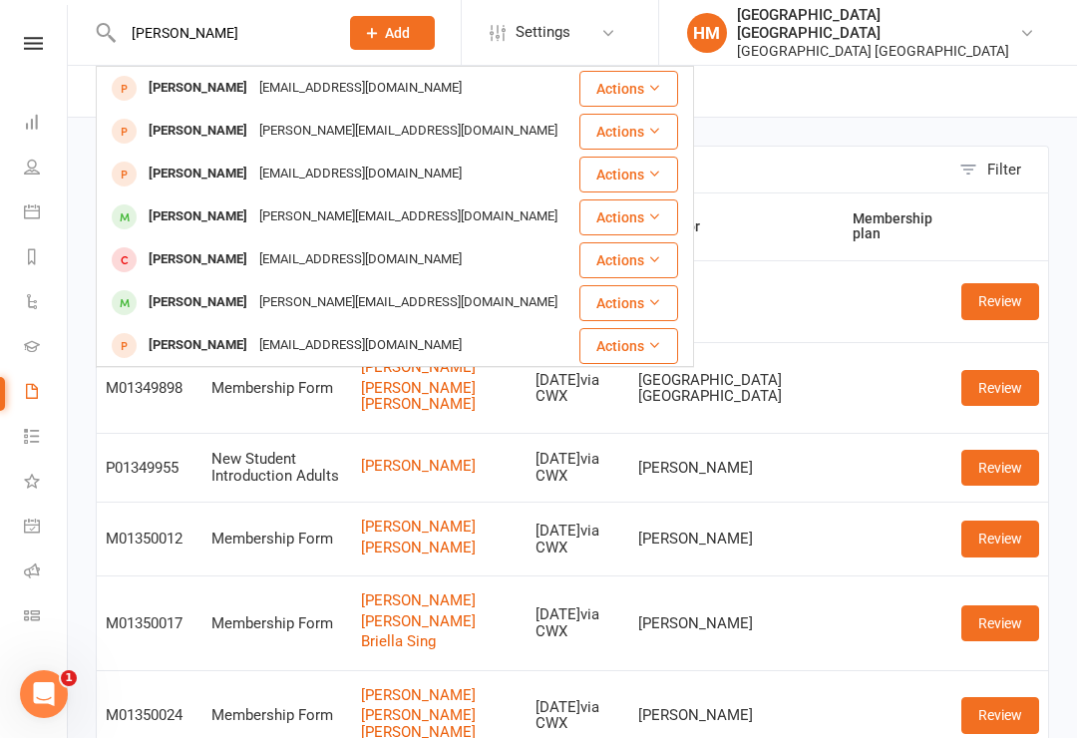
type input "[PERSON_NAME]"
click at [253, 81] on div "[EMAIL_ADDRESS][DOMAIN_NAME]" at bounding box center [360, 88] width 214 height 29
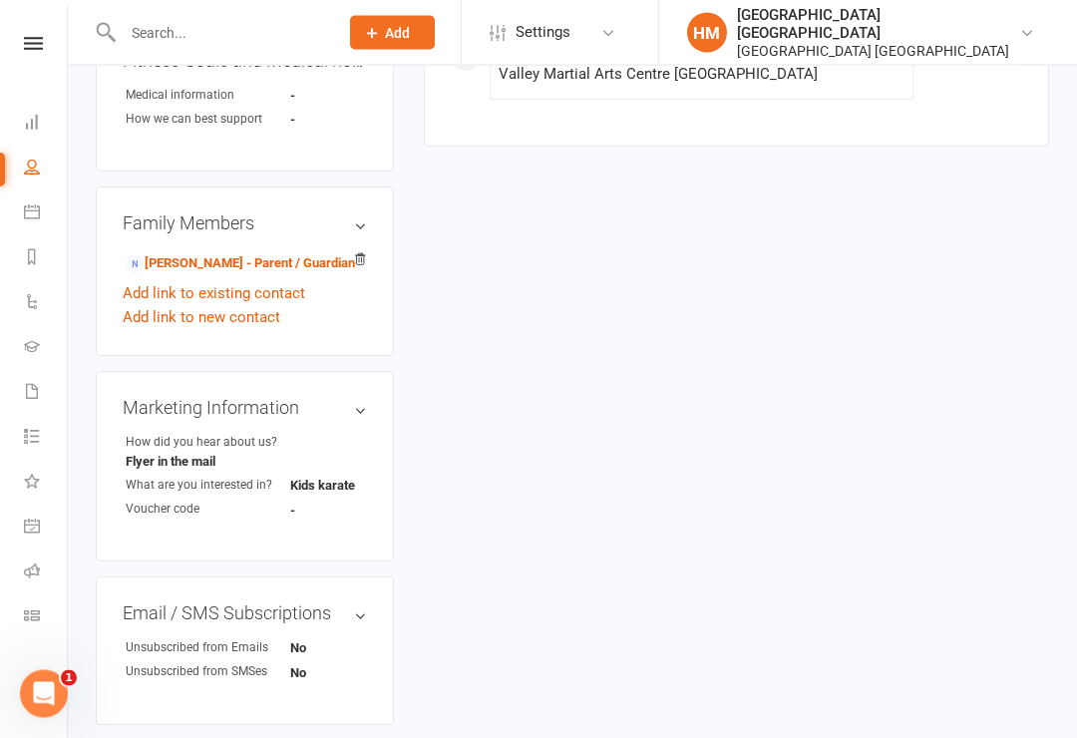
scroll to position [805, 0]
click at [249, 253] on link "[PERSON_NAME] - Parent / Guardian" at bounding box center [240, 263] width 229 height 21
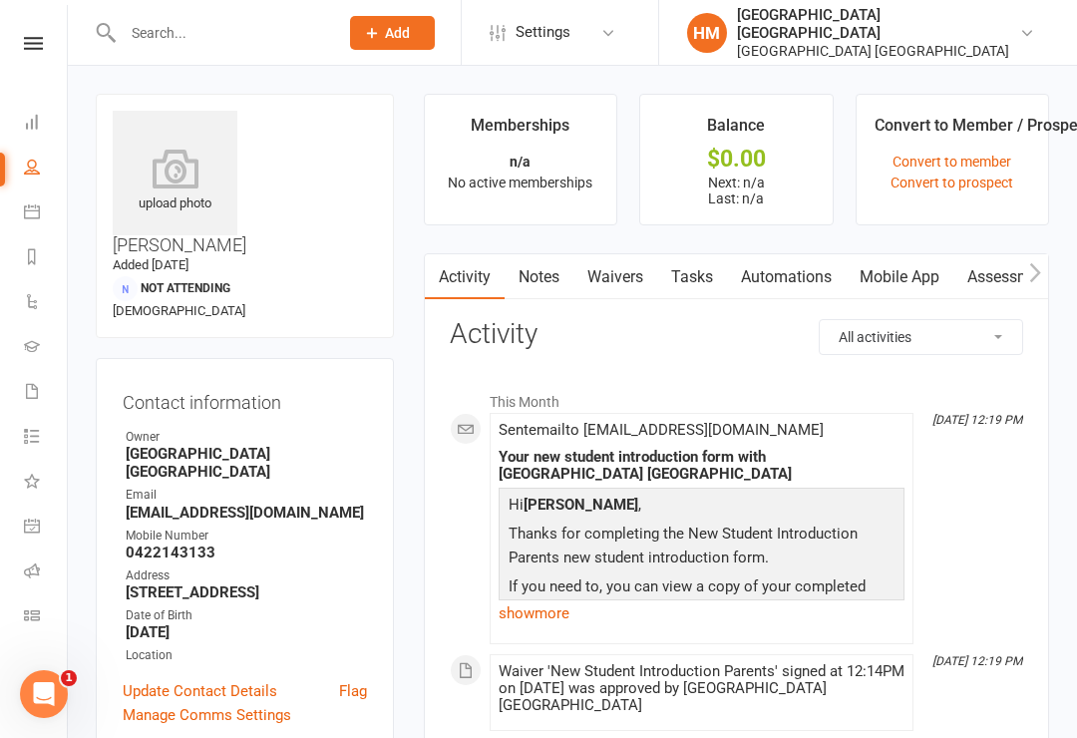
click at [615, 270] on link "Waivers" at bounding box center [615, 277] width 84 height 46
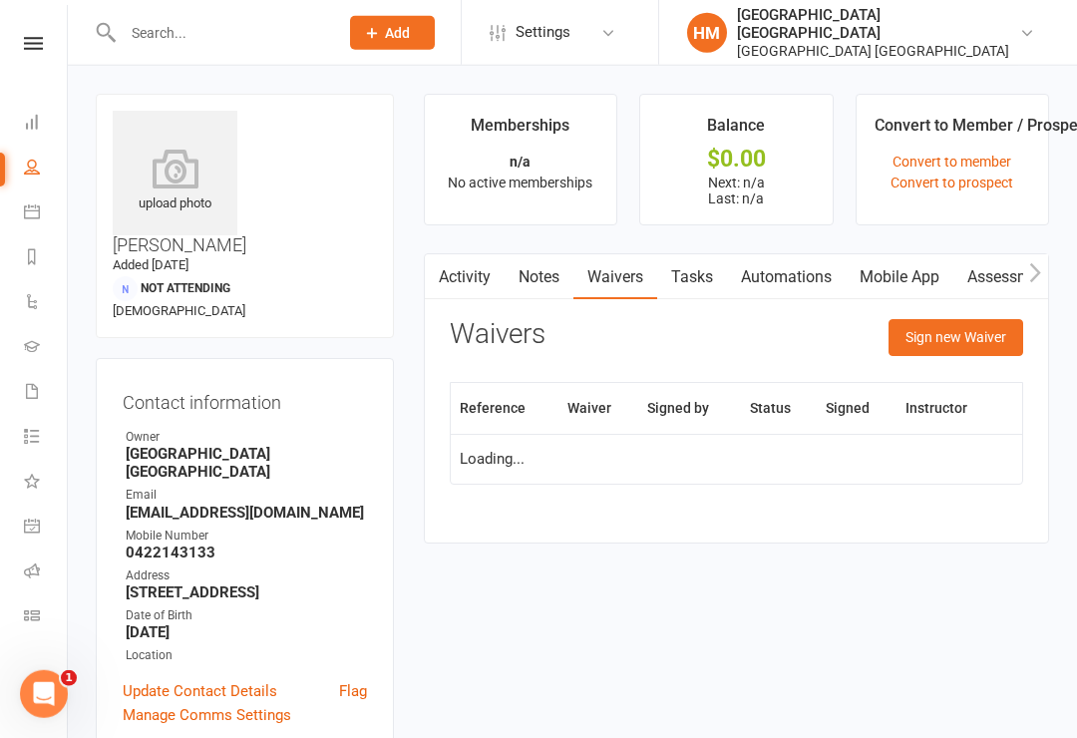
scroll to position [31, 0]
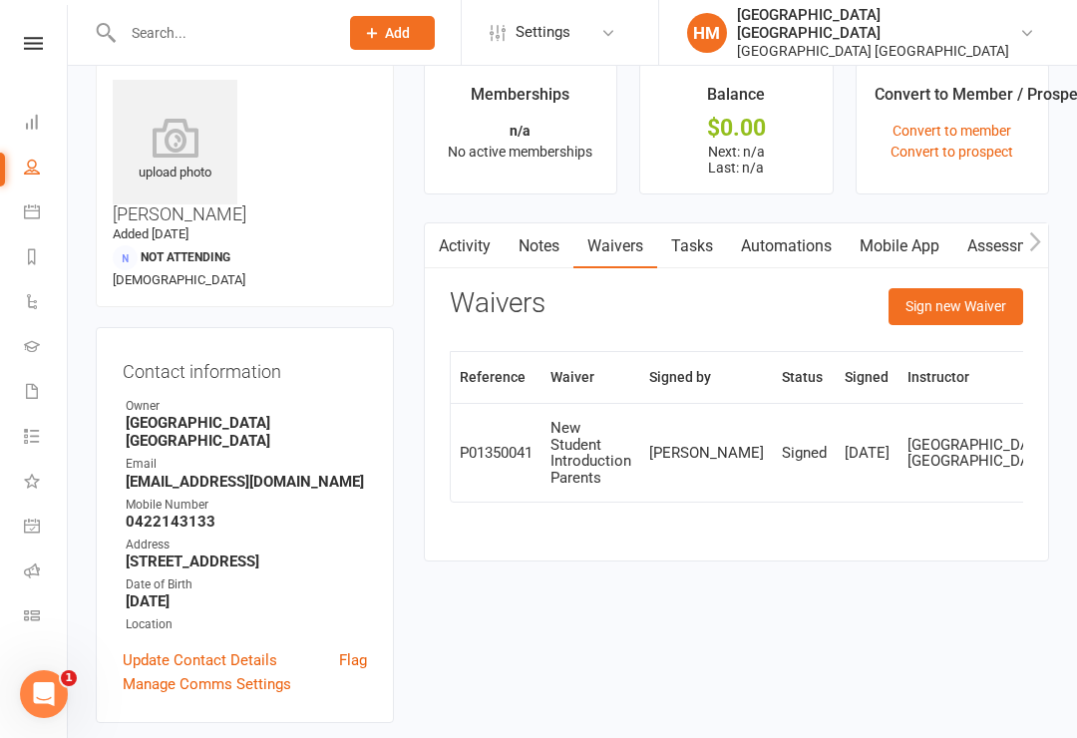
click at [977, 322] on button "Sign new Waiver" at bounding box center [955, 306] width 135 height 36
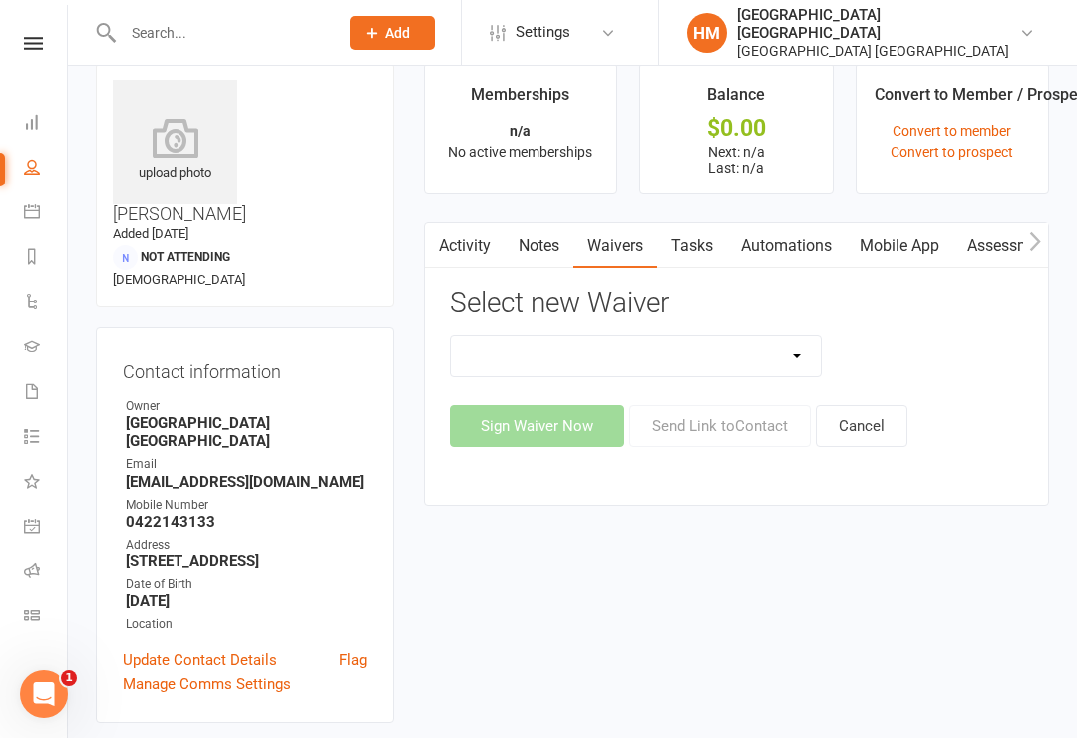
click at [723, 353] on select "App membership only Cancellation Form Change to payment frequency Fitness Chall…" at bounding box center [636, 356] width 371 height 40
select select "5337"
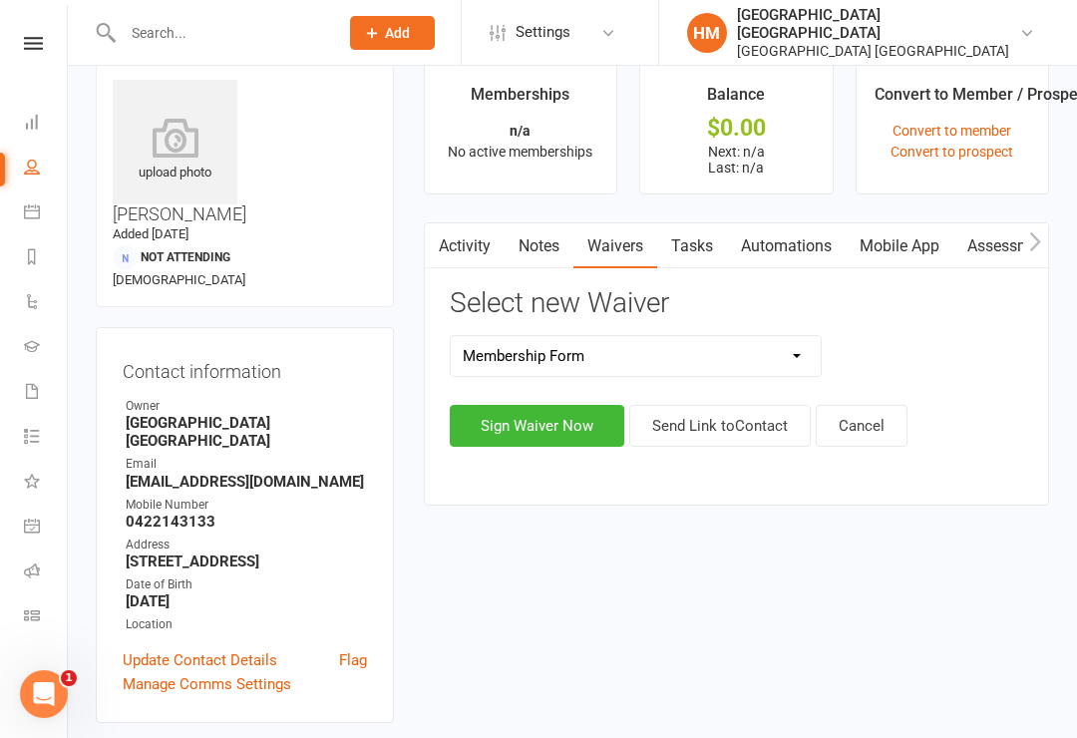
click at [548, 428] on button "Sign Waiver Now" at bounding box center [537, 426] width 175 height 42
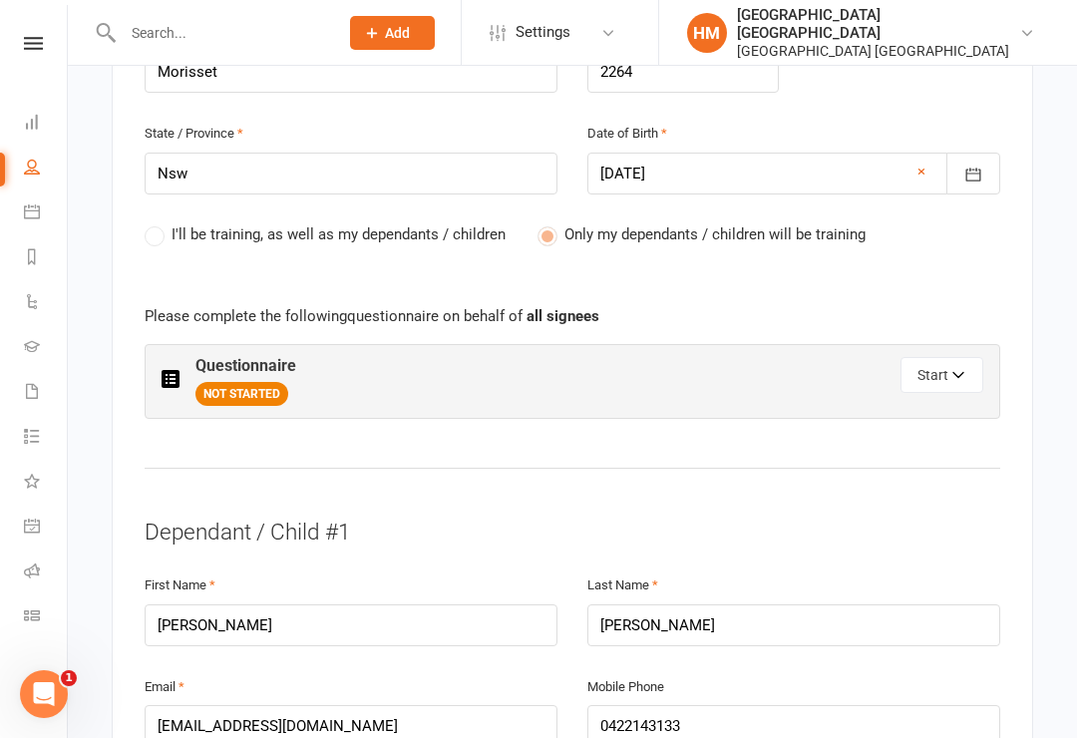
scroll to position [973, 0]
click at [961, 370] on icon "button" at bounding box center [959, 377] width 14 height 14
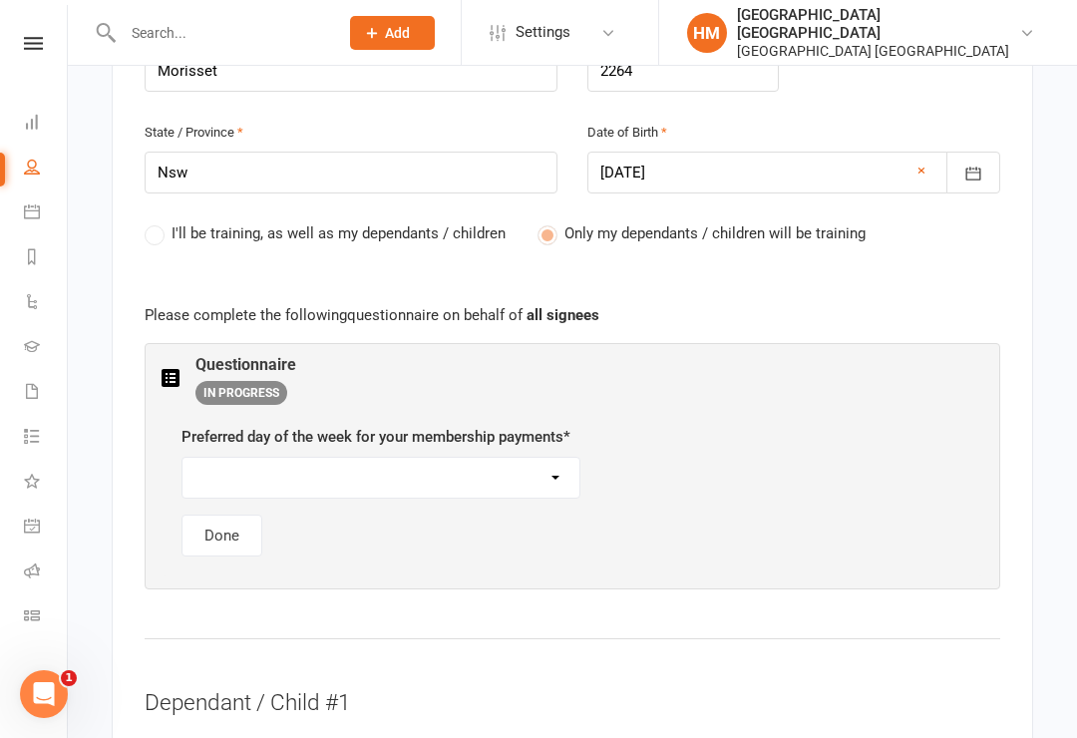
click at [519, 458] on select "[DATE] [DATE] [DATE] [DATE] [DATE]" at bounding box center [380, 478] width 397 height 40
select select "[DATE]"
click at [257, 515] on button "Done" at bounding box center [221, 536] width 81 height 42
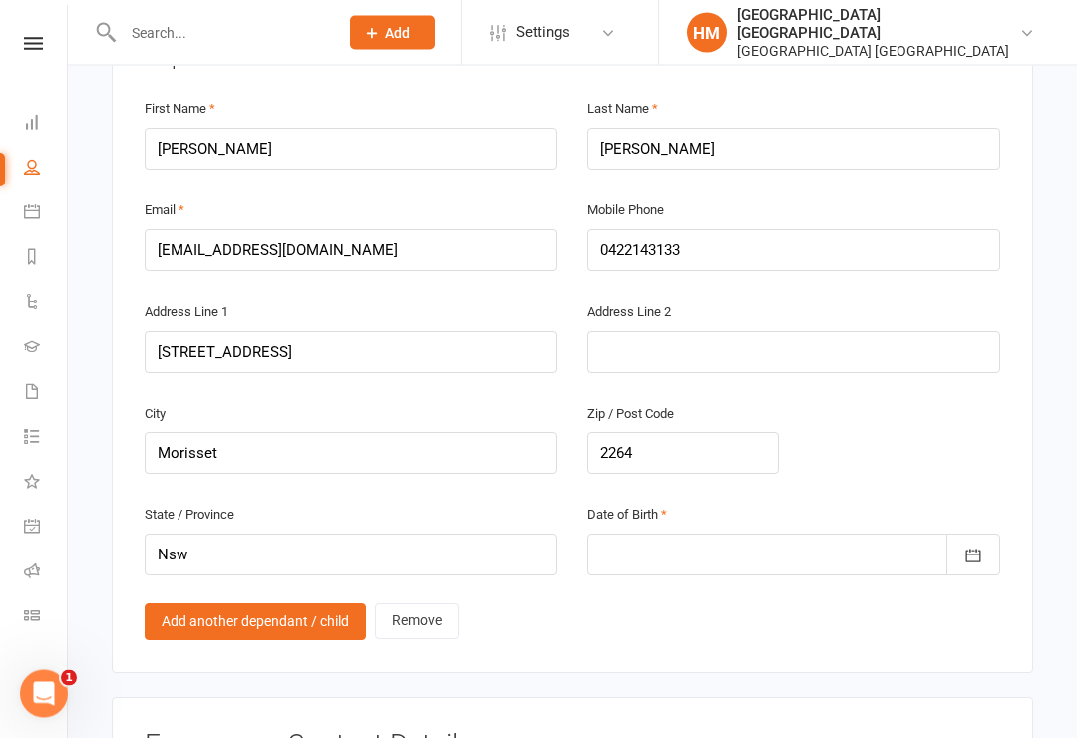
click at [974, 550] on icon "button" at bounding box center [973, 556] width 15 height 13
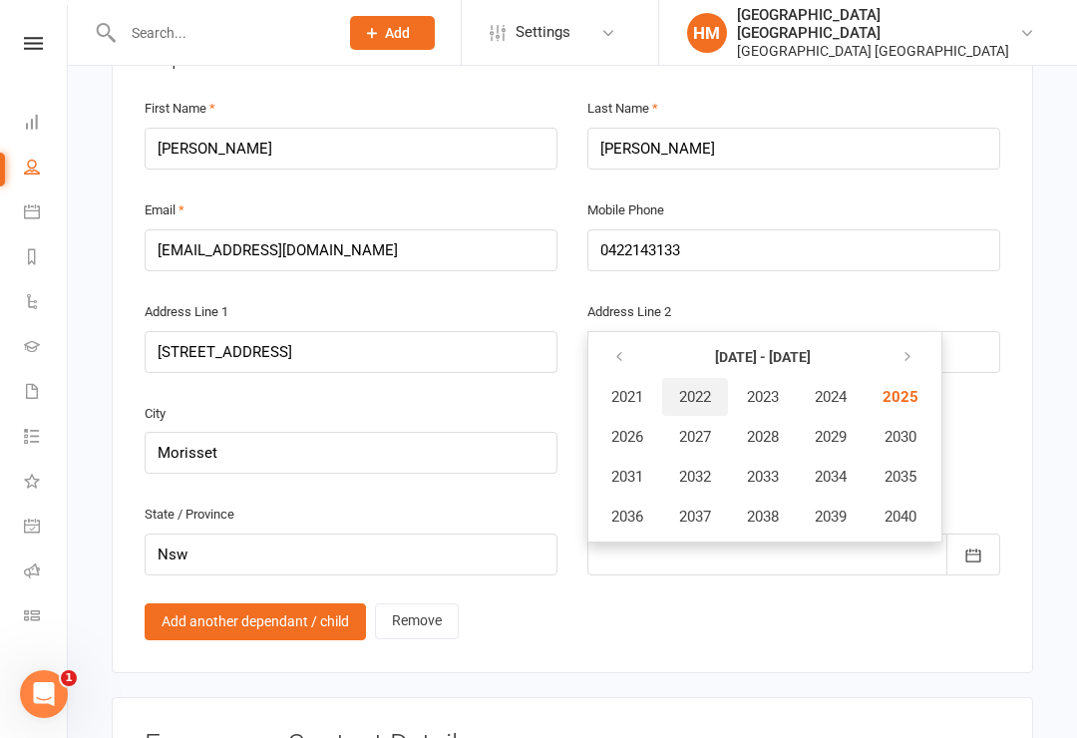
click at [687, 388] on span "2022" at bounding box center [695, 397] width 32 height 18
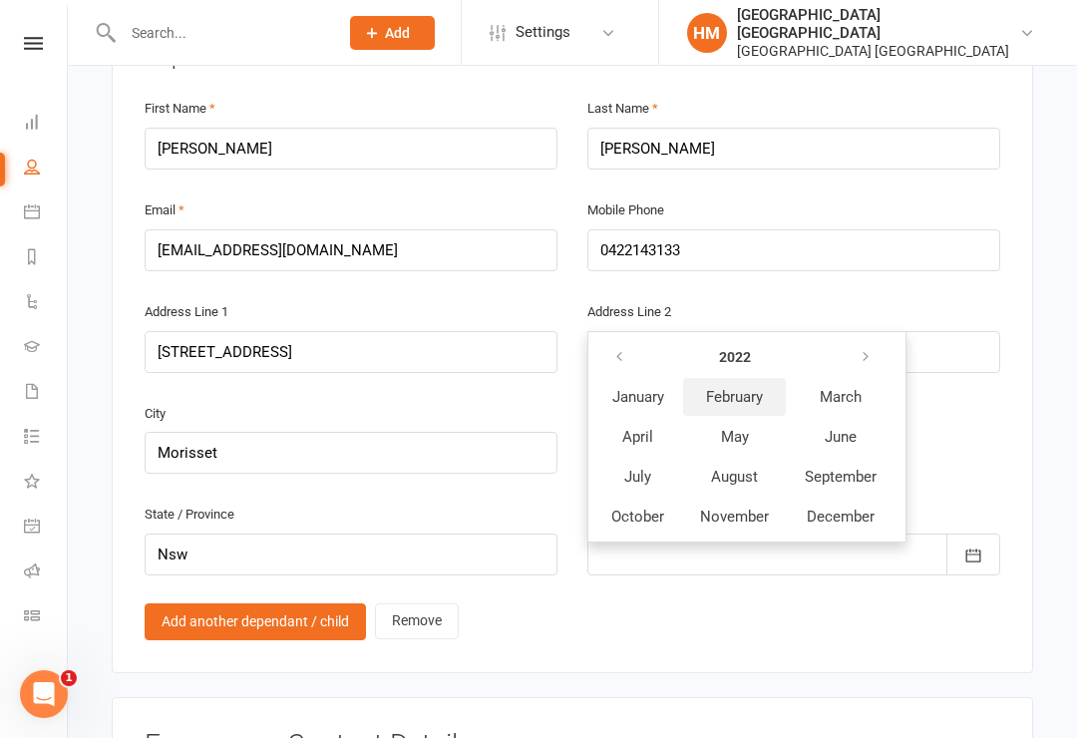
click at [748, 378] on button "February" at bounding box center [734, 397] width 103 height 38
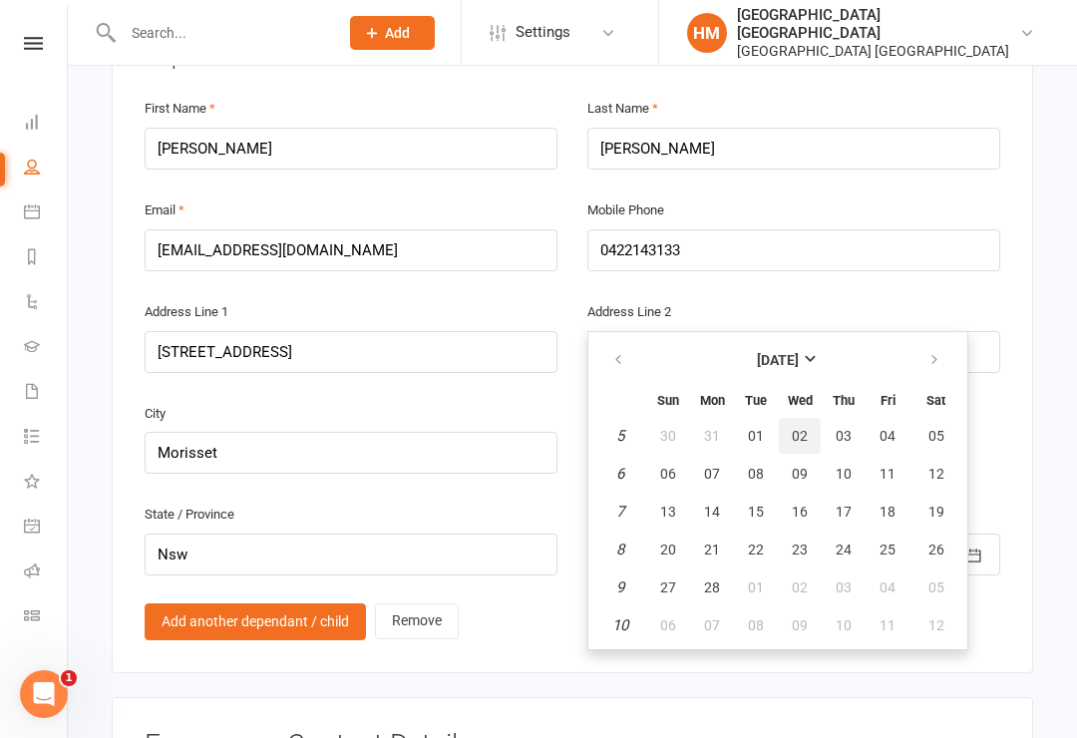
click at [807, 418] on button "02" at bounding box center [800, 436] width 42 height 36
type input "[DATE]"
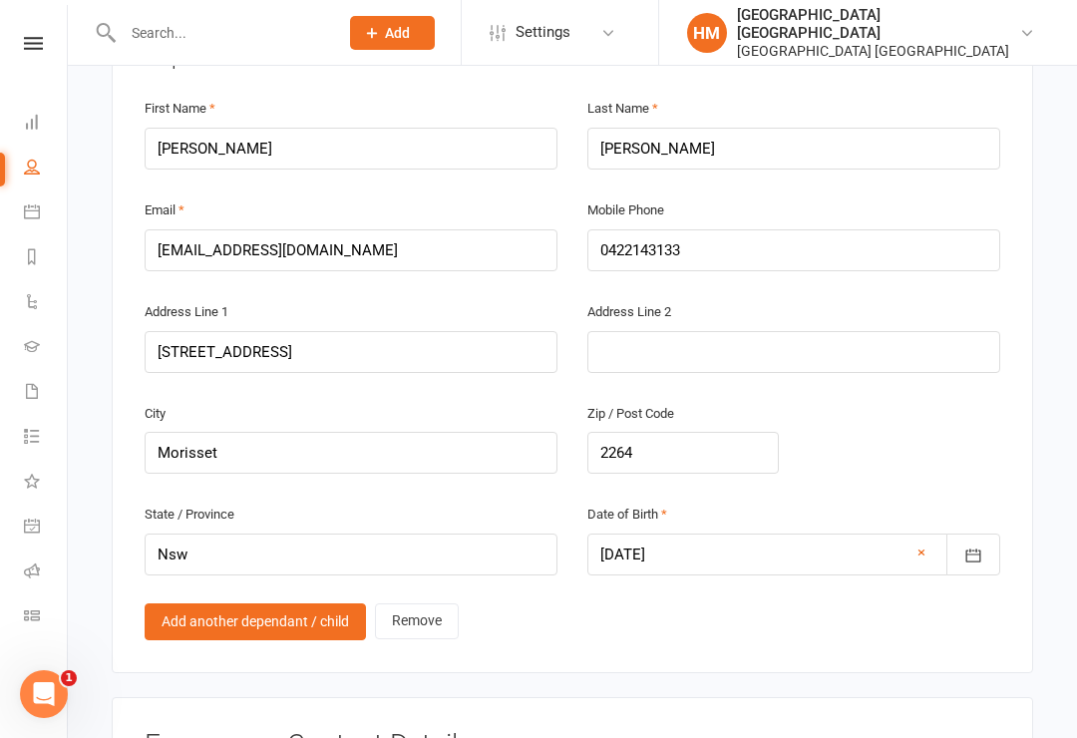
scroll to position [1765, 0]
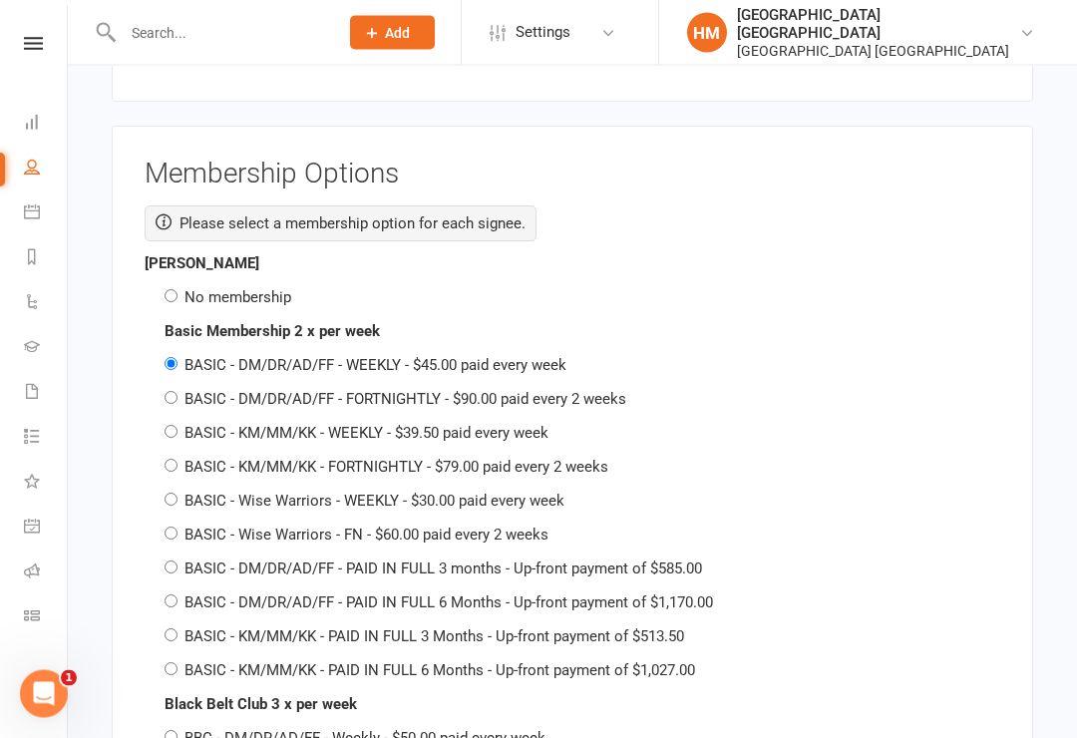
click at [223, 289] on label "No membership" at bounding box center [237, 298] width 107 height 18
click at [177, 290] on input "No membership" at bounding box center [171, 296] width 13 height 13
radio input "true"
radio input "false"
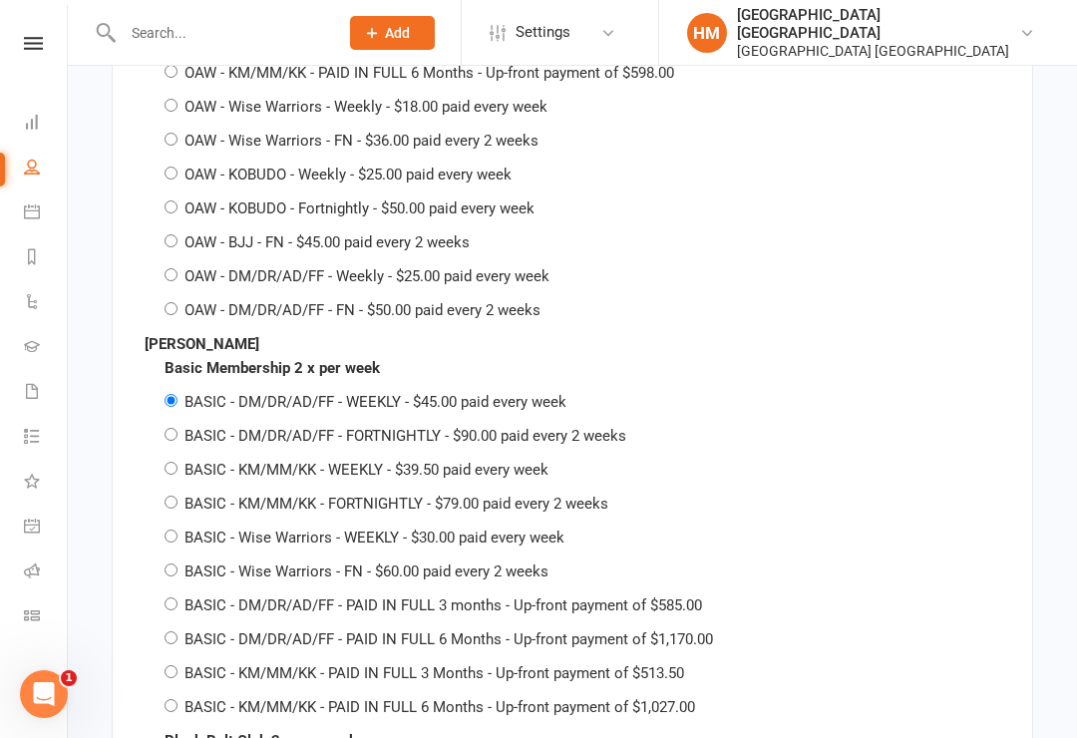
scroll to position [4370, 0]
click at [403, 496] on label "BASIC - KM/MM/KK - FORTNIGHTLY - $79.00 paid every 2 weeks" at bounding box center [396, 505] width 424 height 18
click at [177, 497] on input "BASIC - KM/MM/KK - FORTNIGHTLY - $79.00 paid every 2 weeks" at bounding box center [171, 503] width 13 height 13
radio input "true"
radio input "false"
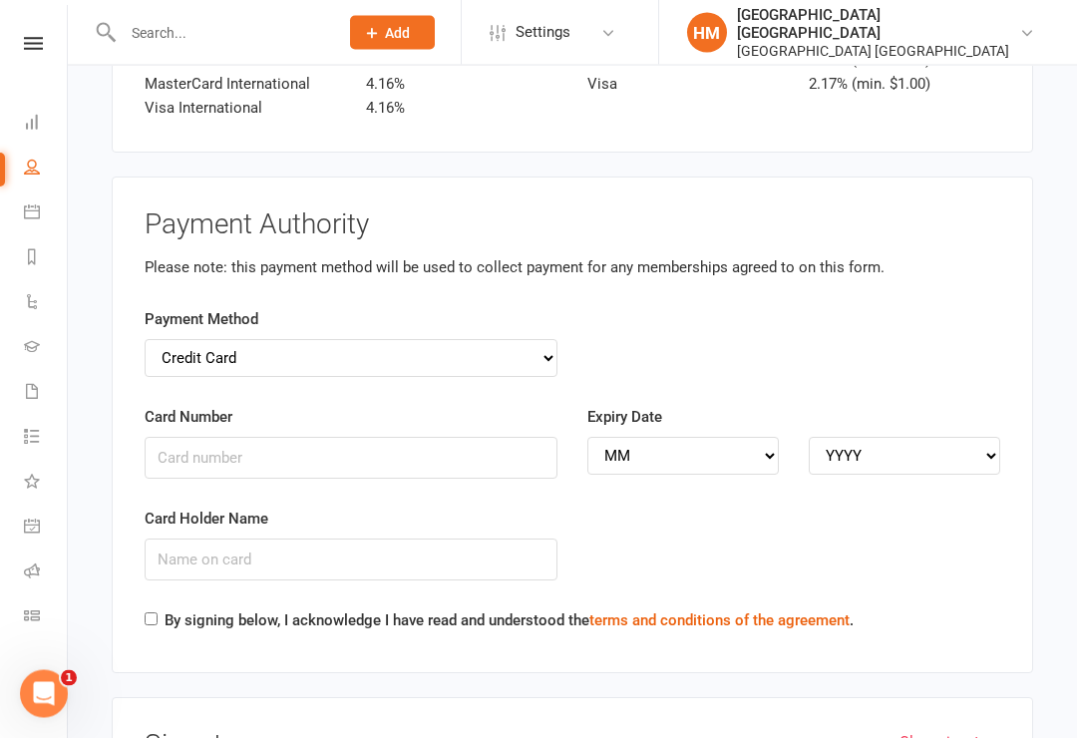
scroll to position [6340, 0]
click at [291, 339] on select "Credit Card Bank Account" at bounding box center [351, 358] width 413 height 38
select select "bank_account"
click at [321, 437] on input "BSB" at bounding box center [351, 458] width 413 height 42
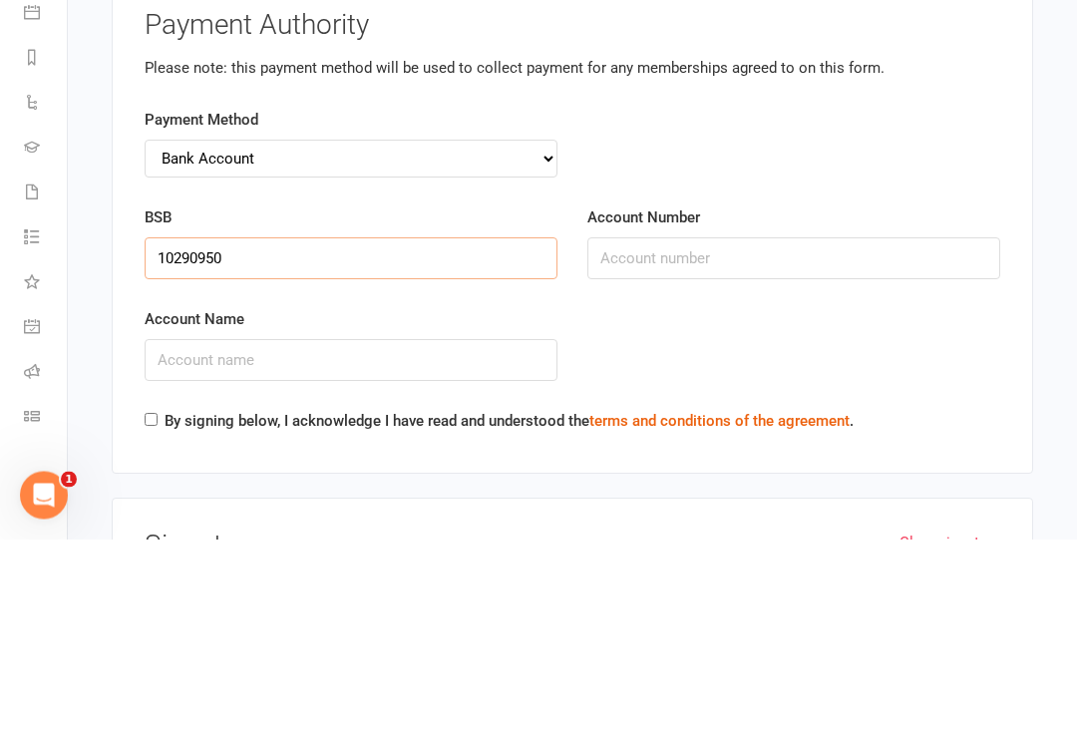
type input "10290950"
click at [701, 437] on input "Account Number" at bounding box center [793, 458] width 413 height 42
type input "10290950"
click at [330, 437] on input "10290950" at bounding box center [351, 458] width 413 height 42
type input "1"
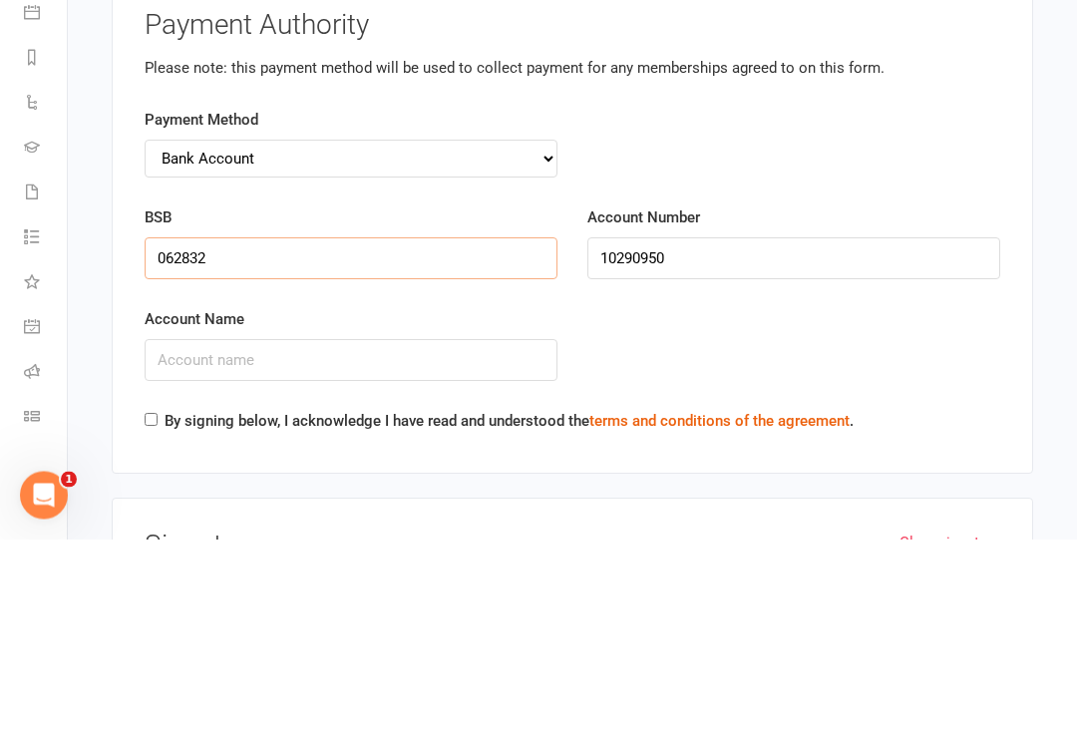
type input "062832"
click at [280, 538] on input "Account Name" at bounding box center [351, 559] width 413 height 42
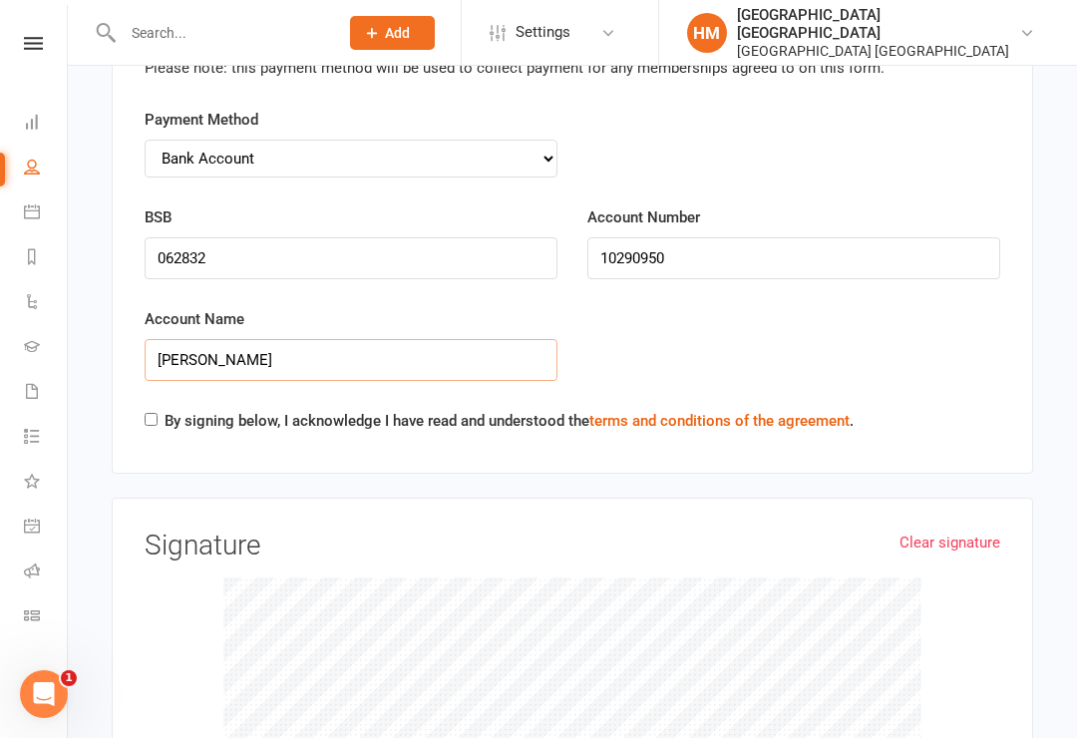
type input "[PERSON_NAME]"
click at [155, 413] on input "By signing below, I acknowledge I have read and understood the terms and condit…" at bounding box center [151, 419] width 13 height 13
checkbox input "true"
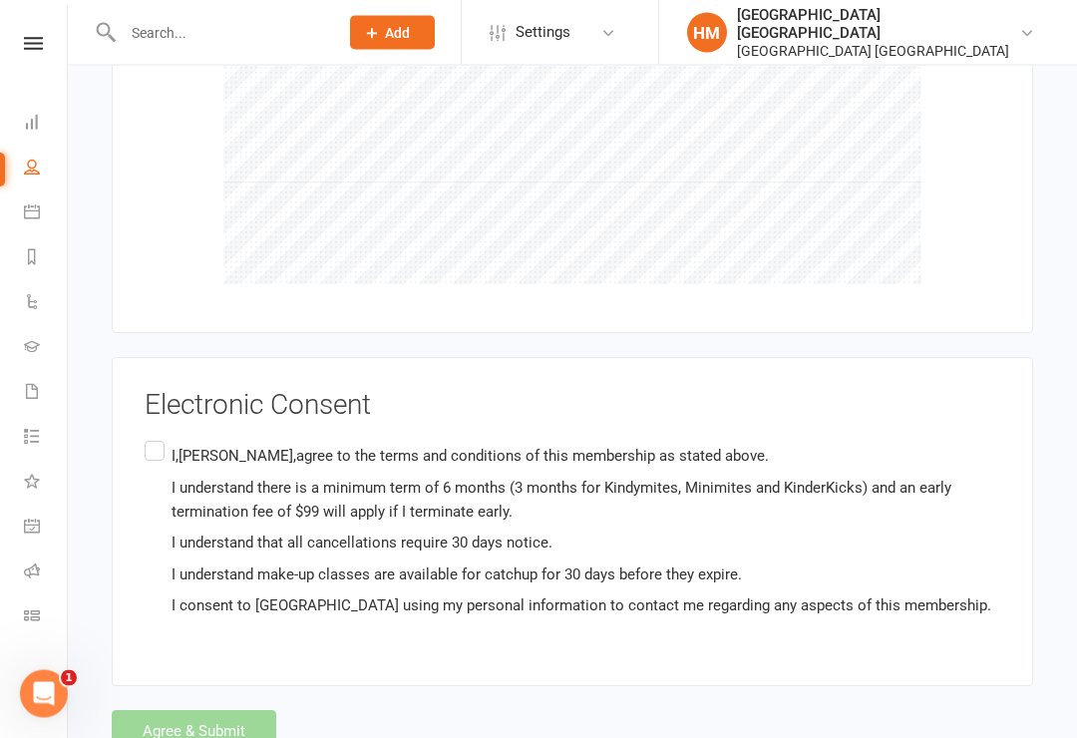
scroll to position [7137, 0]
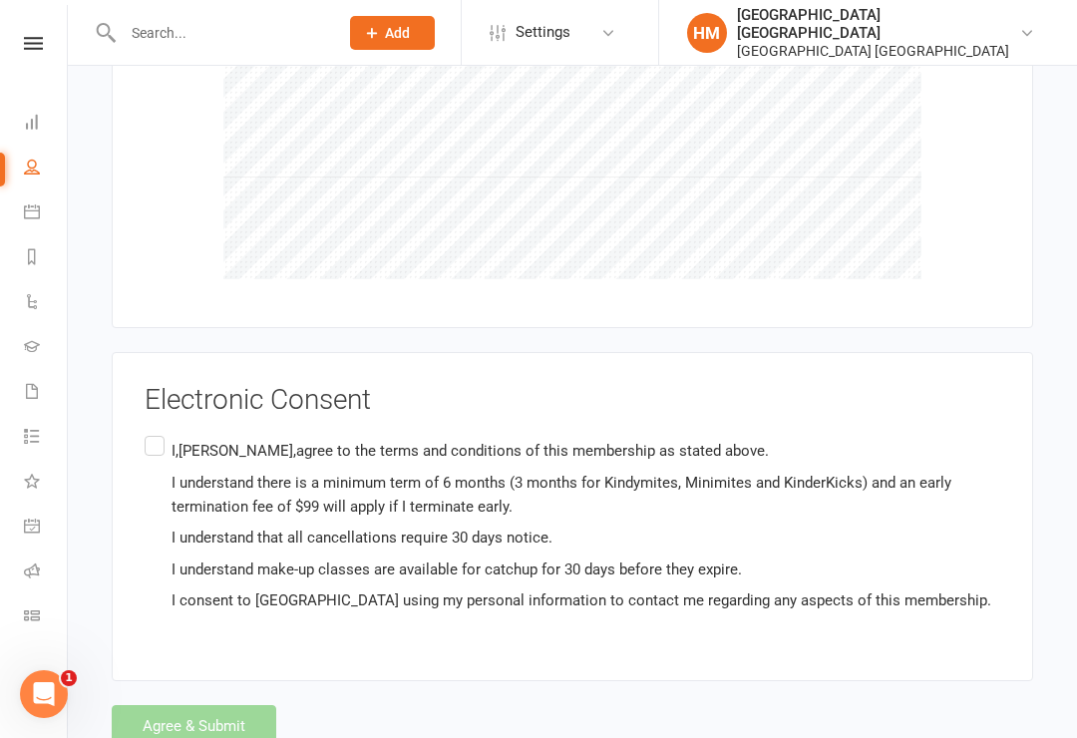
click at [145, 432] on label "I,[PERSON_NAME],agree to the terms and conditions of this membership as stated …" at bounding box center [573, 526] width 856 height 188
click at [145, 432] on input "I,[PERSON_NAME],agree to the terms and conditions of this membership as stated …" at bounding box center [151, 432] width 13 height 0
click at [215, 705] on button "Agree & Submit" at bounding box center [194, 726] width 165 height 42
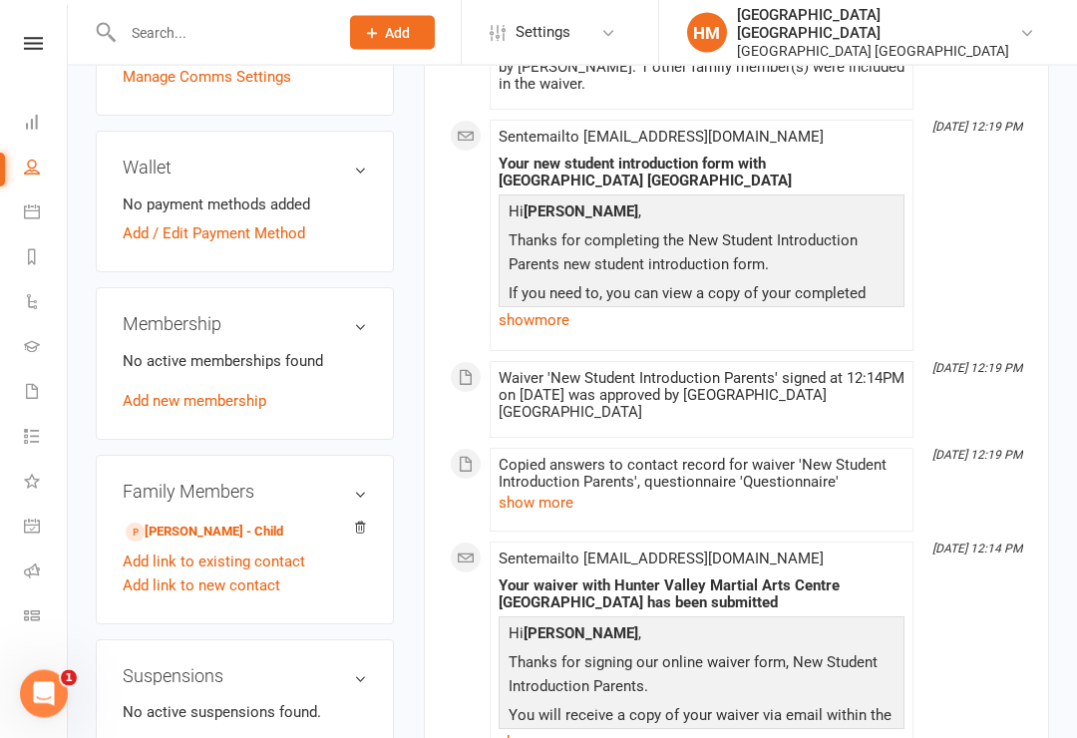
scroll to position [638, 0]
click at [169, 522] on link "[PERSON_NAME] - Child" at bounding box center [205, 532] width 158 height 21
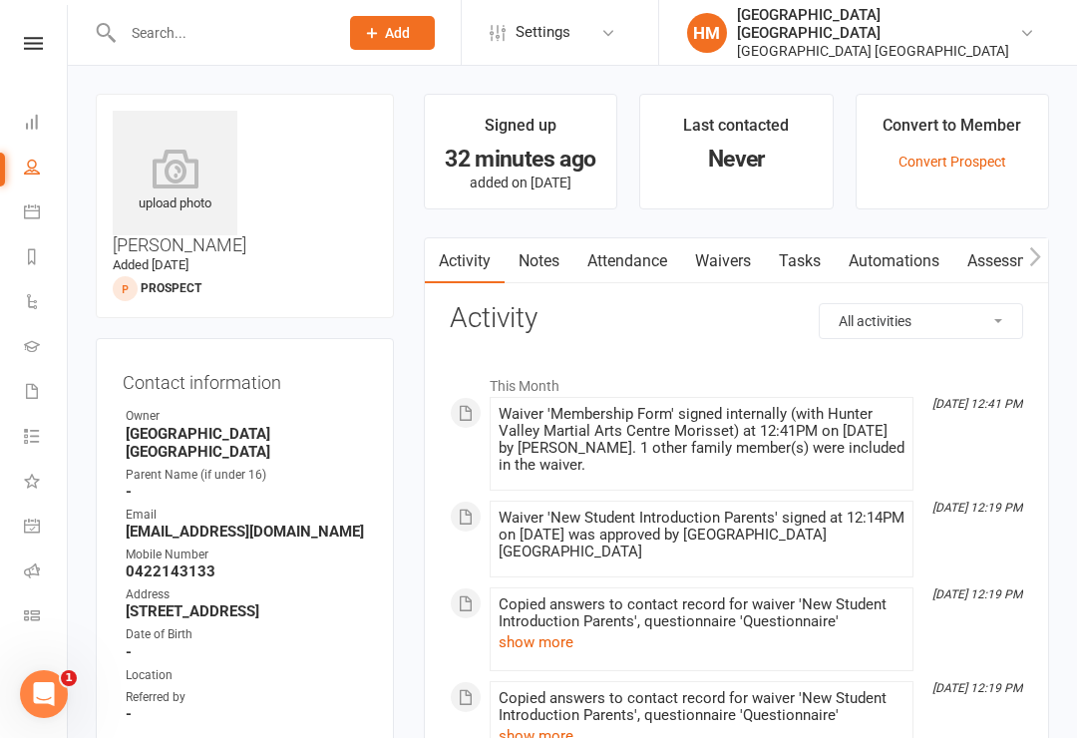
click at [625, 267] on link "Attendance" at bounding box center [627, 261] width 108 height 46
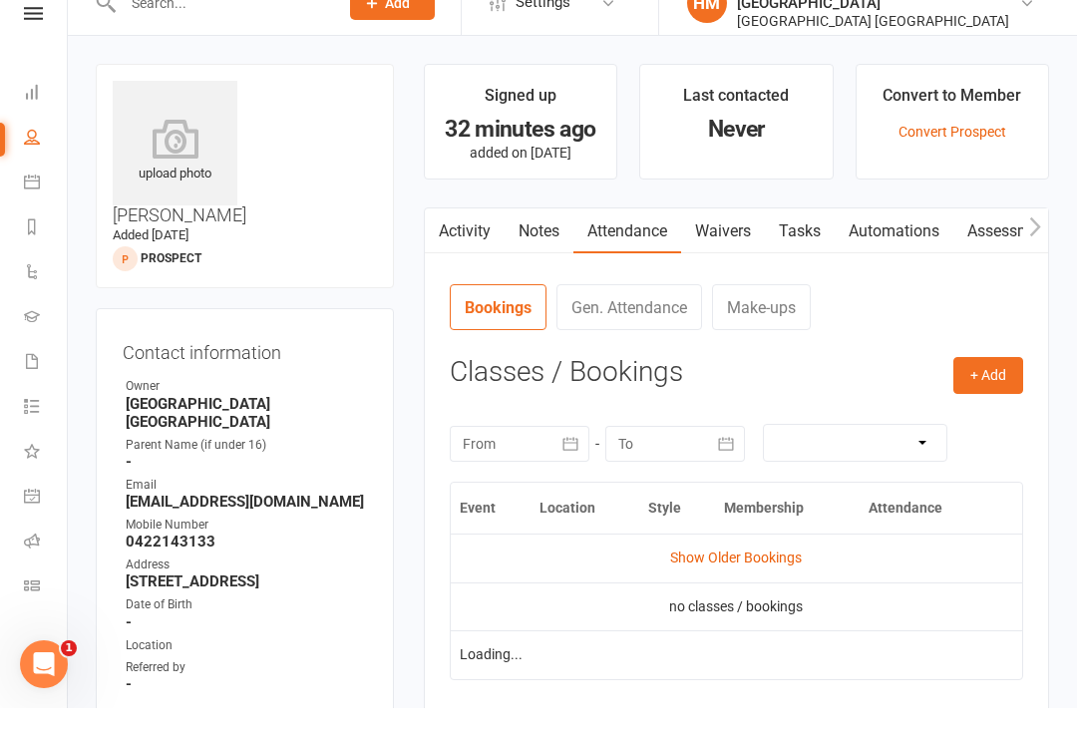
scroll to position [31, 0]
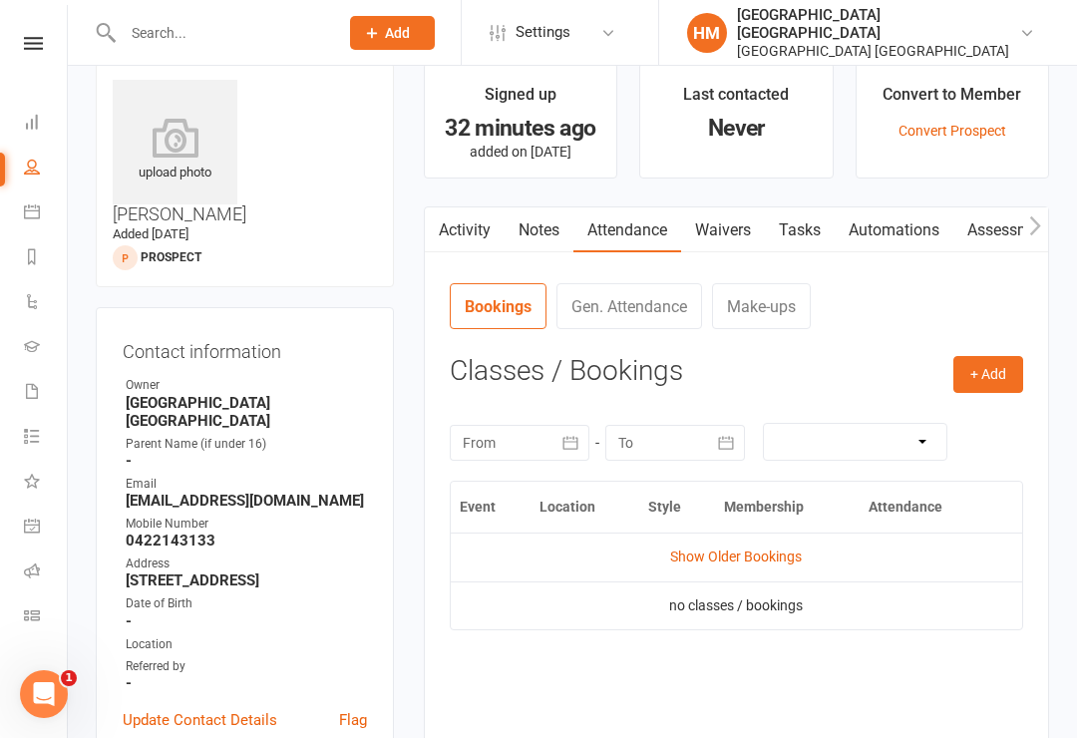
click at [999, 374] on button "+ Add" at bounding box center [988, 374] width 70 height 36
click at [917, 422] on link "Book Event" at bounding box center [923, 420] width 197 height 40
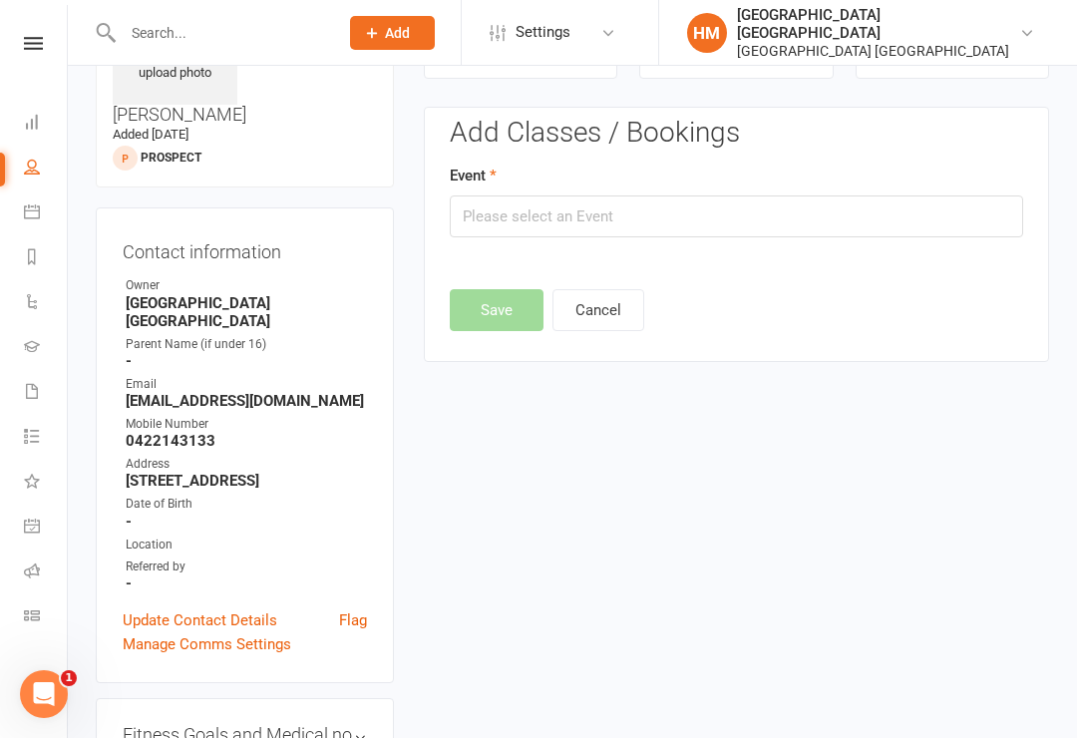
scroll to position [137, 0]
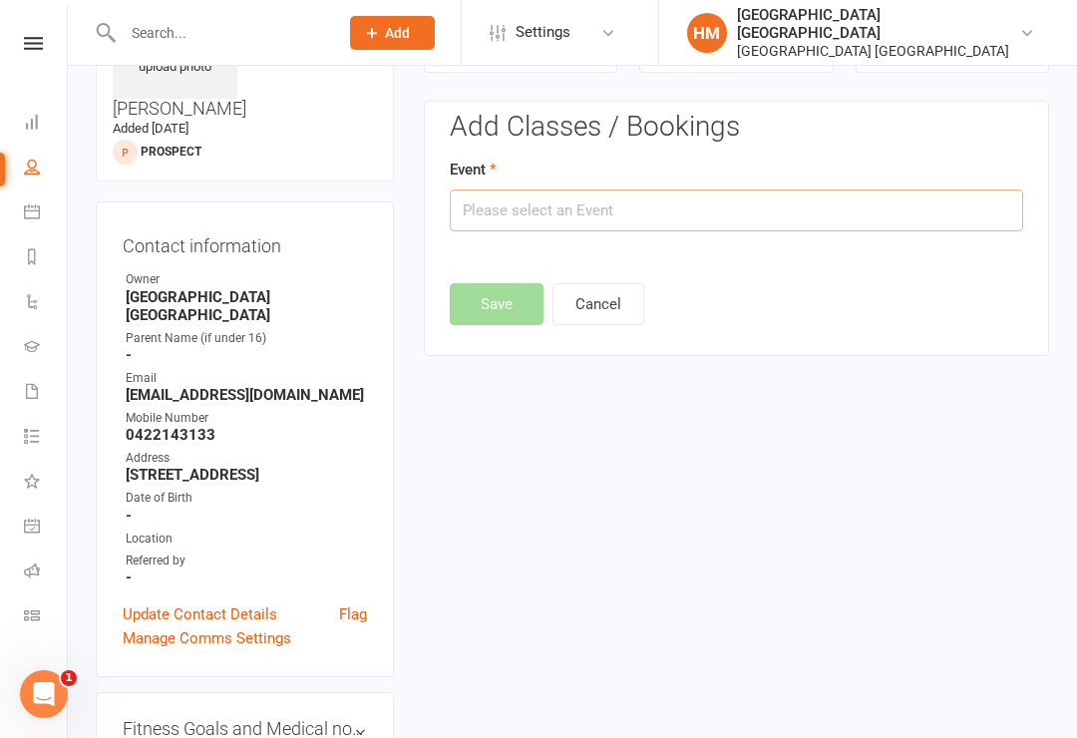
click at [910, 198] on input "text" at bounding box center [736, 210] width 573 height 42
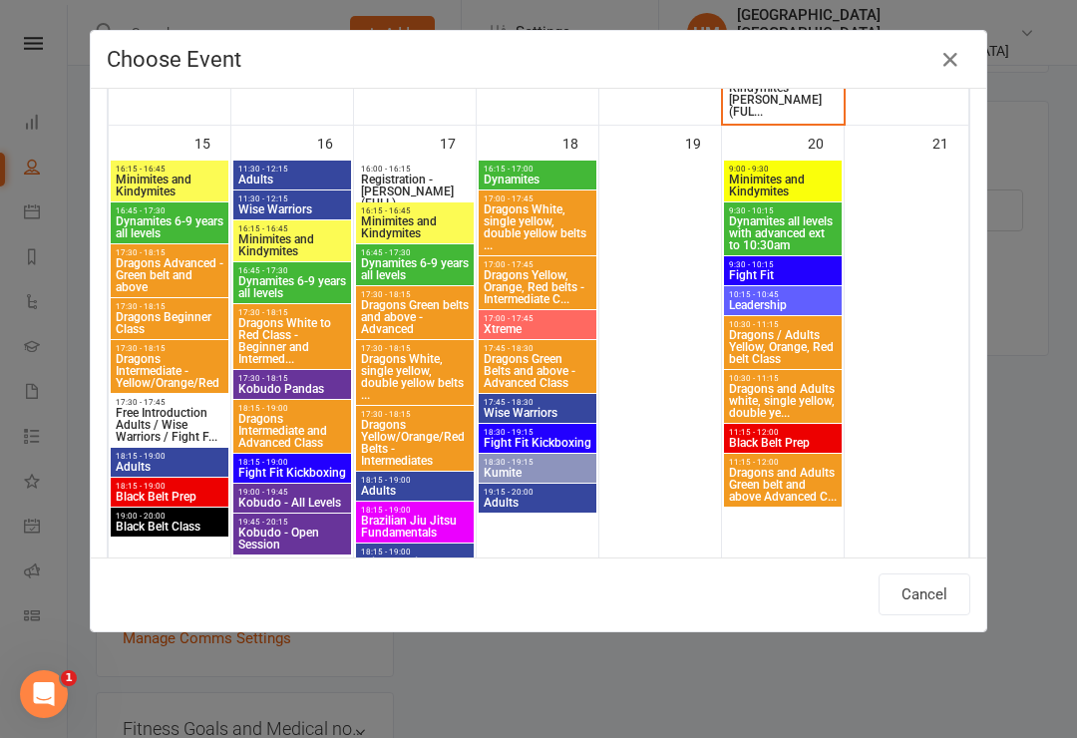
scroll to position [1545, 0]
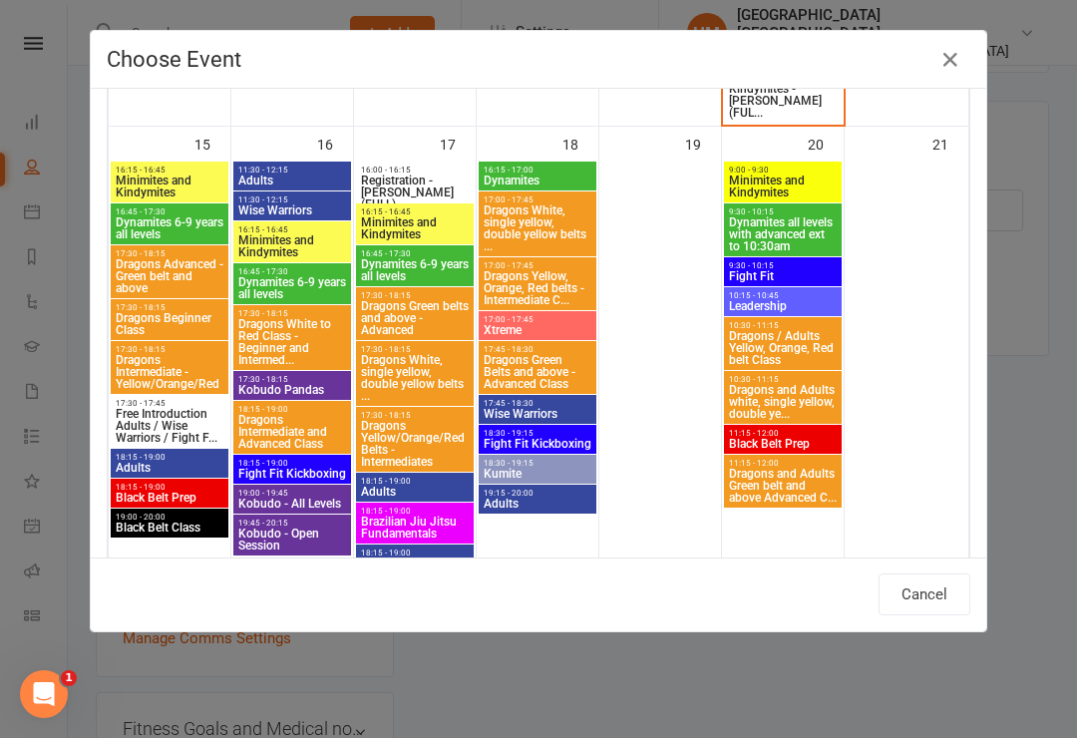
click at [418, 222] on span "Minimites and Kindymites" at bounding box center [415, 228] width 110 height 24
type input "Minimites and Kindymites - [DATE] 4:15:00 PM"
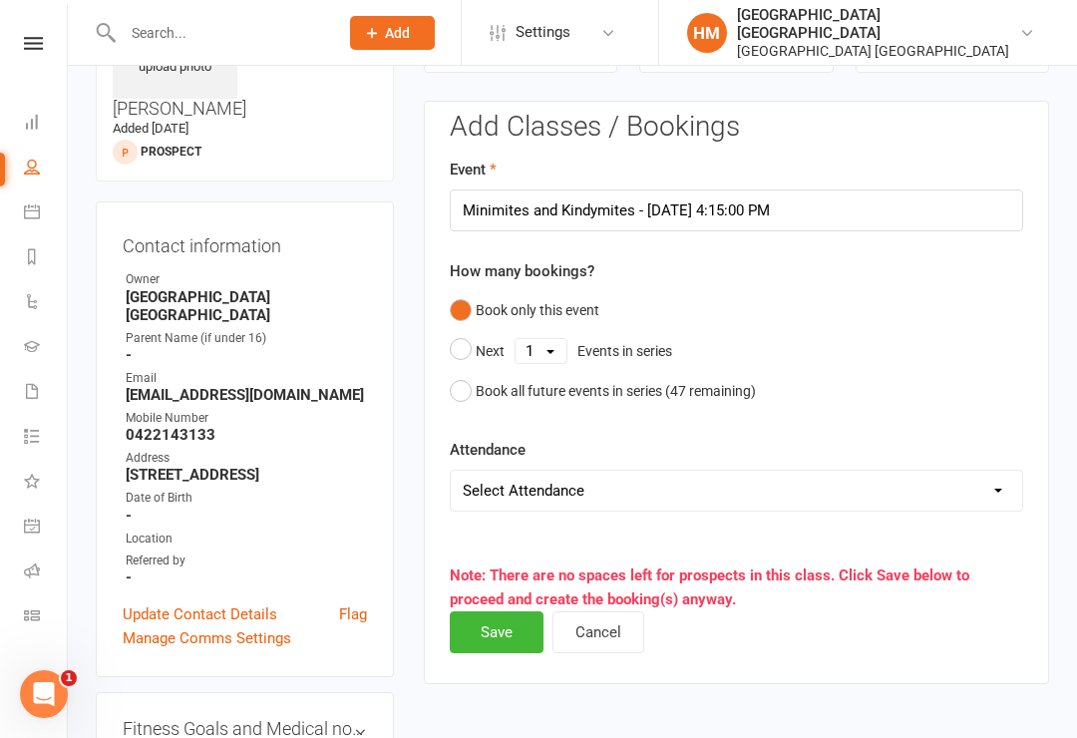
click at [496, 624] on button "Save" at bounding box center [497, 632] width 94 height 42
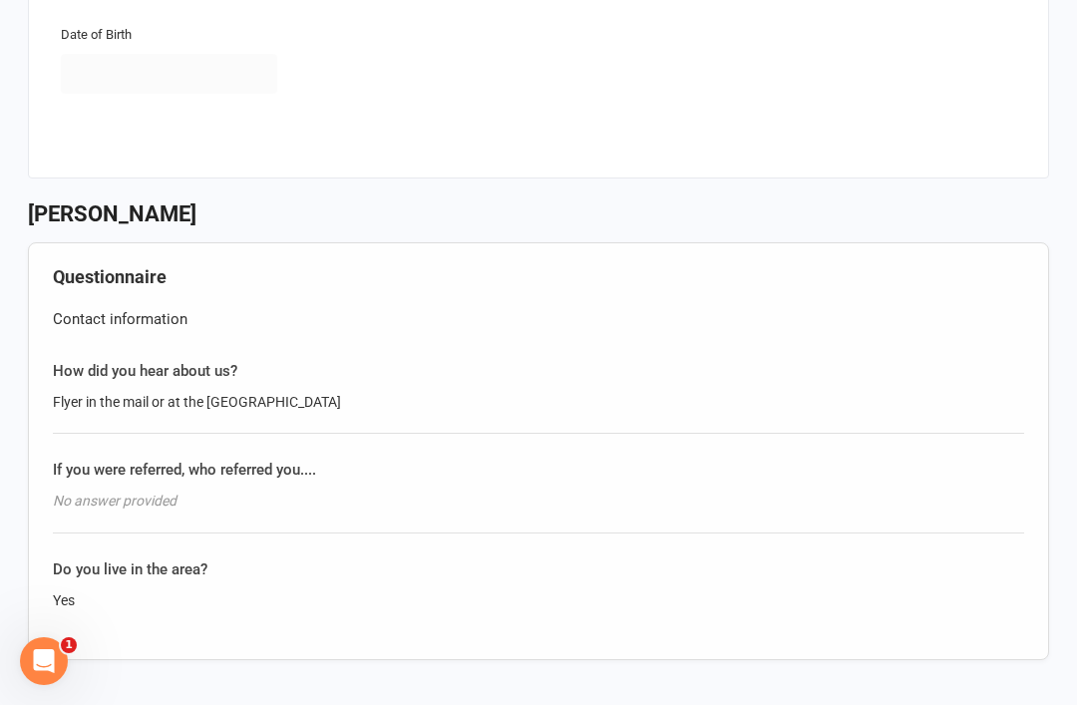
scroll to position [1504, 0]
